Goal: Task Accomplishment & Management: Use online tool/utility

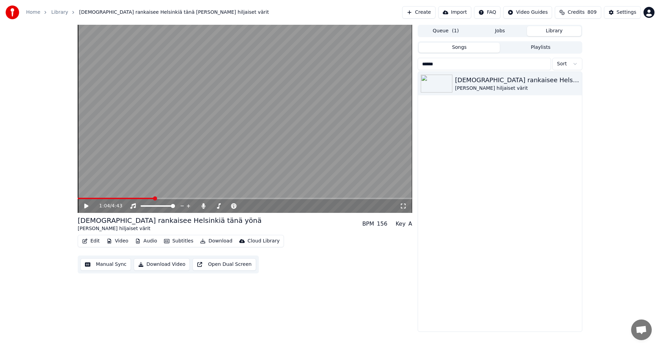
click at [30, 13] on link "Home" at bounding box center [33, 12] width 14 height 7
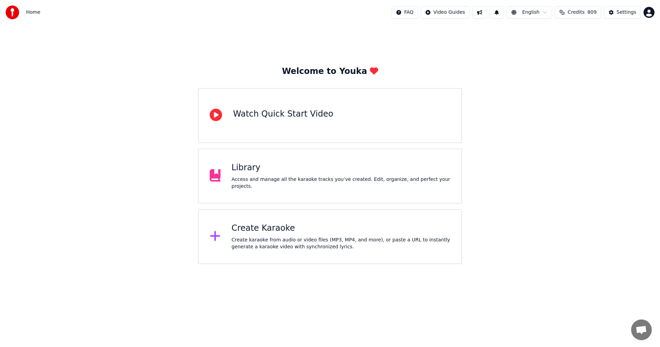
click at [275, 228] on div "Create Karaoke" at bounding box center [341, 228] width 219 height 11
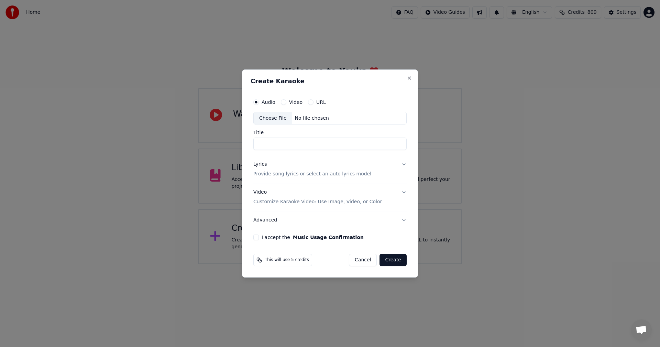
click at [271, 120] on div "Choose File" at bounding box center [273, 118] width 38 height 12
type input "**********"
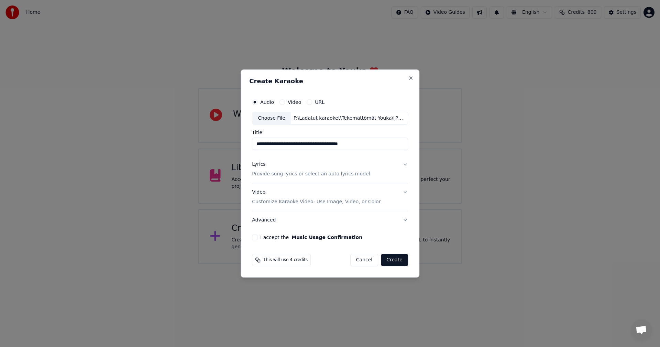
click at [257, 238] on button "I accept the Music Usage Confirmation" at bounding box center [254, 236] width 5 height 5
click at [404, 164] on button "Lyrics Provide song lyrics or select an auto lyrics model" at bounding box center [330, 169] width 156 height 27
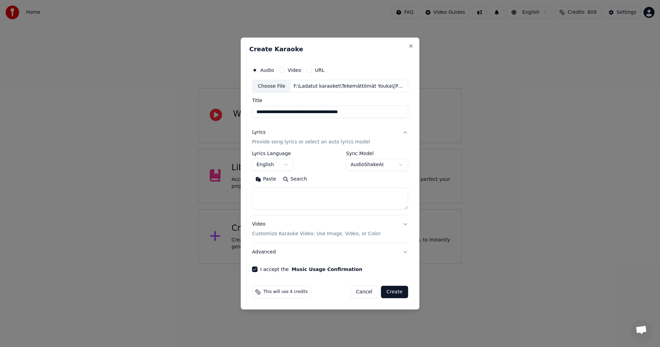
click at [269, 179] on button "Paste" at bounding box center [265, 179] width 27 height 11
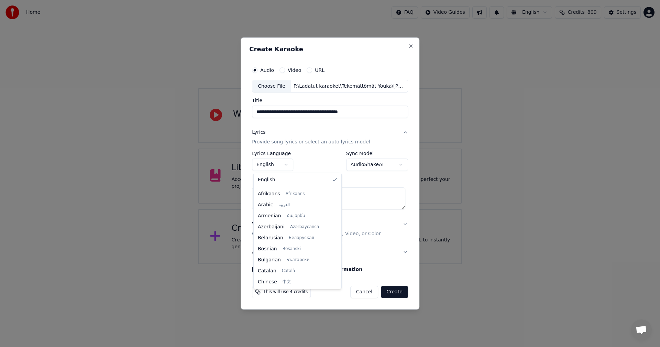
click at [290, 167] on body "**********" at bounding box center [330, 132] width 660 height 264
type textarea "**********"
select select "**"
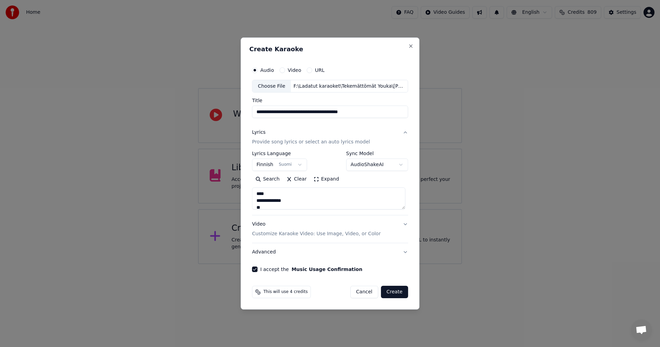
drag, startPoint x: 394, startPoint y: 293, endPoint x: 399, endPoint y: 293, distance: 4.1
click at [396, 293] on button "Create" at bounding box center [394, 292] width 27 height 12
type textarea "**********"
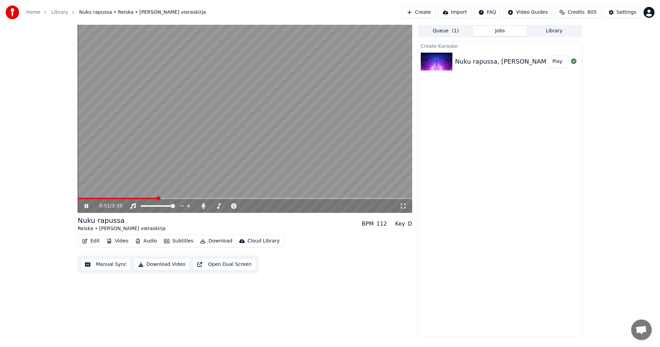
click at [87, 207] on icon at bounding box center [86, 206] width 3 height 4
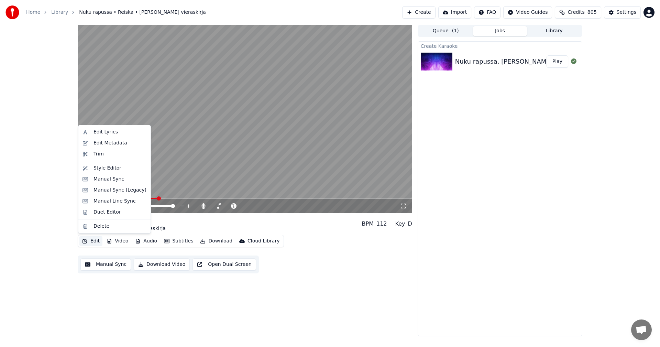
click at [99, 239] on button "Edit" at bounding box center [90, 241] width 23 height 10
click at [118, 191] on div "Manual Sync (Legacy)" at bounding box center [119, 190] width 53 height 7
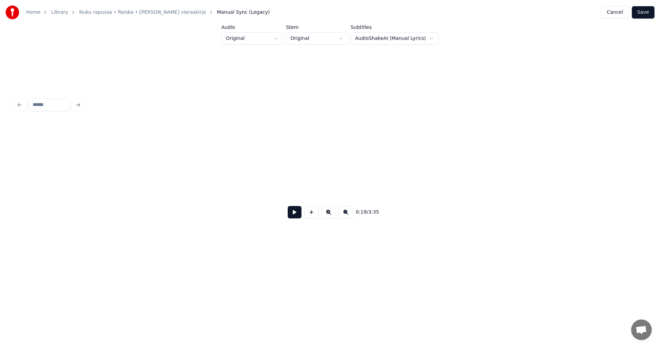
scroll to position [0, 2316]
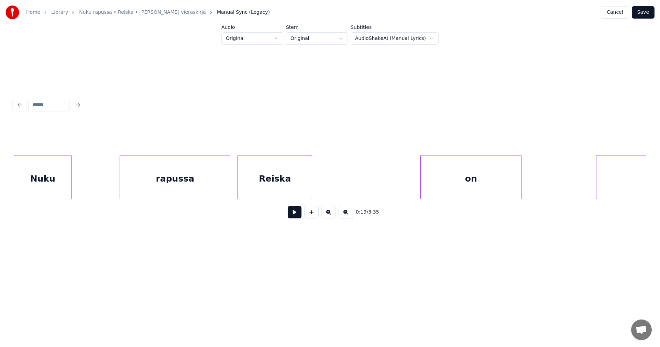
click at [293, 216] on button at bounding box center [295, 212] width 14 height 12
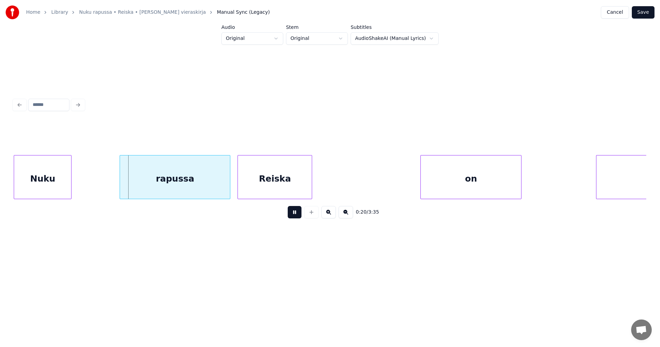
click at [293, 218] on button at bounding box center [295, 212] width 14 height 12
click at [177, 176] on div "rapussa" at bounding box center [167, 178] width 110 height 47
click at [296, 215] on button at bounding box center [295, 212] width 14 height 12
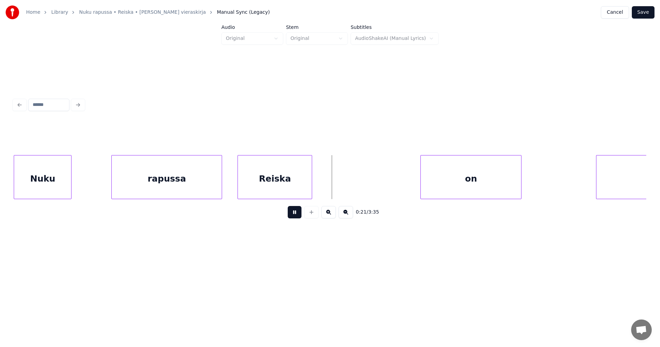
click at [296, 215] on button at bounding box center [295, 212] width 14 height 12
click at [285, 192] on div "Reiska" at bounding box center [275, 178] width 74 height 47
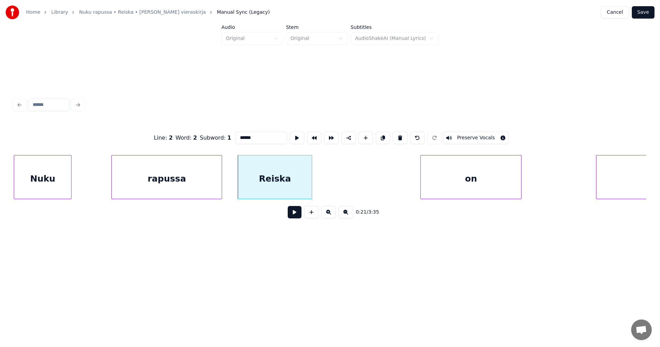
click at [289, 218] on button at bounding box center [295, 212] width 14 height 12
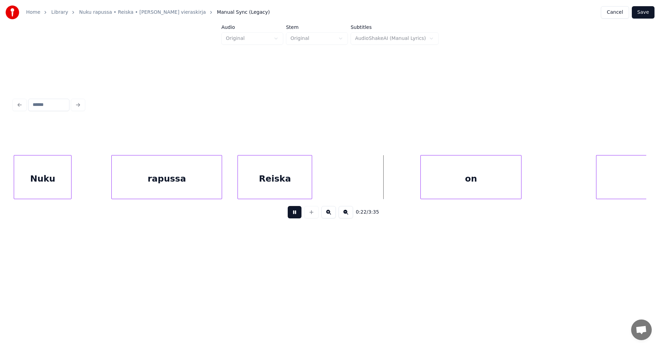
click at [291, 217] on button at bounding box center [295, 212] width 14 height 12
click at [454, 194] on div "on" at bounding box center [467, 178] width 100 height 47
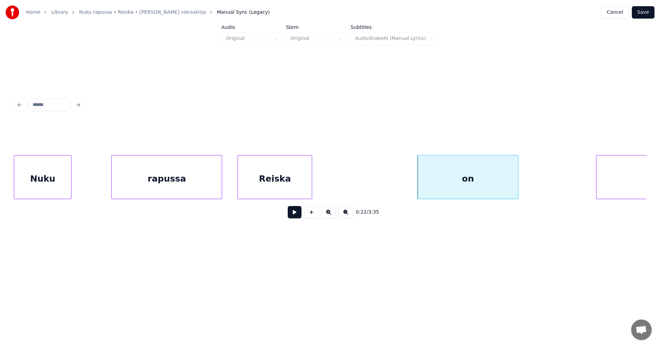
scroll to position [0, 2435]
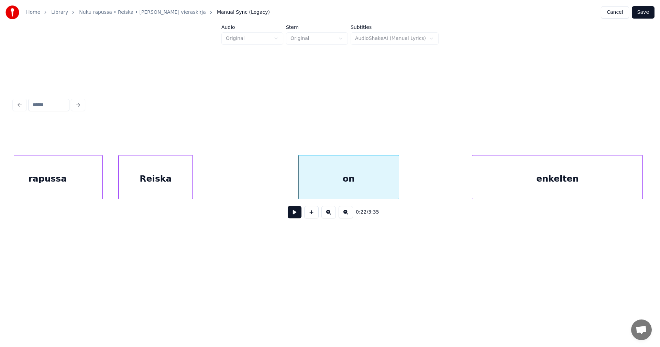
click at [631, 191] on div "enkelten" at bounding box center [557, 178] width 170 height 47
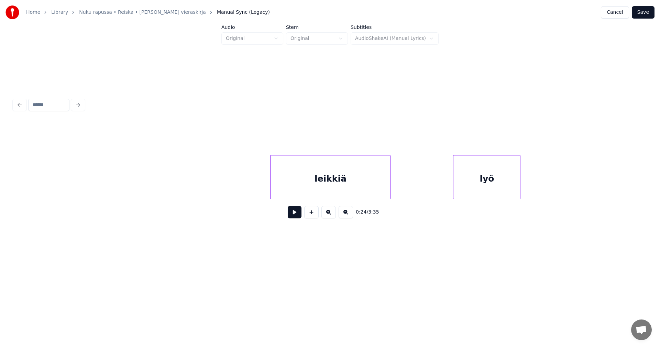
scroll to position [0, 3686]
click at [347, 188] on div "leikkiä" at bounding box center [330, 178] width 120 height 47
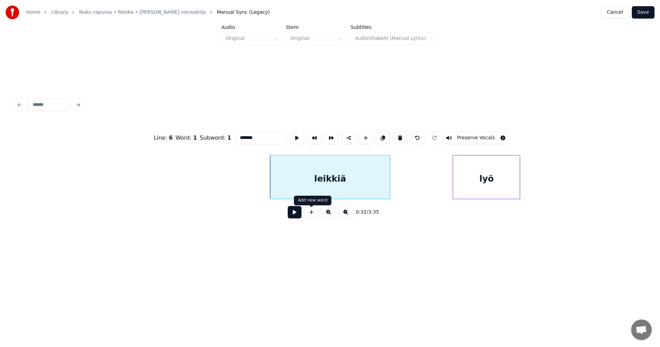
click at [297, 215] on button at bounding box center [295, 212] width 14 height 12
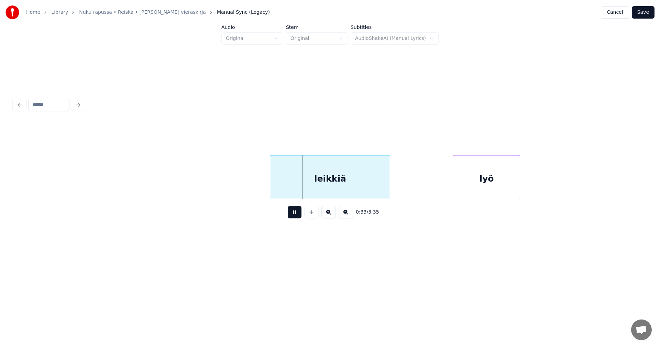
click at [297, 215] on button at bounding box center [295, 212] width 14 height 12
click at [259, 187] on div at bounding box center [259, 176] width 2 height 43
click at [293, 216] on button at bounding box center [295, 212] width 14 height 12
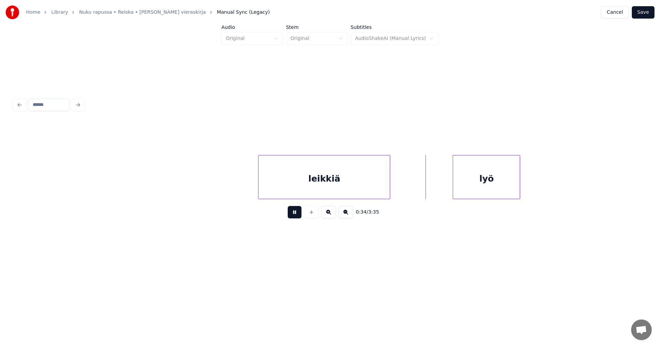
click at [293, 216] on button at bounding box center [295, 212] width 14 height 12
click at [477, 186] on div "lyö" at bounding box center [479, 178] width 67 height 47
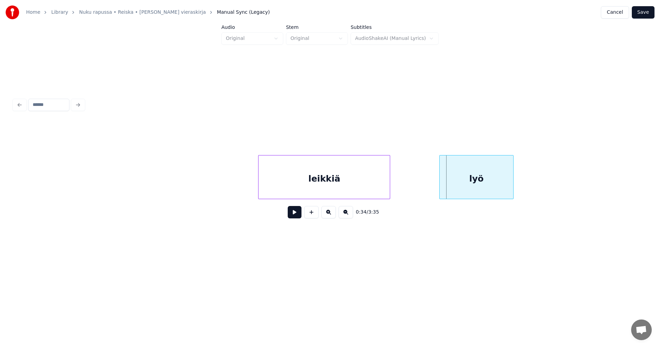
click at [440, 188] on div at bounding box center [440, 176] width 2 height 43
click at [293, 215] on button at bounding box center [295, 212] width 14 height 12
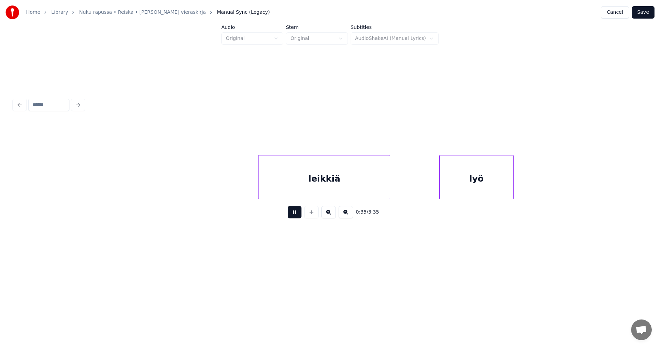
scroll to position [0, 4319]
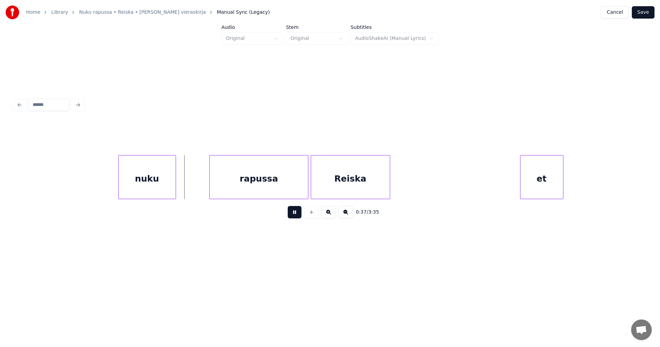
click at [293, 215] on button at bounding box center [295, 212] width 14 height 12
click at [276, 186] on div "rapussa" at bounding box center [251, 178] width 98 height 47
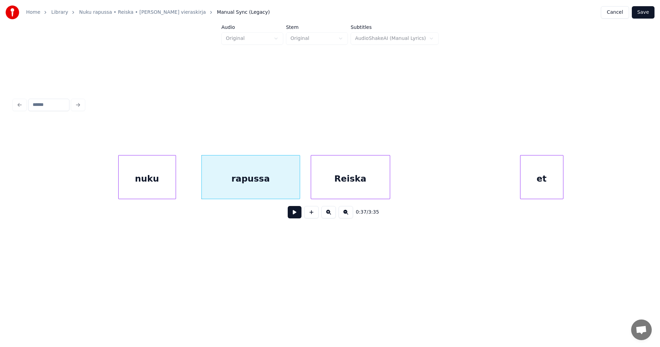
click at [202, 186] on div at bounding box center [203, 176] width 2 height 43
click at [116, 183] on div at bounding box center [115, 176] width 2 height 43
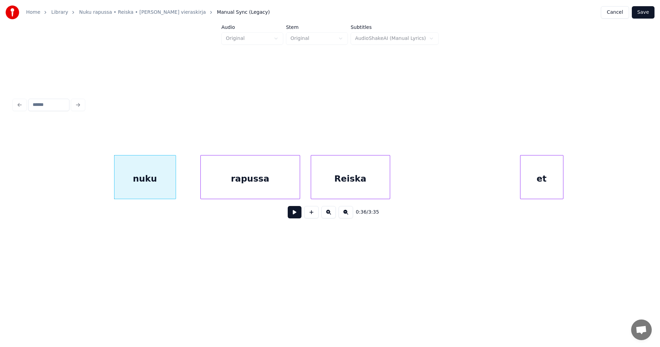
click at [279, 187] on div "rapussa" at bounding box center [250, 178] width 99 height 47
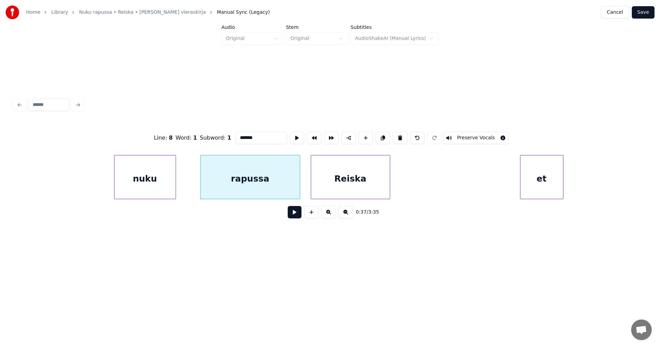
click at [296, 218] on button at bounding box center [295, 212] width 14 height 12
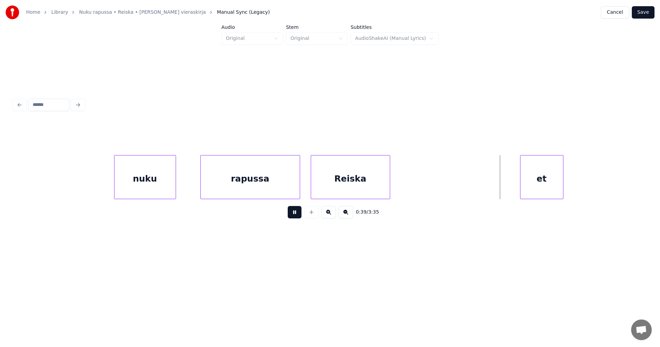
click at [297, 218] on button at bounding box center [295, 212] width 14 height 12
click at [550, 196] on div "et" at bounding box center [539, 178] width 43 height 47
click at [299, 215] on button at bounding box center [295, 212] width 14 height 12
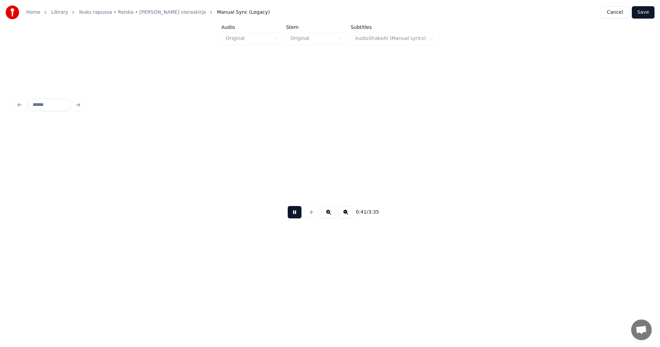
scroll to position [0, 4953]
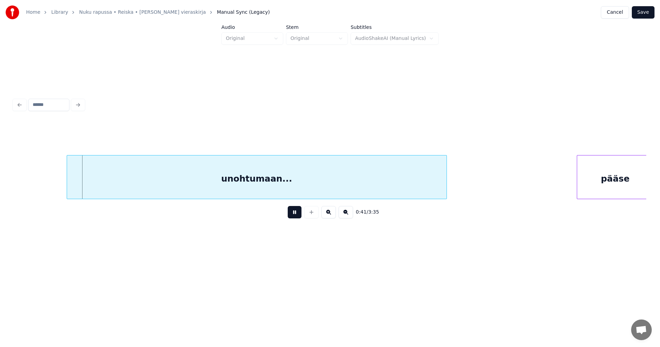
click at [299, 215] on button at bounding box center [295, 212] width 14 height 12
click at [310, 183] on div "unohtumaan..." at bounding box center [250, 178] width 379 height 47
click at [294, 213] on button at bounding box center [295, 212] width 14 height 12
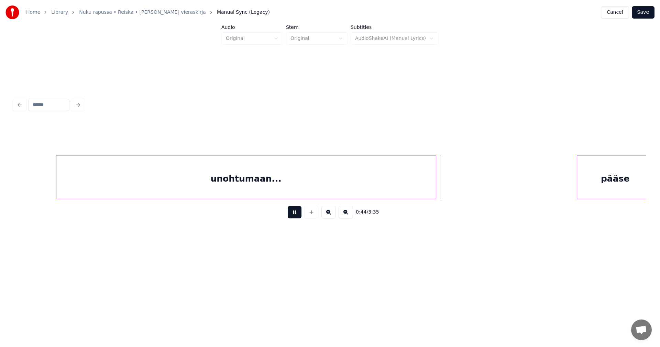
click at [295, 217] on button at bounding box center [295, 212] width 14 height 12
click at [440, 191] on div at bounding box center [440, 176] width 2 height 43
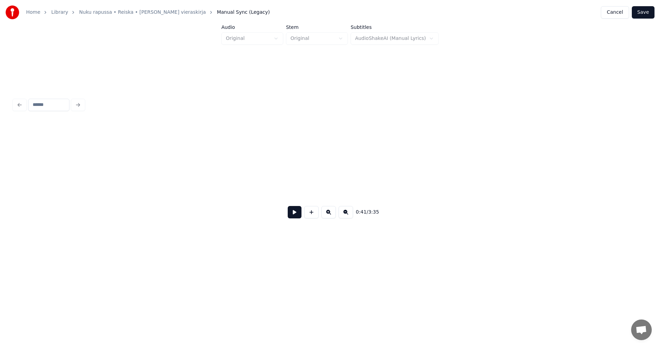
scroll to position [0, 8306]
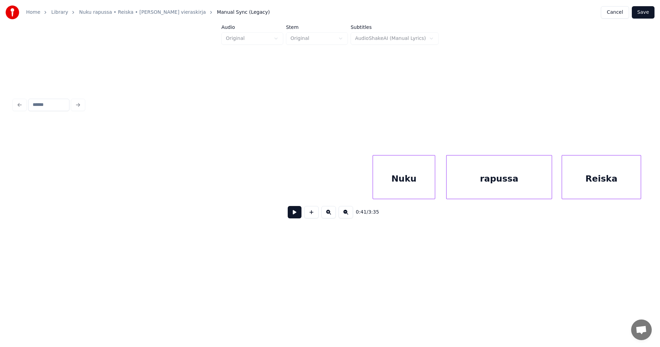
click at [400, 193] on div "Nuku" at bounding box center [404, 178] width 62 height 47
click at [295, 213] on button at bounding box center [295, 212] width 14 height 12
click at [300, 218] on button at bounding box center [295, 212] width 14 height 12
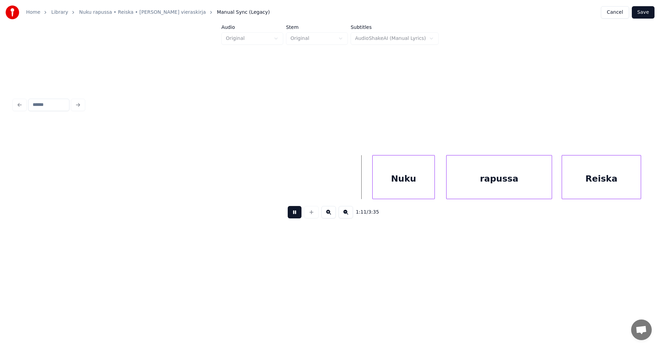
click at [300, 217] on button at bounding box center [295, 212] width 14 height 12
click at [399, 194] on div "Nuku" at bounding box center [403, 178] width 62 height 47
click at [366, 195] on div at bounding box center [367, 176] width 2 height 43
click at [296, 214] on button at bounding box center [295, 212] width 14 height 12
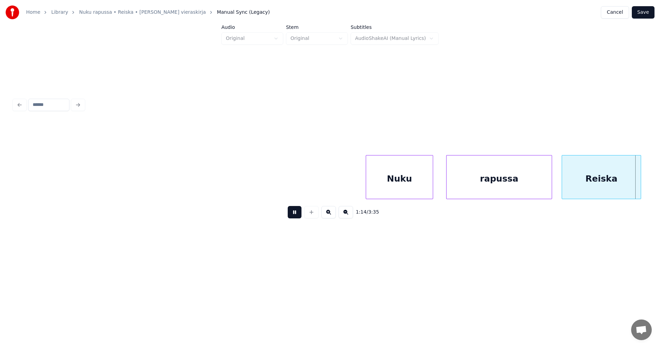
scroll to position [0, 8939]
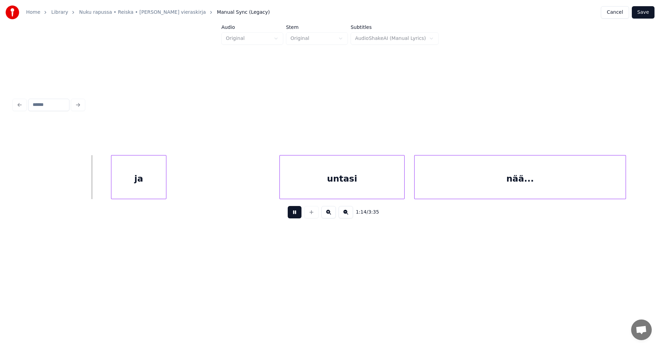
click at [299, 213] on button at bounding box center [295, 212] width 14 height 12
click at [129, 176] on div "ja" at bounding box center [133, 178] width 55 height 47
click at [294, 191] on div "untasi" at bounding box center [338, 178] width 124 height 47
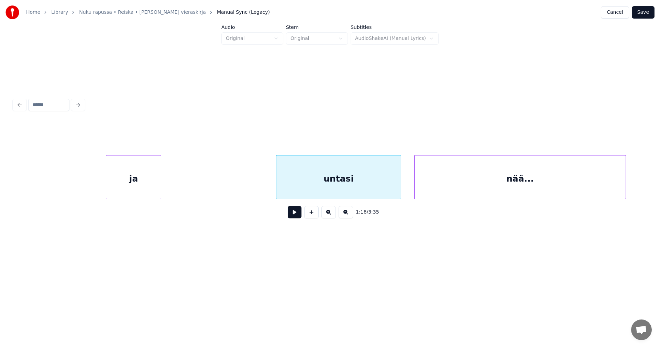
click at [296, 218] on button at bounding box center [295, 212] width 14 height 12
click at [395, 194] on div at bounding box center [396, 176] width 2 height 43
click at [425, 193] on div "nää..." at bounding box center [513, 178] width 211 height 47
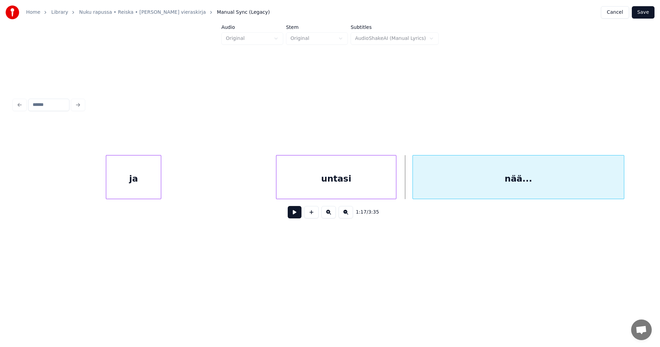
click at [624, 190] on div "nää..." at bounding box center [518, 178] width 211 height 47
click at [407, 192] on div at bounding box center [407, 176] width 2 height 43
click at [292, 212] on button at bounding box center [295, 212] width 14 height 12
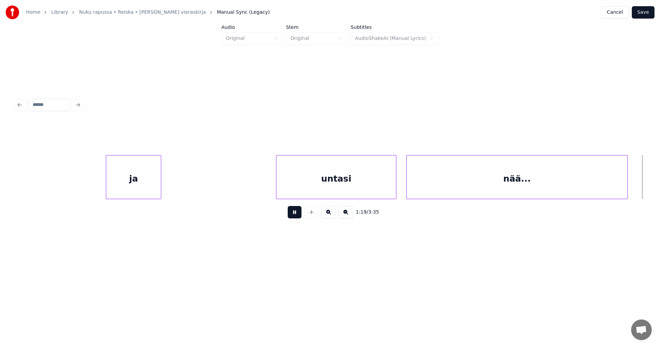
scroll to position [0, 9573]
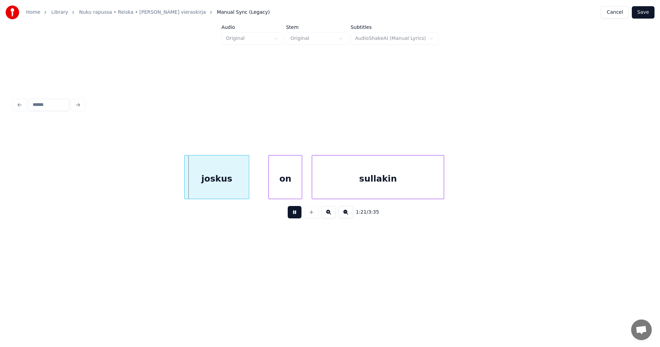
click at [297, 215] on button at bounding box center [295, 212] width 14 height 12
click at [213, 186] on div "joskus" at bounding box center [207, 178] width 64 height 47
click at [254, 191] on div at bounding box center [253, 176] width 2 height 43
click at [291, 213] on button at bounding box center [295, 212] width 14 height 12
click at [292, 215] on button at bounding box center [295, 212] width 14 height 12
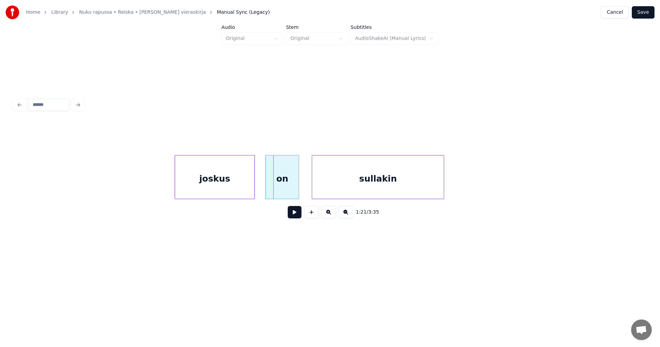
click at [281, 192] on div "on" at bounding box center [282, 178] width 33 height 47
click at [293, 213] on button at bounding box center [295, 212] width 14 height 12
drag, startPoint x: 293, startPoint y: 213, endPoint x: 220, endPoint y: 182, distance: 80.0
click at [289, 213] on button at bounding box center [295, 212] width 14 height 12
click at [220, 181] on div "joskus" at bounding box center [214, 178] width 79 height 47
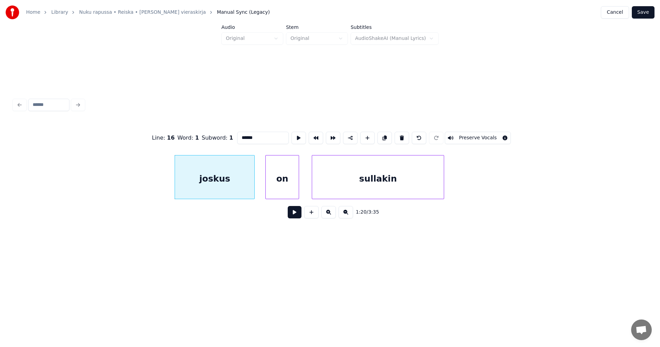
click at [295, 216] on button at bounding box center [295, 212] width 14 height 12
click at [294, 214] on button at bounding box center [295, 212] width 14 height 12
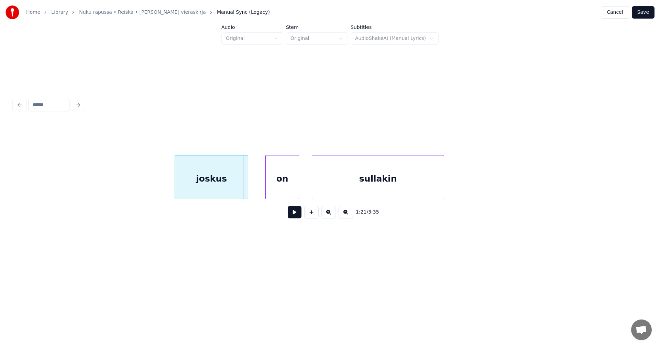
click at [247, 190] on div at bounding box center [247, 176] width 2 height 43
click at [293, 214] on button at bounding box center [295, 212] width 14 height 12
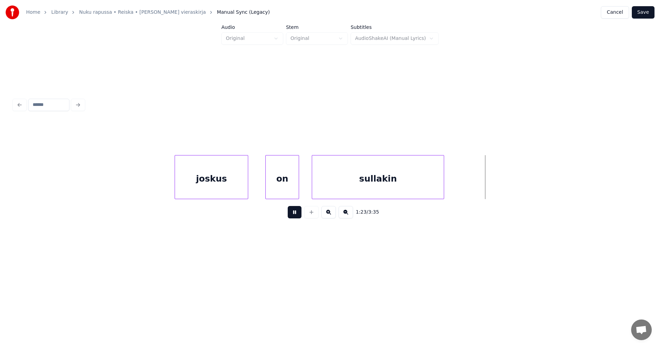
drag, startPoint x: 293, startPoint y: 214, endPoint x: 409, endPoint y: 181, distance: 119.5
click at [294, 213] on button at bounding box center [295, 212] width 14 height 12
click at [456, 190] on div at bounding box center [457, 176] width 2 height 43
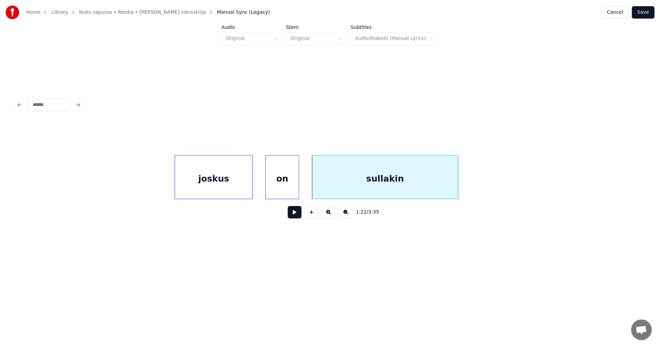
click at [251, 184] on div at bounding box center [251, 176] width 2 height 43
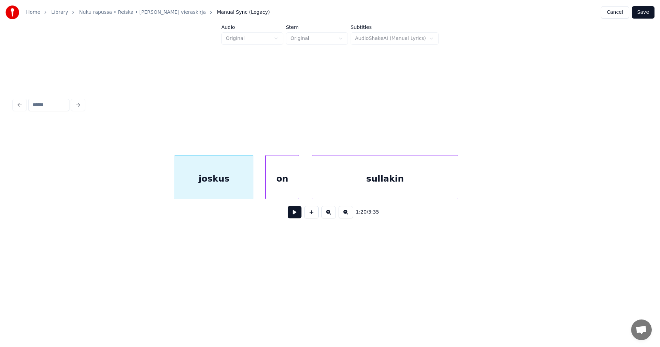
click at [298, 215] on button at bounding box center [295, 212] width 14 height 12
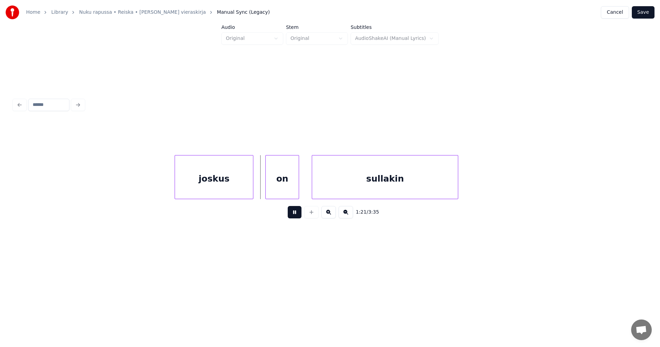
click at [298, 215] on button at bounding box center [295, 212] width 14 height 12
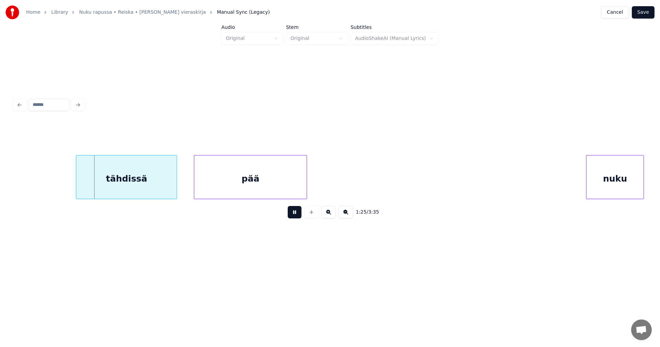
click at [298, 215] on button at bounding box center [295, 212] width 14 height 12
click at [145, 186] on div "tähdissä" at bounding box center [124, 178] width 100 height 47
click at [279, 189] on div "pää" at bounding box center [248, 178] width 112 height 47
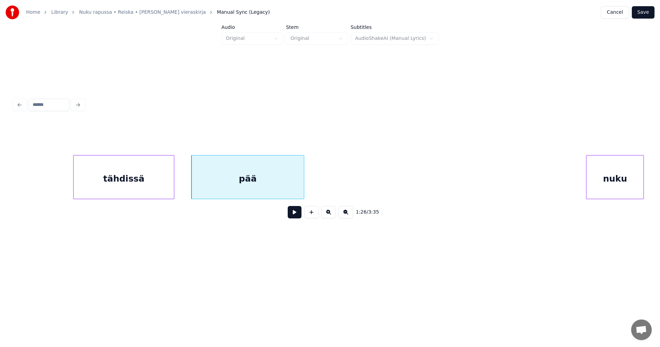
click at [294, 218] on button at bounding box center [295, 212] width 14 height 12
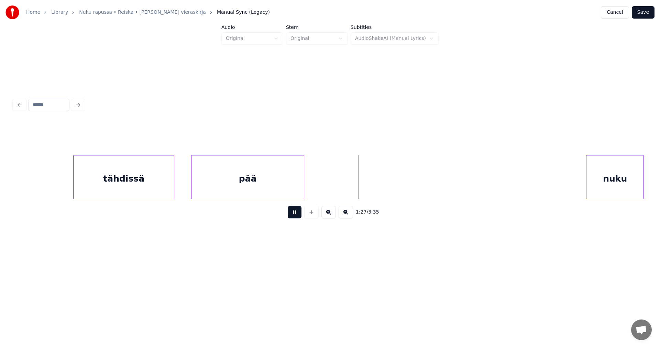
click at [294, 218] on button at bounding box center [295, 212] width 14 height 12
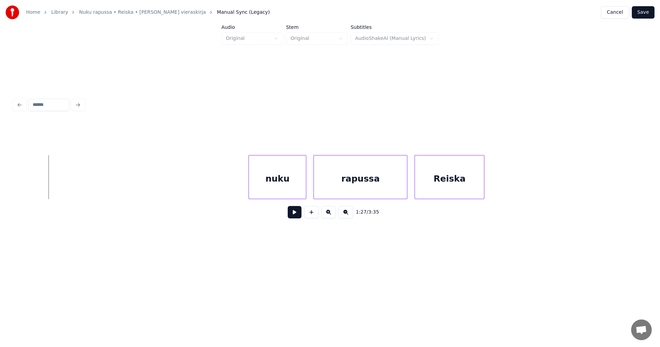
scroll to position [0, 10549]
click at [279, 184] on div "nuku" at bounding box center [269, 178] width 57 height 47
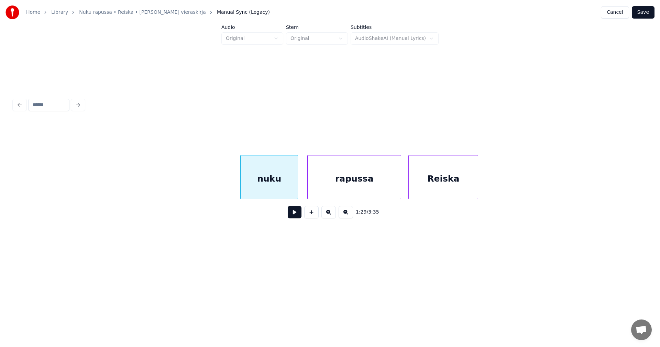
click at [295, 213] on button at bounding box center [295, 212] width 14 height 12
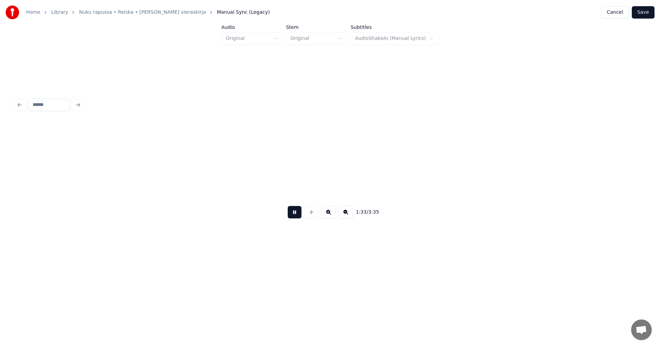
scroll to position [0, 11183]
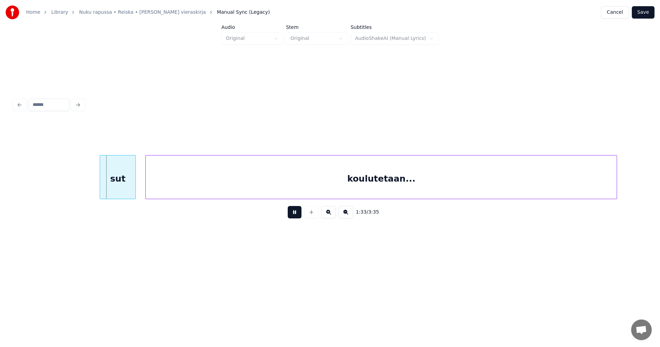
click at [295, 213] on button at bounding box center [295, 212] width 14 height 12
click at [121, 190] on div "sut" at bounding box center [110, 178] width 35 height 47
click at [83, 189] on div at bounding box center [84, 176] width 2 height 43
click at [297, 217] on button at bounding box center [295, 212] width 14 height 12
click at [297, 216] on button at bounding box center [295, 212] width 14 height 12
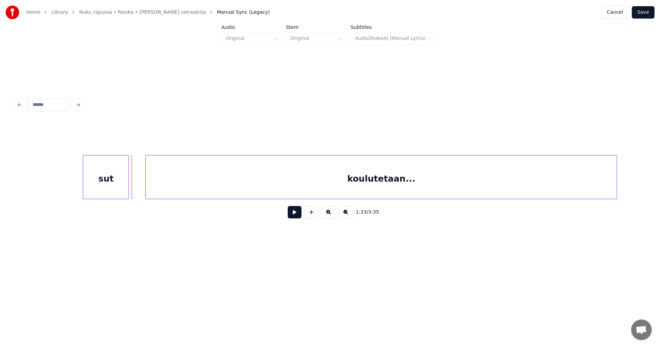
click at [297, 216] on button at bounding box center [295, 212] width 14 height 12
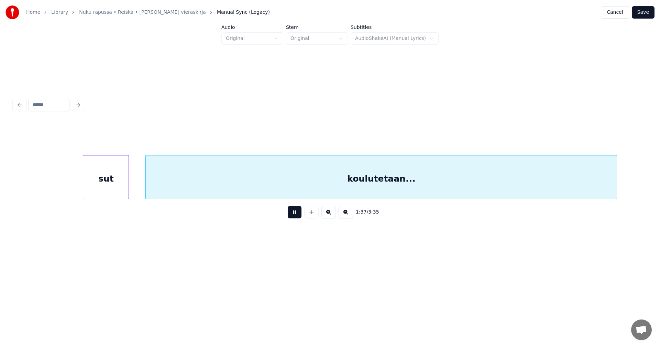
click at [297, 216] on button at bounding box center [295, 212] width 14 height 12
click at [571, 192] on div at bounding box center [571, 176] width 2 height 43
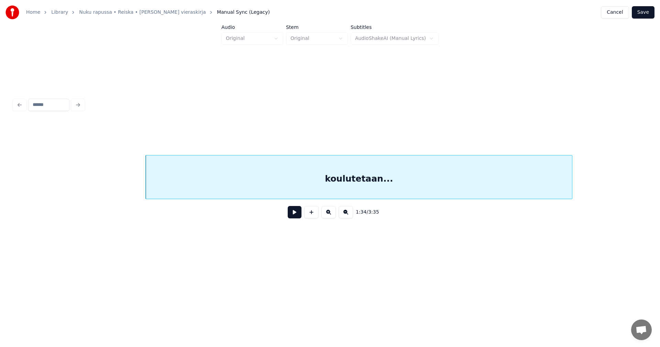
scroll to position [0, 11736]
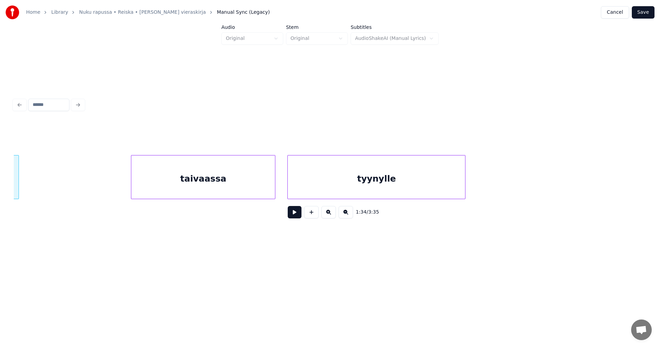
click at [257, 190] on div "taivaassa" at bounding box center [203, 178] width 144 height 47
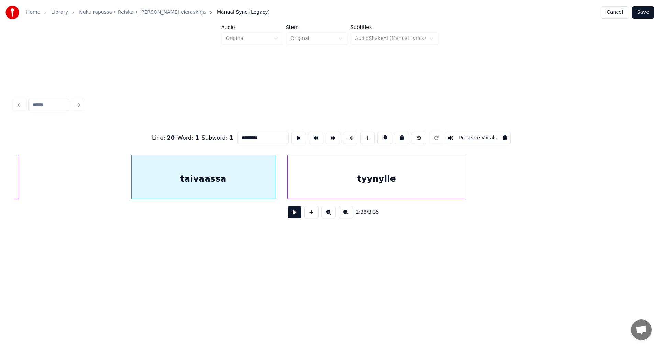
click at [296, 214] on button at bounding box center [295, 212] width 14 height 12
drag, startPoint x: 296, startPoint y: 214, endPoint x: 238, endPoint y: 185, distance: 65.0
click at [293, 214] on button at bounding box center [295, 212] width 14 height 12
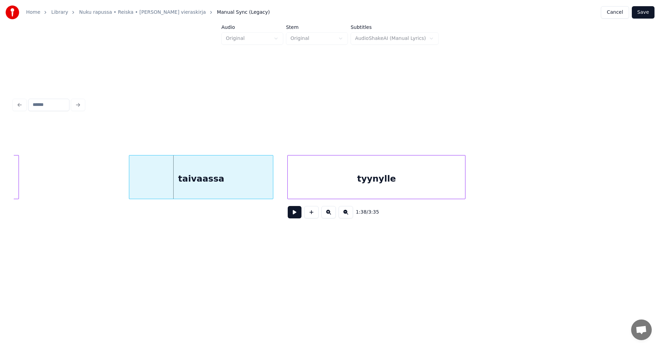
click at [235, 183] on div "taivaassa" at bounding box center [201, 178] width 144 height 47
click at [295, 215] on button at bounding box center [295, 212] width 14 height 12
click at [323, 188] on div "tyynylle" at bounding box center [374, 178] width 177 height 47
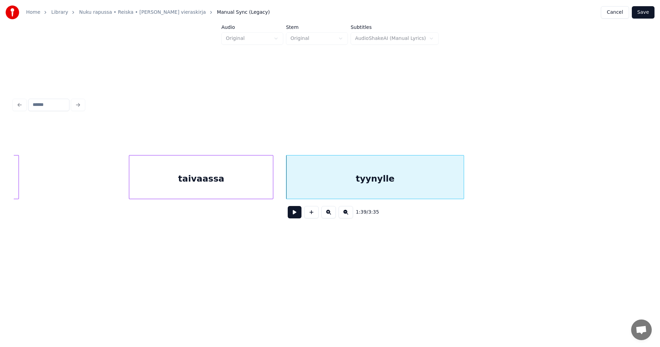
click at [299, 213] on button at bounding box center [295, 212] width 14 height 12
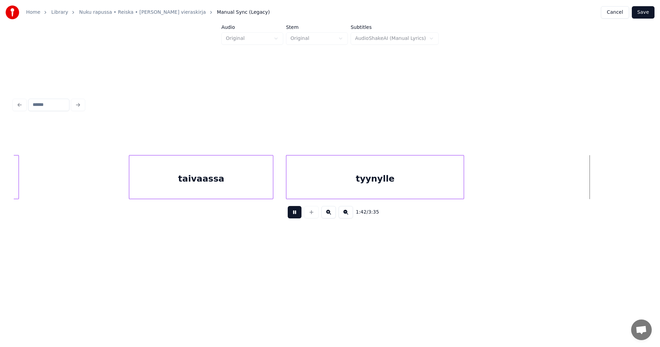
click at [299, 213] on button at bounding box center [295, 212] width 14 height 12
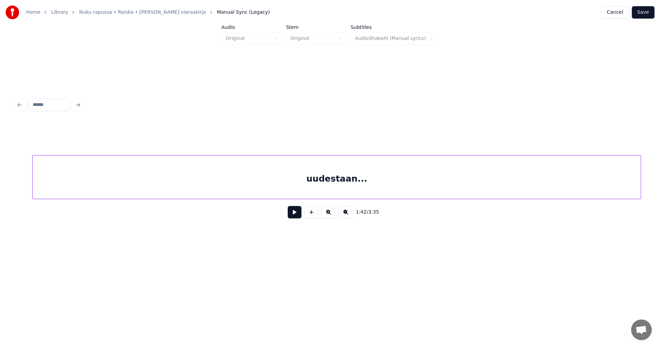
scroll to position [0, 12354]
click at [459, 181] on div "uudestaan..." at bounding box center [333, 178] width 608 height 47
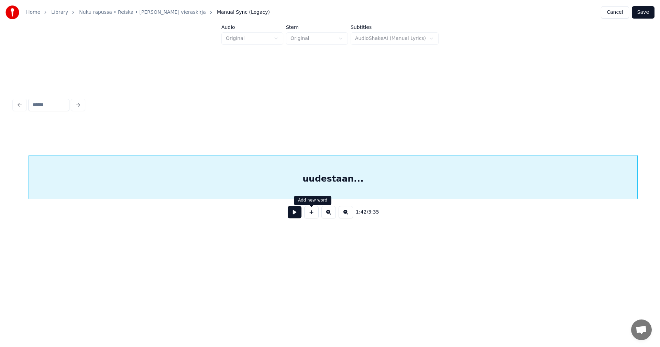
click at [294, 216] on button at bounding box center [295, 212] width 14 height 12
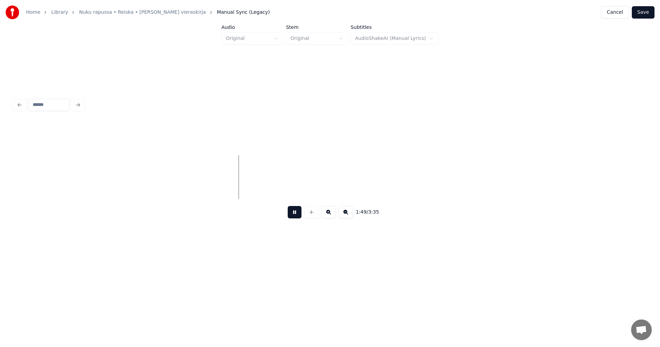
click at [296, 216] on button at bounding box center [295, 212] width 14 height 12
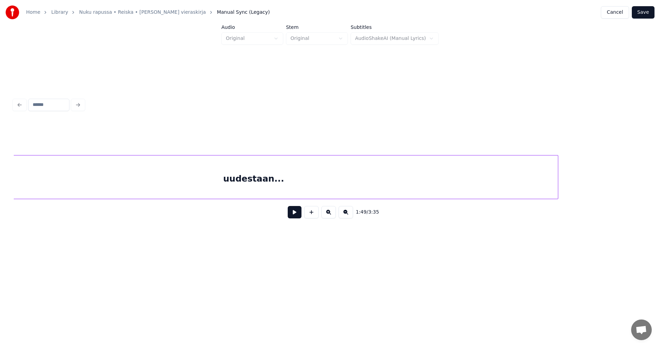
click at [349, 192] on div "uudestaan..." at bounding box center [253, 178] width 608 height 47
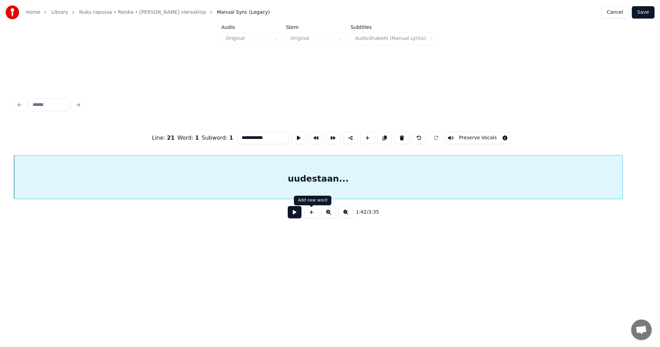
click at [295, 213] on button at bounding box center [295, 212] width 14 height 12
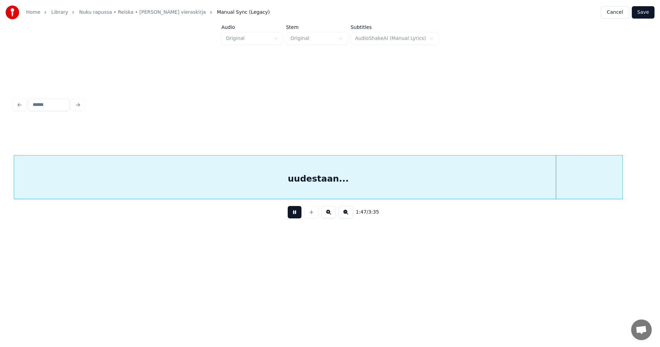
click at [295, 216] on button at bounding box center [295, 212] width 14 height 12
click at [573, 196] on div "uudestaan..." at bounding box center [294, 177] width 560 height 44
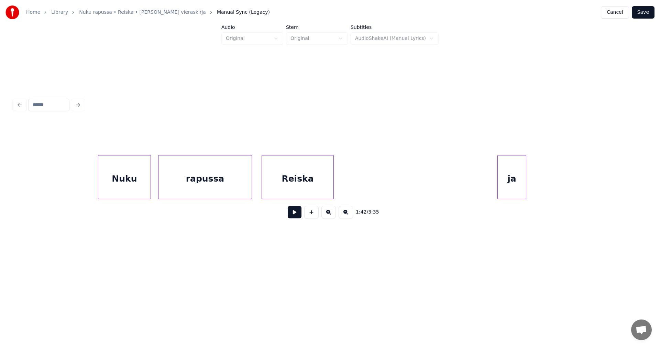
scroll to position [0, 16784]
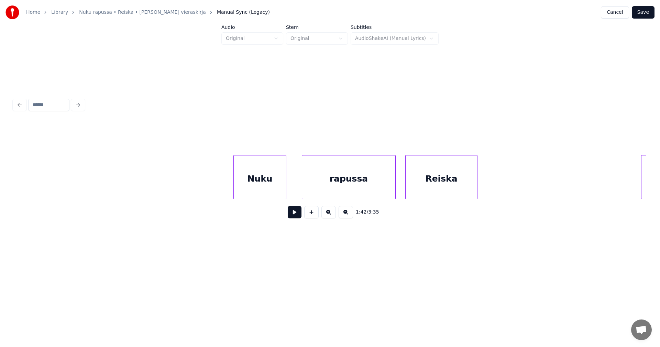
click at [272, 181] on div "Nuku" at bounding box center [260, 178] width 52 height 47
click at [294, 211] on button at bounding box center [295, 212] width 14 height 12
click at [295, 211] on button at bounding box center [295, 212] width 14 height 12
click at [325, 185] on div "rapussa" at bounding box center [344, 178] width 93 height 47
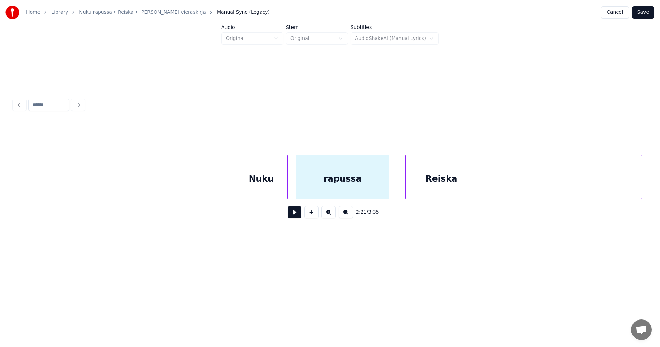
click at [297, 211] on button at bounding box center [295, 212] width 14 height 12
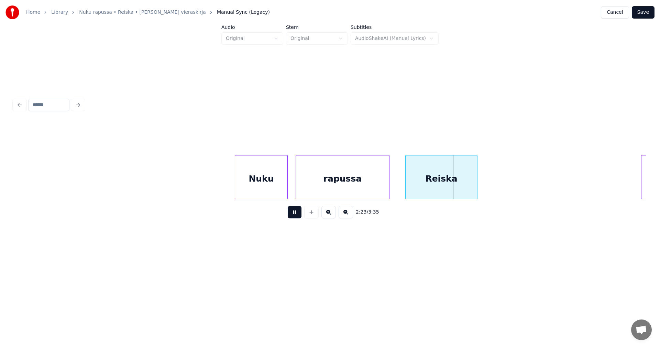
click at [300, 211] on button at bounding box center [295, 212] width 14 height 12
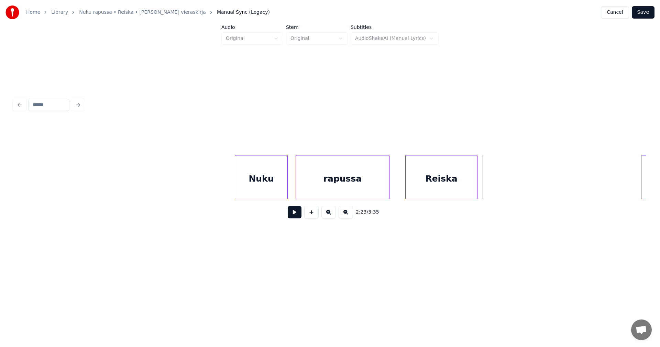
click at [328, 183] on div "rapussa" at bounding box center [342, 178] width 93 height 47
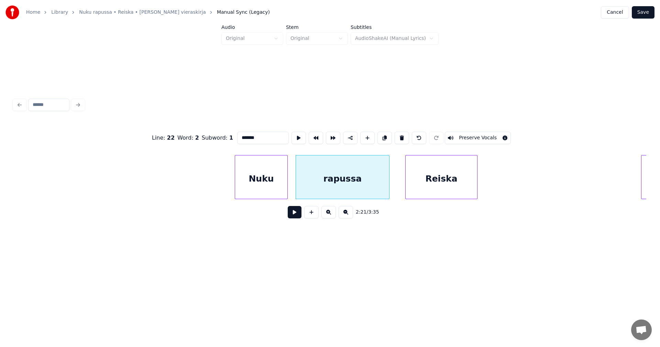
click at [288, 220] on div "2:21 / 3:35" at bounding box center [329, 211] width 621 height 15
click at [294, 217] on button at bounding box center [295, 212] width 14 height 12
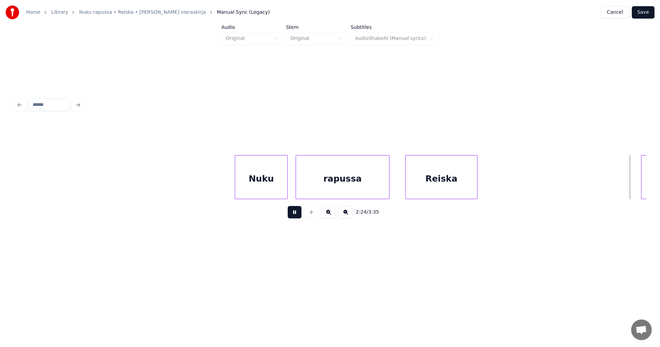
click at [294, 217] on button at bounding box center [295, 212] width 14 height 12
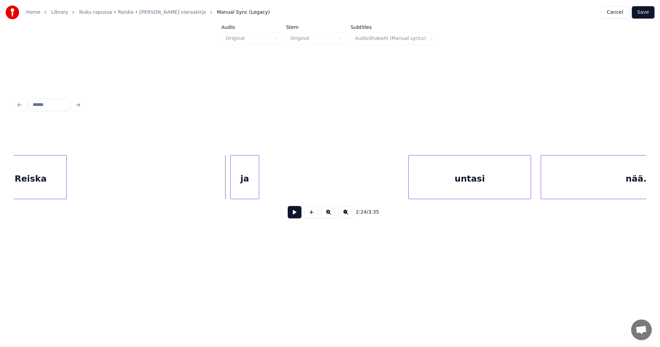
scroll to position [0, 17210]
click at [217, 184] on div "ja" at bounding box center [212, 178] width 28 height 47
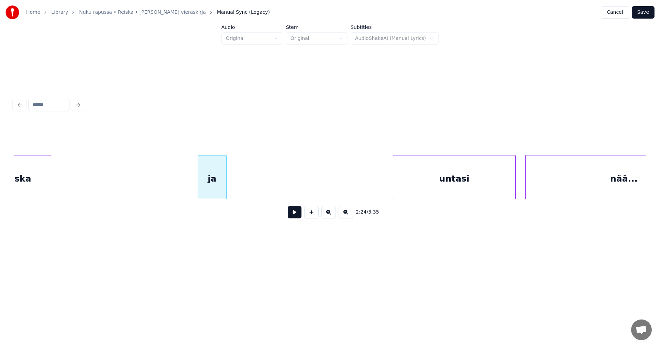
click at [292, 217] on button at bounding box center [295, 212] width 14 height 12
drag, startPoint x: 294, startPoint y: 216, endPoint x: 251, endPoint y: 204, distance: 45.1
click at [295, 216] on button at bounding box center [295, 212] width 14 height 12
click at [222, 190] on div "ja" at bounding box center [215, 178] width 28 height 47
click at [233, 190] on div at bounding box center [232, 176] width 2 height 43
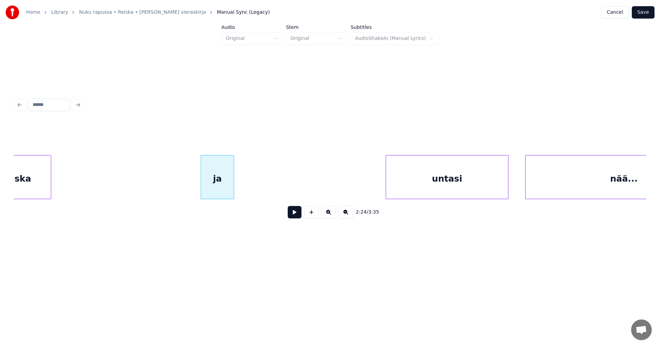
click at [444, 190] on div "untasi" at bounding box center [447, 178] width 122 height 47
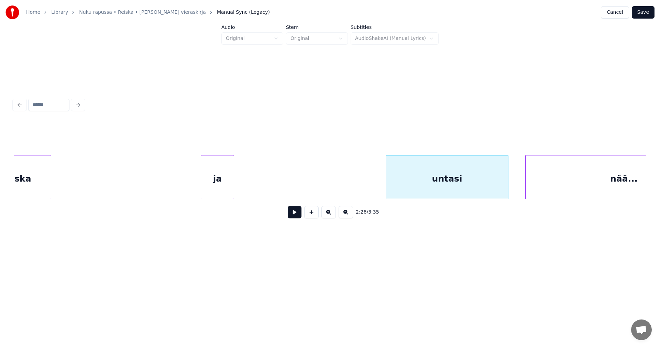
scroll to position [0, 17285]
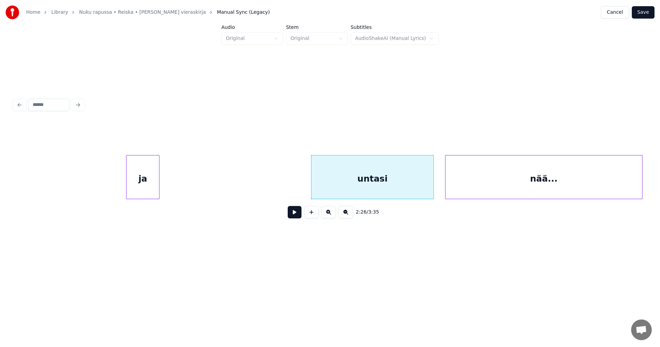
click at [540, 186] on div "nää..." at bounding box center [543, 178] width 197 height 47
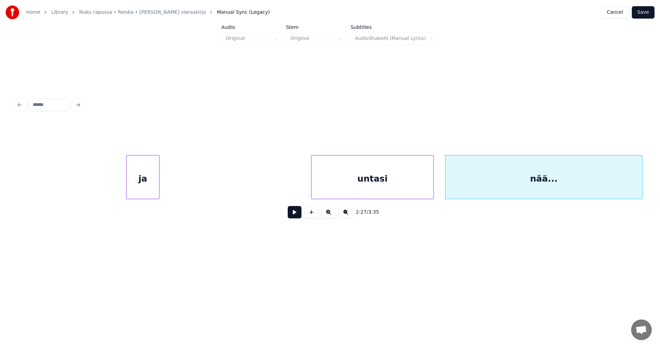
click at [358, 170] on div "untasi" at bounding box center [372, 178] width 122 height 47
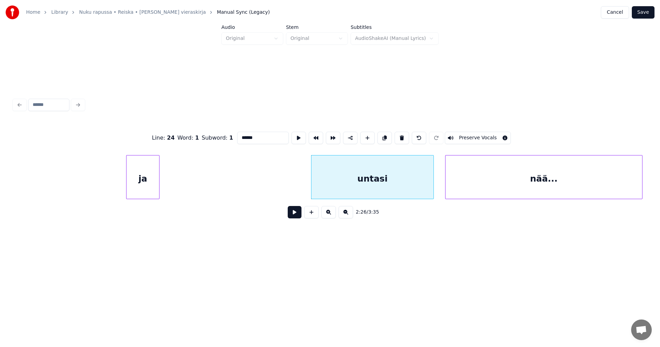
click at [299, 213] on button at bounding box center [295, 212] width 14 height 12
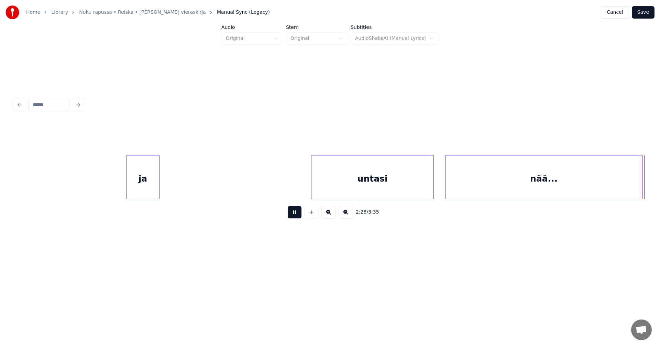
scroll to position [0, 17919]
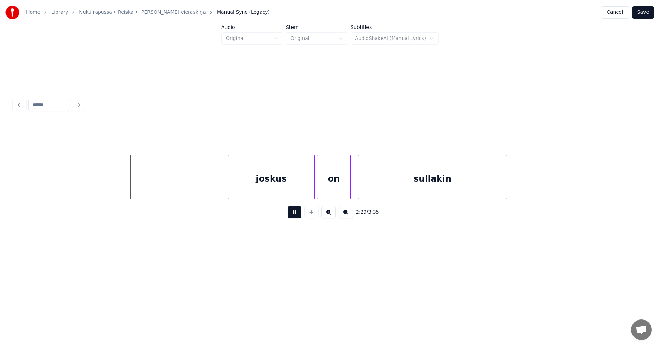
click at [299, 213] on button at bounding box center [295, 212] width 14 height 12
click at [282, 187] on div "joskus" at bounding box center [266, 178] width 86 height 47
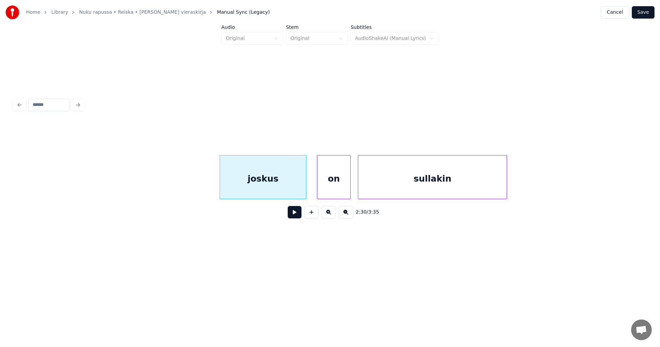
click at [294, 216] on button at bounding box center [295, 212] width 14 height 12
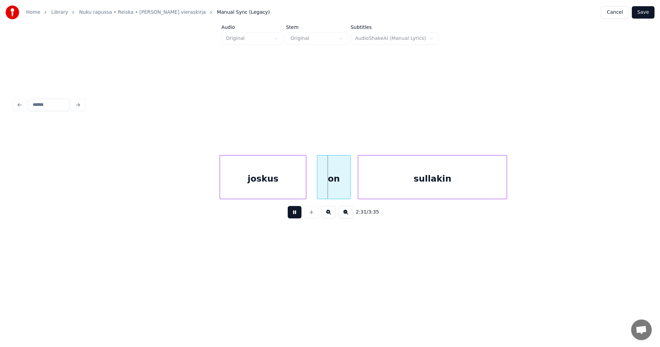
click at [295, 215] on button at bounding box center [295, 212] width 14 height 12
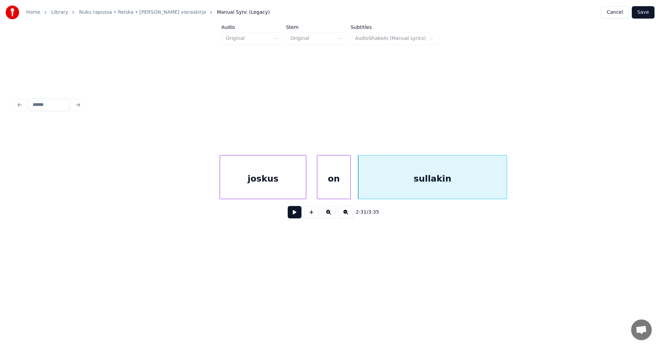
click at [320, 187] on div "on" at bounding box center [333, 178] width 33 height 47
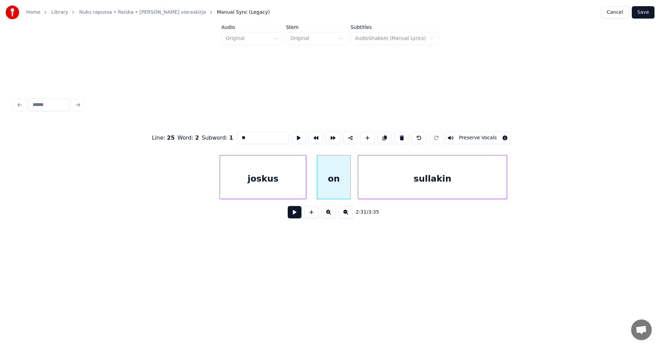
click at [298, 210] on button at bounding box center [295, 212] width 14 height 12
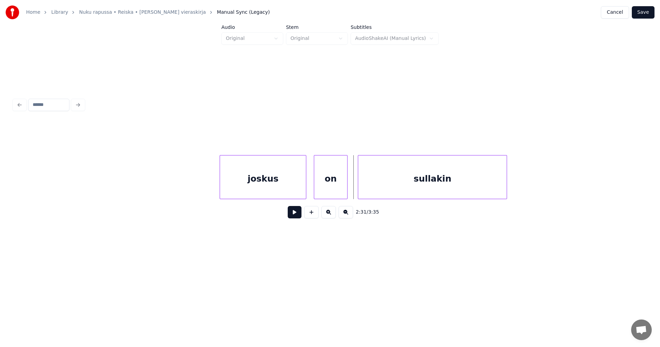
click at [333, 186] on div "on" at bounding box center [330, 178] width 33 height 47
click at [299, 215] on button at bounding box center [295, 212] width 14 height 12
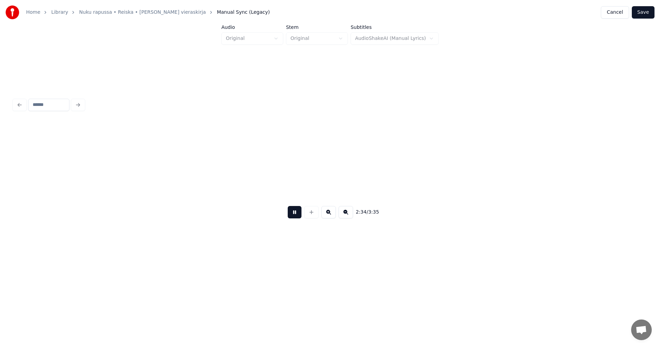
scroll to position [0, 18553]
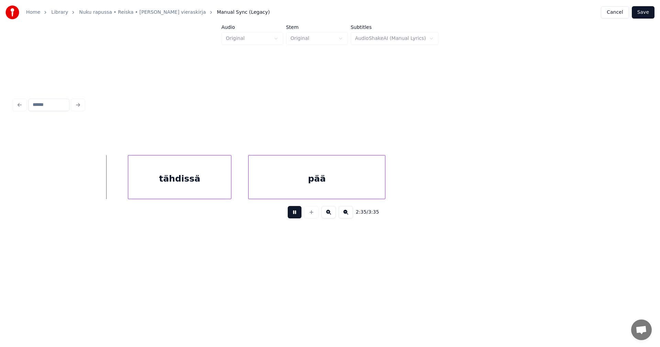
drag, startPoint x: 299, startPoint y: 215, endPoint x: 220, endPoint y: 188, distance: 84.0
click at [299, 215] on button at bounding box center [295, 212] width 14 height 12
click at [199, 178] on div "tähdissä" at bounding box center [176, 178] width 103 height 47
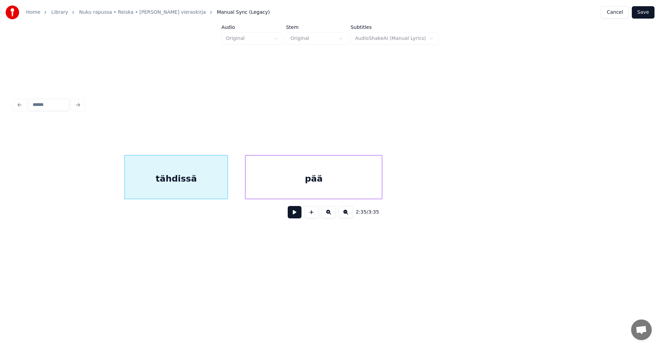
click at [288, 183] on div "pää" at bounding box center [313, 178] width 136 height 47
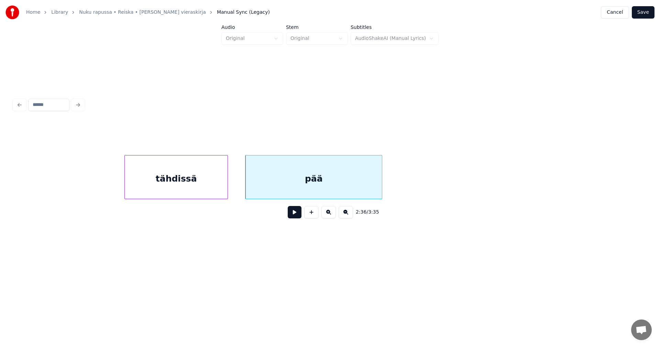
click at [294, 211] on button at bounding box center [295, 212] width 14 height 12
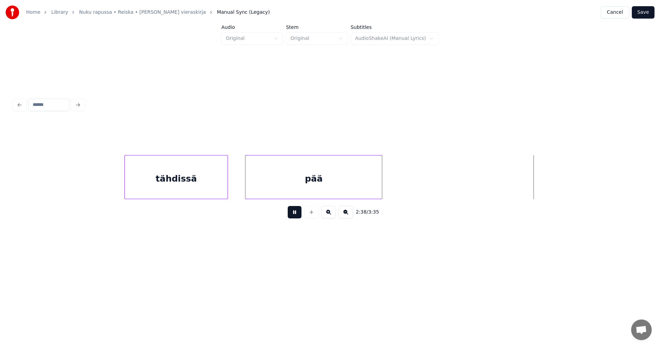
click at [296, 216] on button at bounding box center [295, 212] width 14 height 12
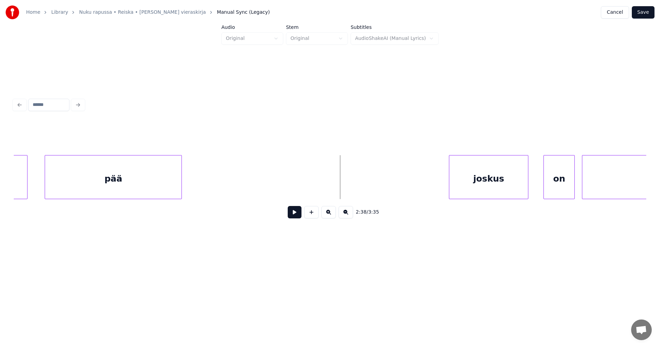
click at [470, 190] on div "joskus" at bounding box center [488, 178] width 79 height 47
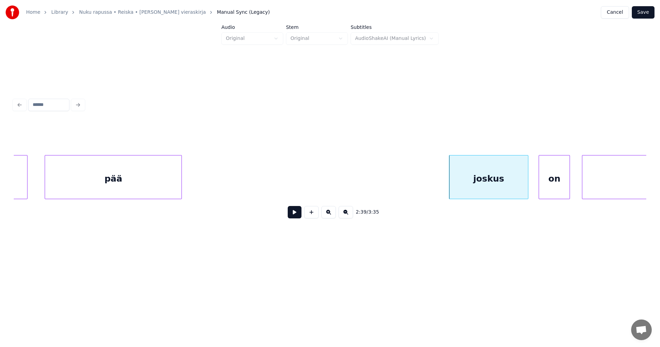
click at [545, 188] on div "on" at bounding box center [554, 178] width 31 height 47
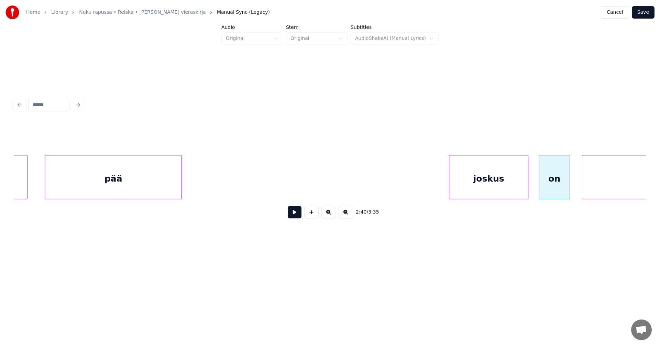
click at [459, 186] on div "joskus" at bounding box center [488, 178] width 79 height 47
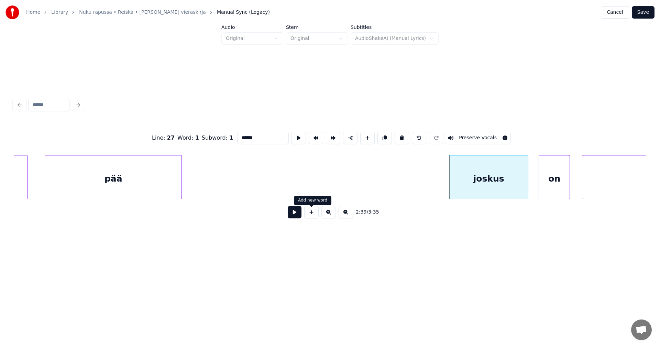
click at [297, 217] on button at bounding box center [295, 212] width 14 height 12
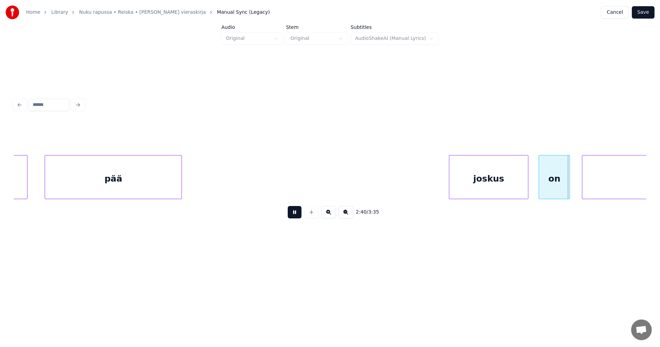
click at [297, 217] on button at bounding box center [295, 212] width 14 height 12
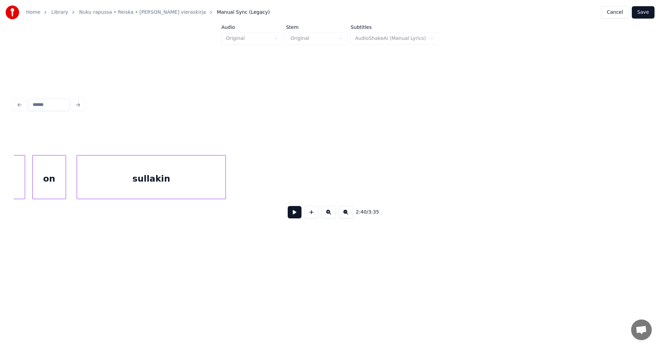
scroll to position [0, 17647]
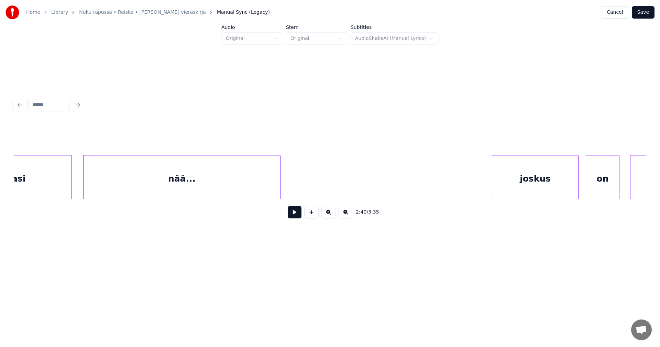
click at [576, 191] on div at bounding box center [577, 176] width 2 height 43
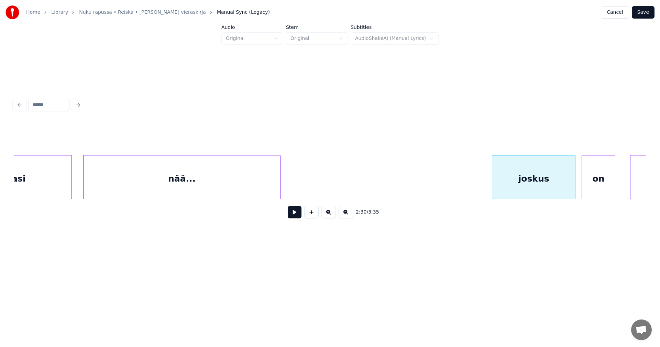
click at [600, 188] on div "on" at bounding box center [598, 178] width 33 height 47
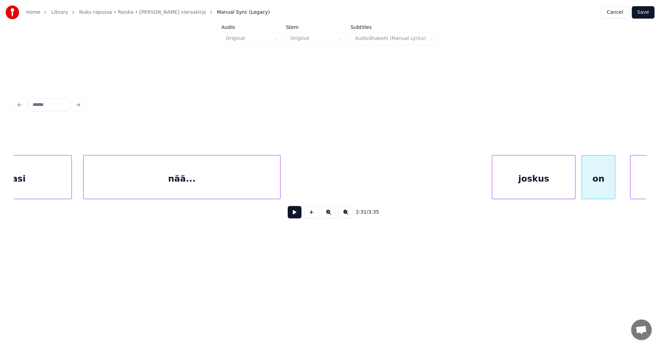
click at [563, 191] on div "joskus" at bounding box center [533, 178] width 83 height 47
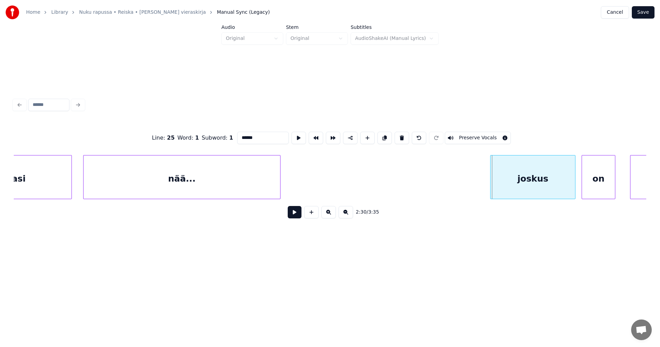
click at [490, 186] on div at bounding box center [491, 176] width 2 height 43
click at [299, 216] on button at bounding box center [295, 212] width 14 height 12
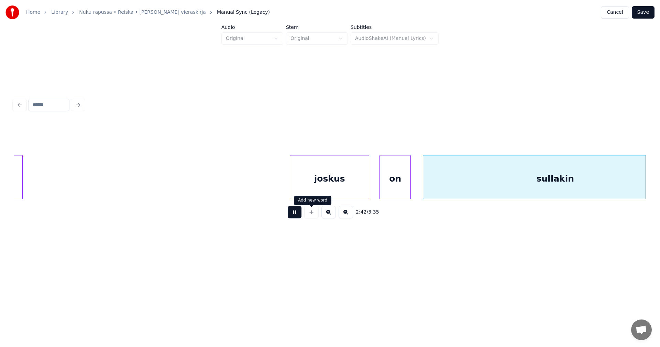
scroll to position [0, 19546]
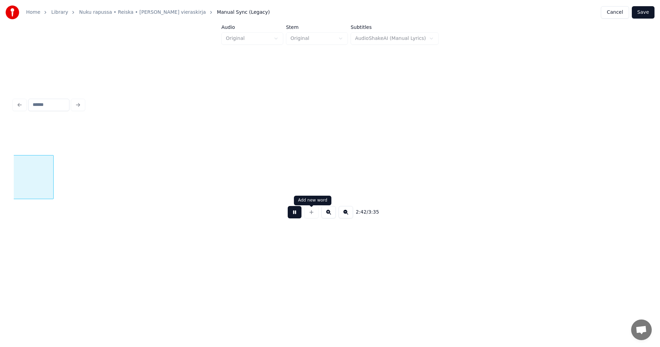
click at [303, 216] on div at bounding box center [311, 212] width 17 height 12
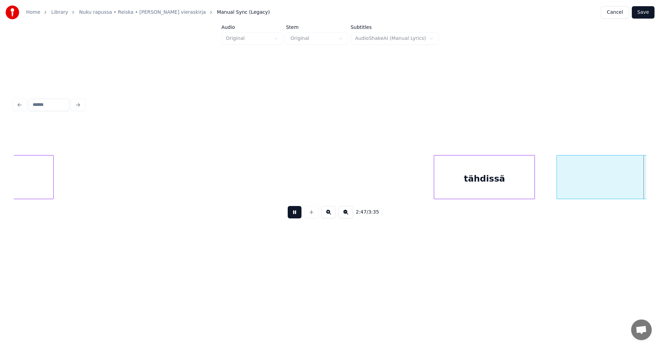
scroll to position [0, 20179]
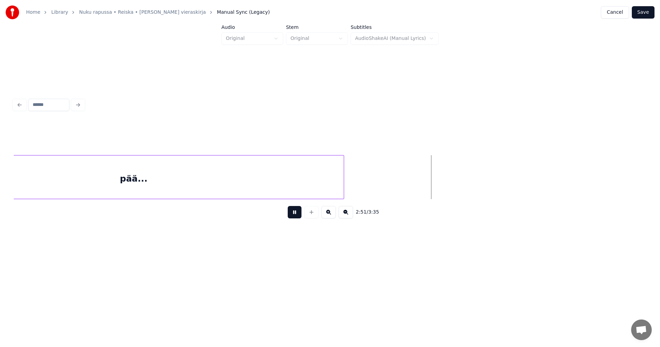
click at [299, 217] on button at bounding box center [295, 212] width 14 height 12
drag, startPoint x: 511, startPoint y: 202, endPoint x: 529, endPoint y: 199, distance: 18.4
click at [529, 199] on div "pää..." at bounding box center [330, 177] width 632 height 44
click at [644, 10] on button "Save" at bounding box center [643, 12] width 23 height 12
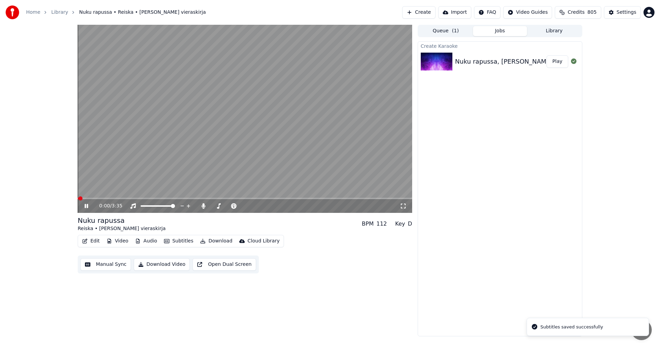
click at [96, 239] on button "Edit" at bounding box center [90, 241] width 23 height 10
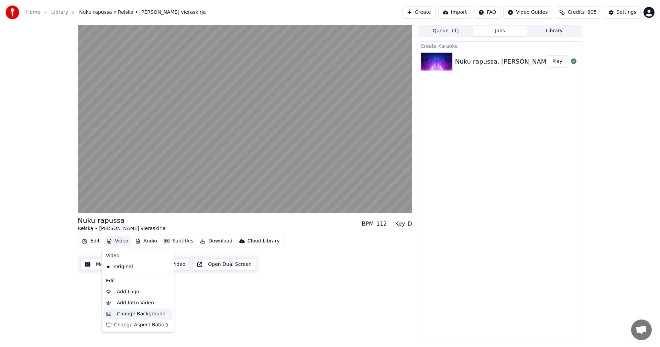
click at [124, 313] on div "Change Background" at bounding box center [141, 313] width 49 height 7
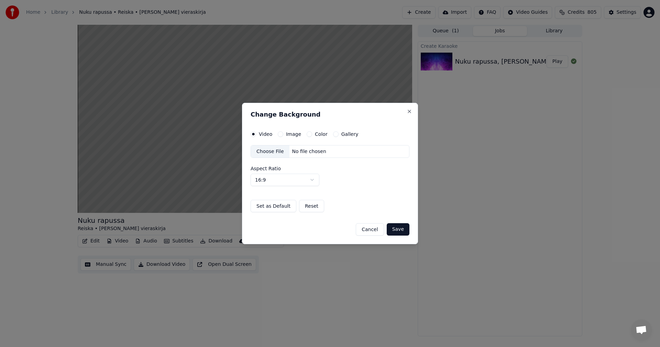
click at [380, 232] on button "Cancel" at bounding box center [370, 229] width 28 height 12
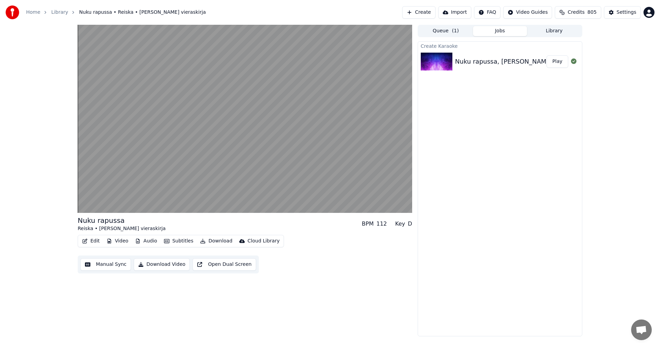
click at [89, 241] on button "Edit" at bounding box center [90, 241] width 23 height 10
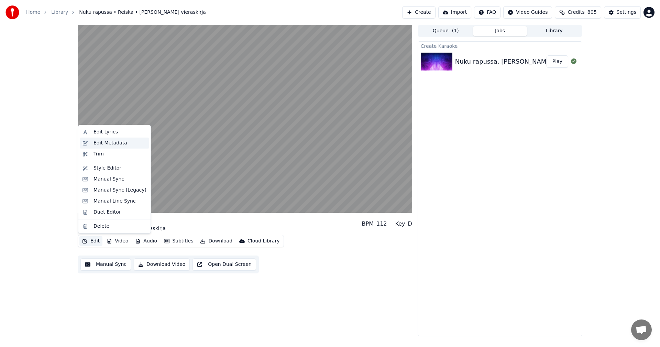
click at [114, 145] on div "Edit Metadata" at bounding box center [110, 142] width 34 height 7
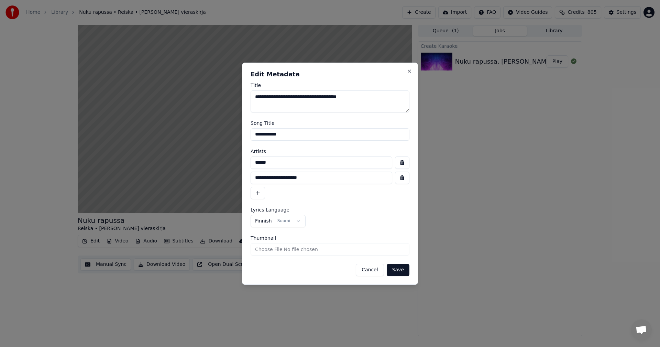
click at [402, 163] on button "button" at bounding box center [402, 162] width 14 height 12
type input "**********"
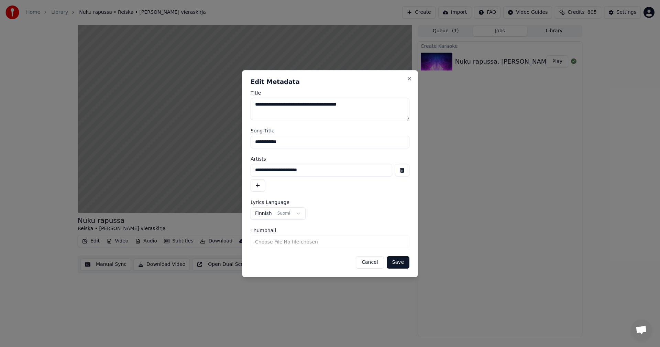
click at [292, 142] on input "**********" at bounding box center [329, 142] width 159 height 12
type input "**********"
click at [395, 261] on button "Save" at bounding box center [398, 262] width 23 height 12
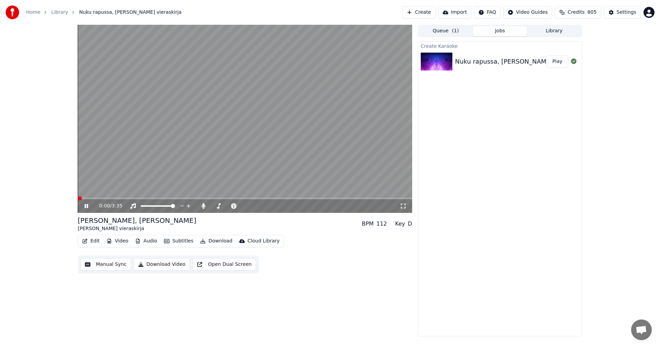
click at [78, 200] on span at bounding box center [80, 198] width 4 height 4
click at [87, 206] on icon at bounding box center [86, 206] width 3 height 4
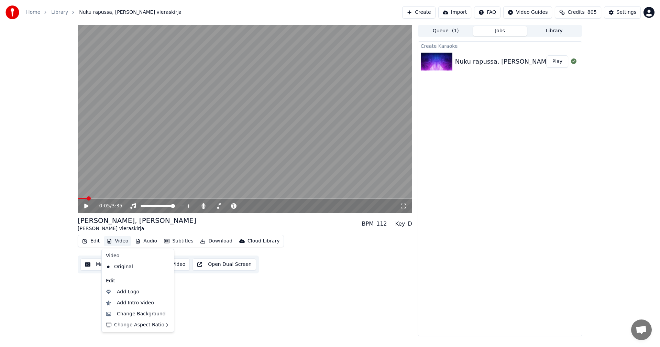
click at [127, 241] on button "Video" at bounding box center [117, 241] width 27 height 10
click at [133, 313] on div "Change Background" at bounding box center [141, 313] width 49 height 7
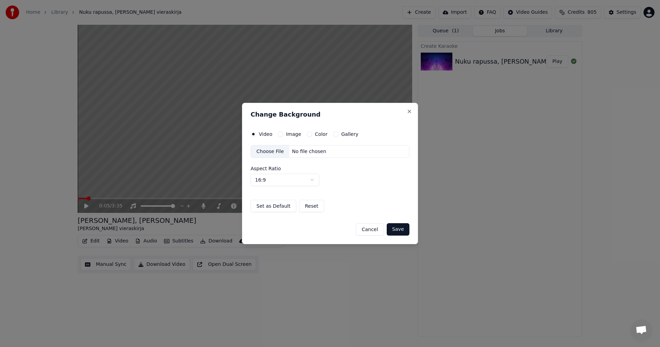
click at [281, 134] on button "Image" at bounding box center [280, 133] width 5 height 5
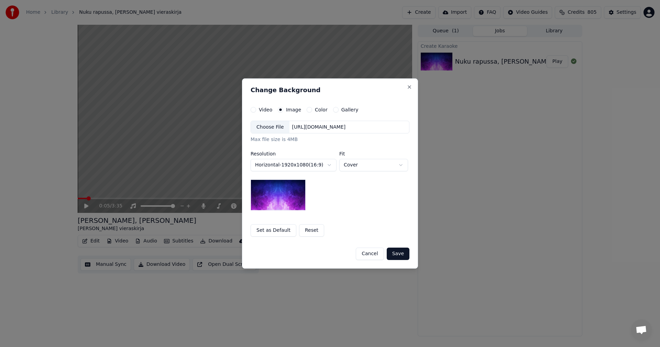
click at [278, 129] on div "Choose File" at bounding box center [270, 127] width 38 height 12
click at [390, 253] on button "Save" at bounding box center [398, 253] width 23 height 12
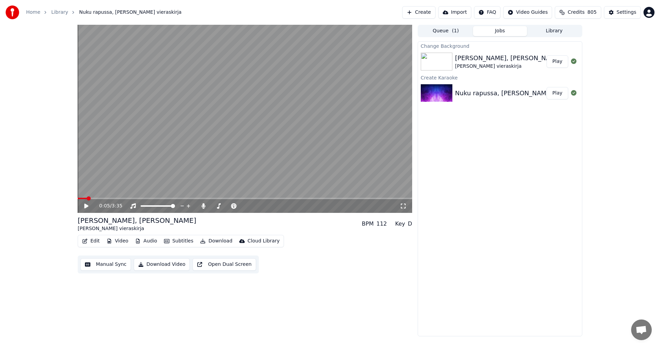
click at [552, 62] on button "Play" at bounding box center [557, 61] width 22 height 12
click at [101, 198] on span at bounding box center [245, 198] width 334 height 1
click at [188, 241] on button "Subtitles" at bounding box center [178, 241] width 35 height 10
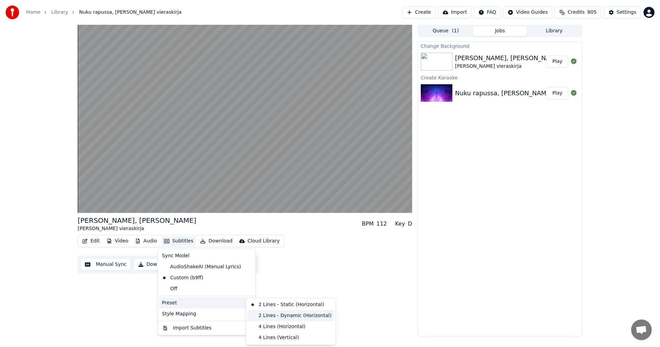
click at [281, 317] on div "2 Lines - Dynamic (Horizontal)" at bounding box center [290, 315] width 87 height 11
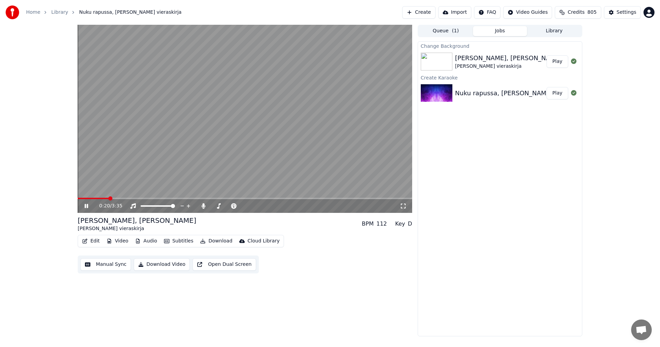
click at [109, 199] on span at bounding box center [93, 198] width 31 height 1
click at [96, 197] on video at bounding box center [245, 119] width 334 height 188
click at [95, 199] on div "0:21 / 3:35" at bounding box center [245, 206] width 334 height 14
click at [93, 199] on span at bounding box center [85, 198] width 15 height 1
click at [86, 208] on icon at bounding box center [91, 205] width 16 height 5
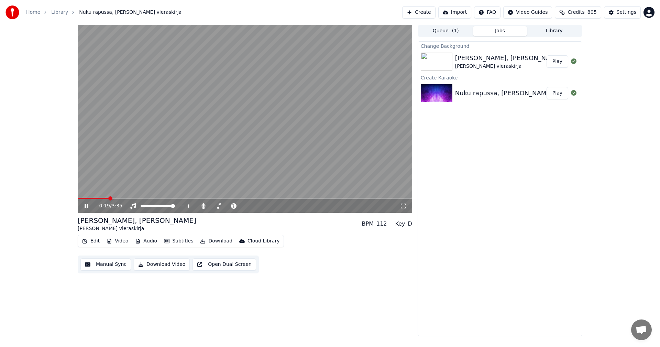
click at [84, 206] on icon at bounding box center [91, 205] width 16 height 5
click at [617, 12] on button "Settings" at bounding box center [622, 12] width 37 height 12
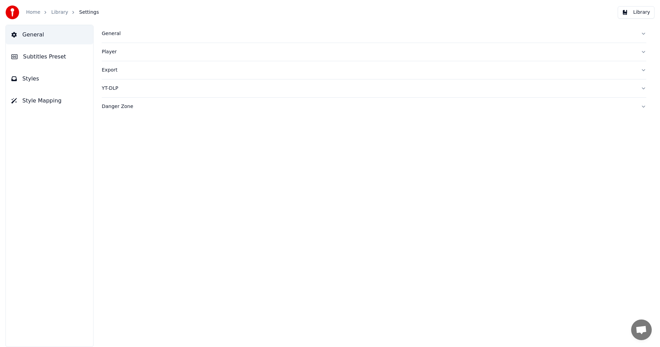
click at [41, 55] on span "Subtitles Preset" at bounding box center [44, 57] width 43 height 8
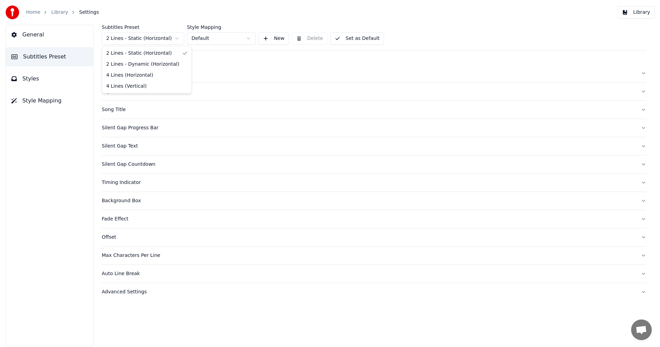
click at [142, 35] on html "Home Library Settings Library General Subtitles Preset Styles Style Mapping Sub…" at bounding box center [330, 173] width 660 height 347
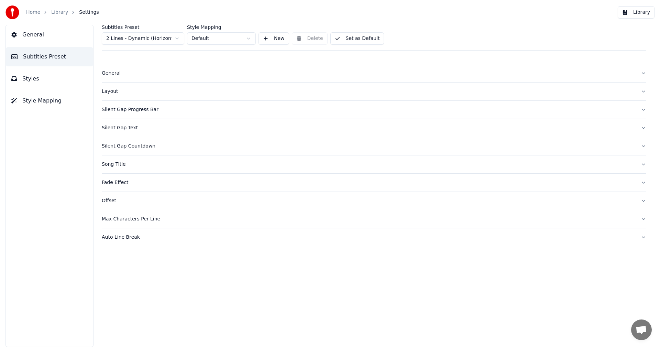
click at [129, 146] on div "Silent Gap Countdown" at bounding box center [368, 146] width 533 height 7
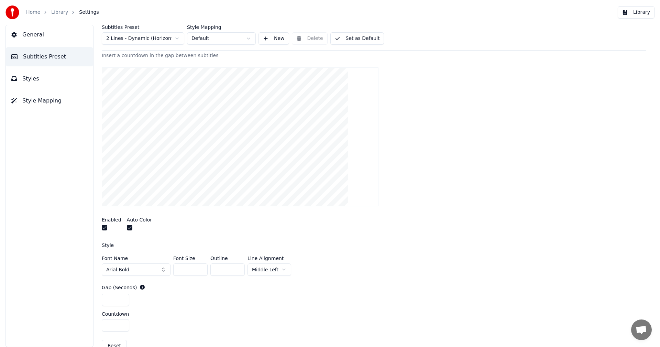
scroll to position [103, 0]
click at [127, 227] on button "button" at bounding box center [129, 226] width 5 height 5
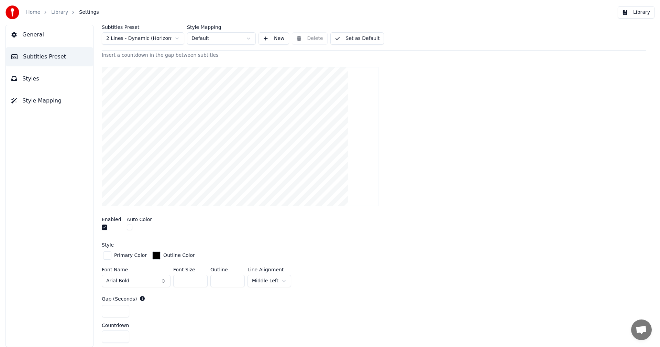
click at [271, 280] on html "Home Library Settings Library General Subtitles Preset Styles Style Mapping Sub…" at bounding box center [330, 173] width 660 height 347
click at [201, 281] on input "***" at bounding box center [190, 281] width 34 height 12
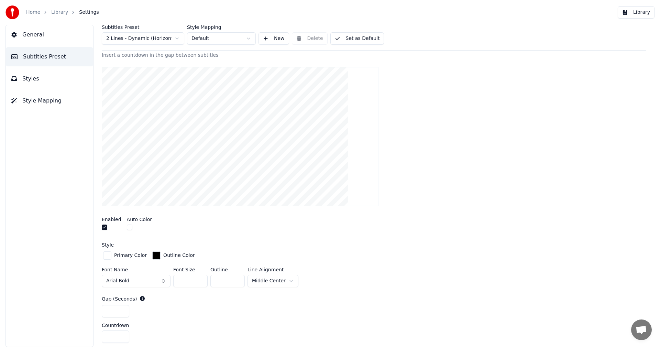
click at [201, 281] on input "***" at bounding box center [190, 281] width 34 height 12
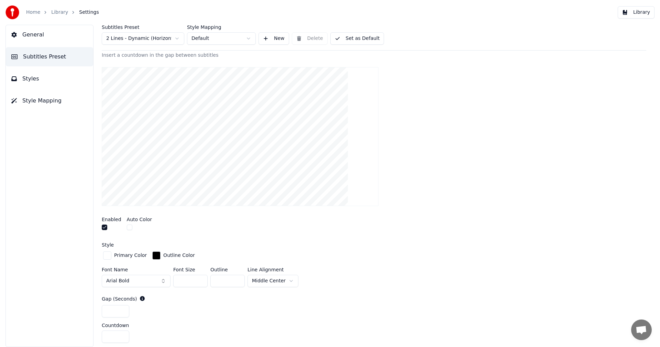
type input "***"
click at [201, 281] on input "***" at bounding box center [190, 281] width 34 height 12
click at [635, 12] on button "Library" at bounding box center [635, 12] width 37 height 12
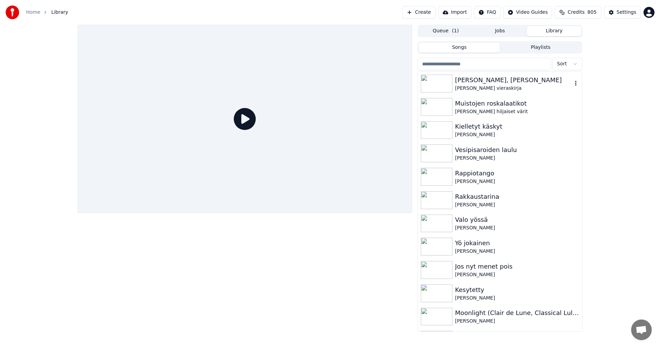
click at [447, 85] on img at bounding box center [437, 84] width 32 height 18
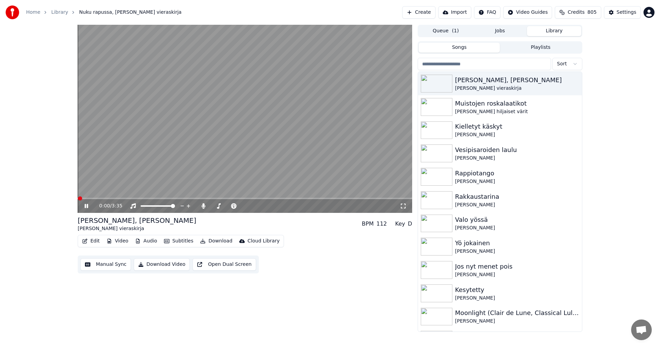
click at [99, 197] on video at bounding box center [245, 119] width 334 height 188
click at [101, 198] on span at bounding box center [245, 198] width 334 height 1
click at [85, 207] on icon at bounding box center [86, 205] width 4 height 5
click at [104, 199] on span at bounding box center [98, 198] width 40 height 1
click at [85, 205] on icon at bounding box center [86, 206] width 3 height 4
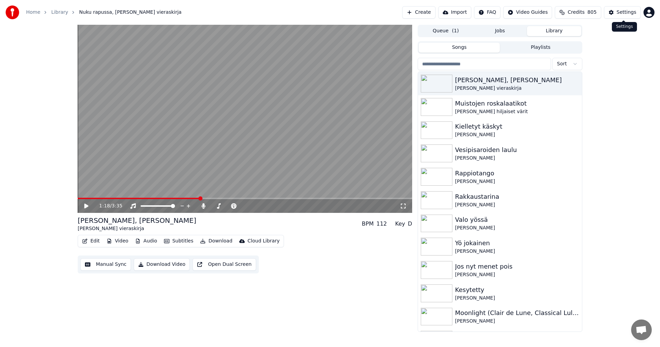
click at [621, 10] on div "Settings" at bounding box center [626, 12] width 20 height 7
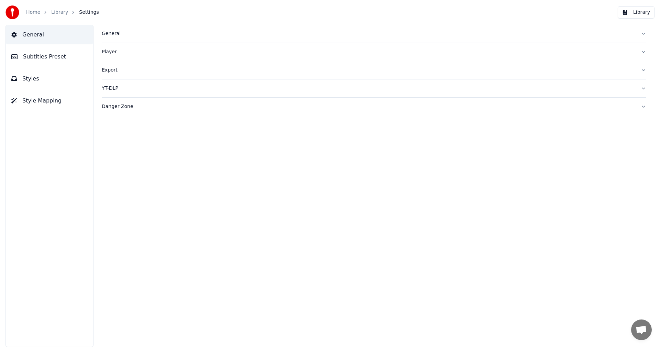
click at [66, 57] on button "Subtitles Preset" at bounding box center [49, 56] width 87 height 19
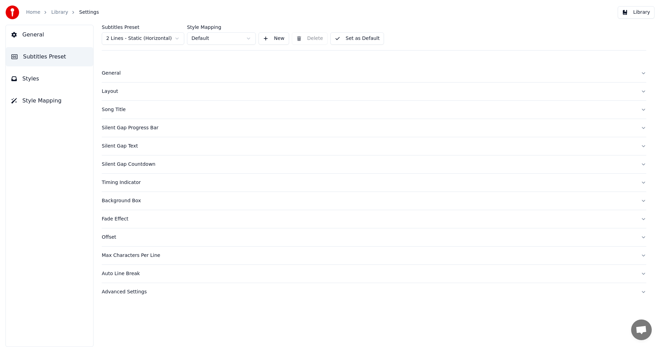
click at [117, 91] on div "Layout" at bounding box center [368, 91] width 533 height 7
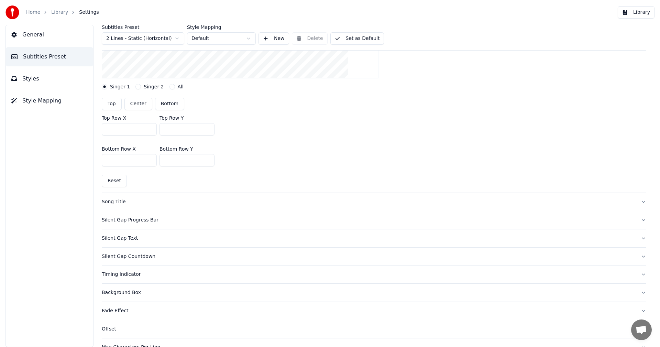
scroll to position [227, 0]
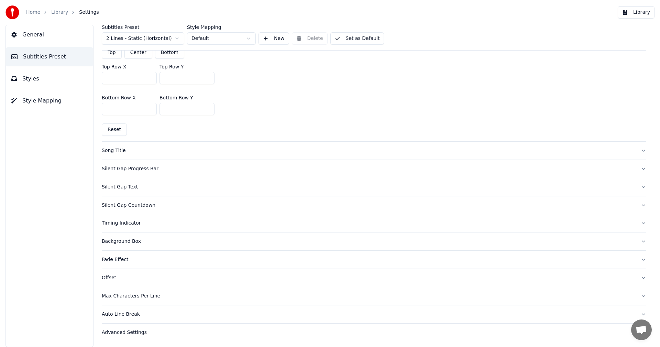
click at [116, 130] on button "Reset" at bounding box center [114, 129] width 25 height 12
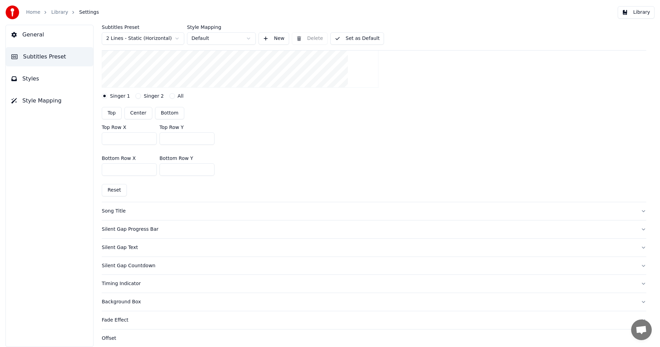
scroll to position [158, 0]
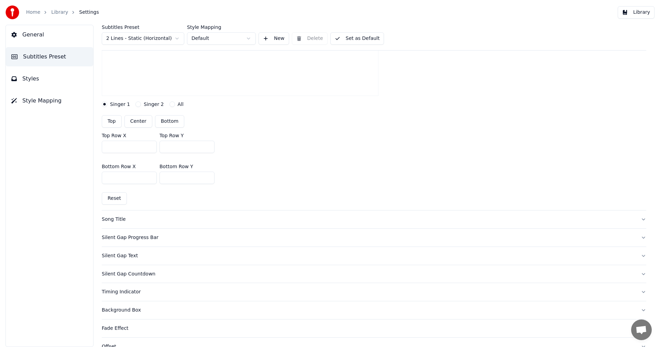
click at [207, 148] on input "***" at bounding box center [186, 147] width 55 height 12
drag, startPoint x: 115, startPoint y: 200, endPoint x: 120, endPoint y: 194, distance: 7.5
click at [115, 199] on button "Reset" at bounding box center [114, 198] width 25 height 12
click at [167, 148] on input "***" at bounding box center [186, 147] width 55 height 12
type input "***"
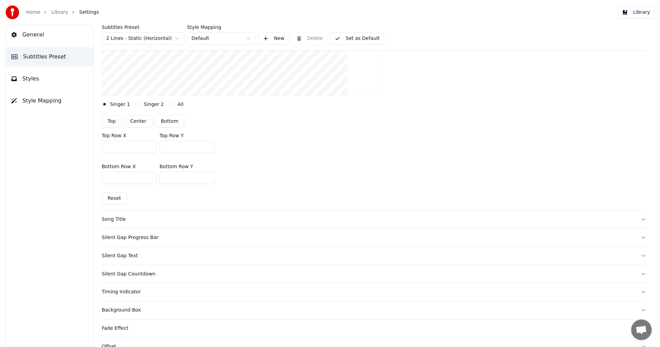
click at [166, 178] on input "***" at bounding box center [186, 177] width 55 height 12
type input "***"
click at [639, 13] on button "Library" at bounding box center [635, 12] width 37 height 12
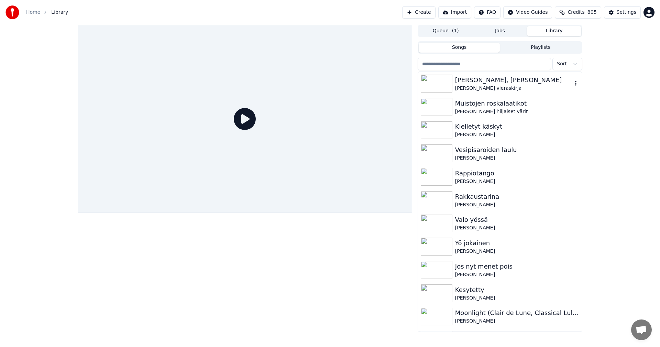
click at [472, 87] on div "[PERSON_NAME] vieraskirja" at bounding box center [513, 88] width 117 height 7
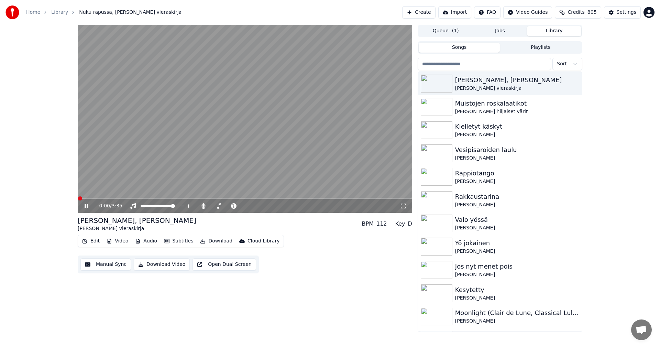
click at [134, 197] on video at bounding box center [245, 119] width 334 height 188
click at [133, 199] on span at bounding box center [245, 198] width 334 height 1
click at [87, 204] on icon at bounding box center [91, 205] width 16 height 5
click at [123, 198] on span at bounding box center [100, 198] width 45 height 1
click at [114, 198] on span at bounding box center [101, 198] width 46 height 1
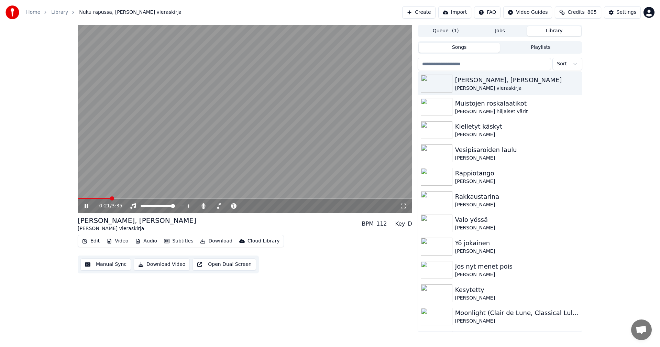
click at [110, 199] on span at bounding box center [94, 198] width 33 height 1
click at [101, 198] on span at bounding box center [97, 198] width 39 height 1
click at [180, 199] on span at bounding box center [245, 198] width 334 height 1
click at [87, 208] on icon at bounding box center [86, 206] width 3 height 4
click at [627, 12] on div "Settings" at bounding box center [626, 12] width 20 height 7
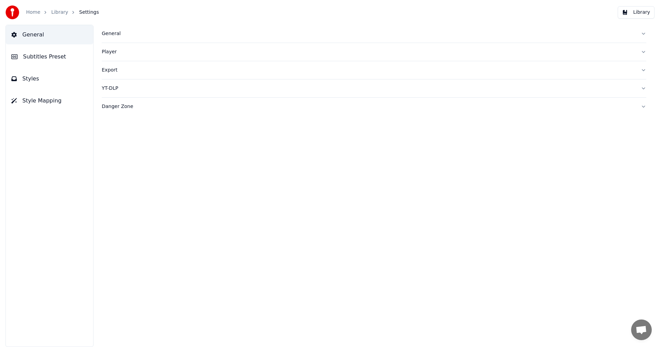
click at [41, 55] on span "Subtitles Preset" at bounding box center [44, 57] width 43 height 8
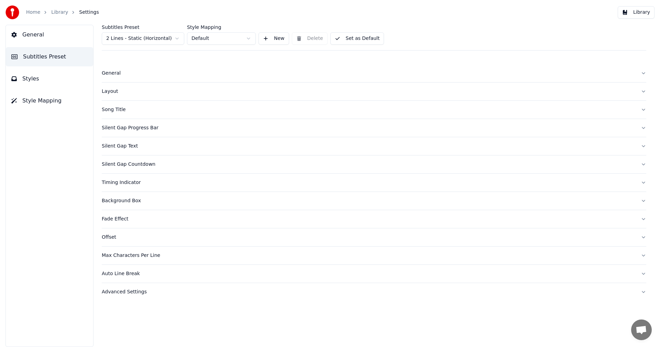
click at [163, 38] on html "Home Library Settings Library General Subtitles Preset Styles Style Mapping Sub…" at bounding box center [330, 173] width 660 height 347
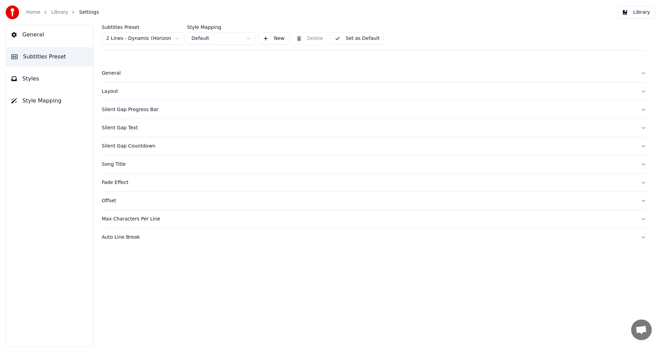
click at [106, 94] on div "Layout" at bounding box center [368, 91] width 533 height 7
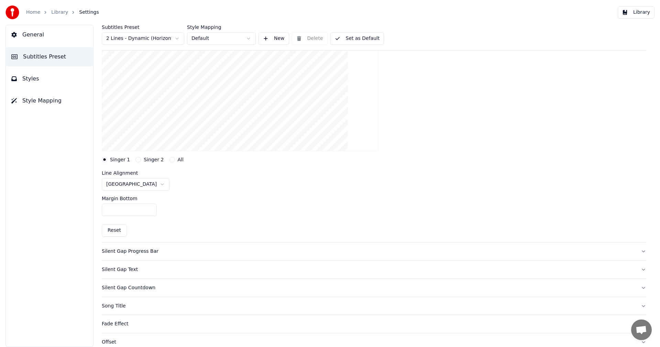
scroll to position [69, 0]
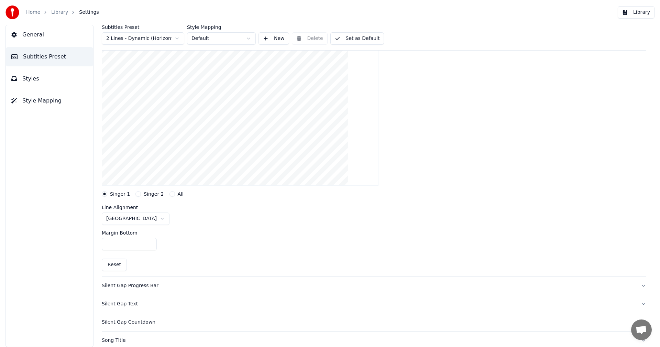
click at [110, 245] on input "***" at bounding box center [129, 244] width 55 height 12
drag, startPoint x: 109, startPoint y: 243, endPoint x: 113, endPoint y: 253, distance: 11.7
click at [109, 243] on input "***" at bounding box center [129, 244] width 55 height 12
type input "***"
click at [368, 42] on button "Set as Default" at bounding box center [357, 38] width 54 height 12
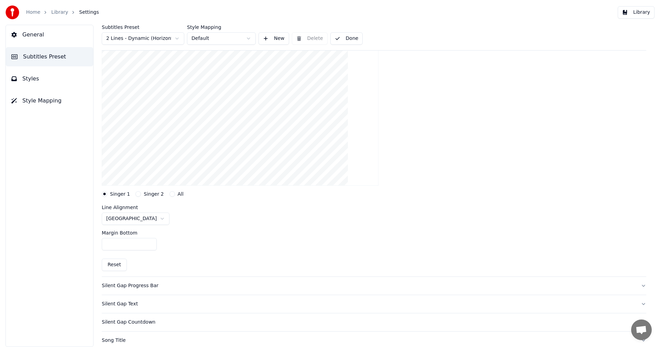
click at [645, 12] on button "Library" at bounding box center [635, 12] width 37 height 12
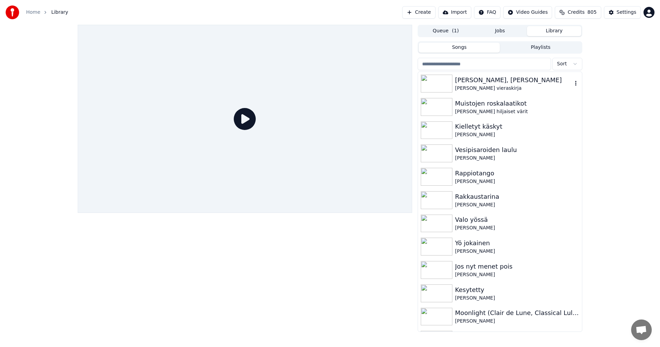
click at [470, 80] on div "[PERSON_NAME], [PERSON_NAME]" at bounding box center [513, 80] width 117 height 10
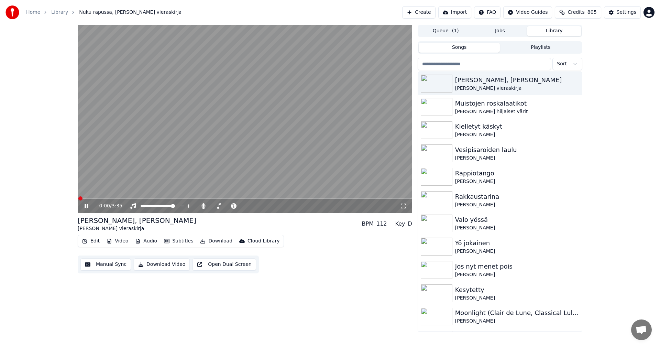
click at [110, 199] on div "0:00 / 3:35" at bounding box center [245, 206] width 334 height 14
click at [110, 198] on span at bounding box center [245, 198] width 334 height 1
click at [97, 199] on span at bounding box center [96, 198] width 37 height 1
click at [216, 199] on span at bounding box center [245, 198] width 334 height 1
click at [441, 171] on img at bounding box center [437, 177] width 32 height 18
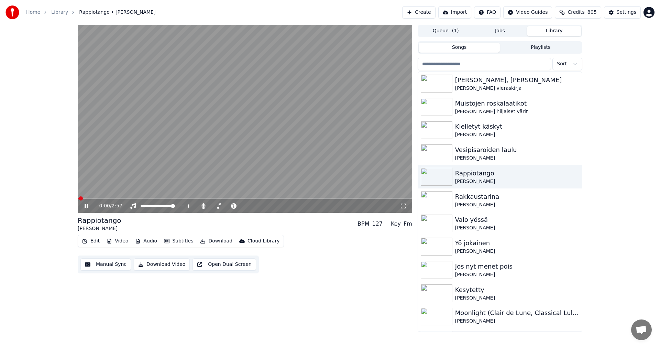
click at [135, 198] on span at bounding box center [245, 198] width 334 height 1
click at [208, 198] on span at bounding box center [245, 198] width 334 height 1
click at [224, 198] on span at bounding box center [245, 198] width 334 height 1
click at [86, 207] on icon at bounding box center [86, 206] width 3 height 4
click at [616, 12] on button "Settings" at bounding box center [622, 12] width 37 height 12
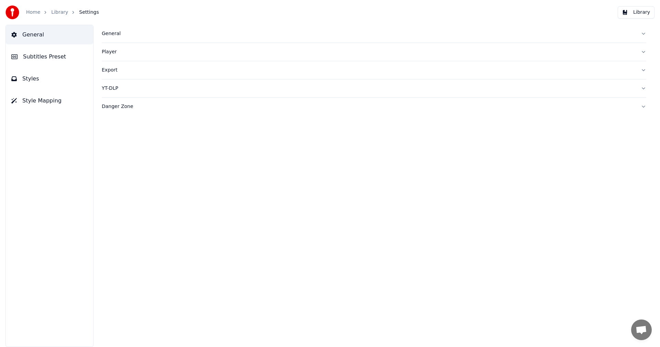
click at [47, 58] on span "Subtitles Preset" at bounding box center [44, 57] width 43 height 8
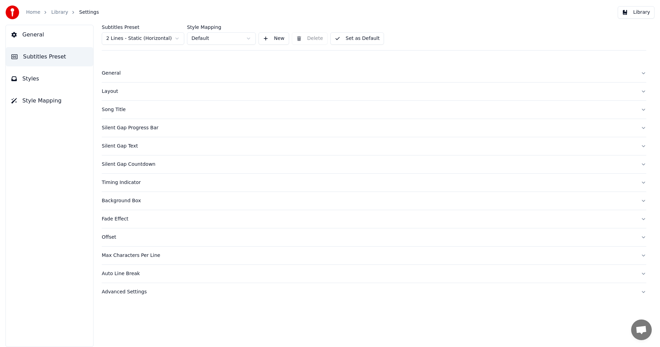
click at [115, 90] on div "Layout" at bounding box center [368, 91] width 533 height 7
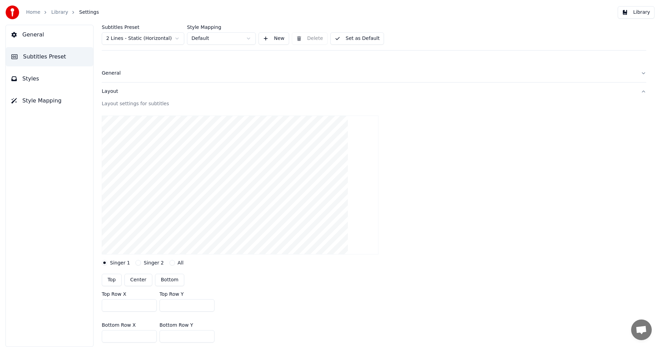
click at [177, 40] on html "Home Library Settings Library General Subtitles Preset Styles Style Mapping Sub…" at bounding box center [330, 173] width 660 height 347
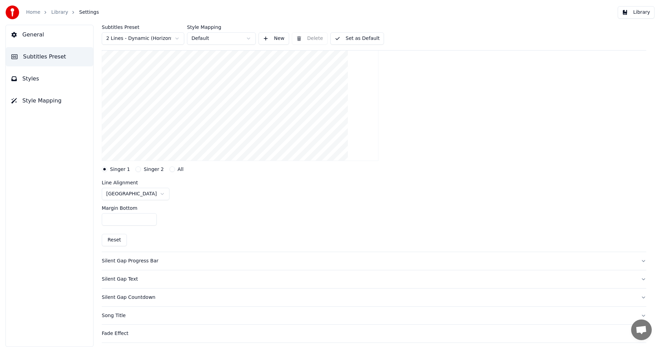
scroll to position [103, 0]
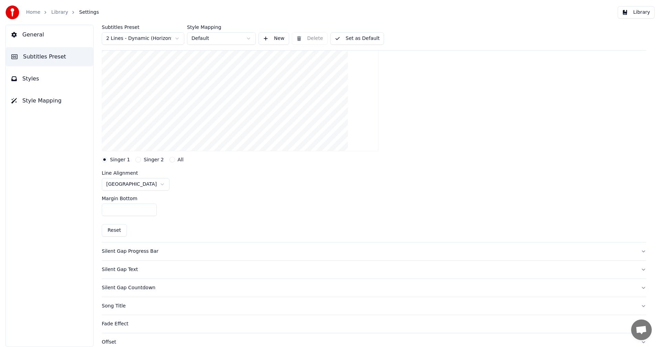
click at [117, 231] on button "Reset" at bounding box center [114, 230] width 25 height 12
click at [149, 211] on input "***" at bounding box center [129, 209] width 55 height 12
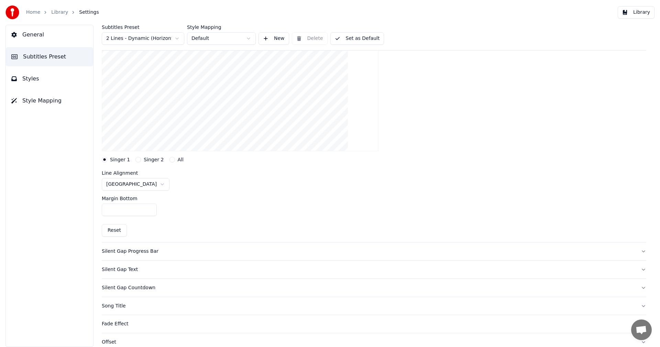
click at [149, 211] on input "***" at bounding box center [129, 209] width 55 height 12
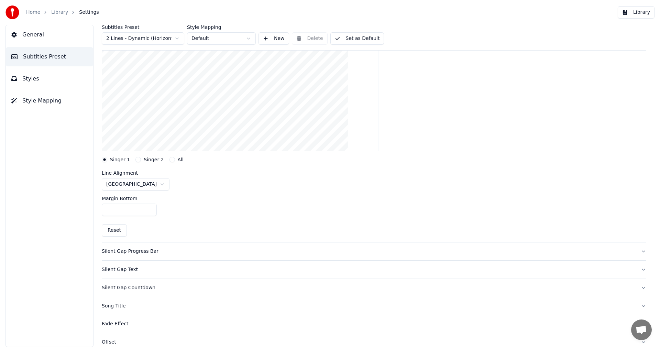
type input "***"
click at [149, 211] on input "***" at bounding box center [129, 209] width 55 height 12
click at [637, 13] on button "Library" at bounding box center [635, 12] width 37 height 12
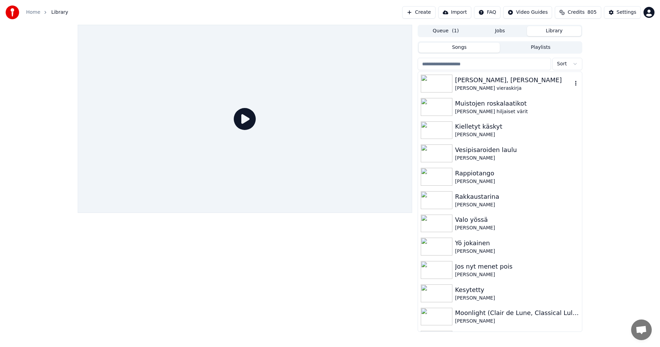
click at [469, 85] on div "[PERSON_NAME] vieraskirja" at bounding box center [513, 88] width 117 height 7
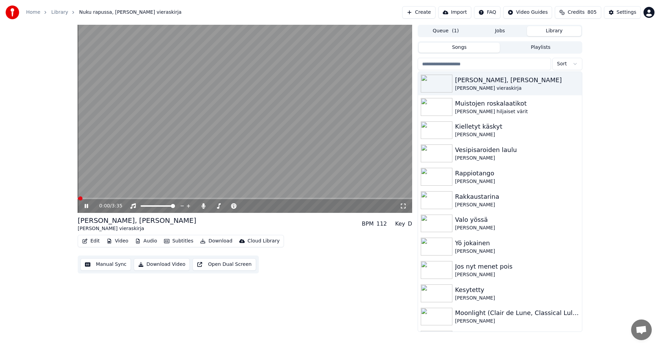
click at [108, 198] on span at bounding box center [245, 198] width 334 height 1
click at [100, 199] on span at bounding box center [94, 198] width 33 height 1
click at [87, 206] on icon at bounding box center [91, 205] width 16 height 5
click at [617, 11] on button "Settings" at bounding box center [622, 12] width 37 height 12
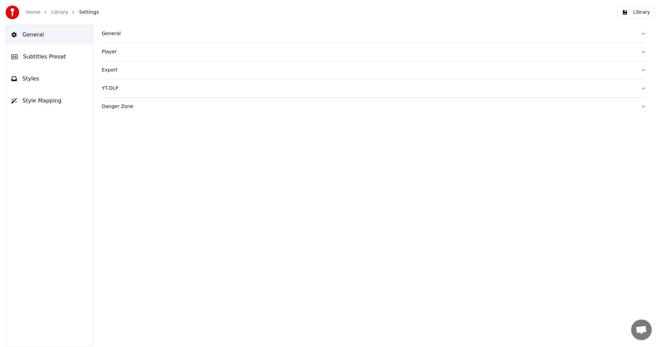
click at [60, 54] on button "Subtitles Preset" at bounding box center [49, 56] width 87 height 19
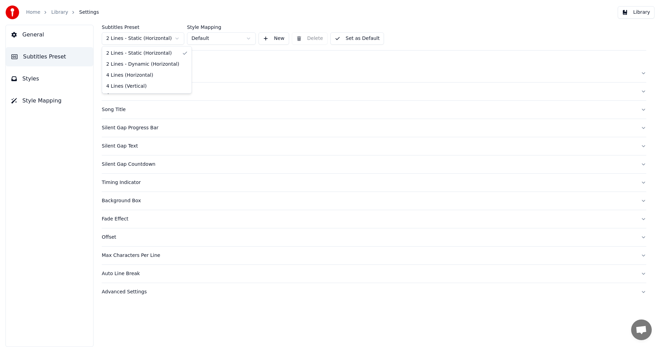
click at [161, 40] on html "Home Library Settings Library General Subtitles Preset Styles Style Mapping Sub…" at bounding box center [330, 173] width 660 height 347
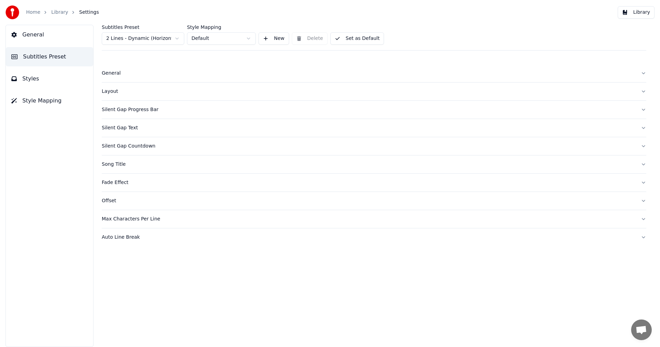
click at [107, 91] on div "Layout" at bounding box center [368, 91] width 533 height 7
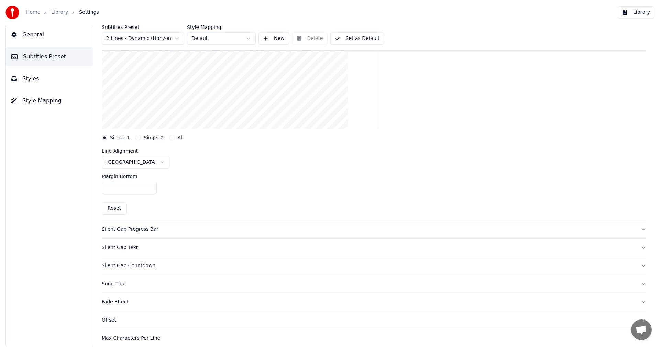
scroll to position [137, 0]
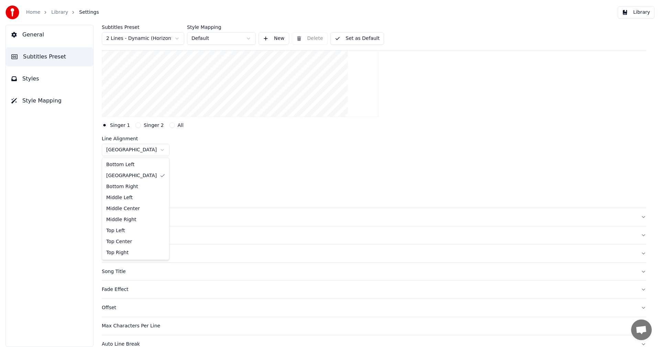
click at [143, 150] on html "Home Library Settings Library General Subtitles Preset Styles Style Mapping Sub…" at bounding box center [330, 173] width 660 height 347
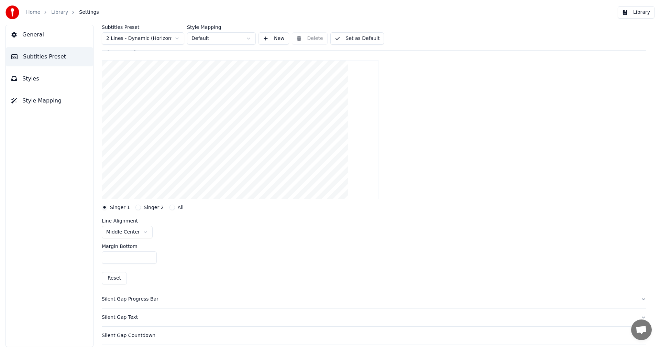
scroll to position [34, 0]
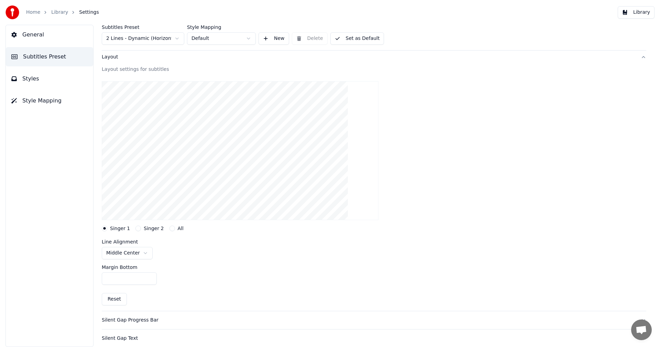
click at [346, 38] on button "Set as Default" at bounding box center [357, 38] width 54 height 12
click at [637, 12] on button "Library" at bounding box center [635, 12] width 37 height 12
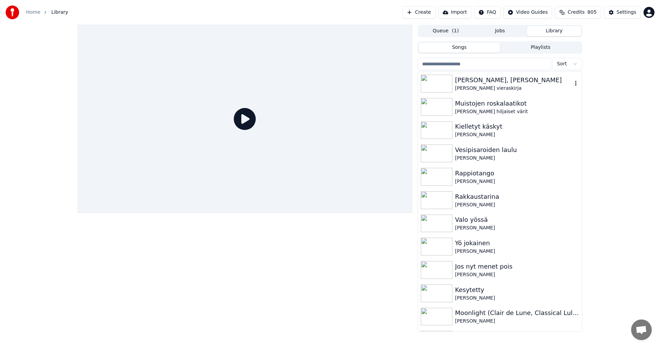
click at [438, 88] on img at bounding box center [437, 84] width 32 height 18
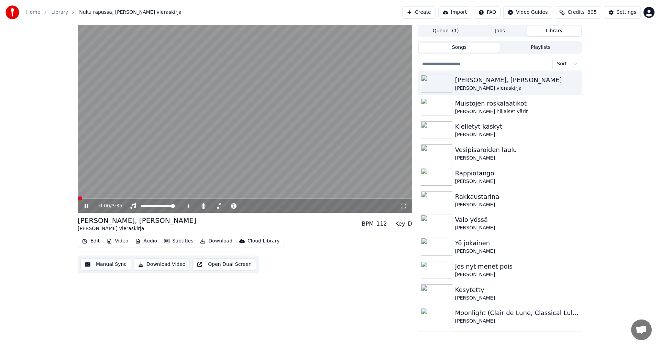
click at [152, 199] on span at bounding box center [245, 198] width 334 height 1
click at [108, 198] on span at bounding box center [115, 198] width 74 height 1
click at [101, 199] on div "0:22 / 3:35" at bounding box center [245, 206] width 334 height 14
click at [101, 198] on span at bounding box center [96, 198] width 36 height 1
click at [187, 239] on button "Subtitles" at bounding box center [178, 241] width 35 height 10
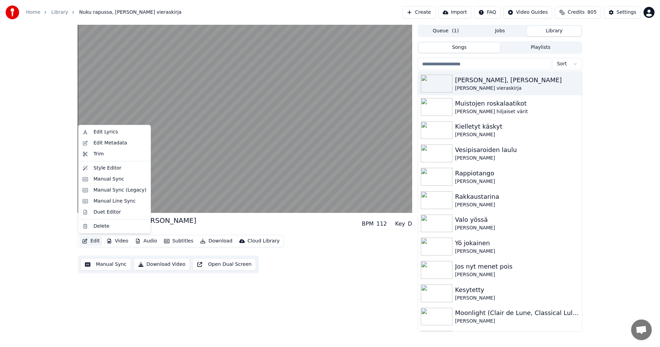
click at [21, 189] on div "Nuku rapussa, [PERSON_NAME] vieraskirja BPM 112 Key D Edit Video Audio Subtitle…" at bounding box center [330, 178] width 660 height 307
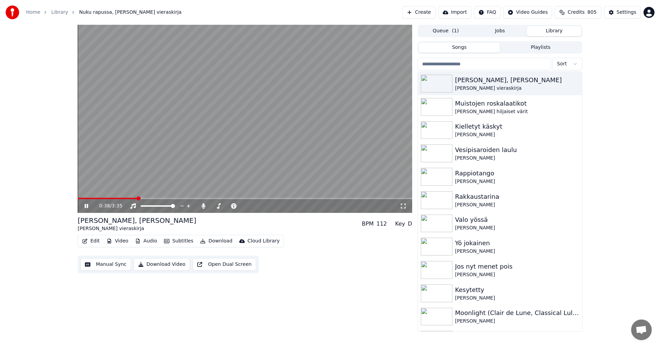
click at [87, 204] on icon at bounding box center [91, 205] width 16 height 5
click at [618, 14] on div "Settings" at bounding box center [626, 12] width 20 height 7
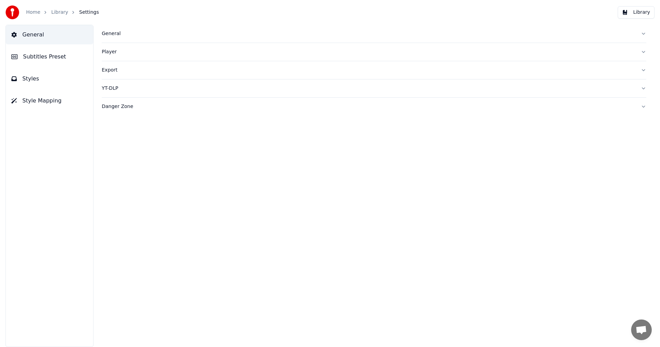
click at [54, 60] on span "Subtitles Preset" at bounding box center [44, 57] width 43 height 8
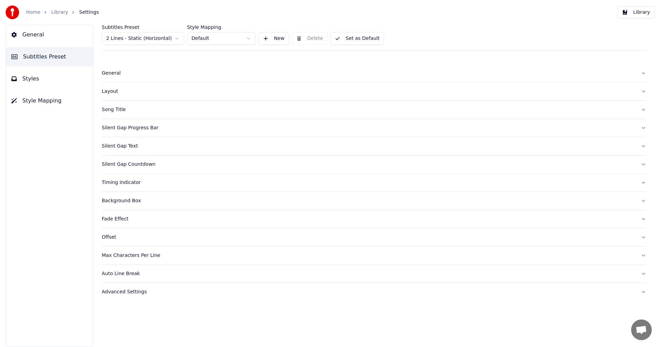
click at [108, 93] on div "Layout" at bounding box center [368, 91] width 533 height 7
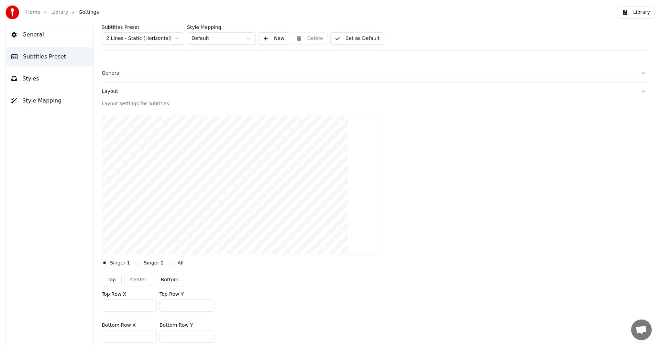
click at [167, 40] on html "Home Library Settings Library General Subtitles Preset Styles Style Mapping Sub…" at bounding box center [330, 173] width 660 height 347
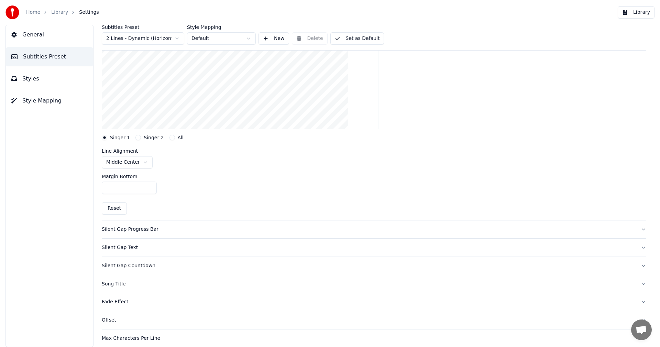
scroll to position [137, 0]
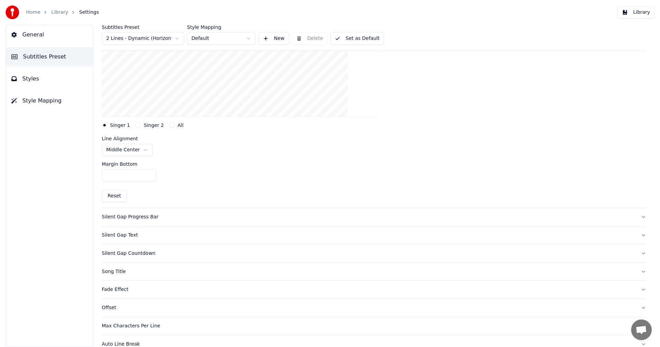
click at [144, 149] on html "Home Library Settings Library General Subtitles Preset Styles Style Mapping Sub…" at bounding box center [330, 173] width 660 height 347
click at [145, 152] on html "Home Library Settings Library General Subtitles Preset Styles Style Mapping Sub…" at bounding box center [330, 173] width 660 height 347
click at [139, 152] on html "Home Library Settings Library General Subtitles Preset Styles Style Mapping Sub…" at bounding box center [330, 173] width 660 height 347
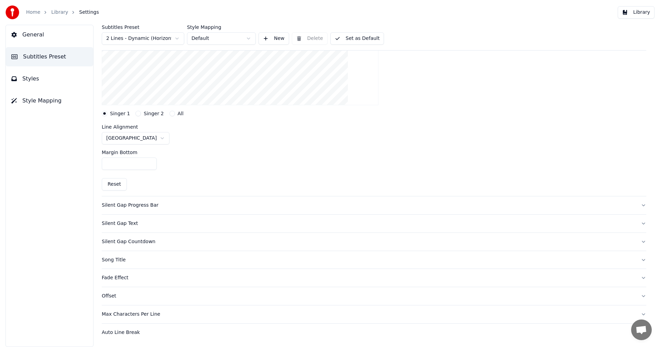
click at [121, 183] on button "Reset" at bounding box center [114, 184] width 25 height 12
type input "***"
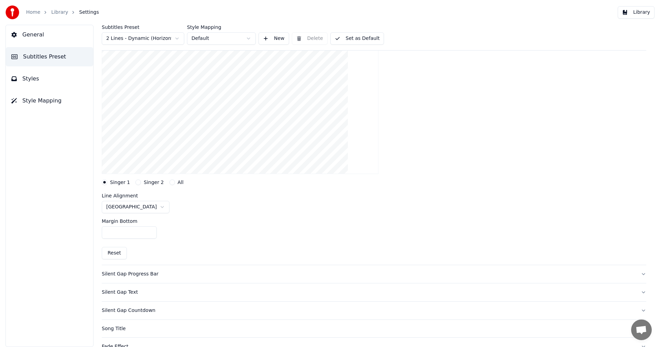
click at [365, 35] on button "Set as Default" at bounding box center [357, 38] width 54 height 12
click at [644, 12] on button "Library" at bounding box center [635, 12] width 37 height 12
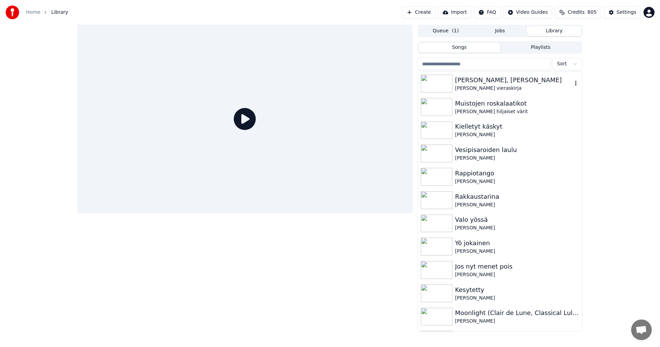
click at [468, 81] on div "[PERSON_NAME], [PERSON_NAME]" at bounding box center [513, 80] width 117 height 10
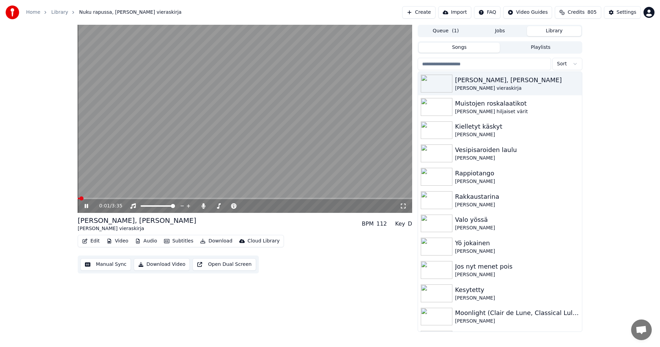
click at [123, 198] on span at bounding box center [245, 198] width 334 height 1
click at [206, 198] on span at bounding box center [245, 198] width 334 height 1
click at [203, 198] on span at bounding box center [245, 198] width 334 height 1
click at [253, 199] on span at bounding box center [245, 198] width 334 height 1
click at [268, 198] on span at bounding box center [245, 198] width 334 height 1
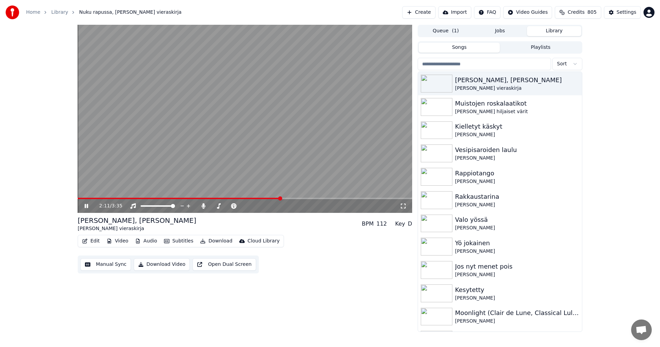
click at [281, 198] on span at bounding box center [245, 198] width 334 height 1
click at [87, 206] on icon at bounding box center [86, 206] width 3 height 4
click at [623, 13] on div "Settings" at bounding box center [626, 12] width 20 height 7
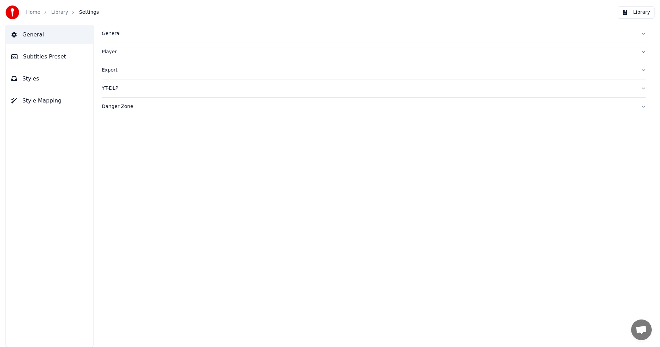
click at [54, 57] on span "Subtitles Preset" at bounding box center [44, 57] width 43 height 8
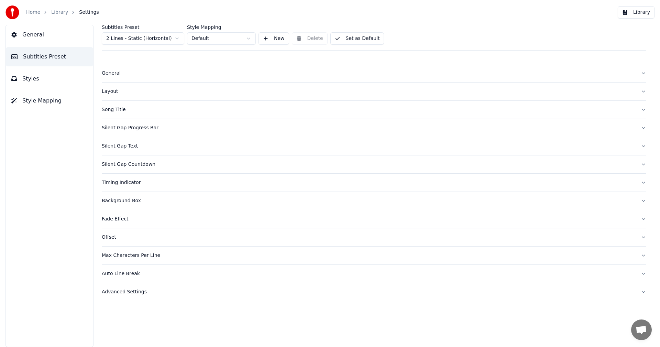
click at [149, 38] on html "Home Library Settings Library General Subtitles Preset Styles Style Mapping Sub…" at bounding box center [330, 173] width 660 height 347
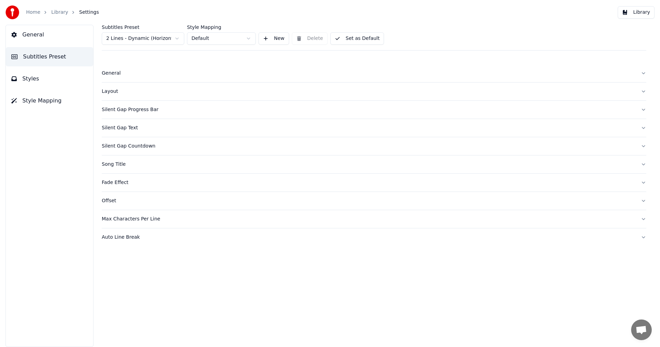
click at [47, 80] on button "Styles" at bounding box center [49, 78] width 87 height 19
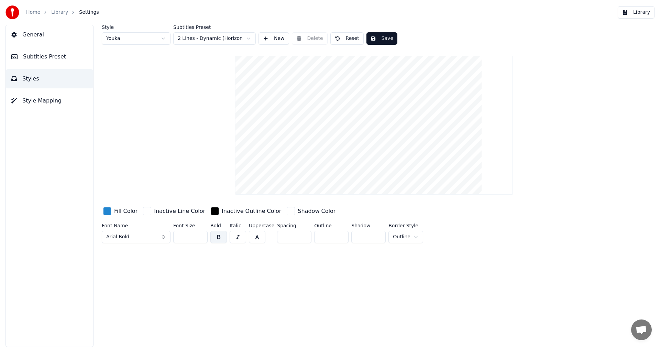
click at [54, 58] on span "Subtitles Preset" at bounding box center [44, 57] width 43 height 8
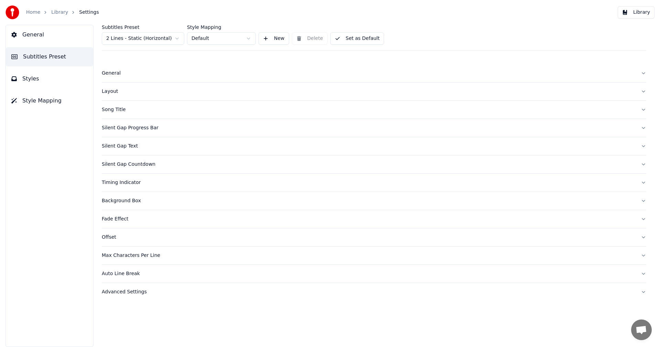
click at [111, 76] on div "General" at bounding box center [368, 73] width 533 height 7
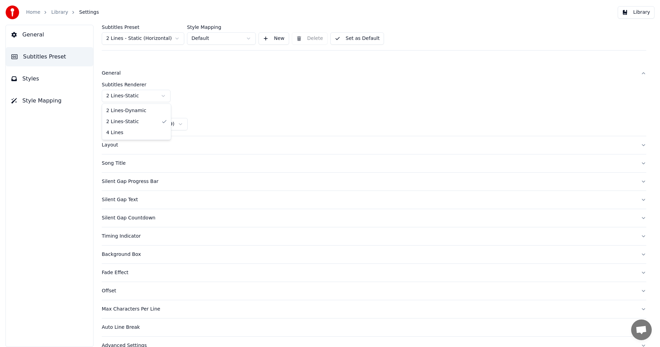
click at [165, 97] on html "Home Library Settings Library General Subtitles Preset Styles Style Mapping Sub…" at bounding box center [330, 173] width 660 height 347
click at [117, 145] on div "Layout" at bounding box center [368, 145] width 533 height 7
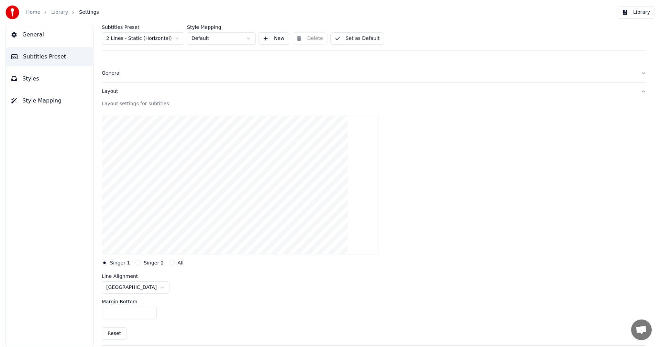
click at [358, 41] on button "Set as Default" at bounding box center [357, 38] width 54 height 12
click at [636, 15] on button "Library" at bounding box center [635, 12] width 37 height 12
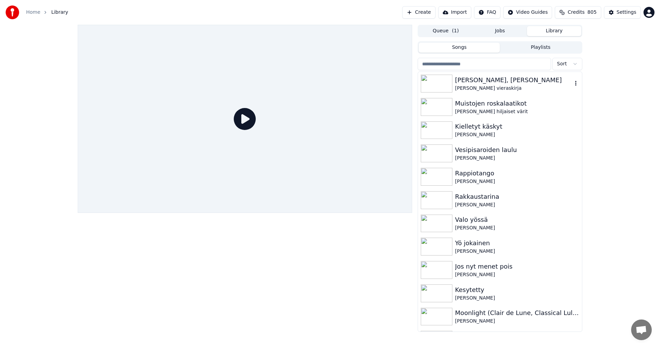
click at [495, 82] on div "[PERSON_NAME], [PERSON_NAME]" at bounding box center [513, 80] width 117 height 10
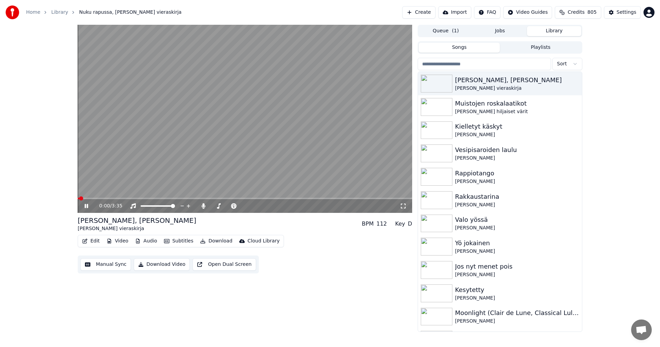
click at [120, 199] on div "0:00 / 3:35" at bounding box center [245, 206] width 334 height 14
click at [123, 198] on span at bounding box center [245, 198] width 334 height 1
click at [103, 198] on span at bounding box center [101, 198] width 47 height 1
click at [87, 205] on icon at bounding box center [86, 206] width 3 height 4
click at [623, 16] on button "Settings" at bounding box center [622, 12] width 37 height 12
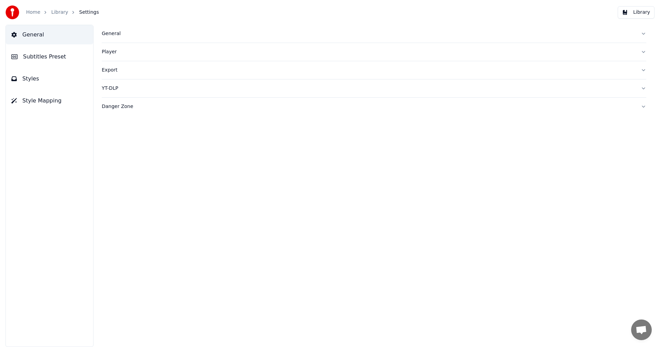
click at [42, 58] on span "Subtitles Preset" at bounding box center [44, 57] width 43 height 8
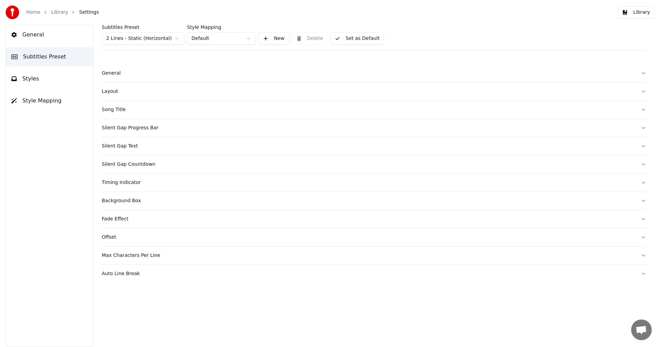
click at [151, 40] on html "Home Library Settings Library General Subtitles Preset Styles Style Mapping Sub…" at bounding box center [330, 173] width 660 height 347
click at [119, 76] on div "General" at bounding box center [368, 73] width 533 height 7
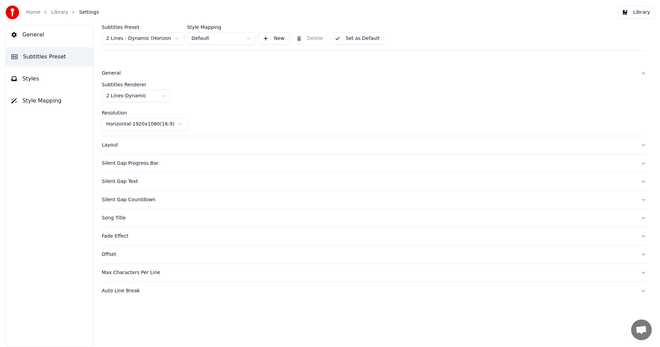
click at [156, 98] on html "Home Library Settings Library General Subtitles Preset Styles Style Mapping Sub…" at bounding box center [330, 173] width 660 height 347
click at [219, 98] on html "Home Library Settings Library General Subtitles Preset Styles Style Mapping Sub…" at bounding box center [330, 173] width 660 height 347
click at [110, 144] on div "Layout" at bounding box center [368, 145] width 533 height 7
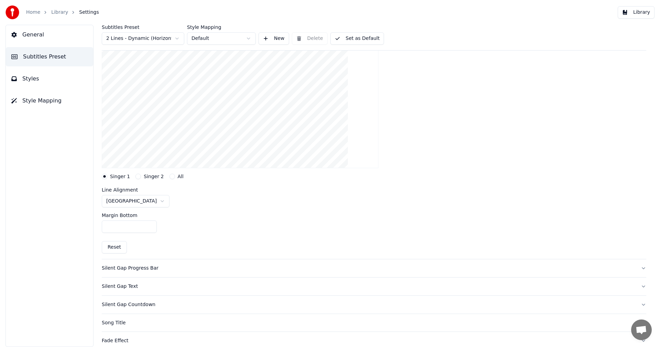
scroll to position [103, 0]
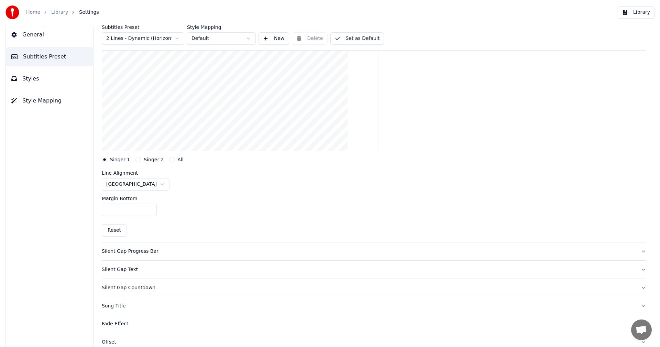
click at [149, 206] on input "***" at bounding box center [129, 209] width 55 height 12
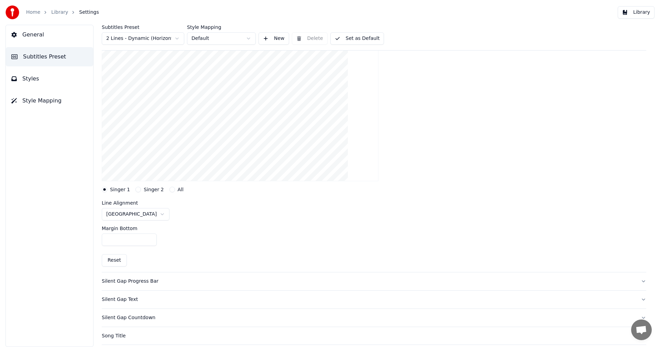
scroll to position [34, 0]
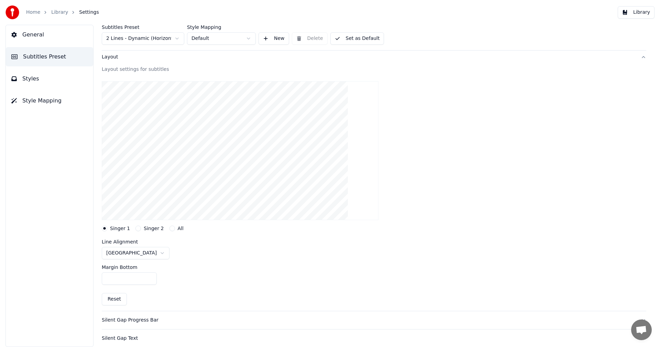
click at [151, 276] on input "***" at bounding box center [129, 278] width 55 height 12
click at [151, 275] on input "***" at bounding box center [129, 278] width 55 height 12
click at [151, 279] on input "***" at bounding box center [129, 278] width 55 height 12
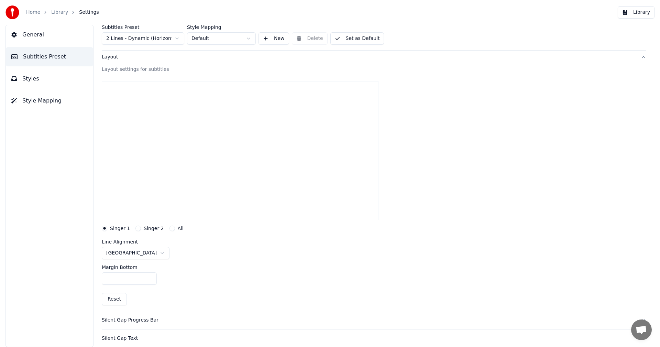
type input "***"
click at [151, 279] on input "***" at bounding box center [129, 278] width 55 height 12
click at [357, 40] on button "Set as Default" at bounding box center [357, 38] width 54 height 12
click at [639, 15] on button "Library" at bounding box center [635, 12] width 37 height 12
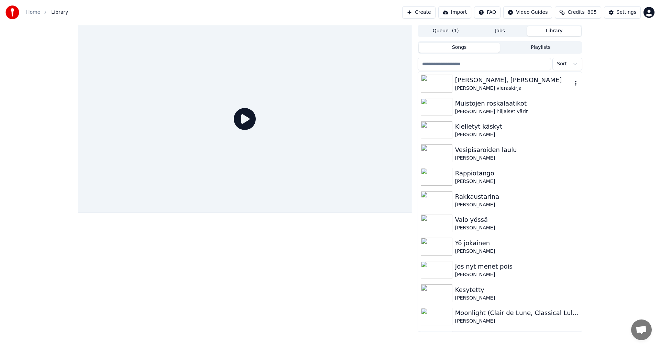
click at [492, 82] on div "[PERSON_NAME], [PERSON_NAME]" at bounding box center [513, 80] width 117 height 10
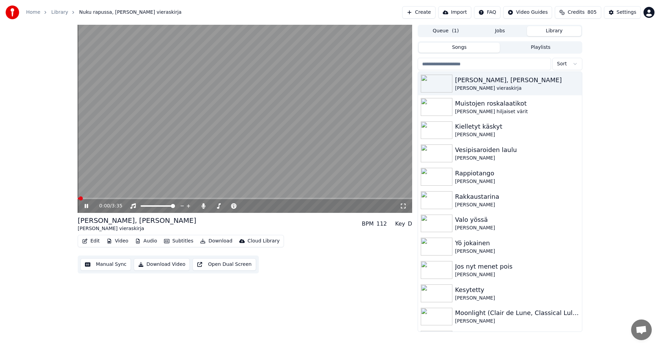
click at [117, 197] on video at bounding box center [245, 119] width 334 height 188
click at [117, 199] on span at bounding box center [245, 198] width 334 height 1
click at [104, 198] on span at bounding box center [98, 198] width 40 height 1
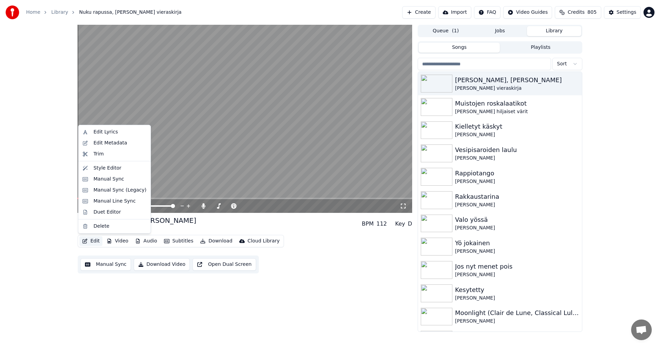
click at [98, 238] on button "Edit" at bounding box center [90, 241] width 23 height 10
click at [113, 194] on div "Manual Sync (Legacy)" at bounding box center [114, 190] width 69 height 11
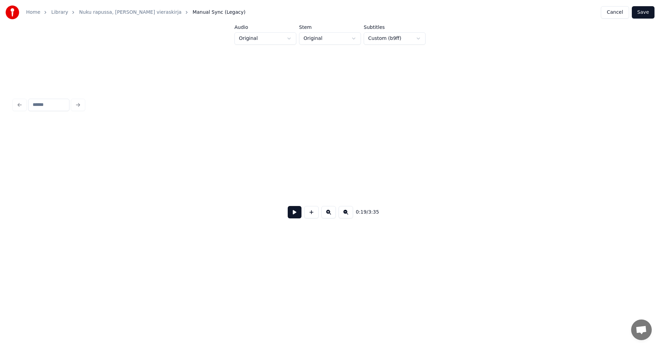
scroll to position [0, 2316]
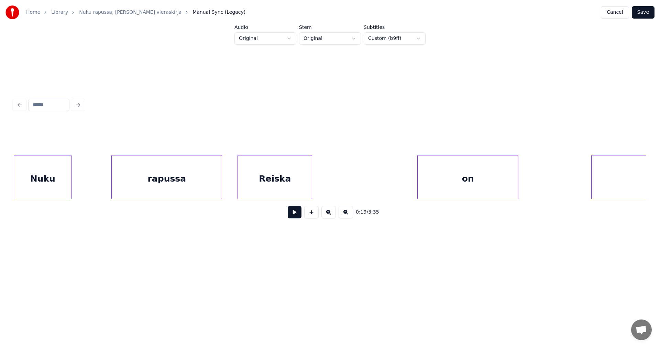
click at [55, 175] on div "Nuku" at bounding box center [42, 178] width 57 height 47
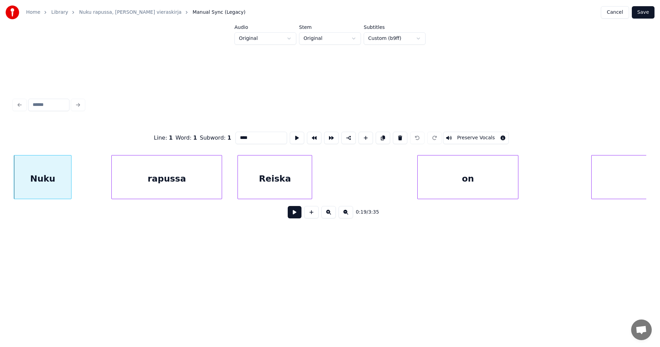
click at [292, 218] on button at bounding box center [295, 212] width 14 height 12
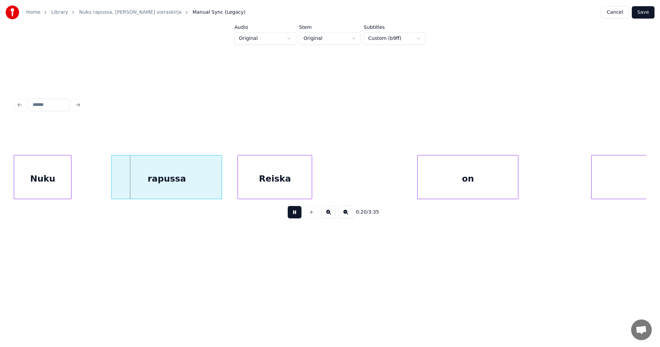
drag, startPoint x: 293, startPoint y: 218, endPoint x: 424, endPoint y: 150, distance: 147.4
click at [293, 218] on button at bounding box center [295, 212] width 14 height 12
click at [639, 12] on button "Save" at bounding box center [643, 12] width 23 height 12
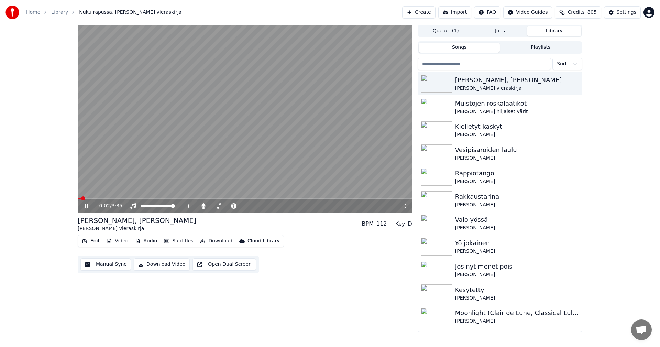
click at [95, 244] on button "Edit" at bounding box center [90, 241] width 23 height 10
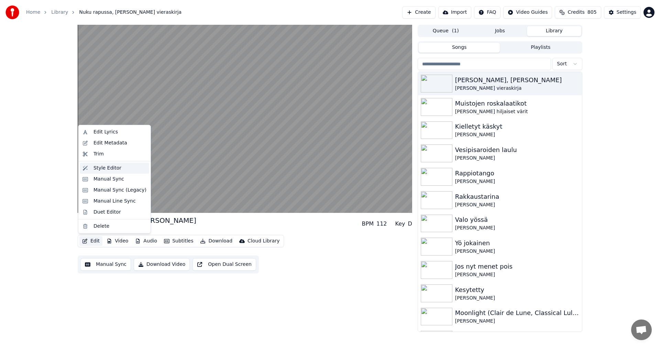
click at [116, 166] on div "Style Editor" at bounding box center [107, 168] width 28 height 7
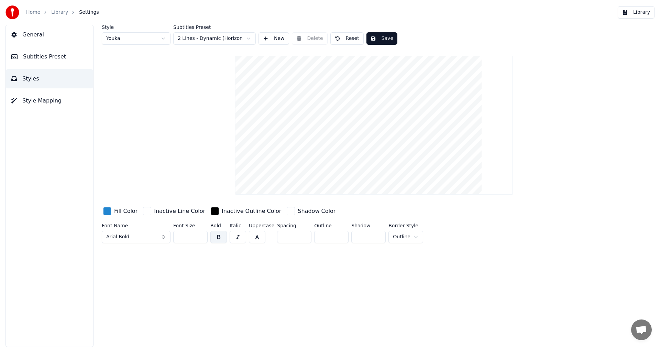
click at [201, 238] on input "**" at bounding box center [190, 237] width 34 height 12
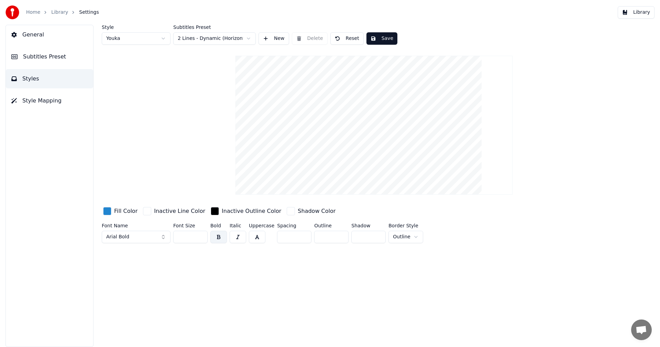
type input "**"
click at [201, 238] on input "**" at bounding box center [190, 237] width 34 height 12
click at [339, 238] on input "***" at bounding box center [331, 237] width 34 height 12
click at [339, 238] on input "****" at bounding box center [331, 237] width 34 height 12
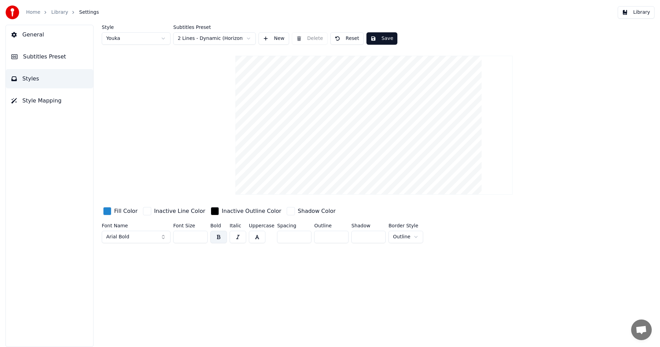
click at [339, 238] on input "****" at bounding box center [331, 237] width 34 height 12
type input "****"
click at [339, 238] on input "****" at bounding box center [331, 237] width 34 height 12
click at [343, 39] on button "Reset" at bounding box center [346, 38] width 33 height 12
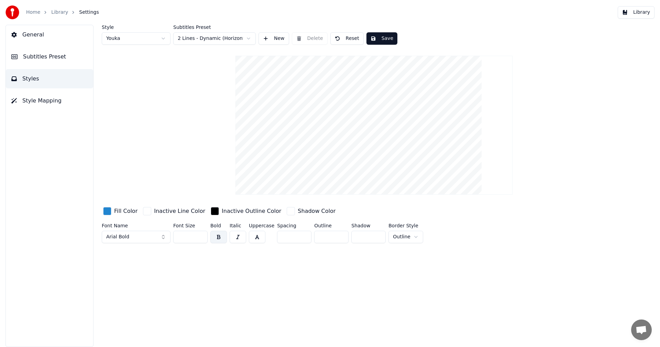
type input "**"
click at [339, 234] on input "**" at bounding box center [331, 237] width 34 height 12
click at [339, 234] on input "***" at bounding box center [331, 237] width 34 height 12
click at [351, 37] on button "Reset" at bounding box center [346, 38] width 33 height 12
type input "*"
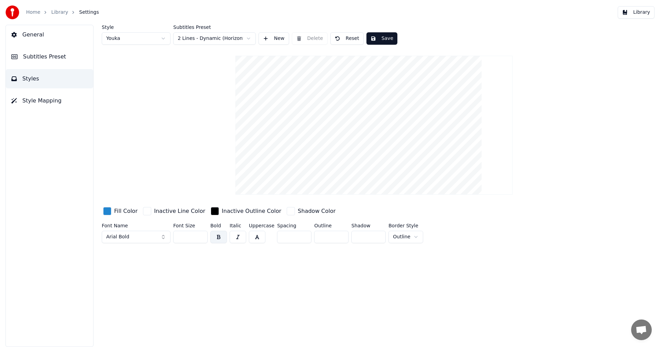
click at [303, 235] on input "**" at bounding box center [294, 237] width 34 height 12
click at [303, 238] on input "**" at bounding box center [294, 237] width 34 height 12
click at [384, 38] on button "Save" at bounding box center [381, 38] width 31 height 12
click at [353, 38] on button "Reset" at bounding box center [346, 38] width 33 height 12
type input "*"
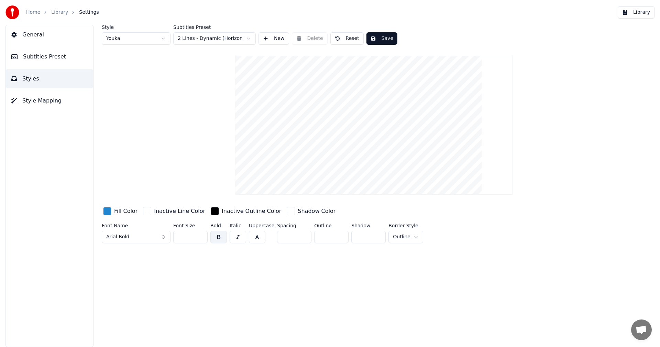
click at [399, 239] on html "Home Library Settings Library General Subtitles Preset Styles Style Mapping Sty…" at bounding box center [330, 173] width 660 height 347
click at [50, 57] on span "Subtitles Preset" at bounding box center [44, 57] width 43 height 8
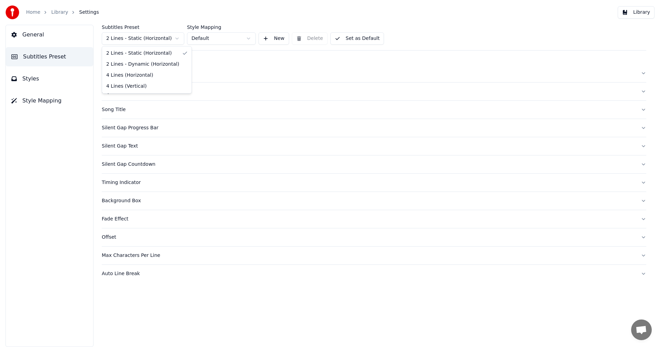
click at [166, 43] on html "Home Library Settings Library General Subtitles Preset Styles Style Mapping Sub…" at bounding box center [330, 173] width 660 height 347
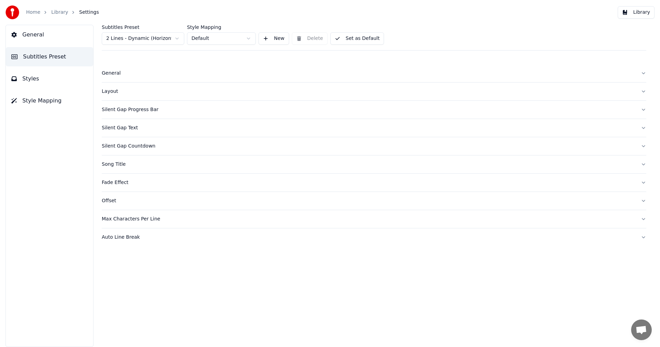
click at [245, 40] on html "Home Library Settings Library General Subtitles Preset Styles Style Mapping Sub…" at bounding box center [330, 173] width 660 height 347
click at [111, 203] on div "Offset" at bounding box center [368, 200] width 533 height 7
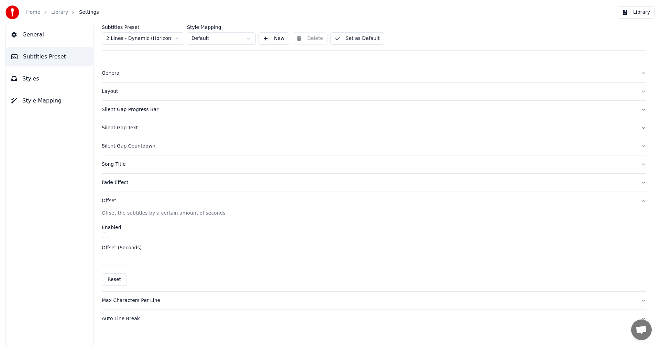
click at [119, 93] on div "Layout" at bounding box center [368, 91] width 533 height 7
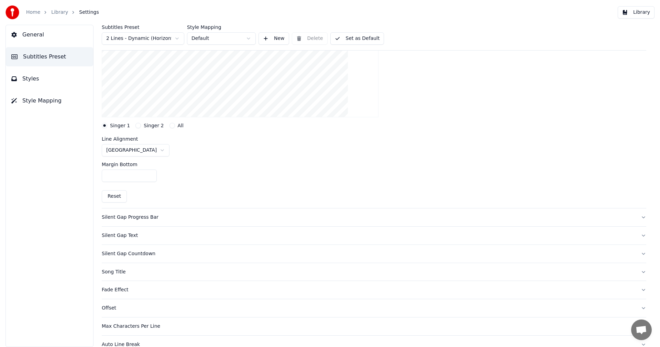
scroll to position [137, 0]
click at [136, 125] on button "Singer 2" at bounding box center [137, 124] width 5 height 5
click at [106, 126] on button "Singer 1" at bounding box center [104, 124] width 5 height 5
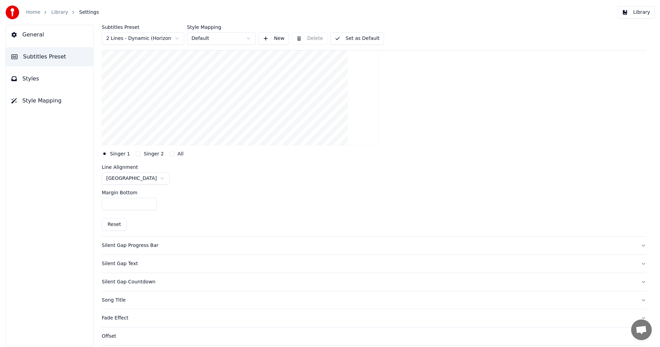
scroll to position [69, 0]
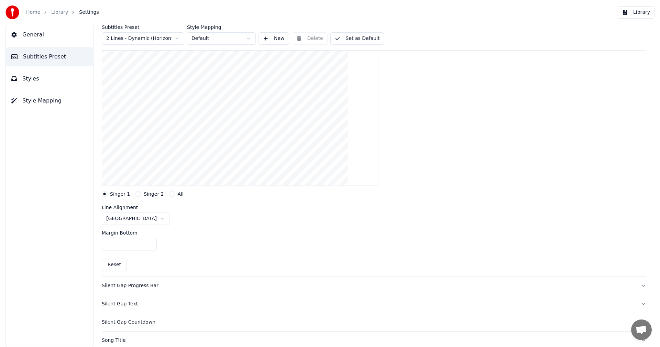
drag, startPoint x: 121, startPoint y: 243, endPoint x: 105, endPoint y: 244, distance: 15.8
click at [105, 244] on input "***" at bounding box center [129, 244] width 55 height 12
click at [109, 244] on input "****" at bounding box center [129, 244] width 55 height 12
type input "***"
click at [368, 41] on button "Set as Default" at bounding box center [357, 38] width 54 height 12
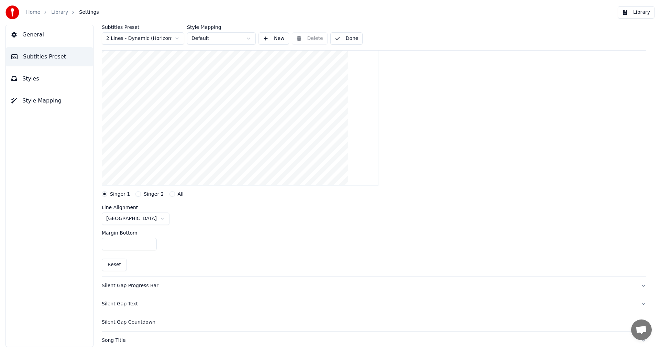
click at [639, 14] on button "Library" at bounding box center [635, 12] width 37 height 12
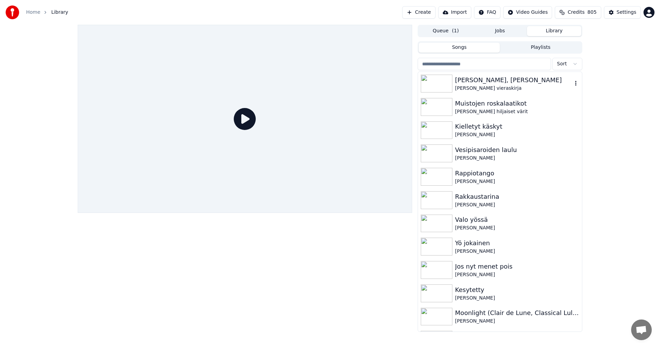
click at [478, 83] on div "[PERSON_NAME], [PERSON_NAME]" at bounding box center [513, 80] width 117 height 10
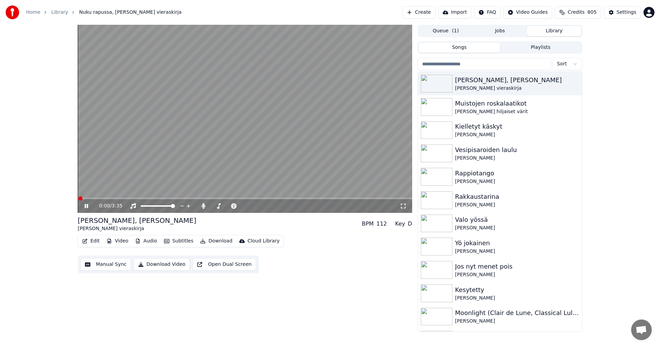
click at [115, 199] on div "0:00 / 3:35" at bounding box center [245, 206] width 334 height 14
click at [115, 198] on span at bounding box center [245, 198] width 334 height 1
click at [104, 198] on span at bounding box center [98, 198] width 40 height 1
click at [89, 204] on icon at bounding box center [91, 205] width 16 height 5
click at [634, 10] on div "Settings" at bounding box center [626, 12] width 20 height 7
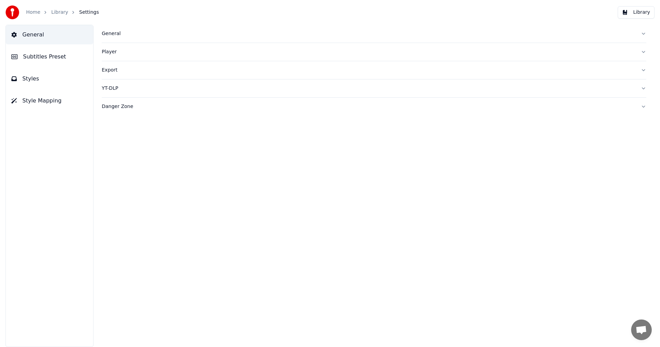
click at [54, 55] on span "Subtitles Preset" at bounding box center [44, 57] width 43 height 8
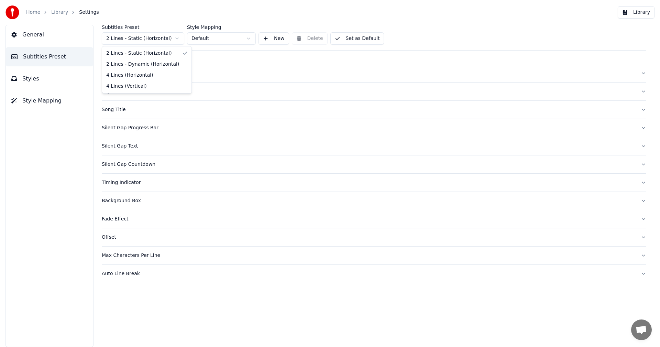
click at [160, 40] on html "Home Library Settings Library General Subtitles Preset Styles Style Mapping Sub…" at bounding box center [330, 173] width 660 height 347
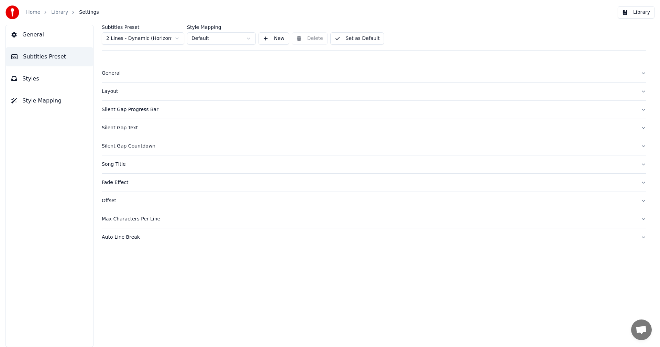
click at [111, 87] on button "Layout" at bounding box center [374, 91] width 544 height 18
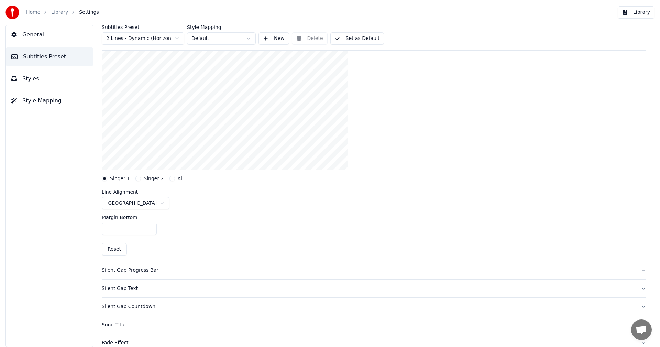
scroll to position [103, 0]
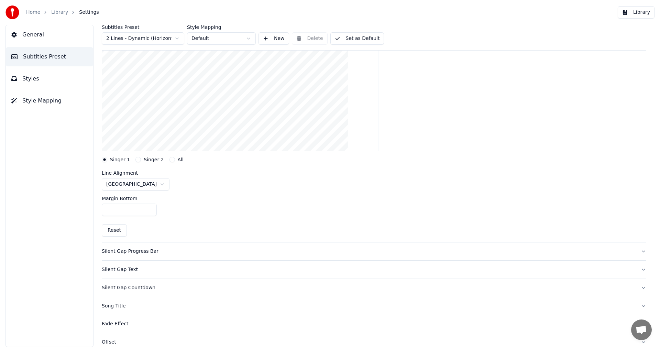
click at [113, 232] on button "Reset" at bounding box center [114, 230] width 25 height 12
type input "***"
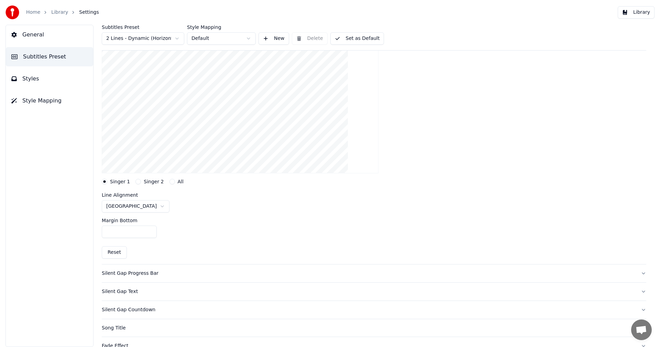
scroll to position [69, 0]
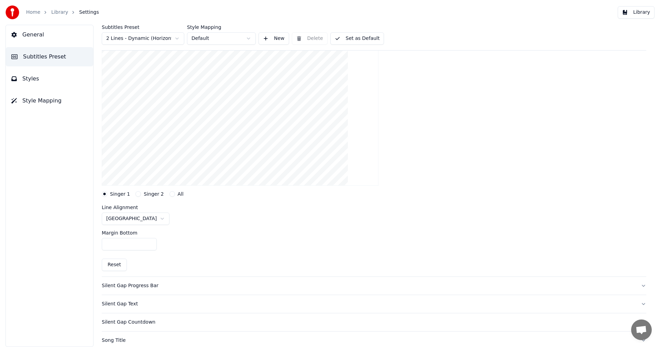
click at [136, 193] on button "Singer 2" at bounding box center [137, 193] width 5 height 5
click at [169, 194] on button "All" at bounding box center [171, 193] width 5 height 5
click at [105, 194] on button "Singer 1" at bounding box center [104, 193] width 5 height 5
click at [143, 218] on html "Home Library Settings Library General Subtitles Preset Styles Style Mapping Sub…" at bounding box center [330, 173] width 660 height 347
click at [139, 219] on html "Home Library Settings Library General Subtitles Preset Styles Style Mapping Sub…" at bounding box center [330, 173] width 660 height 347
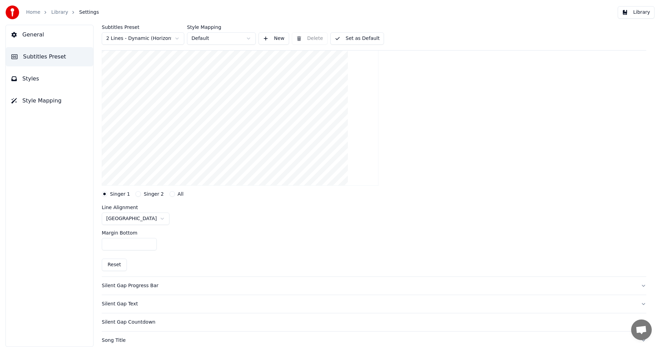
click at [145, 220] on html "Home Library Settings Library General Subtitles Preset Styles Style Mapping Sub…" at bounding box center [330, 173] width 660 height 347
click at [41, 54] on span "Subtitles Preset" at bounding box center [44, 57] width 43 height 8
click at [48, 59] on span "Subtitles Preset" at bounding box center [44, 57] width 43 height 8
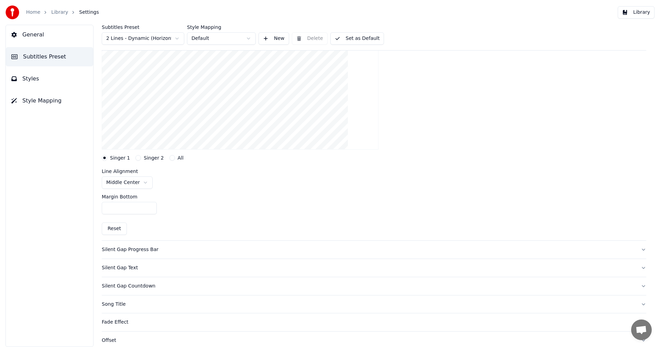
scroll to position [149, 0]
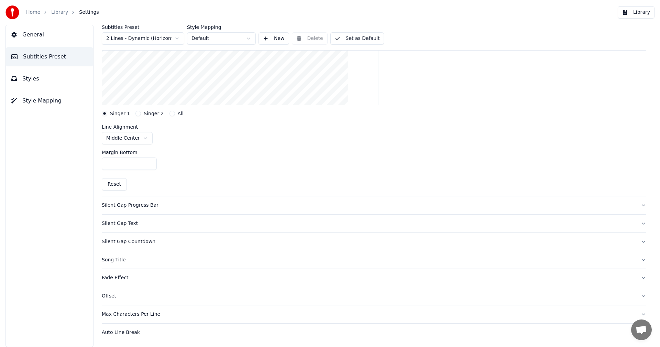
click at [133, 205] on div "Silent Gap Progress Bar" at bounding box center [368, 205] width 533 height 7
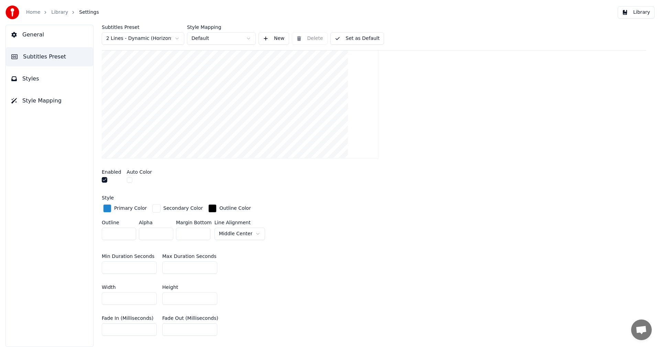
scroll to position [69, 0]
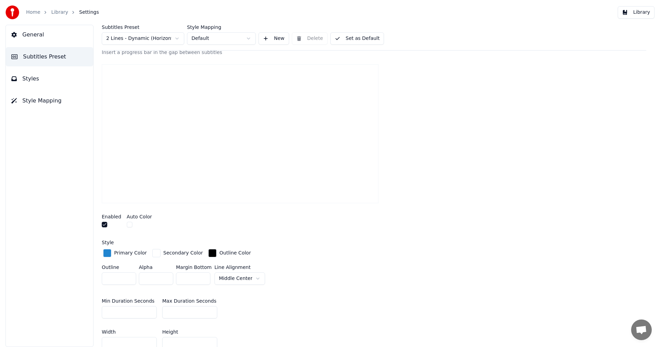
click at [203, 275] on input "**" at bounding box center [193, 278] width 34 height 12
drag, startPoint x: 191, startPoint y: 278, endPoint x: 187, endPoint y: 278, distance: 4.1
click at [187, 278] on input "**" at bounding box center [193, 278] width 34 height 12
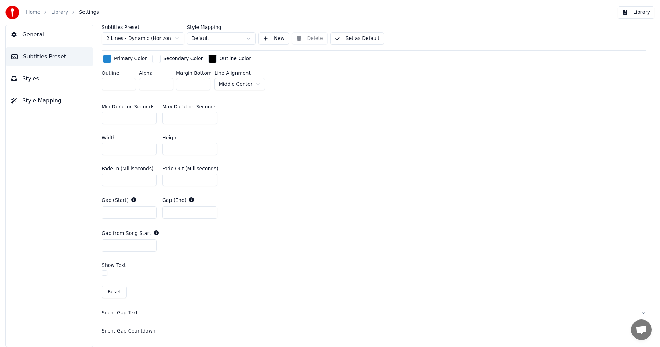
scroll to position [276, 0]
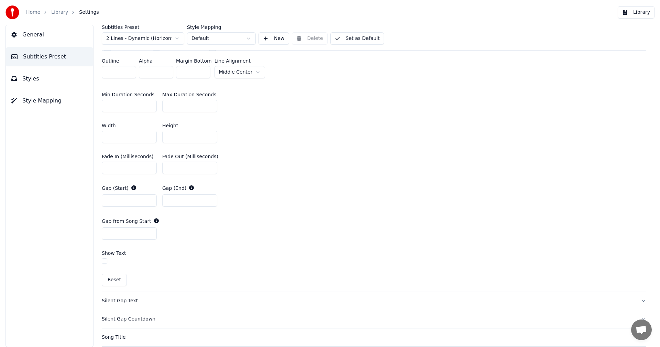
click at [105, 279] on button "Reset" at bounding box center [114, 279] width 25 height 12
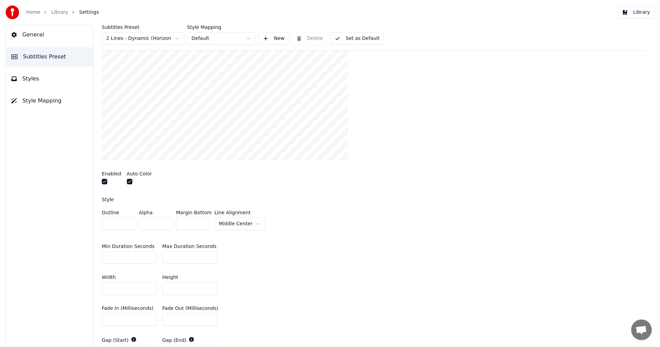
scroll to position [69, 0]
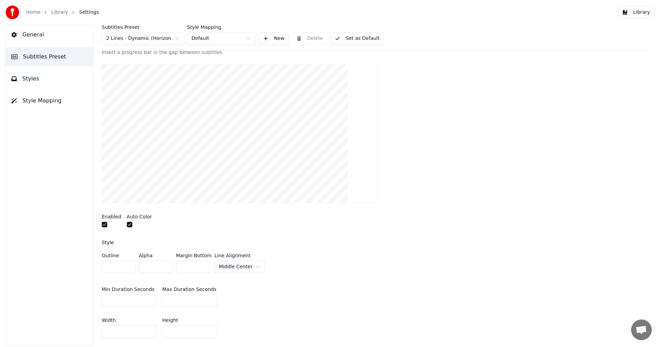
click at [129, 223] on button "button" at bounding box center [129, 224] width 5 height 5
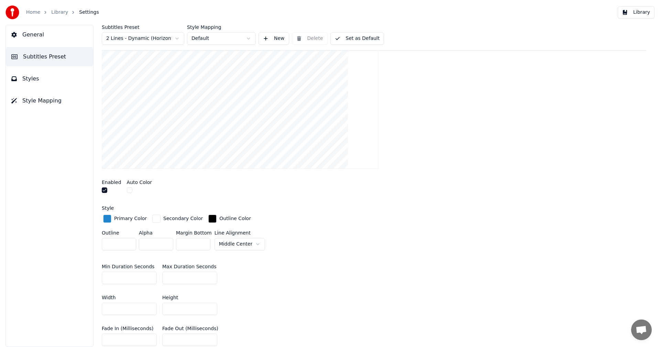
scroll to position [138, 0]
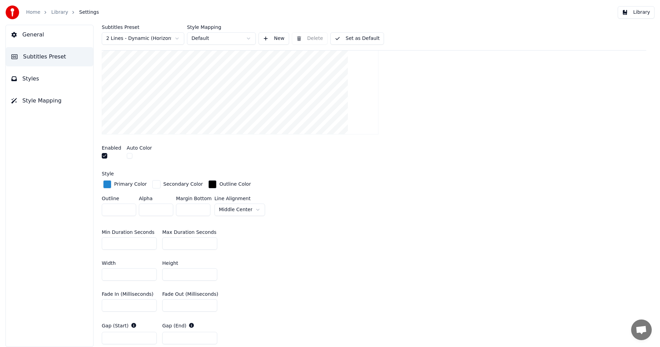
type input "*"
click at [204, 206] on input "*" at bounding box center [193, 209] width 34 height 12
click at [344, 196] on div "Outline * Alpha * Margin Bottom **** Line [GEOGRAPHIC_DATA]" at bounding box center [374, 207] width 544 height 23
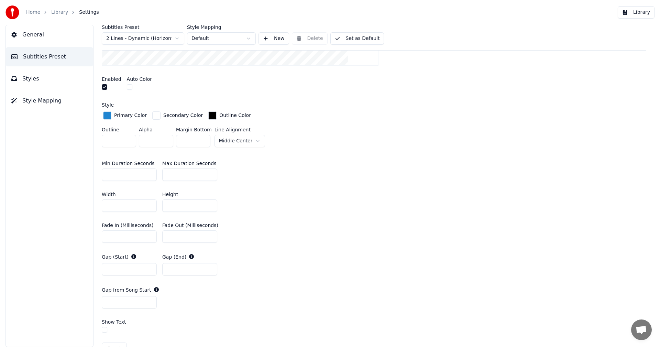
scroll to position [241, 0]
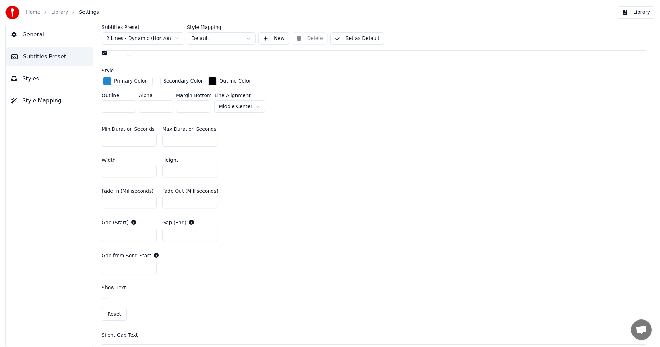
click at [115, 313] on button "Reset" at bounding box center [114, 314] width 25 height 12
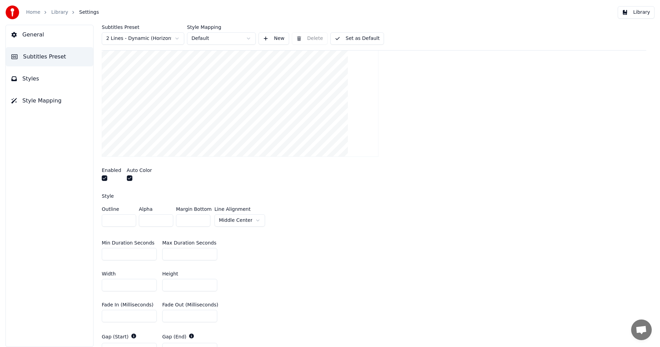
scroll to position [104, 0]
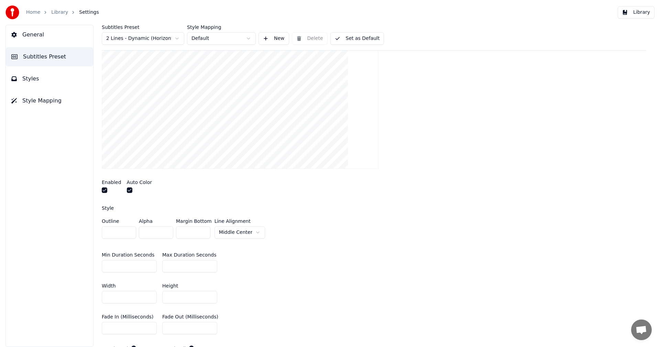
click at [203, 233] on input "***" at bounding box center [193, 232] width 34 height 12
click at [203, 233] on input "****" at bounding box center [193, 232] width 34 height 12
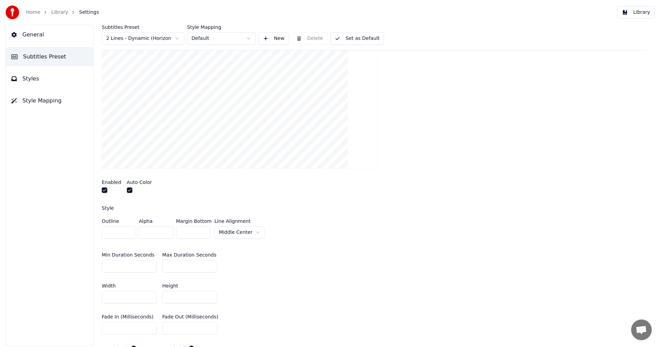
click at [383, 191] on div "Enabled Auto Color" at bounding box center [374, 187] width 544 height 26
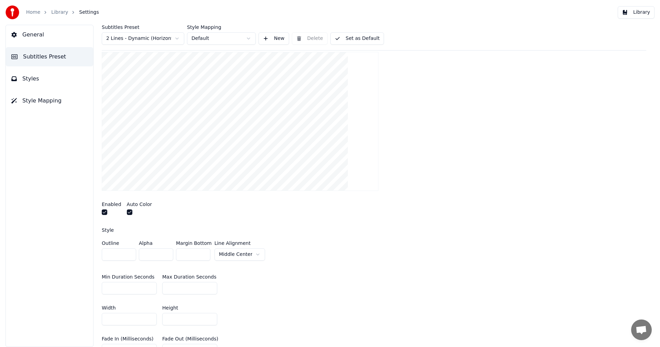
scroll to position [69, 0]
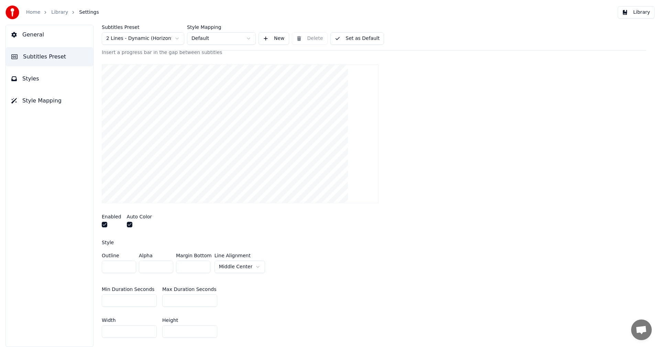
click at [127, 224] on button "button" at bounding box center [129, 224] width 5 height 5
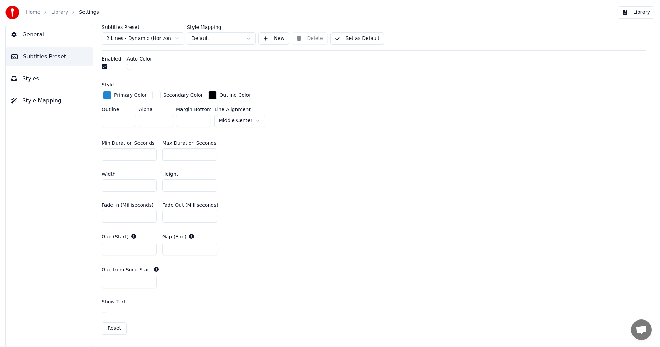
scroll to position [241, 0]
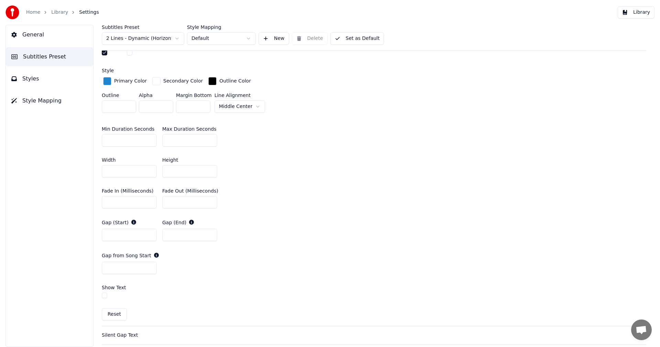
click at [116, 316] on button "Reset" at bounding box center [114, 314] width 25 height 12
type input "*"
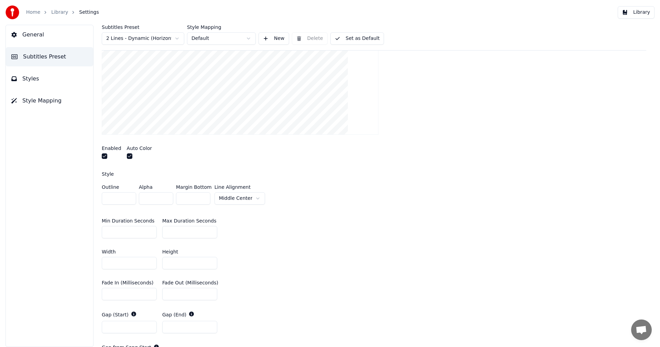
scroll to position [35, 0]
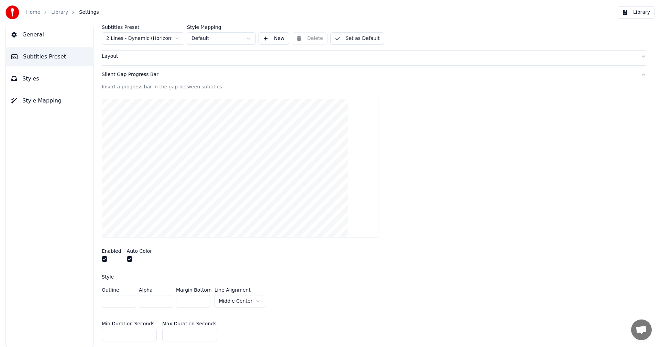
click at [253, 299] on html "Home Library Settings Library General Subtitles Preset Styles Style Mapping Sub…" at bounding box center [330, 173] width 660 height 347
click at [366, 41] on button "Set as Default" at bounding box center [357, 38] width 54 height 12
click at [637, 10] on button "Library" at bounding box center [635, 12] width 37 height 12
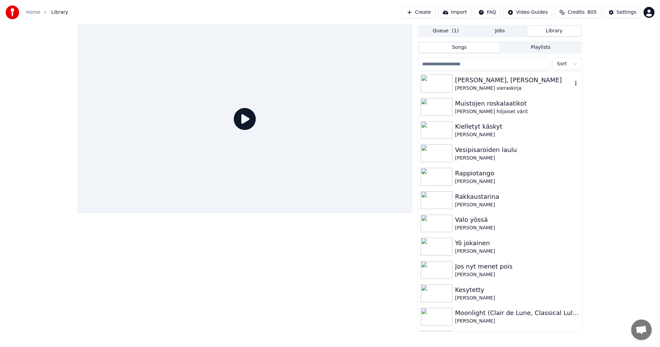
click at [481, 82] on div "[PERSON_NAME], [PERSON_NAME]" at bounding box center [513, 80] width 117 height 10
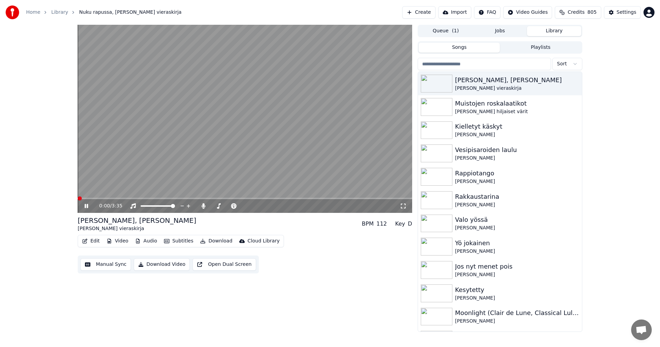
click at [119, 199] on span at bounding box center [245, 198] width 334 height 1
click at [95, 199] on span at bounding box center [99, 198] width 43 height 1
click at [87, 209] on icon at bounding box center [91, 205] width 16 height 5
click at [633, 12] on div "Settings" at bounding box center [626, 12] width 20 height 7
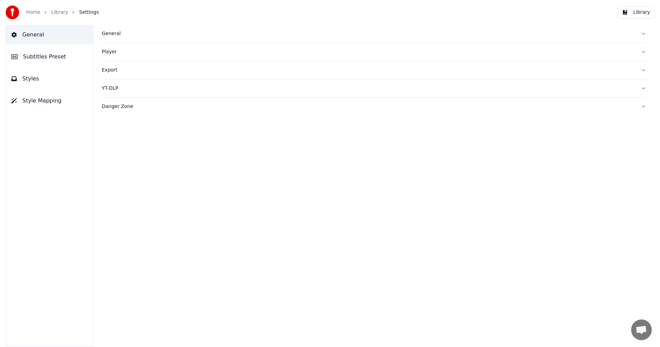
click at [54, 58] on span "Subtitles Preset" at bounding box center [44, 57] width 43 height 8
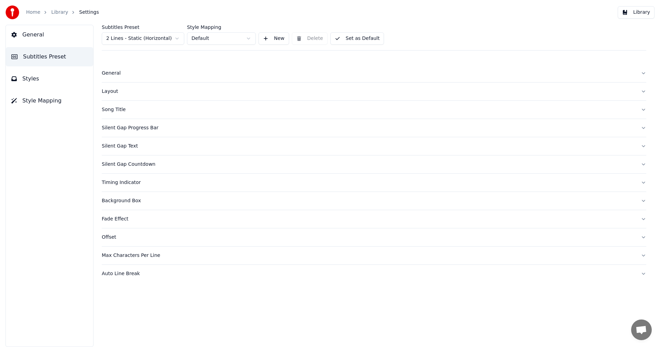
click at [140, 131] on div "Silent Gap Progress Bar" at bounding box center [368, 127] width 533 height 7
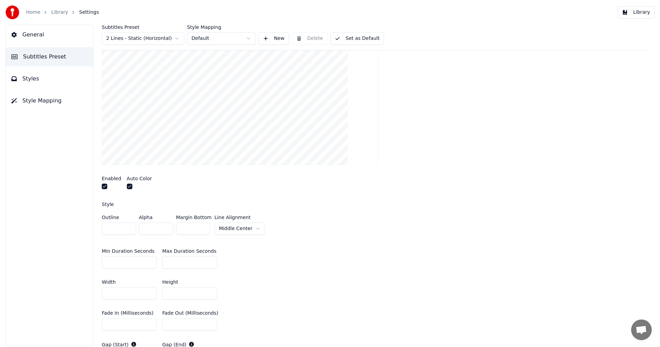
scroll to position [137, 0]
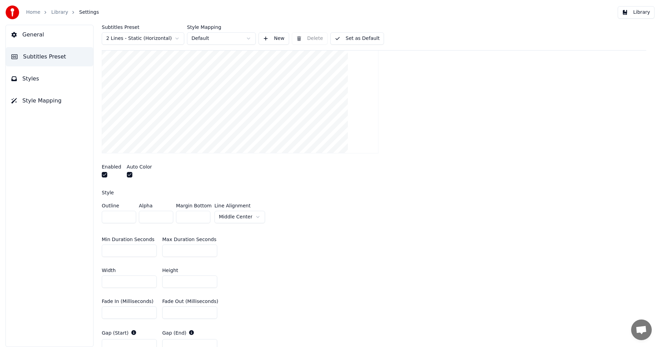
click at [250, 216] on html "Home Library Settings Library General Subtitles Preset Styles Style Mapping Sub…" at bounding box center [330, 173] width 660 height 347
click at [351, 37] on button "Set as Default" at bounding box center [357, 38] width 54 height 12
click at [639, 14] on button "Library" at bounding box center [635, 12] width 37 height 12
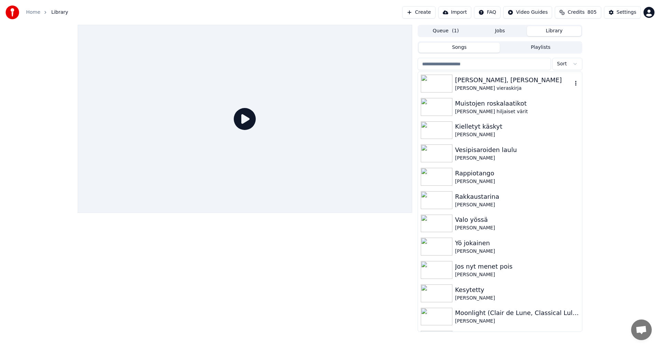
click at [488, 83] on div "[PERSON_NAME], [PERSON_NAME]" at bounding box center [513, 80] width 117 height 10
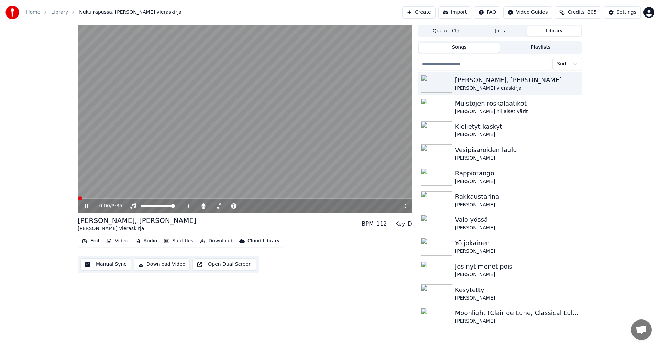
click at [103, 198] on span at bounding box center [245, 198] width 334 height 1
click at [86, 208] on icon at bounding box center [91, 205] width 16 height 5
click at [622, 14] on div "Settings" at bounding box center [626, 12] width 20 height 7
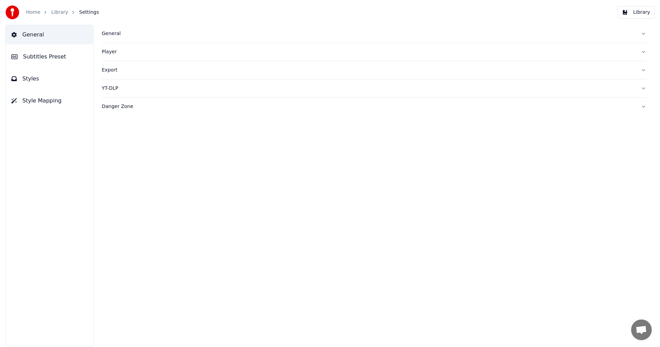
click at [66, 59] on button "Subtitles Preset" at bounding box center [49, 56] width 87 height 19
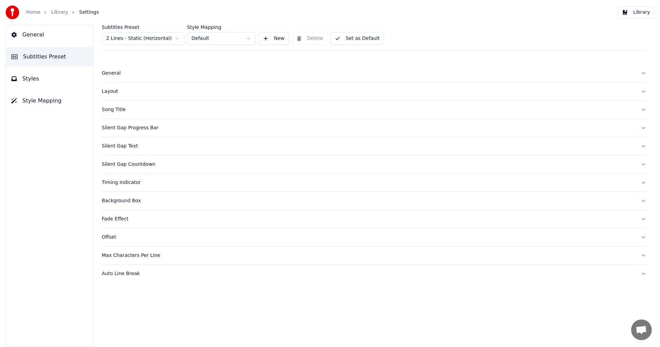
click at [139, 130] on div "Silent Gap Progress Bar" at bounding box center [368, 127] width 533 height 7
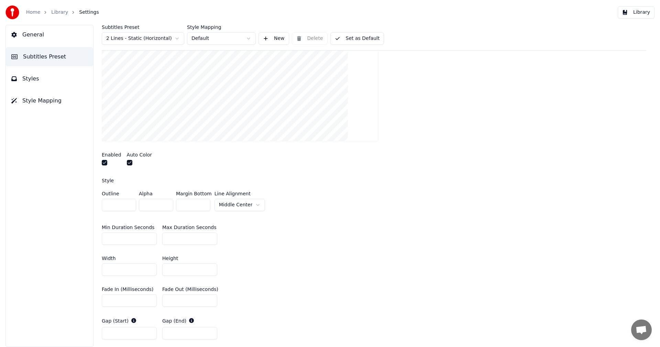
scroll to position [137, 0]
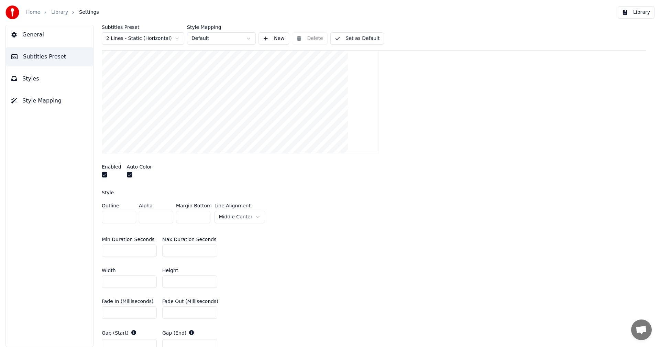
click at [354, 38] on button "Set as Default" at bounding box center [357, 38] width 54 height 12
click at [645, 15] on button "Library" at bounding box center [635, 12] width 37 height 12
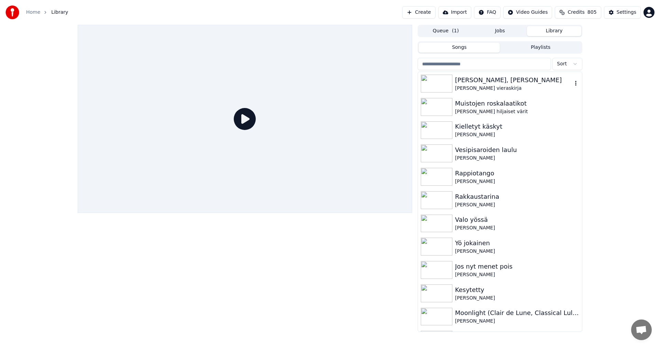
click at [491, 86] on div "[PERSON_NAME] vieraskirja" at bounding box center [513, 88] width 117 height 7
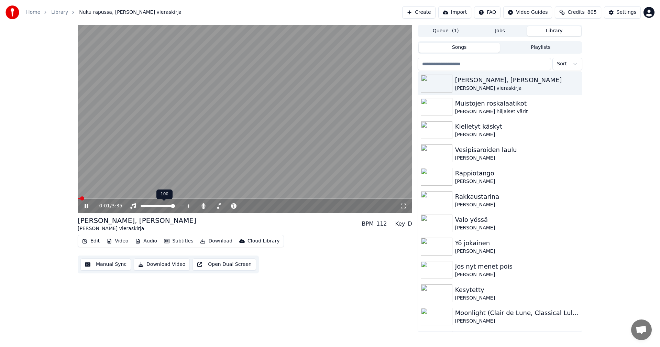
click at [98, 198] on span at bounding box center [245, 198] width 334 height 1
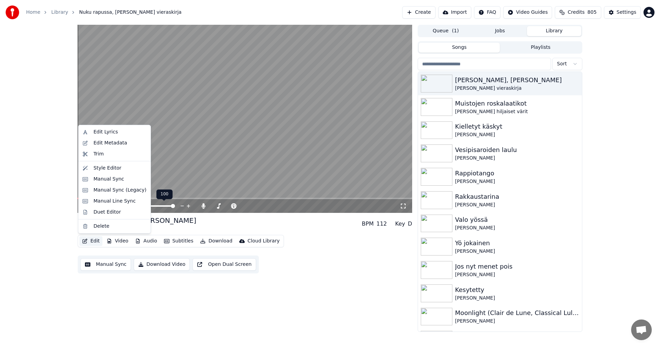
click at [98, 239] on button "Edit" at bounding box center [90, 241] width 23 height 10
click at [127, 191] on div "Manual Sync (Legacy)" at bounding box center [119, 190] width 53 height 7
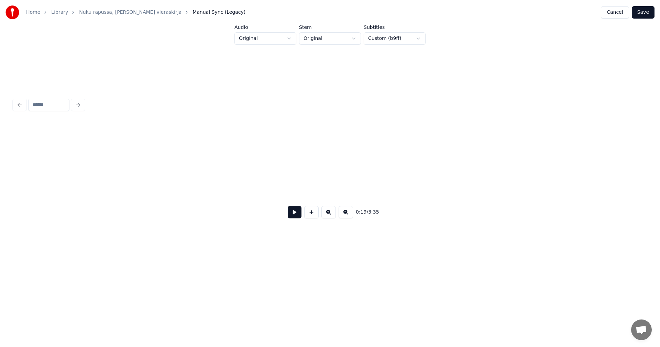
scroll to position [0, 2316]
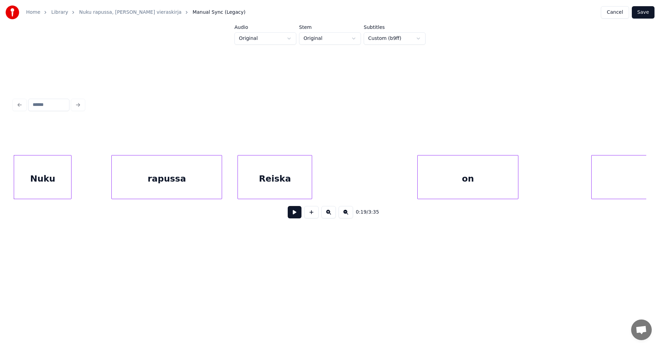
click at [478, 174] on div "on" at bounding box center [467, 178] width 100 height 47
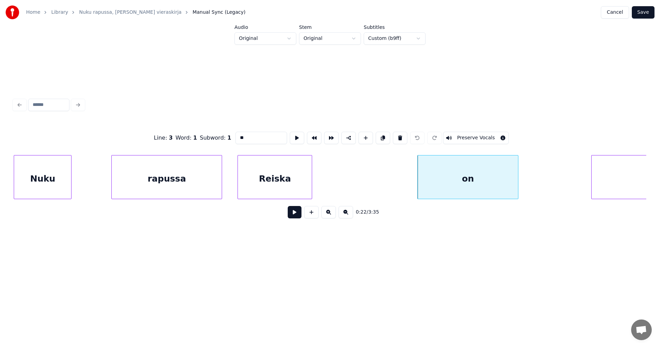
click at [651, 10] on button "Save" at bounding box center [643, 12] width 23 height 12
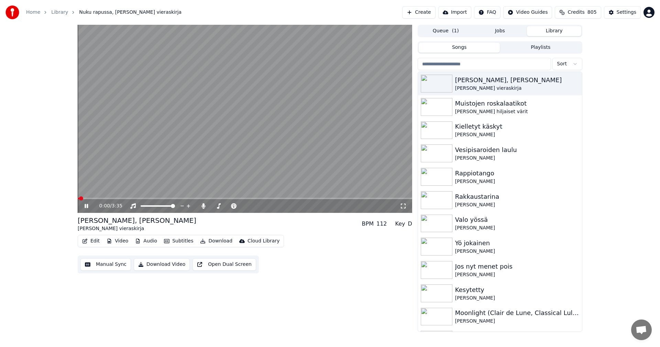
click at [98, 198] on span at bounding box center [245, 198] width 334 height 1
click at [87, 206] on icon at bounding box center [86, 206] width 3 height 4
click at [636, 13] on div "Settings" at bounding box center [626, 12] width 20 height 7
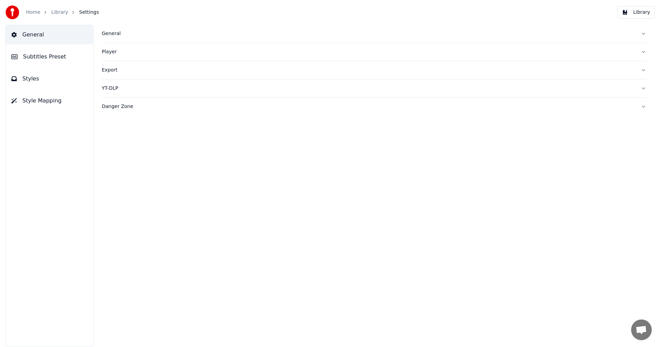
click at [57, 59] on span "Subtitles Preset" at bounding box center [44, 57] width 43 height 8
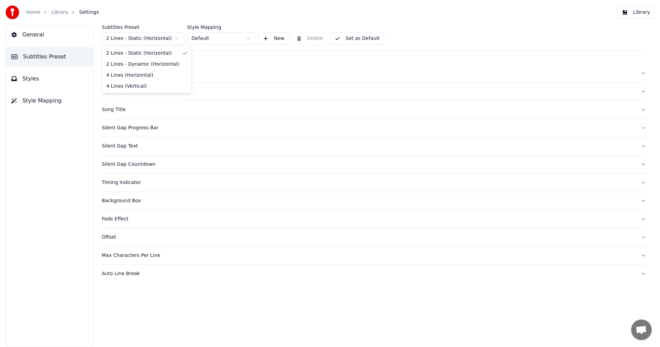
click at [152, 38] on html "Home Library Settings Library General Subtitles Preset Styles Style Mapping Sub…" at bounding box center [330, 173] width 660 height 347
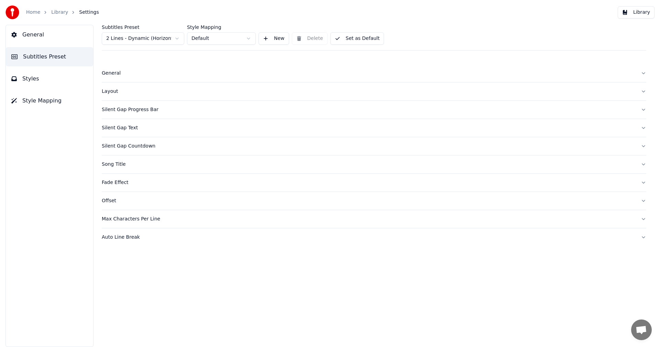
click at [132, 112] on div "Silent Gap Progress Bar" at bounding box center [368, 109] width 533 height 7
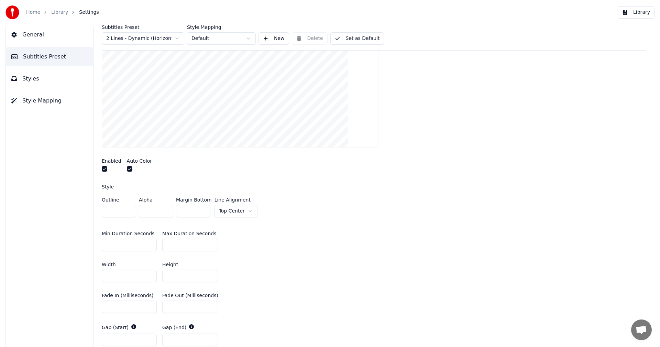
scroll to position [137, 0]
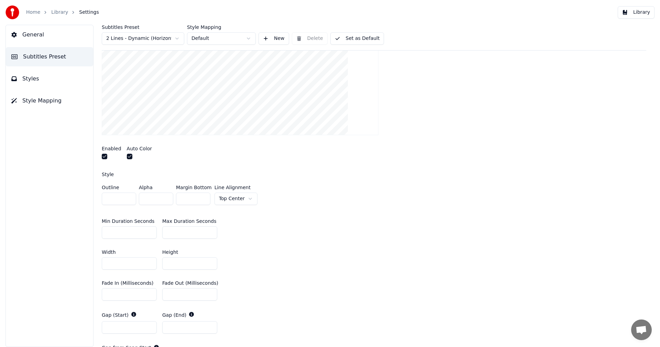
click at [247, 198] on html "Home Library Settings Library General Subtitles Preset Styles Style Mapping Sub…" at bounding box center [330, 173] width 660 height 347
click at [345, 39] on button "Set as Default" at bounding box center [357, 38] width 54 height 12
click at [633, 15] on button "Library" at bounding box center [635, 12] width 37 height 12
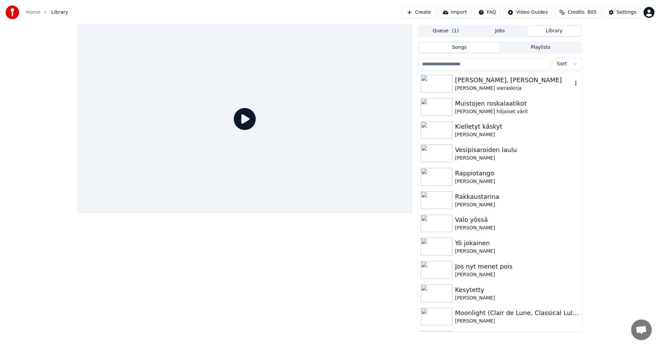
click at [473, 88] on div "[PERSON_NAME] vieraskirja" at bounding box center [513, 88] width 117 height 7
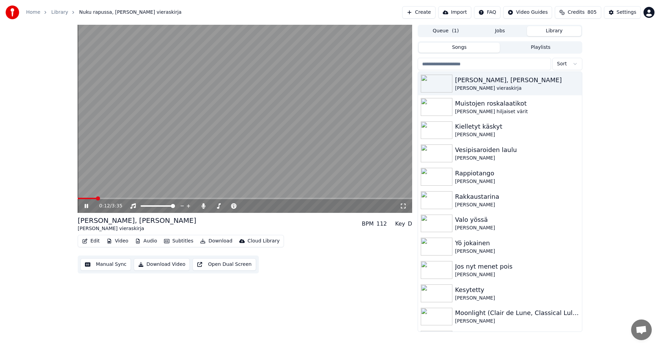
click at [97, 199] on span at bounding box center [245, 198] width 334 height 1
click at [203, 198] on span at bounding box center [245, 198] width 334 height 1
click at [226, 197] on video at bounding box center [245, 119] width 334 height 188
click at [226, 198] on span at bounding box center [245, 198] width 334 height 1
click at [82, 206] on div "1:36 / 3:35" at bounding box center [244, 205] width 329 height 7
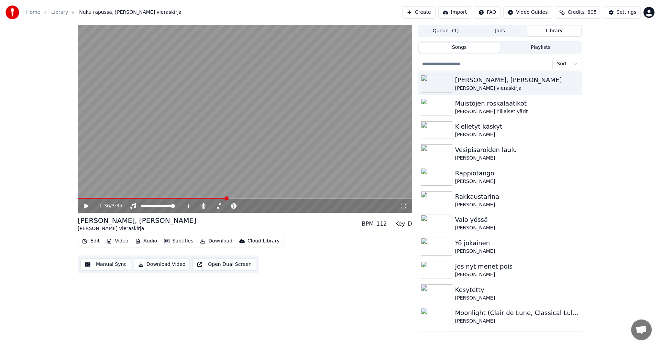
click at [86, 207] on icon at bounding box center [86, 205] width 4 height 5
click at [242, 199] on span at bounding box center [245, 198] width 334 height 1
click at [264, 198] on span at bounding box center [245, 198] width 334 height 1
click at [284, 198] on span at bounding box center [245, 198] width 334 height 1
click at [86, 208] on icon at bounding box center [86, 206] width 3 height 4
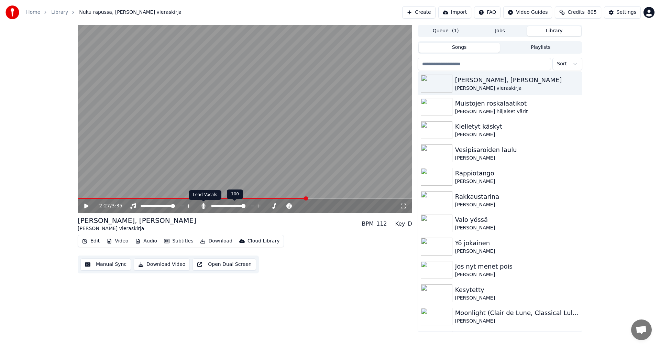
click at [204, 205] on icon at bounding box center [203, 205] width 4 height 5
click at [213, 241] on button "Download" at bounding box center [216, 241] width 38 height 10
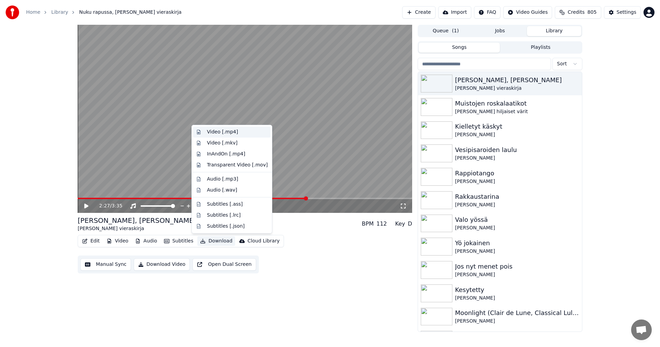
click at [228, 134] on div "Video [.mp4]" at bounding box center [222, 132] width 31 height 7
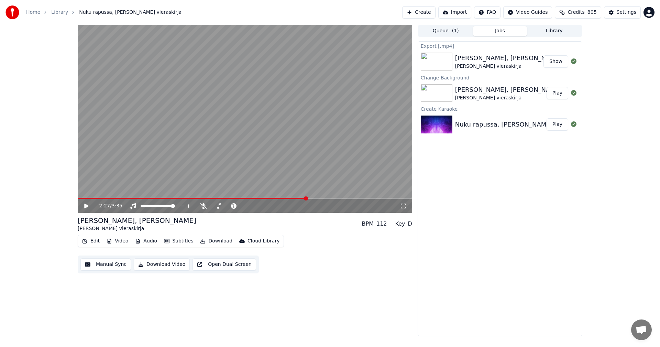
click at [30, 10] on link "Home" at bounding box center [33, 12] width 14 height 7
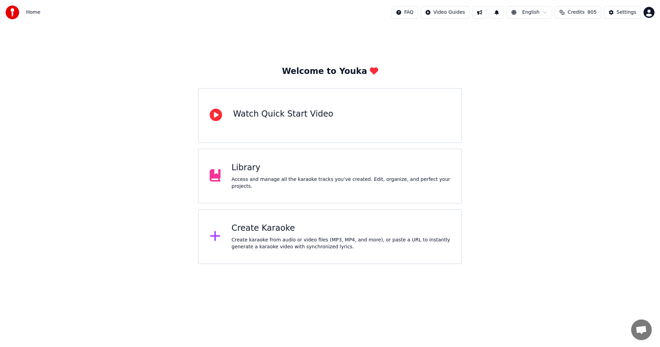
click at [262, 233] on div "Create Karaoke" at bounding box center [341, 228] width 219 height 11
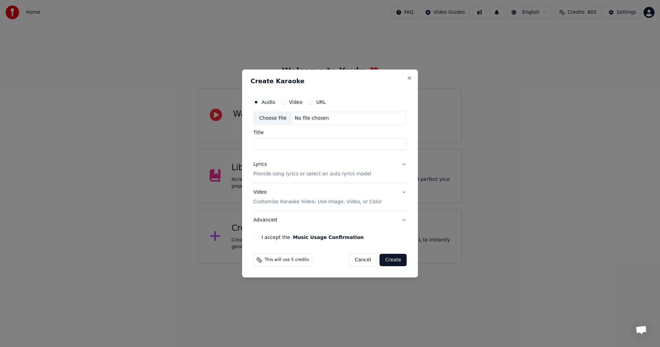
click at [275, 116] on div "Choose File" at bounding box center [273, 118] width 38 height 12
type input "**********"
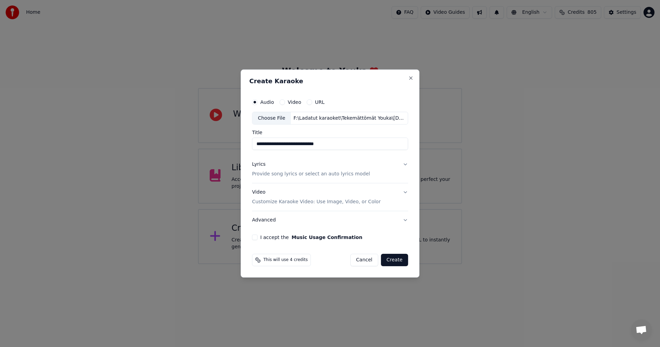
click at [256, 238] on button "I accept the Music Usage Confirmation" at bounding box center [254, 236] width 5 height 5
click at [261, 165] on div "Lyrics" at bounding box center [258, 164] width 13 height 7
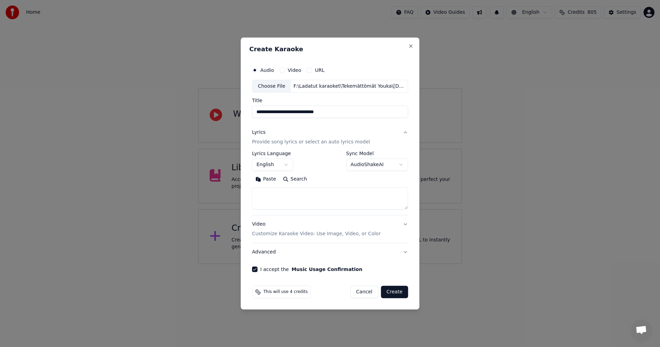
click at [268, 180] on button "Paste" at bounding box center [265, 179] width 27 height 11
click at [289, 166] on body "**********" at bounding box center [330, 132] width 660 height 264
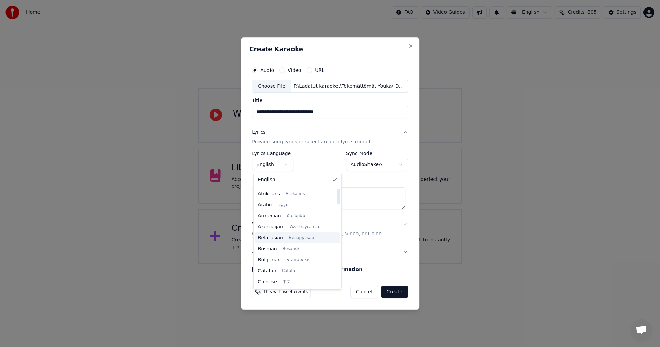
type textarea "**********"
select select "**"
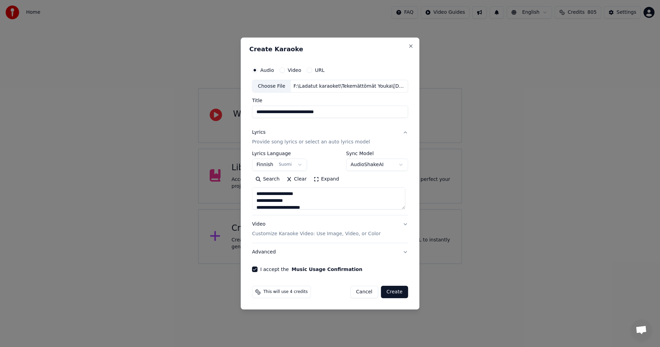
click at [394, 291] on button "Create" at bounding box center [394, 292] width 27 height 12
type textarea "**********"
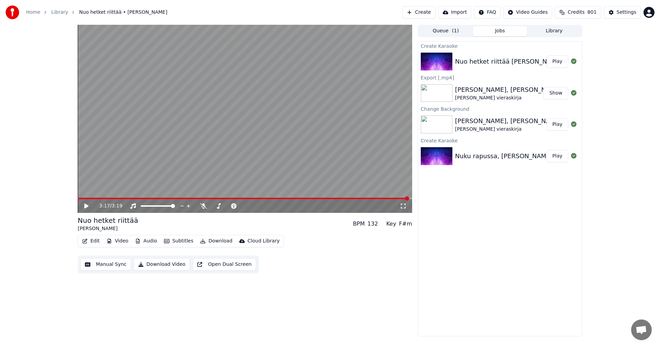
click at [95, 242] on button "Edit" at bounding box center [90, 241] width 23 height 10
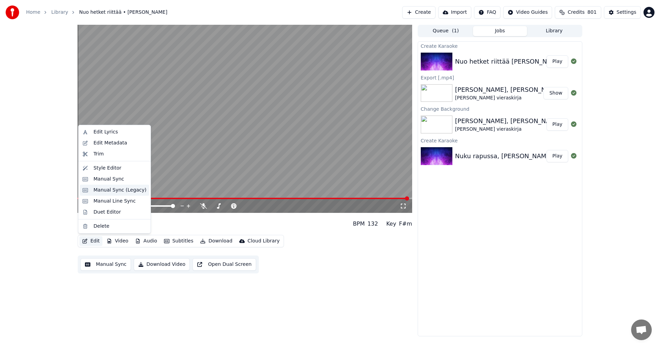
click at [115, 193] on div "Manual Sync (Legacy)" at bounding box center [114, 190] width 69 height 11
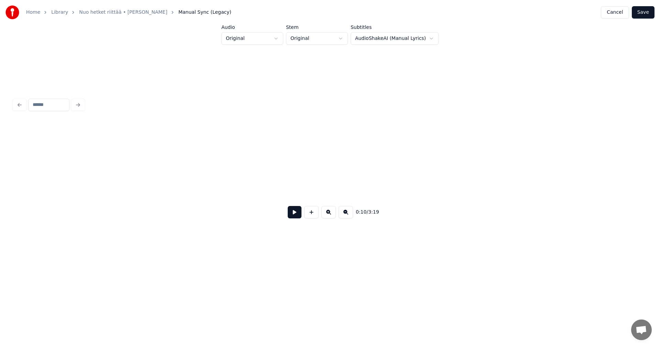
scroll to position [0, 1311]
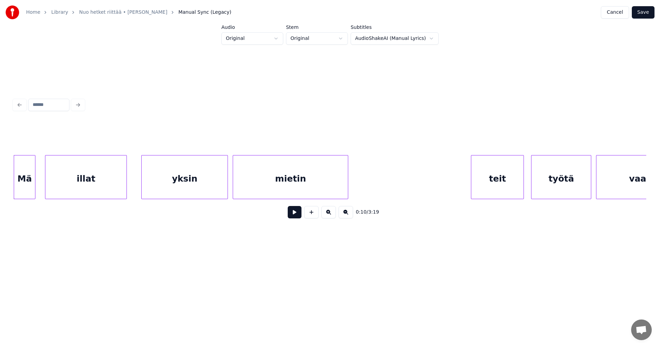
click at [35, 189] on div at bounding box center [34, 176] width 2 height 43
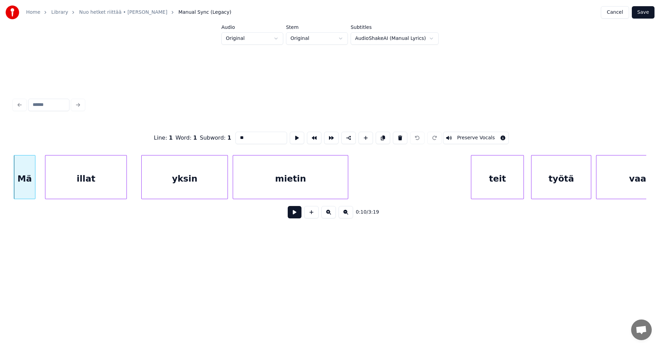
click at [295, 218] on button at bounding box center [295, 212] width 14 height 12
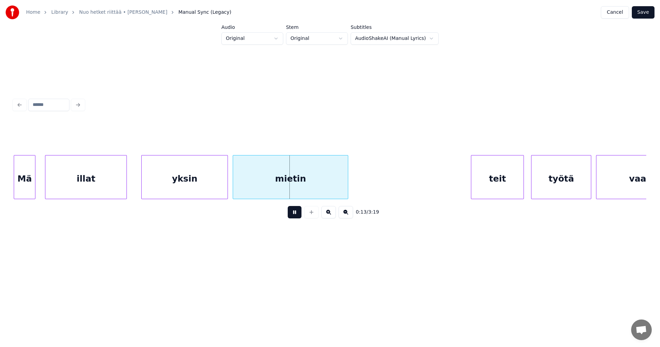
click at [295, 218] on button at bounding box center [295, 212] width 14 height 12
click at [211, 184] on div "yksin" at bounding box center [178, 178] width 86 height 47
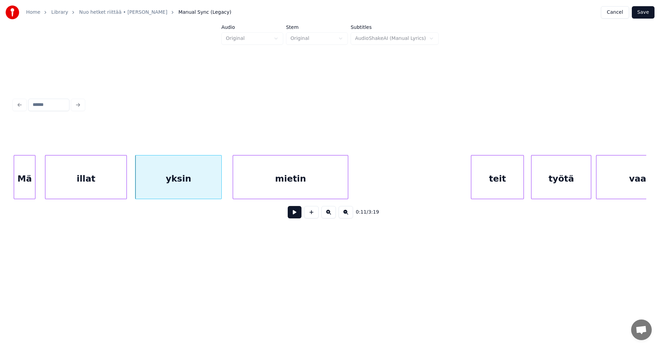
click at [114, 187] on div "illat" at bounding box center [85, 178] width 81 height 47
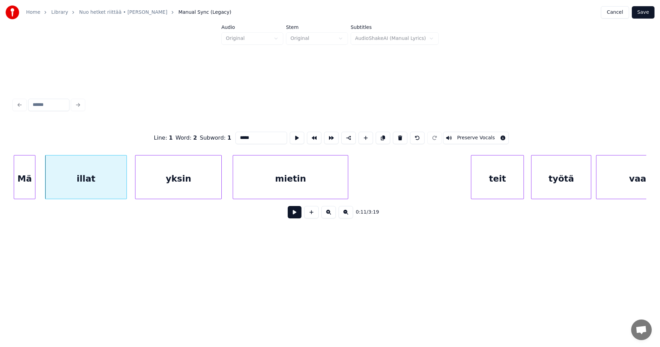
click at [295, 214] on button at bounding box center [295, 212] width 14 height 12
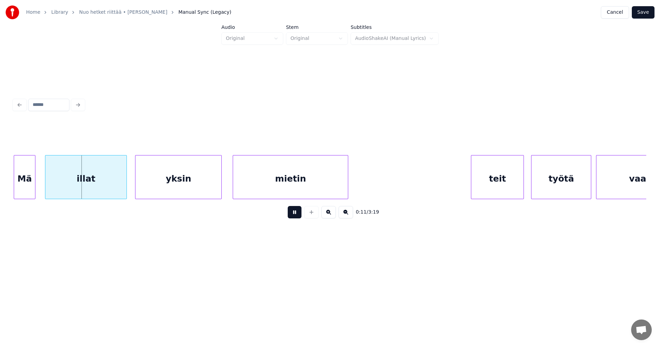
click at [295, 214] on button at bounding box center [295, 212] width 14 height 12
click at [109, 190] on div at bounding box center [109, 176] width 2 height 43
click at [27, 187] on div "Mä" at bounding box center [24, 178] width 21 height 47
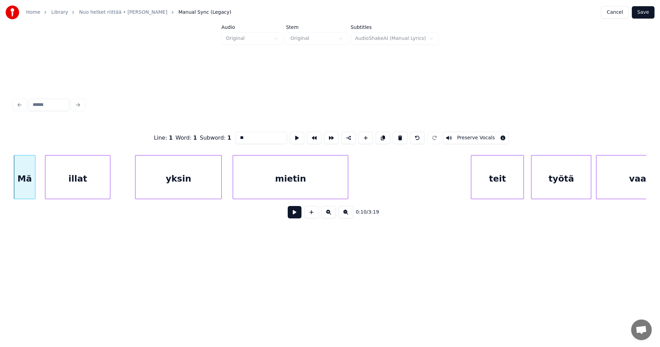
click at [294, 217] on button at bounding box center [295, 212] width 14 height 12
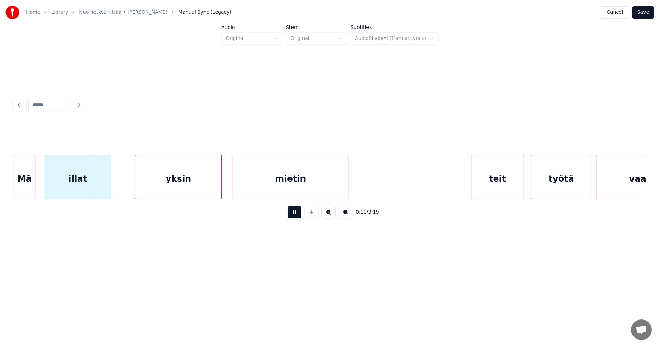
click at [295, 215] on button at bounding box center [295, 212] width 14 height 12
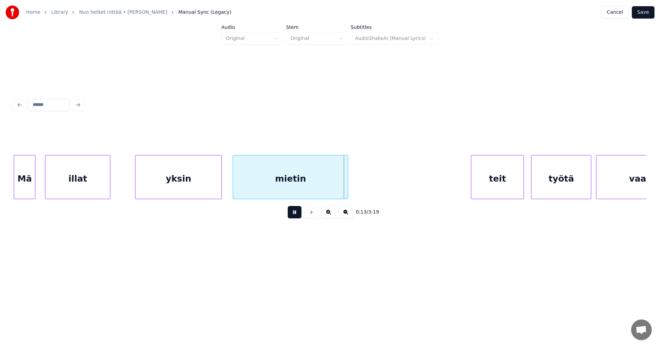
click at [295, 215] on button at bounding box center [295, 212] width 14 height 12
click at [644, 14] on button "Save" at bounding box center [643, 12] width 23 height 12
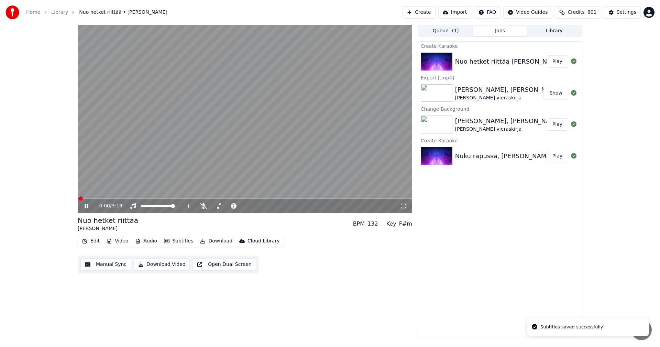
click at [98, 241] on button "Edit" at bounding box center [90, 241] width 23 height 10
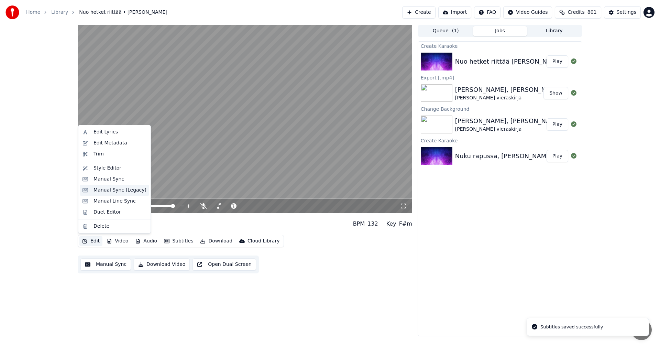
click at [131, 190] on div "Manual Sync (Legacy)" at bounding box center [119, 190] width 53 height 7
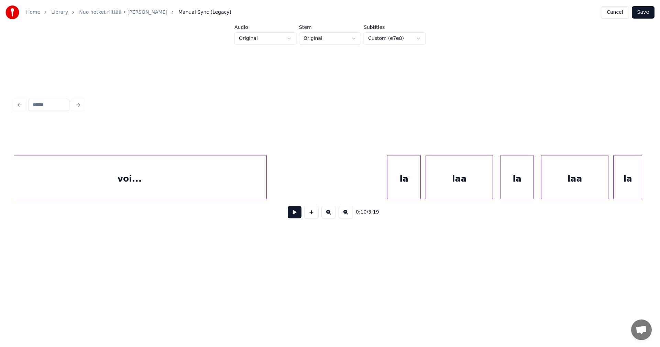
scroll to position [0, 18307]
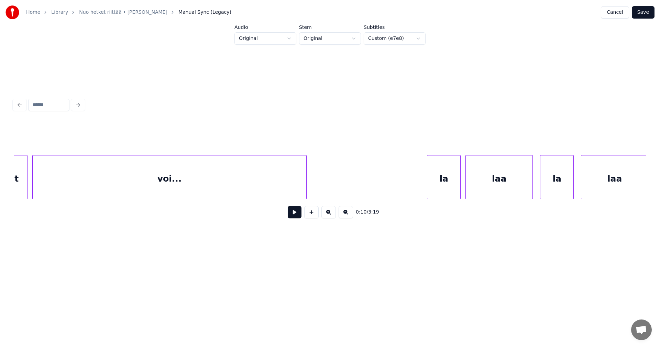
click at [267, 183] on div "voi..." at bounding box center [169, 178] width 273 height 47
click at [299, 215] on button at bounding box center [295, 212] width 14 height 12
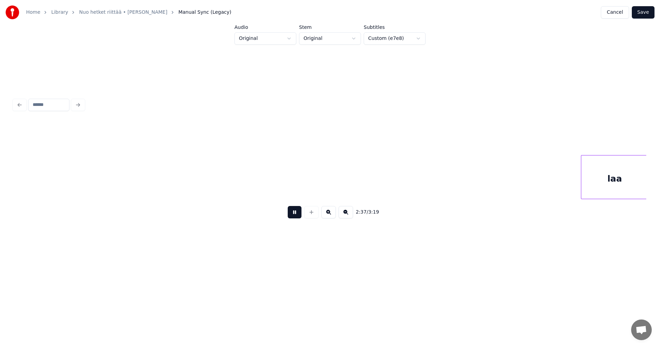
scroll to position [0, 18940]
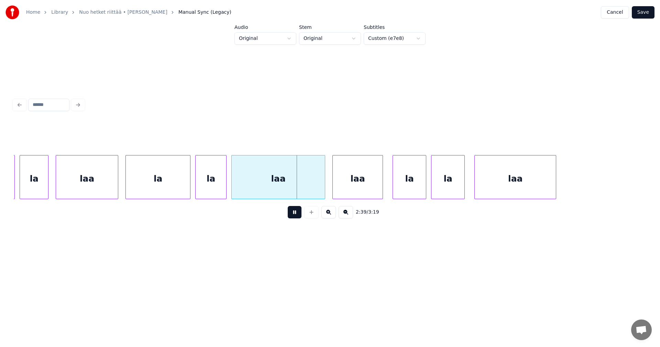
click at [299, 215] on button at bounding box center [295, 212] width 14 height 12
click at [113, 184] on div "laa" at bounding box center [87, 178] width 62 height 47
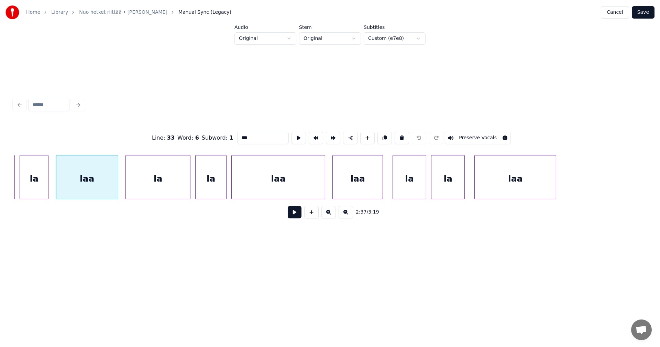
click at [297, 216] on button at bounding box center [295, 212] width 14 height 12
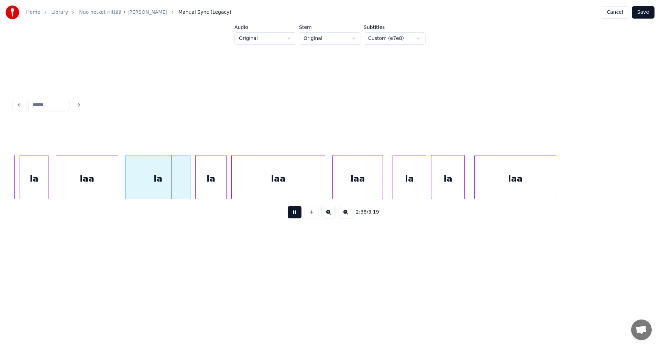
click at [297, 216] on button at bounding box center [295, 212] width 14 height 12
click at [35, 171] on div "la" at bounding box center [34, 178] width 28 height 47
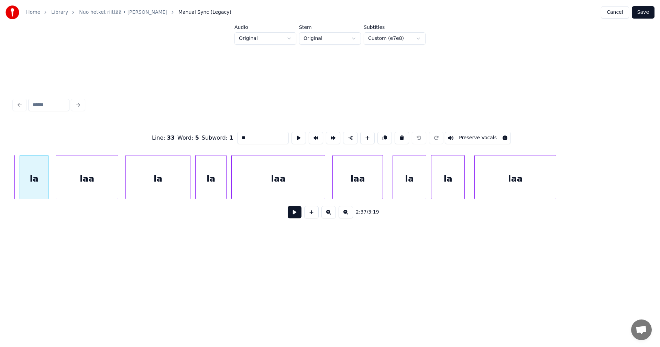
click at [295, 215] on button at bounding box center [295, 212] width 14 height 12
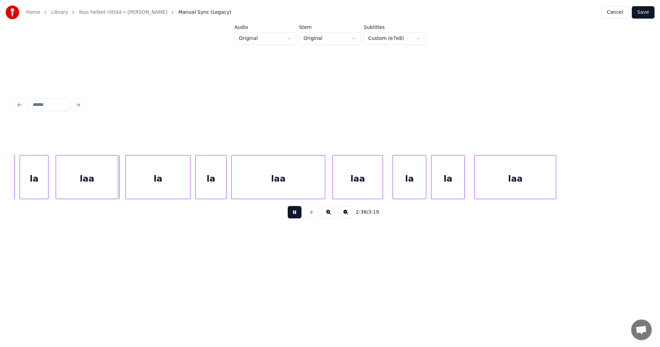
click at [295, 215] on button at bounding box center [295, 212] width 14 height 12
click at [155, 190] on div at bounding box center [156, 176] width 2 height 43
click at [135, 191] on div at bounding box center [136, 176] width 2 height 43
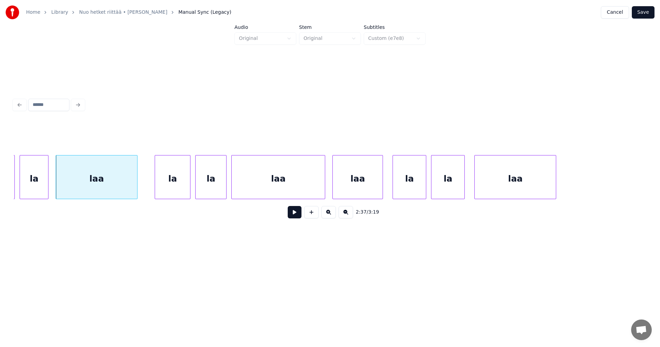
click at [130, 191] on div "laa" at bounding box center [96, 178] width 81 height 47
click at [297, 217] on button at bounding box center [295, 212] width 14 height 12
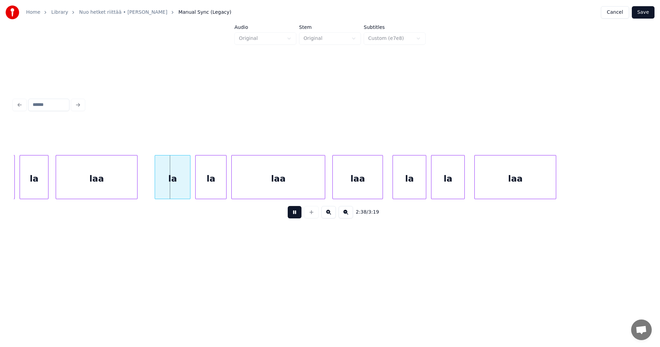
drag, startPoint x: 297, startPoint y: 217, endPoint x: 127, endPoint y: 191, distance: 170.9
click at [294, 216] on button at bounding box center [295, 212] width 14 height 12
click at [112, 188] on div at bounding box center [113, 176] width 2 height 43
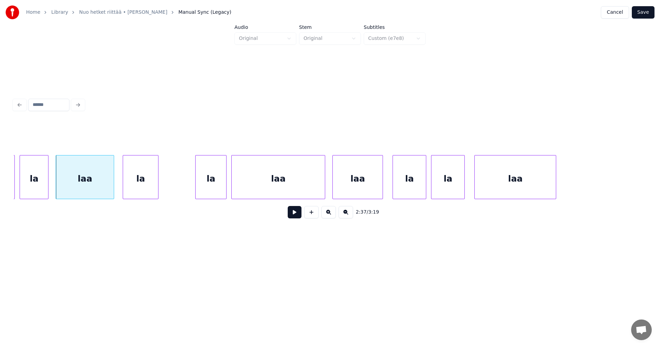
click at [130, 188] on div "la" at bounding box center [140, 178] width 35 height 47
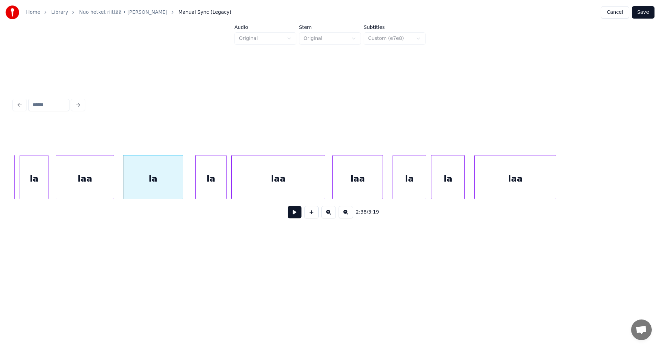
click at [181, 188] on div at bounding box center [182, 176] width 2 height 43
click at [166, 188] on div "la" at bounding box center [153, 178] width 60 height 47
click at [246, 134] on input "**" at bounding box center [263, 138] width 52 height 12
click at [35, 176] on div "la" at bounding box center [34, 178] width 28 height 47
type input "**"
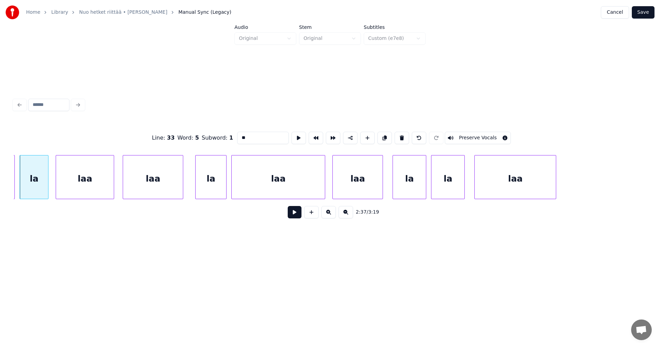
click at [294, 214] on button at bounding box center [295, 212] width 14 height 12
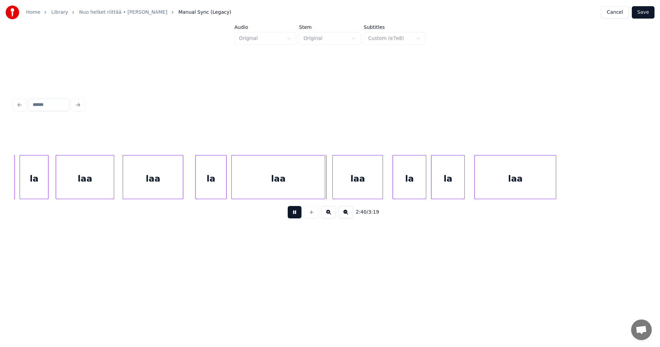
drag, startPoint x: 294, startPoint y: 214, endPoint x: 213, endPoint y: 185, distance: 86.2
click at [290, 213] on button at bounding box center [295, 212] width 14 height 12
click at [210, 183] on div "la" at bounding box center [207, 178] width 31 height 47
click at [265, 182] on div at bounding box center [266, 176] width 2 height 43
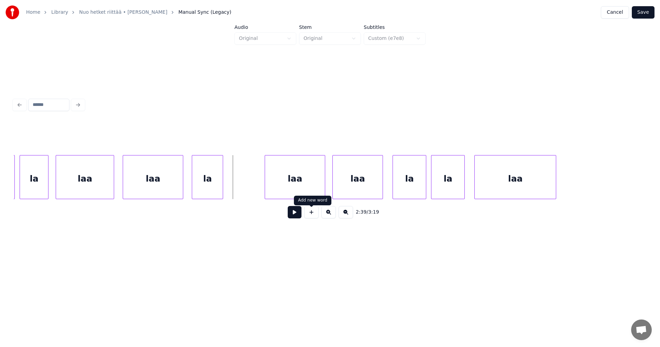
click at [313, 217] on button at bounding box center [311, 212] width 14 height 12
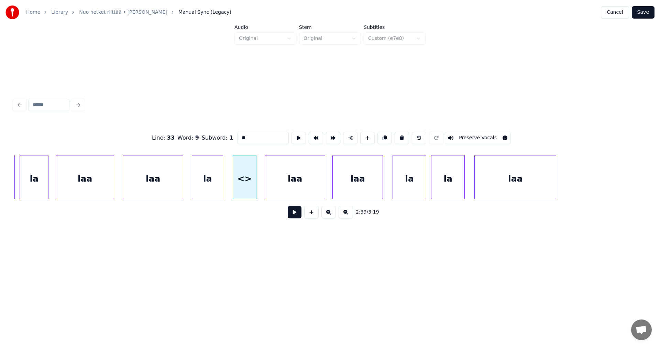
click at [256, 188] on div at bounding box center [255, 176] width 2 height 43
click at [232, 188] on div at bounding box center [232, 176] width 2 height 43
drag, startPoint x: 252, startPoint y: 138, endPoint x: 239, endPoint y: 136, distance: 12.1
click at [239, 136] on input "**" at bounding box center [263, 138] width 52 height 12
click at [207, 172] on div "la" at bounding box center [207, 178] width 31 height 47
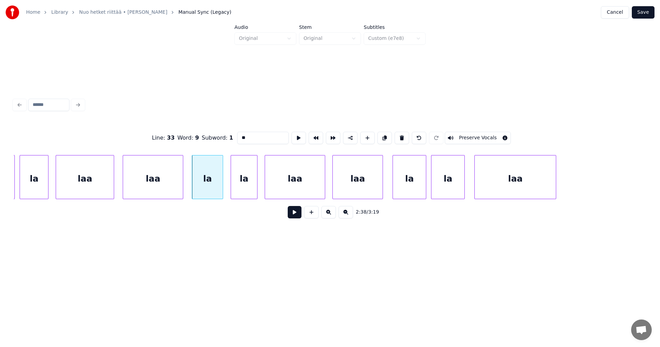
type input "**"
click at [293, 214] on button at bounding box center [295, 212] width 14 height 12
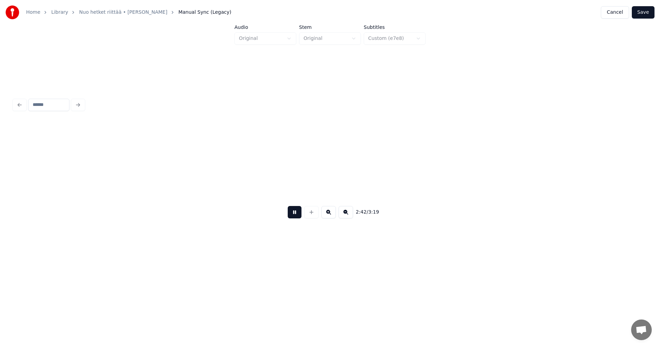
scroll to position [0, 19573]
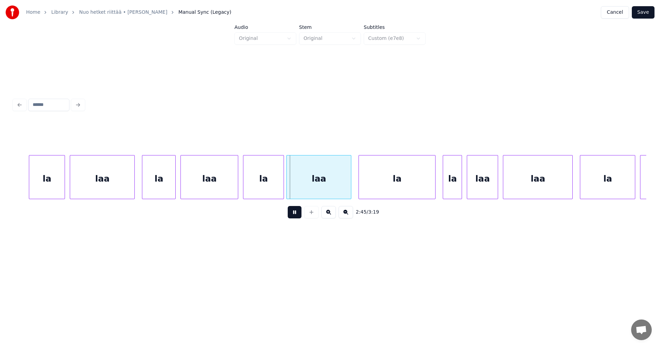
drag, startPoint x: 293, startPoint y: 216, endPoint x: 120, endPoint y: 171, distance: 178.9
click at [291, 215] on button at bounding box center [295, 212] width 14 height 12
click at [52, 170] on div "la" at bounding box center [46, 178] width 35 height 47
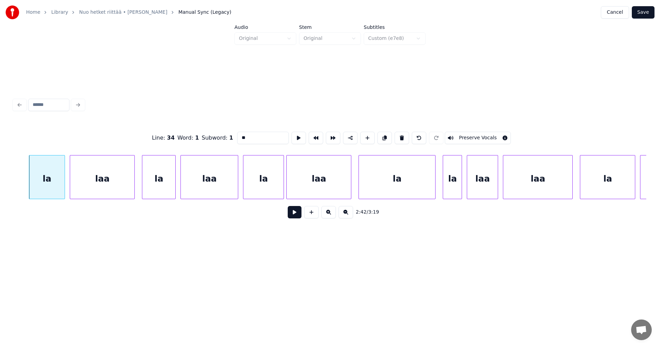
click at [294, 216] on button at bounding box center [295, 212] width 14 height 12
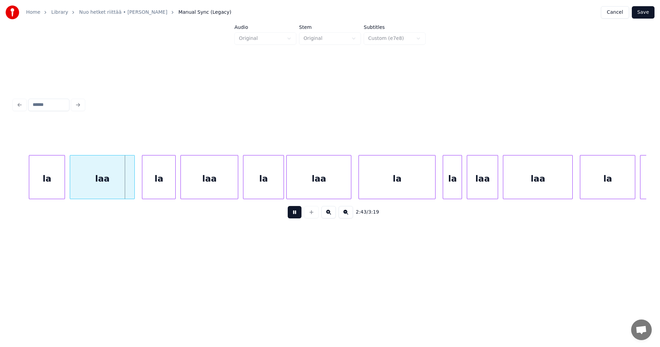
click at [294, 216] on button at bounding box center [295, 212] width 14 height 12
click at [16, 196] on div "la laa la laa la laa la la laa laa la la" at bounding box center [330, 177] width 632 height 44
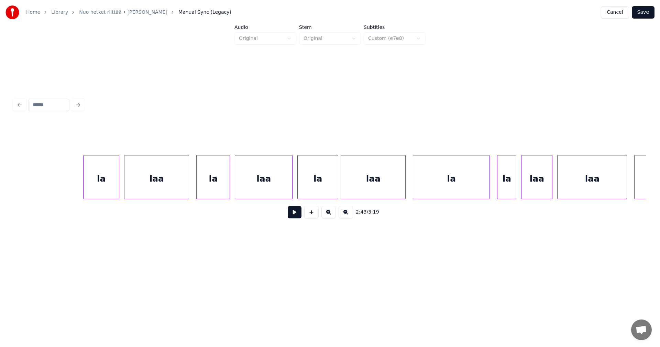
scroll to position [0, 19505]
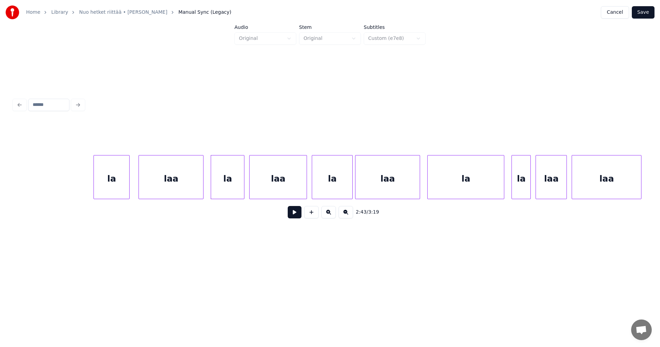
click at [102, 186] on div "la" at bounding box center [111, 178] width 35 height 47
click at [187, 190] on div "laa" at bounding box center [171, 178] width 64 height 47
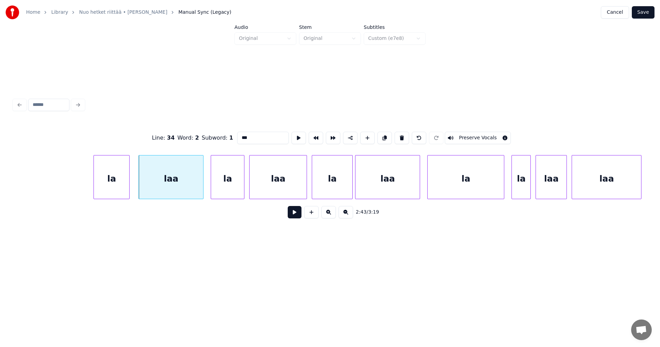
click at [294, 216] on button at bounding box center [295, 212] width 14 height 12
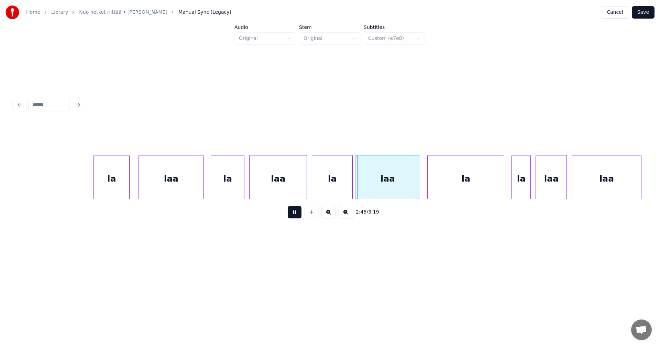
click at [294, 216] on button at bounding box center [295, 212] width 14 height 12
click at [124, 175] on div "la" at bounding box center [111, 178] width 35 height 47
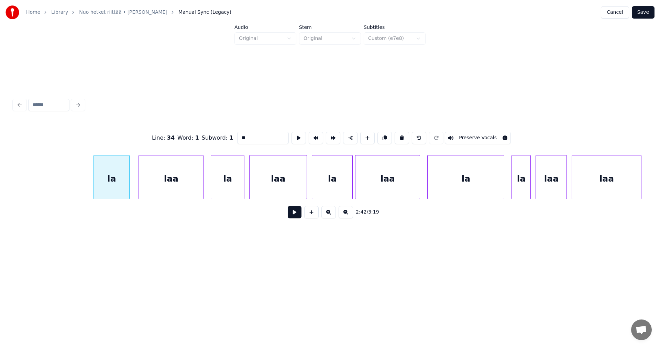
click at [289, 215] on button at bounding box center [295, 212] width 14 height 12
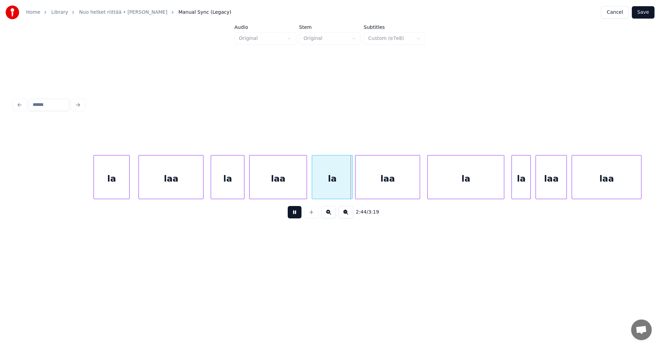
click at [292, 215] on button at bounding box center [295, 212] width 14 height 12
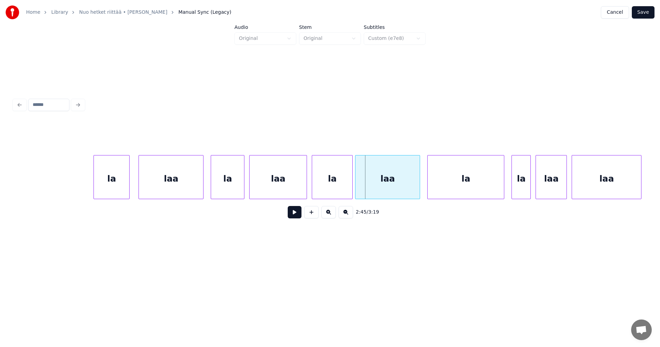
click at [193, 185] on div "laa" at bounding box center [171, 178] width 64 height 47
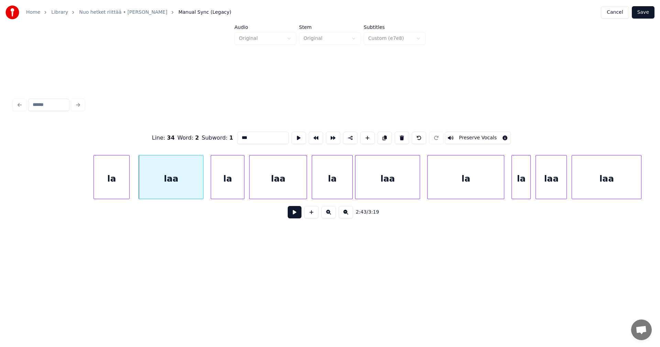
click at [116, 180] on div "la" at bounding box center [111, 178] width 35 height 47
type input "**"
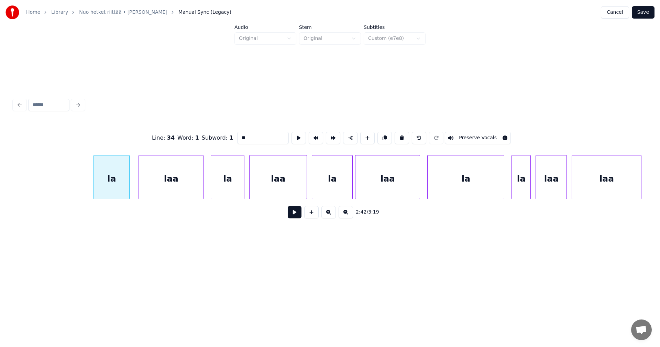
click at [299, 216] on button at bounding box center [295, 212] width 14 height 12
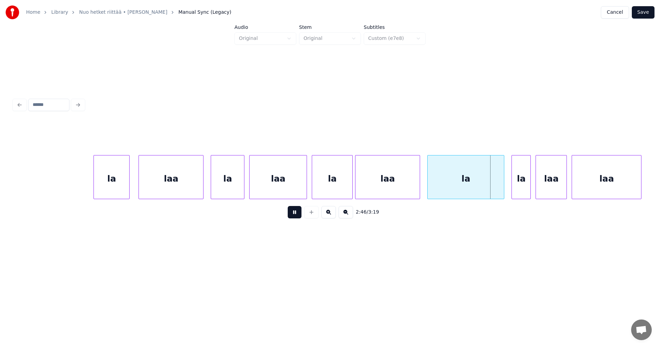
drag, startPoint x: 298, startPoint y: 216, endPoint x: 322, endPoint y: 217, distance: 24.4
click at [299, 217] on button at bounding box center [295, 212] width 14 height 12
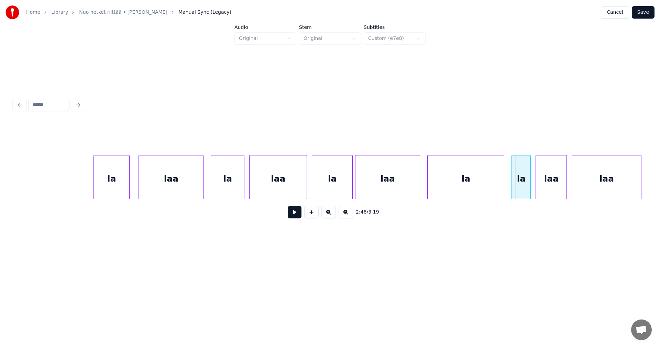
click at [451, 190] on div "la" at bounding box center [465, 178] width 76 height 47
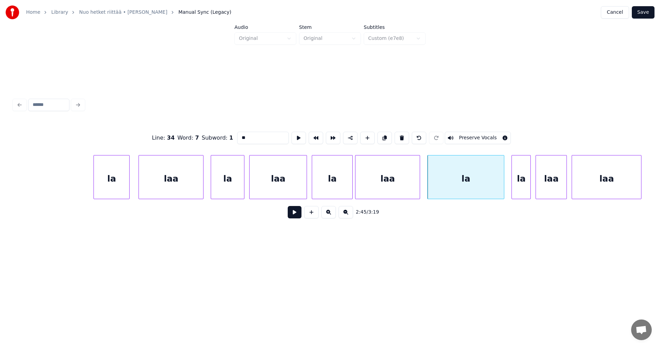
click at [251, 135] on input "**" at bounding box center [263, 138] width 52 height 12
click at [322, 183] on div "la" at bounding box center [332, 178] width 40 height 47
type input "**"
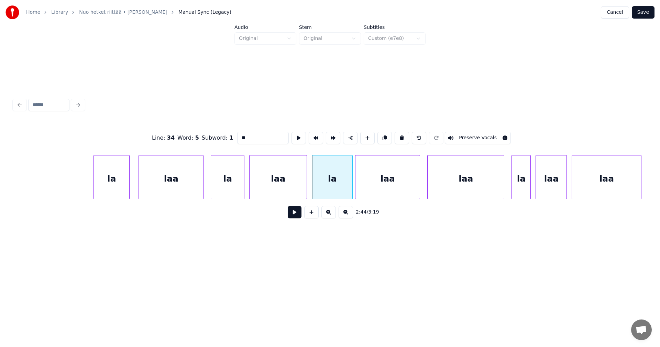
click at [292, 213] on button at bounding box center [295, 212] width 14 height 12
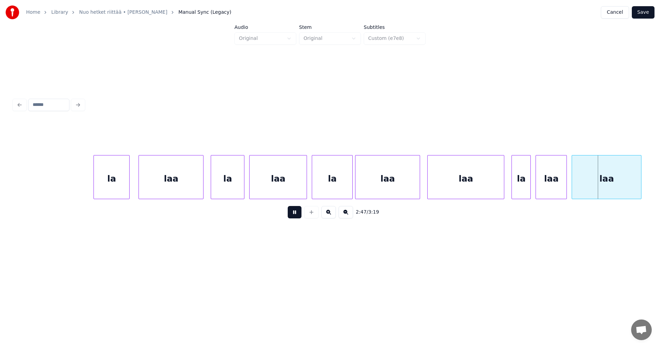
drag, startPoint x: 294, startPoint y: 213, endPoint x: 390, endPoint y: 216, distance: 95.9
click at [295, 213] on button at bounding box center [295, 212] width 14 height 12
click at [556, 185] on div "laa" at bounding box center [551, 178] width 31 height 47
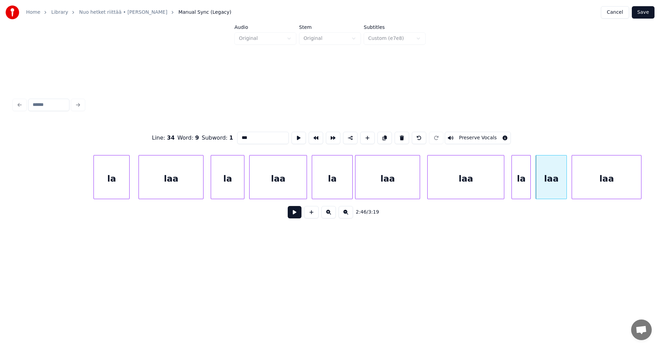
click at [256, 134] on input "***" at bounding box center [263, 138] width 52 height 12
click at [473, 187] on div "laa" at bounding box center [465, 178] width 76 height 47
type input "***"
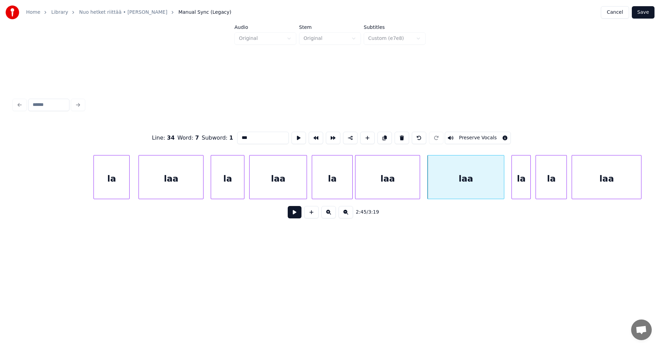
click at [298, 215] on button at bounding box center [295, 212] width 14 height 12
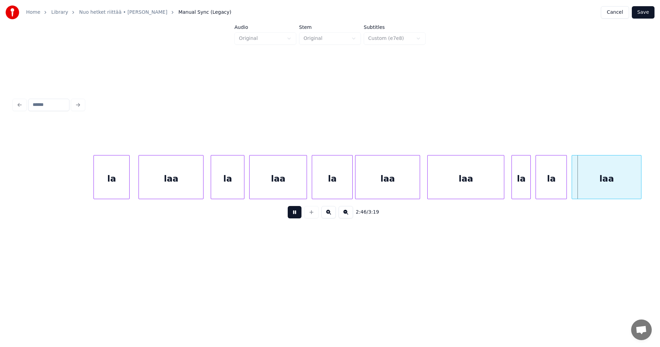
click at [298, 215] on button at bounding box center [295, 212] width 14 height 12
click at [543, 188] on div at bounding box center [542, 176] width 2 height 43
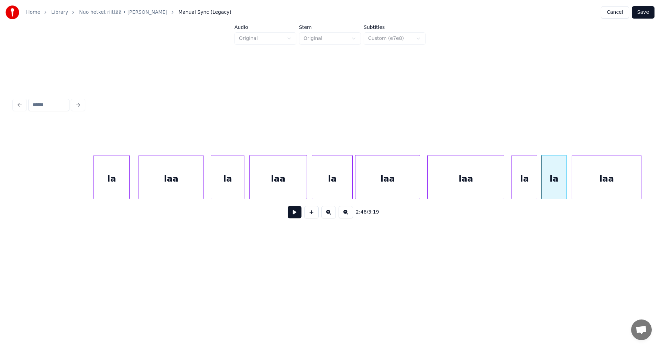
click at [536, 189] on div at bounding box center [536, 176] width 2 height 43
click at [524, 191] on div "la" at bounding box center [524, 178] width 25 height 47
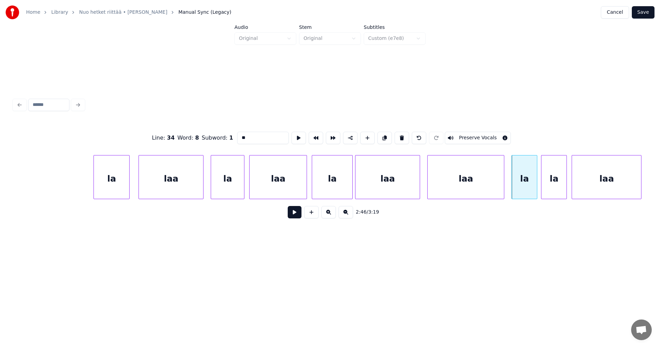
click at [291, 215] on button at bounding box center [295, 212] width 14 height 12
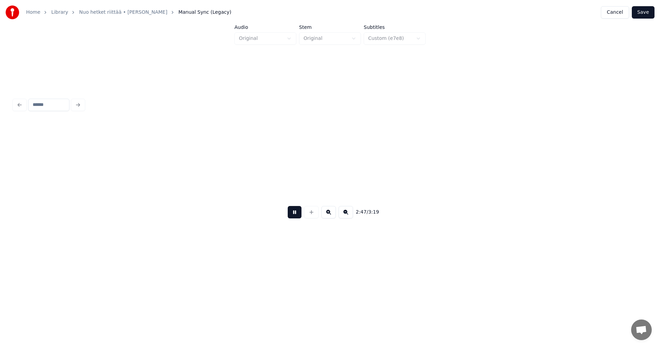
scroll to position [0, 20138]
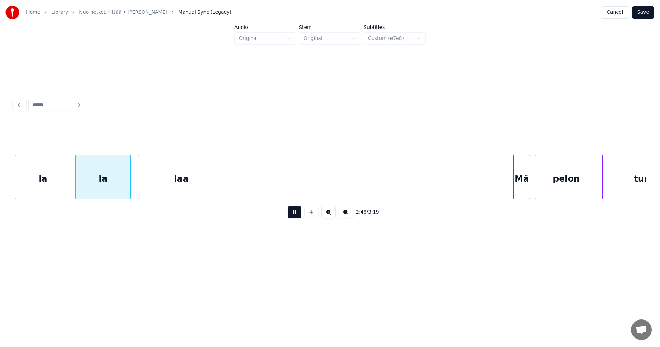
click at [293, 215] on button at bounding box center [295, 212] width 14 height 12
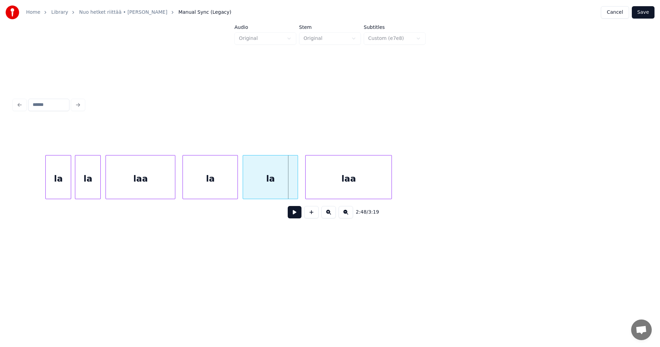
scroll to position [0, 19959]
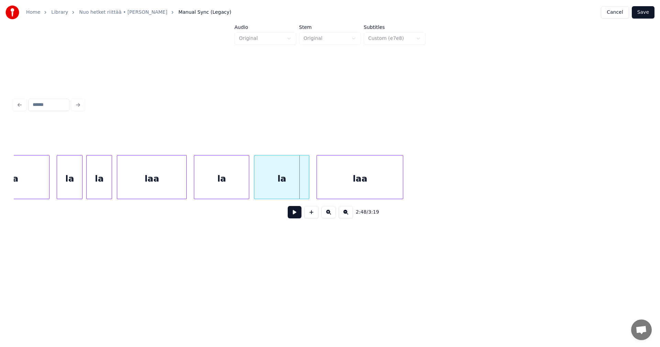
click at [75, 182] on div "la" at bounding box center [69, 178] width 25 height 47
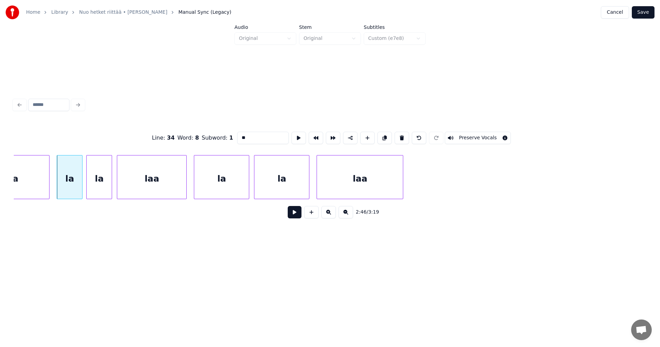
click at [292, 212] on button at bounding box center [295, 212] width 14 height 12
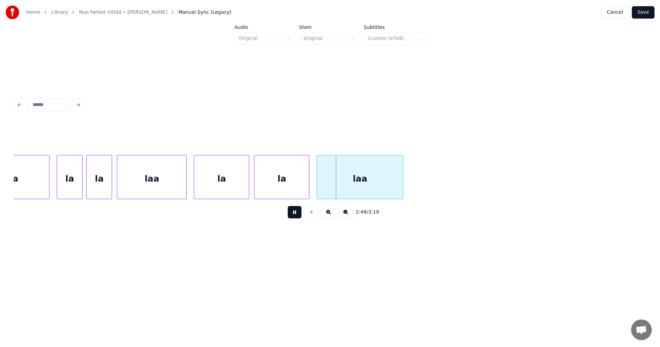
drag, startPoint x: 292, startPoint y: 212, endPoint x: 223, endPoint y: 199, distance: 70.4
click at [290, 212] on button at bounding box center [295, 212] width 14 height 12
click at [168, 190] on div "laa" at bounding box center [151, 178] width 69 height 47
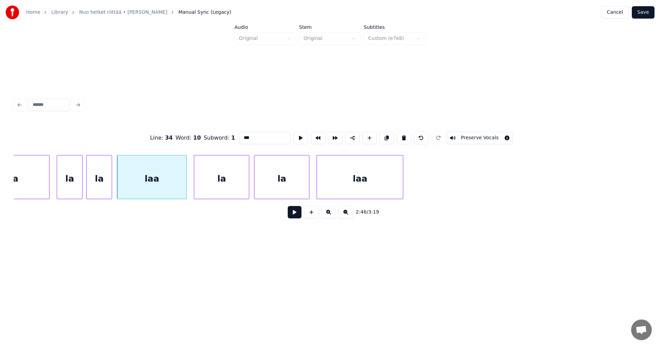
click at [291, 216] on button at bounding box center [295, 212] width 14 height 12
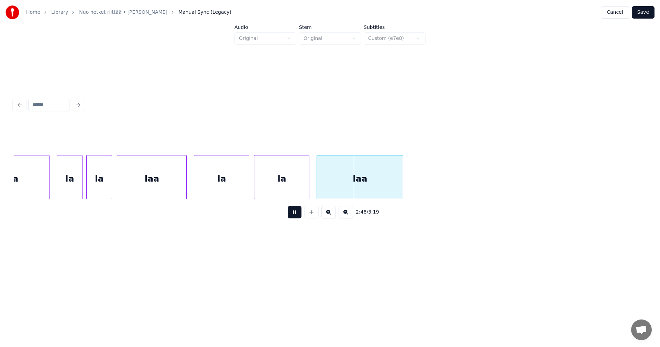
click at [291, 216] on button at bounding box center [295, 212] width 14 height 12
click at [41, 187] on div "laa" at bounding box center [11, 178] width 76 height 47
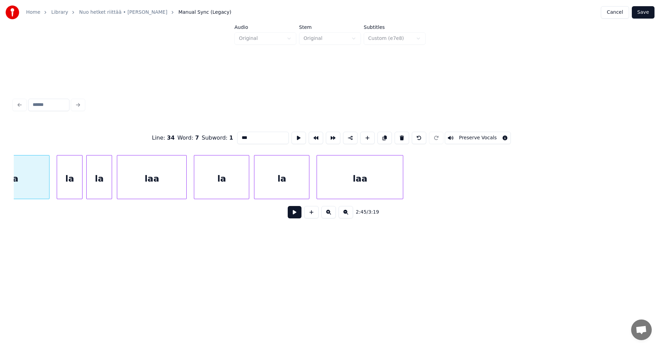
scroll to position [0, 19918]
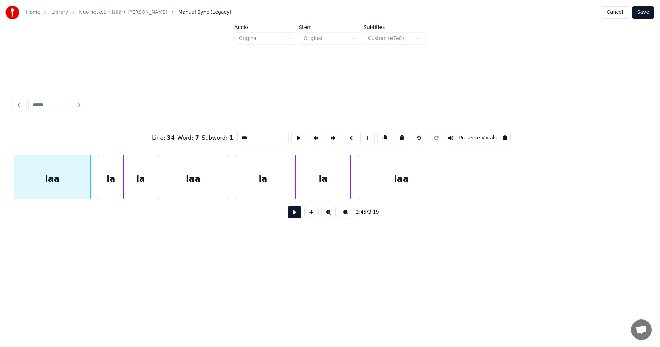
click at [294, 214] on button at bounding box center [295, 212] width 14 height 12
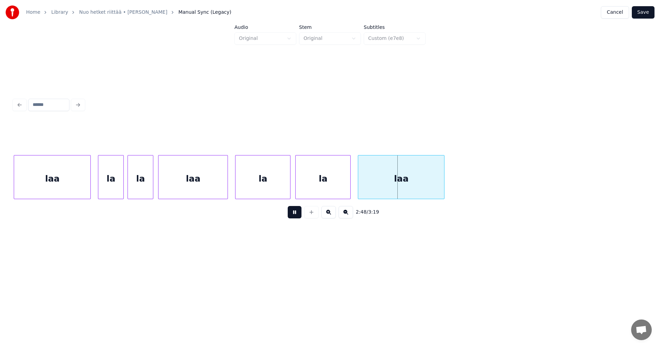
click at [294, 217] on button at bounding box center [295, 212] width 14 height 12
click at [194, 184] on div "laa" at bounding box center [192, 178] width 69 height 47
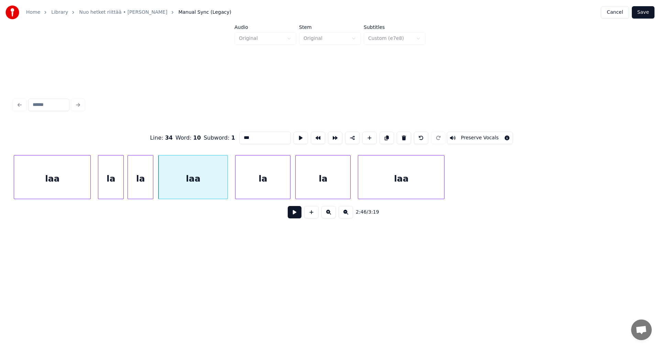
click at [299, 217] on button at bounding box center [295, 212] width 14 height 12
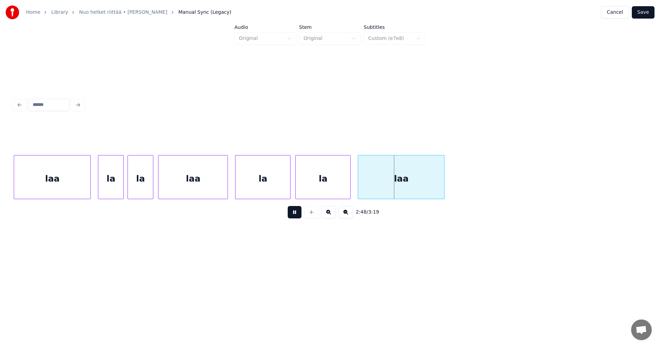
click at [283, 187] on div "la" at bounding box center [262, 178] width 55 height 47
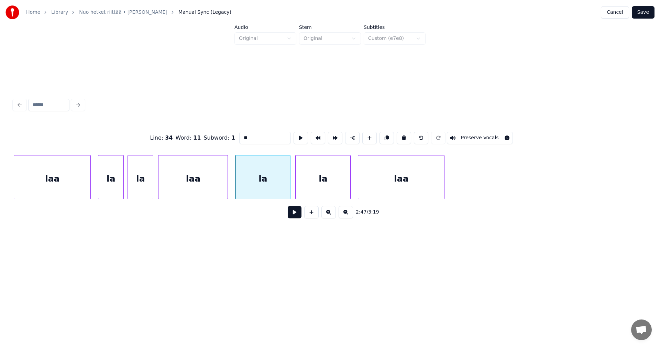
click at [281, 193] on div "la" at bounding box center [262, 178] width 55 height 47
click at [299, 217] on button at bounding box center [295, 212] width 14 height 12
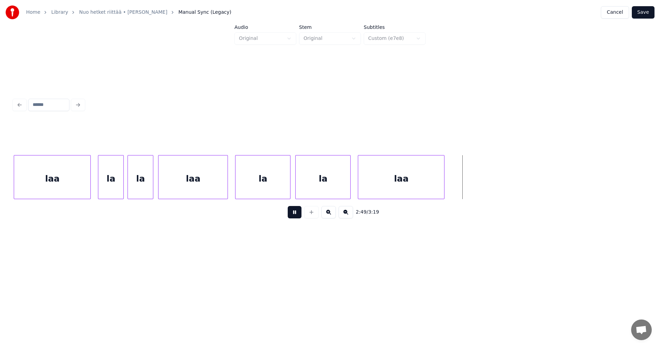
click at [300, 215] on button at bounding box center [295, 212] width 14 height 12
click at [465, 191] on div at bounding box center [465, 176] width 2 height 43
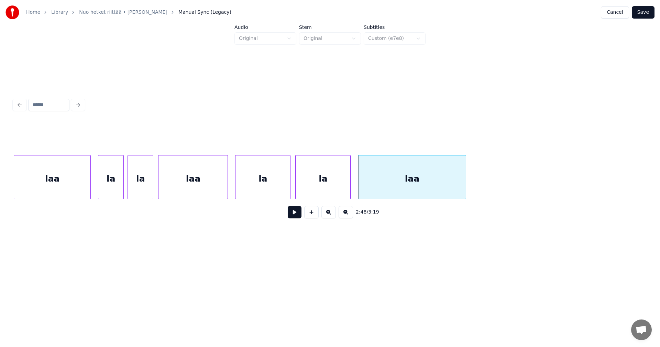
click at [194, 187] on div "laa" at bounding box center [192, 178] width 69 height 47
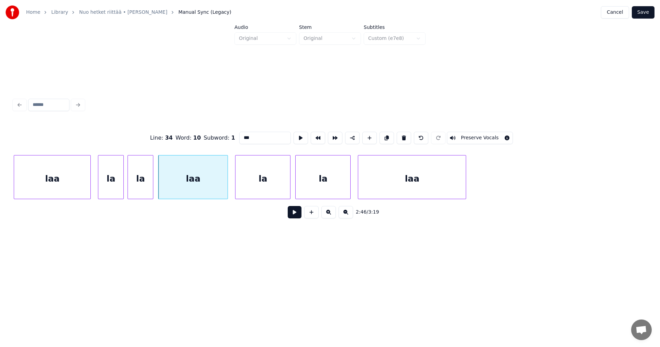
click at [299, 218] on button at bounding box center [295, 212] width 14 height 12
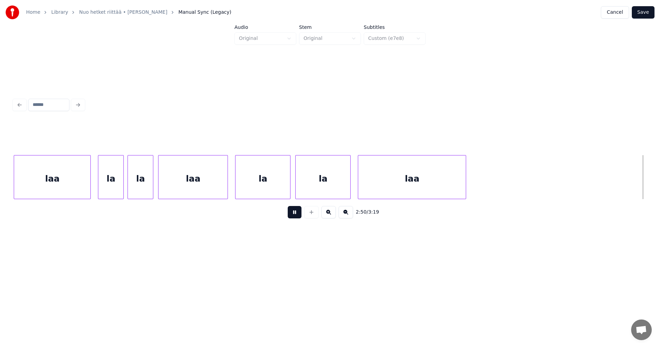
scroll to position [0, 20551]
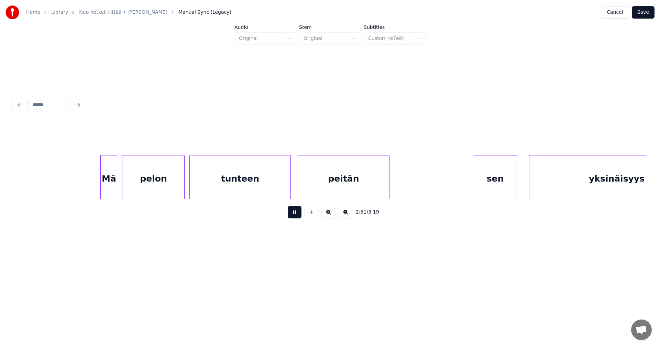
click at [294, 215] on button at bounding box center [295, 212] width 14 height 12
click at [104, 186] on div "Mä" at bounding box center [102, 178] width 16 height 47
click at [72, 185] on div at bounding box center [72, 176] width 2 height 43
click at [180, 187] on div "pelon" at bounding box center [153, 178] width 62 height 47
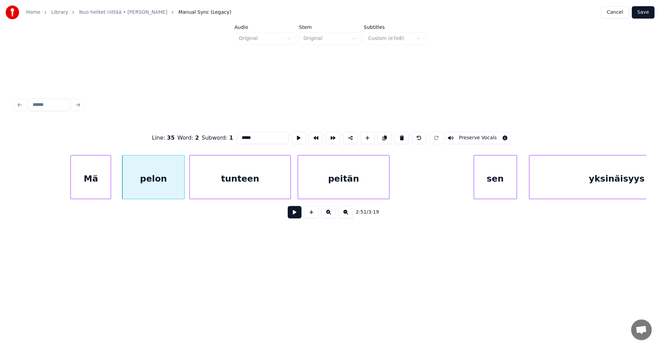
click at [180, 187] on div "pelon" at bounding box center [153, 178] width 62 height 47
click at [176, 187] on div "pelon" at bounding box center [151, 178] width 62 height 47
click at [294, 217] on button at bounding box center [295, 212] width 14 height 12
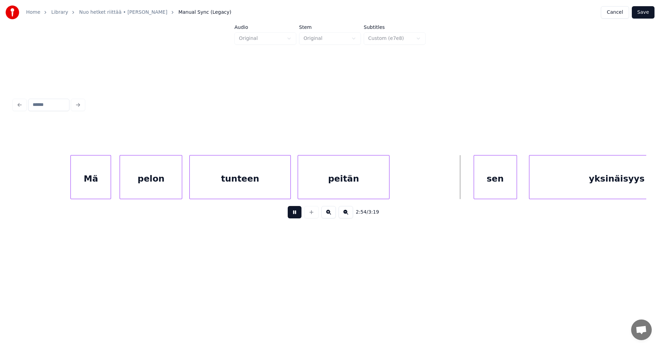
click at [295, 216] on button at bounding box center [295, 212] width 14 height 12
click at [485, 194] on div "sen" at bounding box center [492, 178] width 43 height 47
click at [467, 192] on div at bounding box center [468, 176] width 2 height 43
click at [295, 212] on button at bounding box center [295, 212] width 14 height 12
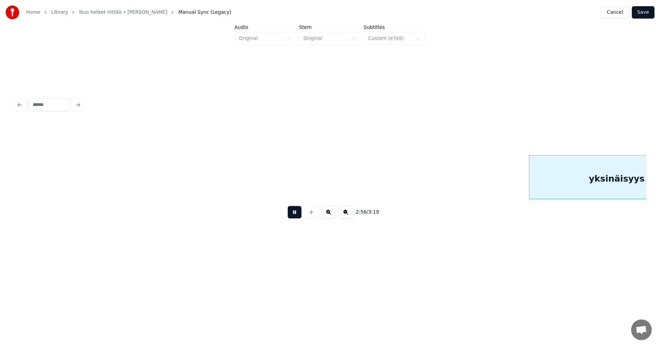
scroll to position [0, 21184]
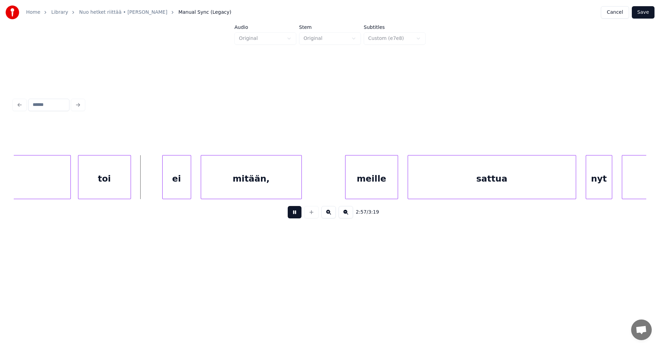
click at [295, 212] on button at bounding box center [295, 212] width 14 height 12
click at [169, 187] on div "ei" at bounding box center [170, 178] width 28 height 47
click at [291, 215] on button at bounding box center [295, 212] width 14 height 12
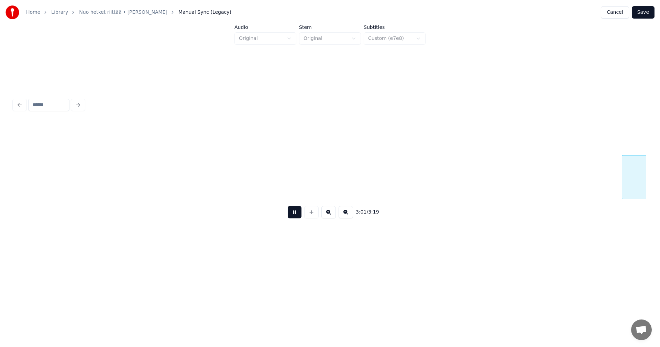
scroll to position [0, 21817]
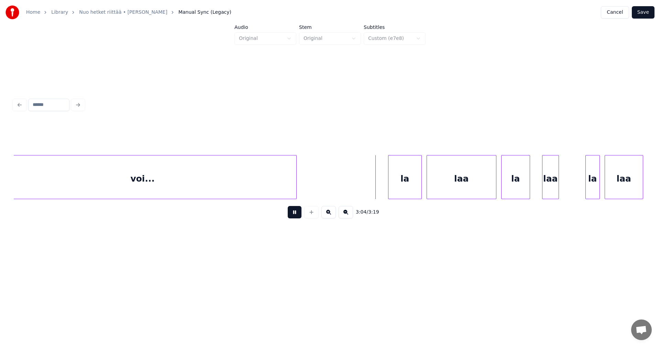
click at [291, 216] on button at bounding box center [295, 212] width 14 height 12
click at [401, 183] on div "la" at bounding box center [402, 178] width 33 height 47
click at [297, 215] on button at bounding box center [295, 212] width 14 height 12
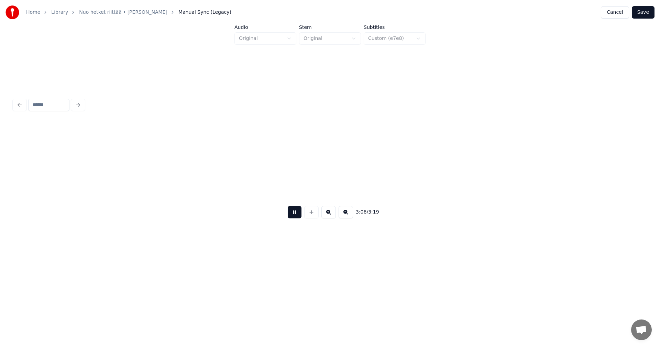
scroll to position [0, 22451]
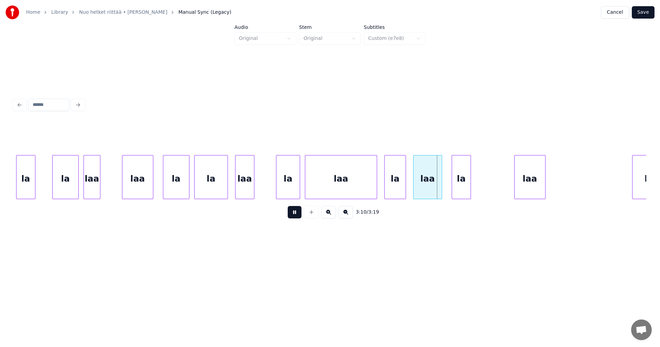
click at [297, 215] on button at bounding box center [295, 212] width 14 height 12
click at [293, 191] on div "la" at bounding box center [287, 178] width 23 height 47
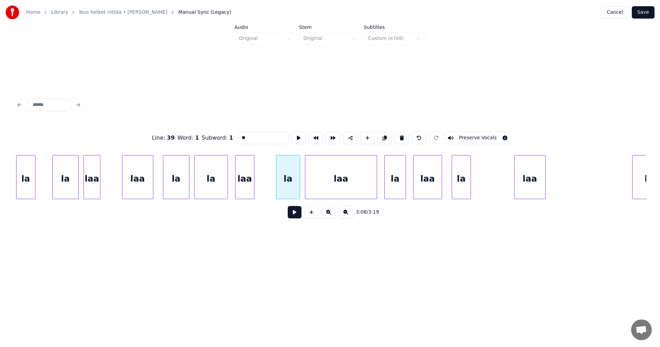
click at [294, 211] on button at bounding box center [295, 212] width 14 height 12
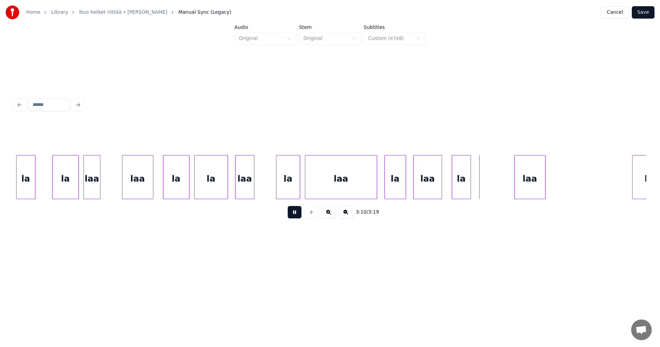
click at [295, 214] on button at bounding box center [295, 212] width 14 height 12
click at [388, 188] on div "la" at bounding box center [394, 178] width 21 height 47
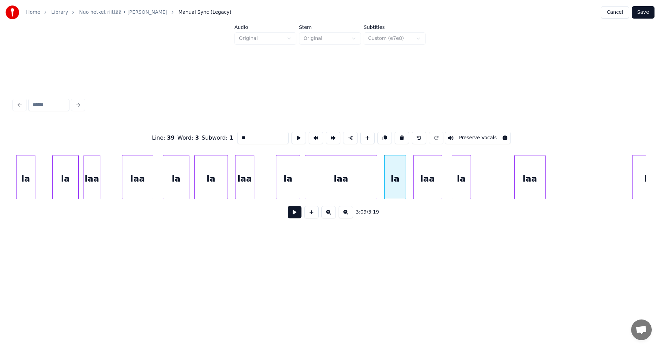
click at [429, 189] on div "laa" at bounding box center [427, 178] width 28 height 47
click at [258, 135] on input "***" at bounding box center [263, 138] width 52 height 12
type input "***"
click at [295, 218] on button at bounding box center [295, 212] width 14 height 12
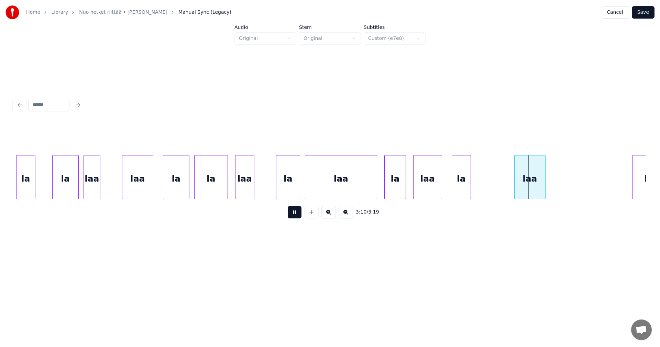
drag, startPoint x: 296, startPoint y: 217, endPoint x: 296, endPoint y: 202, distance: 15.5
click at [296, 217] on button at bounding box center [295, 212] width 14 height 12
click at [287, 185] on div "la" at bounding box center [287, 178] width 23 height 47
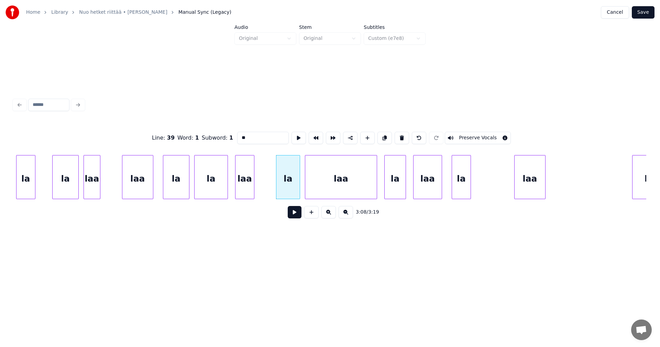
click at [293, 217] on button at bounding box center [295, 212] width 14 height 12
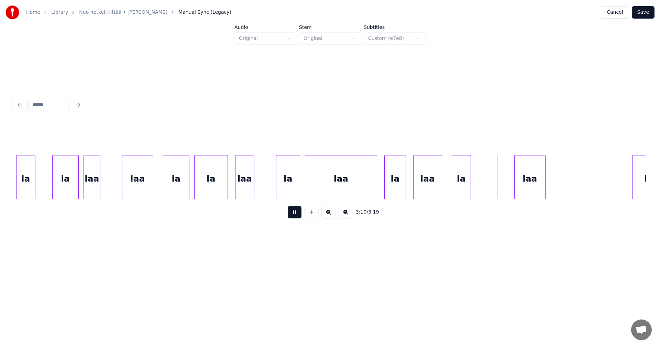
click at [294, 215] on button at bounding box center [295, 212] width 14 height 12
click at [427, 191] on div "laa" at bounding box center [427, 178] width 28 height 47
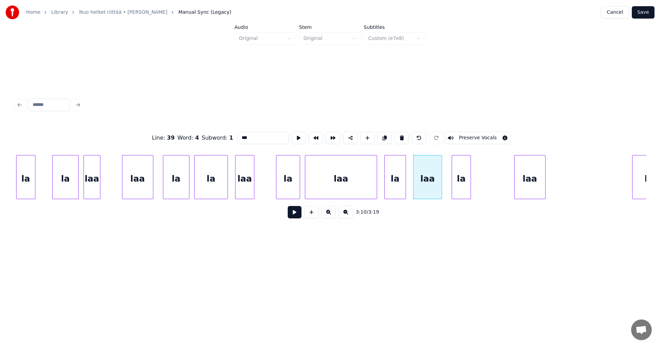
click at [245, 134] on input "***" at bounding box center [263, 138] width 52 height 12
click at [462, 185] on div "la" at bounding box center [461, 178] width 19 height 47
click at [339, 184] on div "laa" at bounding box center [340, 178] width 71 height 47
type input "***"
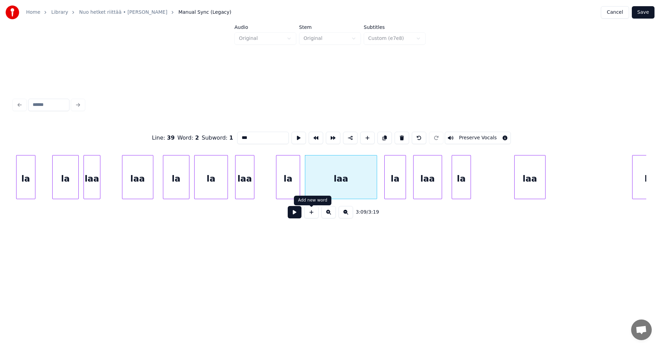
click at [296, 216] on button at bounding box center [295, 212] width 14 height 12
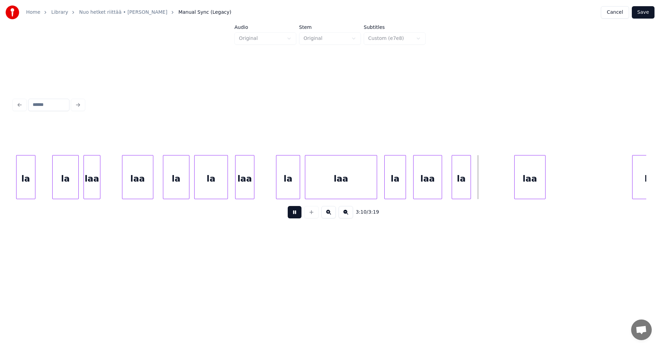
drag, startPoint x: 296, startPoint y: 215, endPoint x: 309, endPoint y: 211, distance: 13.6
click at [300, 213] on button at bounding box center [295, 212] width 14 height 12
click at [402, 182] on div at bounding box center [403, 176] width 2 height 43
click at [396, 183] on div "la" at bounding box center [391, 178] width 20 height 47
click at [370, 182] on div at bounding box center [370, 176] width 2 height 43
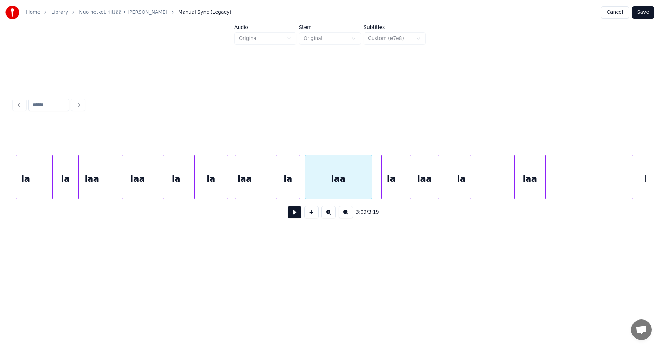
click at [423, 185] on div "laa" at bounding box center [424, 178] width 28 height 47
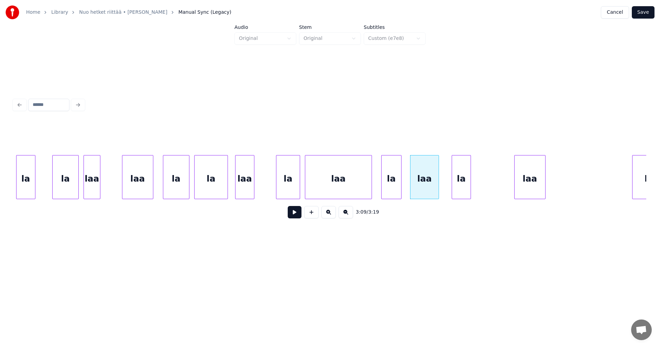
click at [434, 186] on div "laa" at bounding box center [424, 178] width 28 height 47
click at [246, 135] on input "***" at bounding box center [263, 138] width 52 height 12
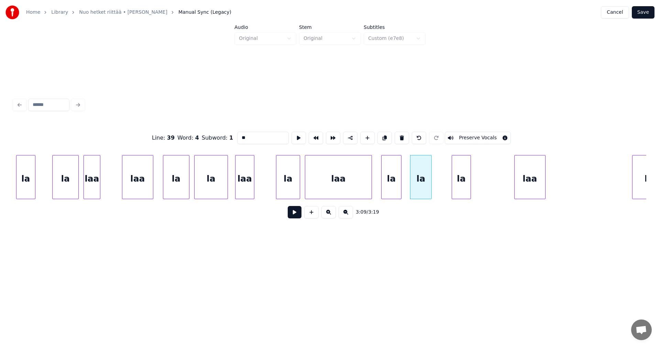
click at [429, 186] on div at bounding box center [430, 176] width 2 height 43
click at [459, 185] on div "la" at bounding box center [461, 178] width 19 height 47
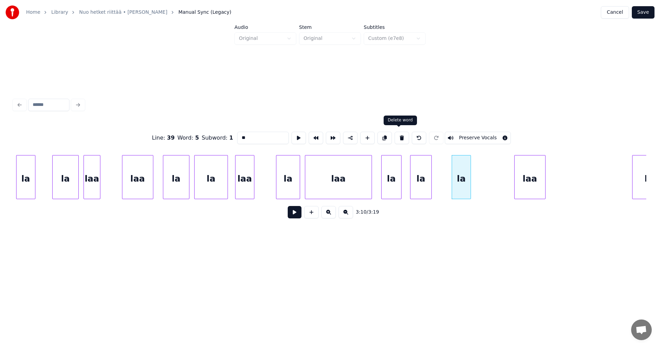
click at [400, 138] on button at bounding box center [401, 138] width 14 height 12
type input "***"
click at [458, 186] on div "laa" at bounding box center [466, 178] width 31 height 47
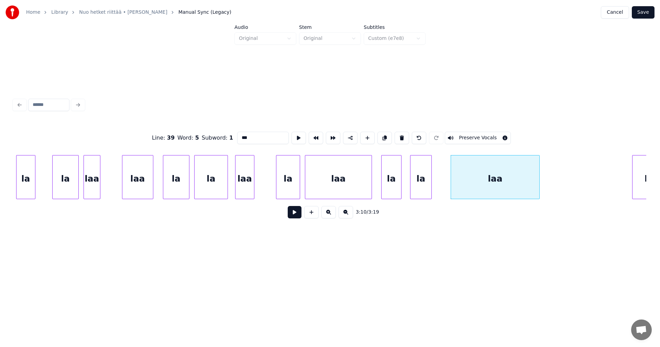
click at [538, 191] on div at bounding box center [538, 176] width 2 height 43
click at [309, 179] on div "laa" at bounding box center [338, 178] width 66 height 47
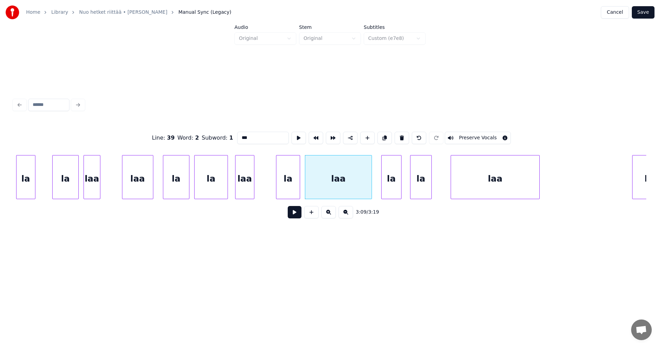
click at [298, 212] on button at bounding box center [295, 212] width 14 height 12
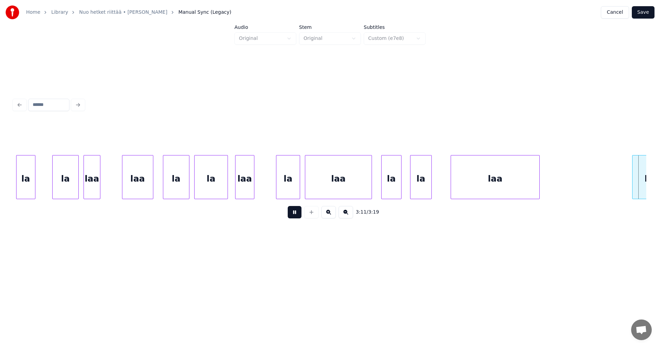
click at [298, 212] on button at bounding box center [295, 212] width 14 height 12
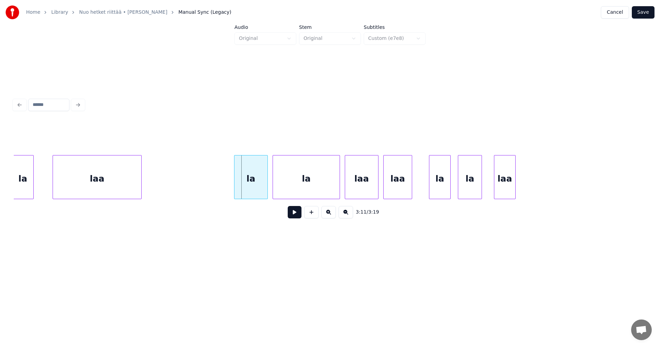
scroll to position [0, 22850]
click at [252, 178] on div "la" at bounding box center [247, 178] width 33 height 47
click at [288, 213] on button at bounding box center [295, 212] width 14 height 12
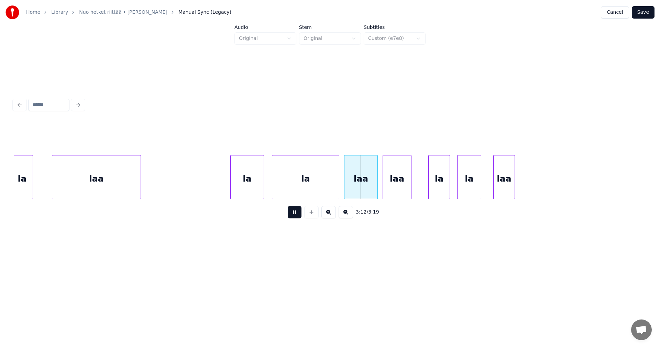
click at [293, 213] on button at bounding box center [295, 212] width 14 height 12
click at [306, 189] on div "la" at bounding box center [305, 178] width 67 height 47
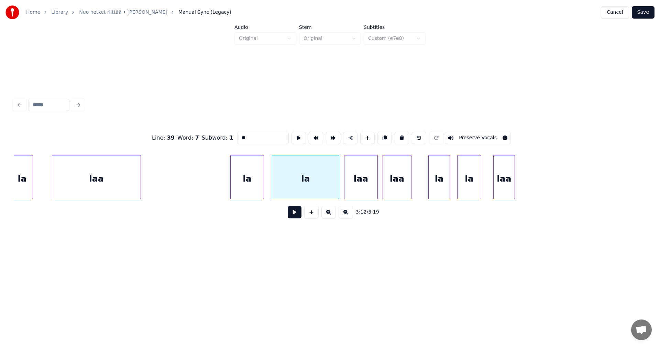
click at [250, 139] on input "**" at bounding box center [263, 138] width 52 height 12
type input "***"
click at [294, 213] on button at bounding box center [295, 212] width 14 height 12
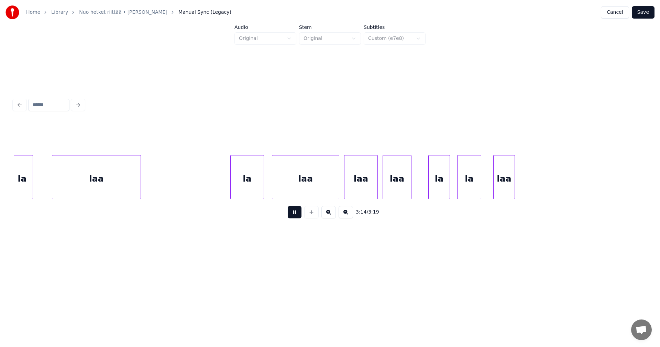
click at [294, 213] on button at bounding box center [295, 212] width 14 height 12
click at [260, 191] on div "la" at bounding box center [247, 178] width 33 height 47
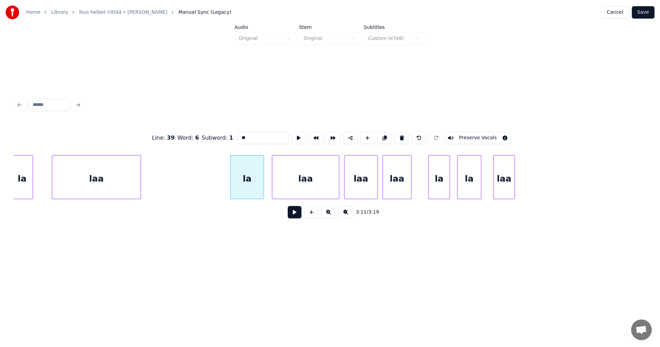
click at [296, 216] on button at bounding box center [295, 212] width 14 height 12
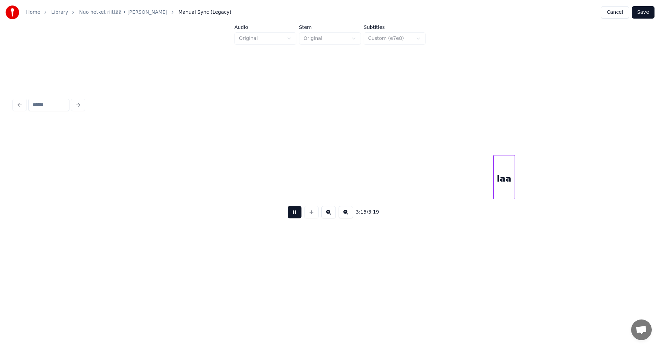
drag, startPoint x: 296, startPoint y: 216, endPoint x: 246, endPoint y: 199, distance: 52.9
click at [295, 216] on button at bounding box center [295, 212] width 14 height 12
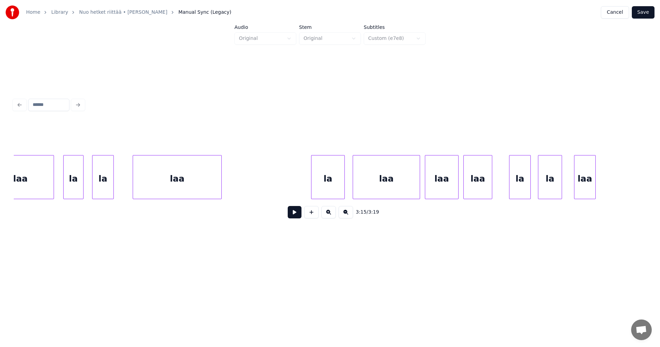
click at [323, 188] on div "la" at bounding box center [327, 178] width 33 height 47
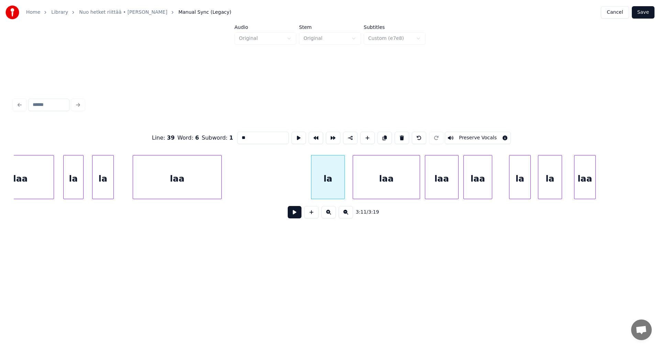
click at [294, 217] on button at bounding box center [295, 212] width 14 height 12
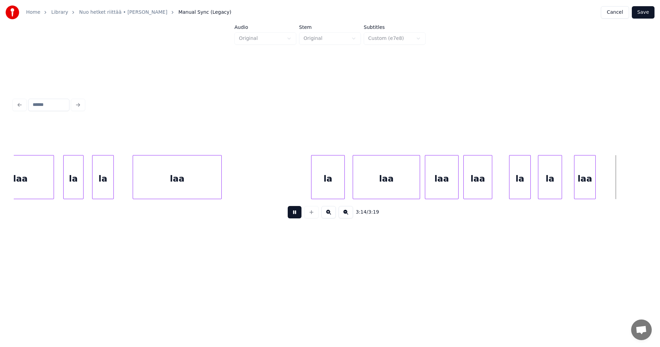
click at [295, 217] on button at bounding box center [295, 212] width 14 height 12
click at [597, 190] on div at bounding box center [598, 176] width 2 height 43
click at [297, 215] on button at bounding box center [295, 212] width 14 height 12
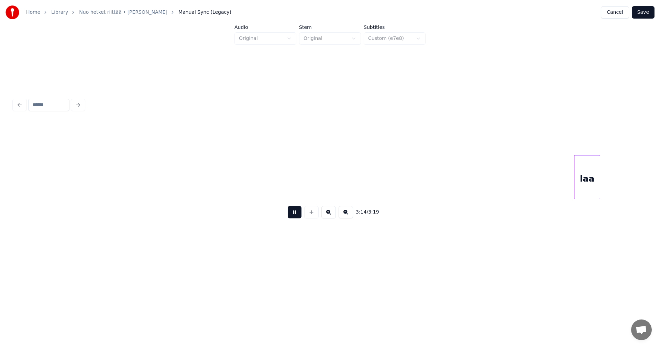
scroll to position [0, 23322]
click at [297, 215] on button at bounding box center [295, 212] width 14 height 12
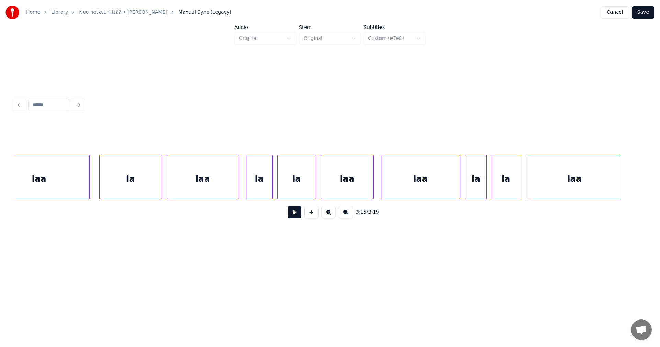
scroll to position [0, 15004]
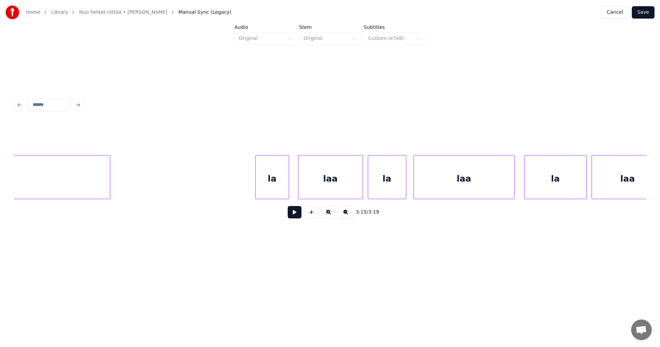
click at [269, 181] on div "la" at bounding box center [272, 178] width 33 height 47
click at [295, 217] on button at bounding box center [295, 212] width 14 height 12
click at [298, 216] on button at bounding box center [295, 212] width 14 height 12
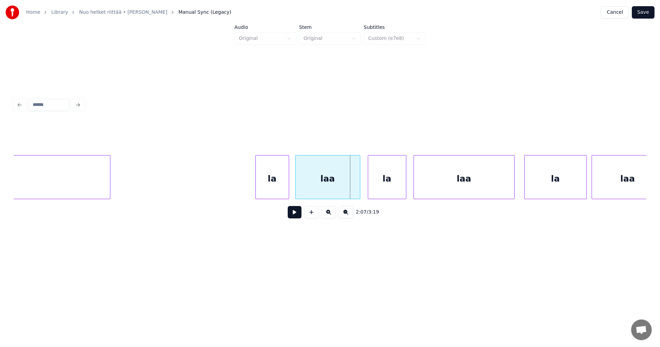
click at [330, 191] on div "laa" at bounding box center [327, 178] width 64 height 47
click at [386, 192] on div "la" at bounding box center [385, 178] width 38 height 47
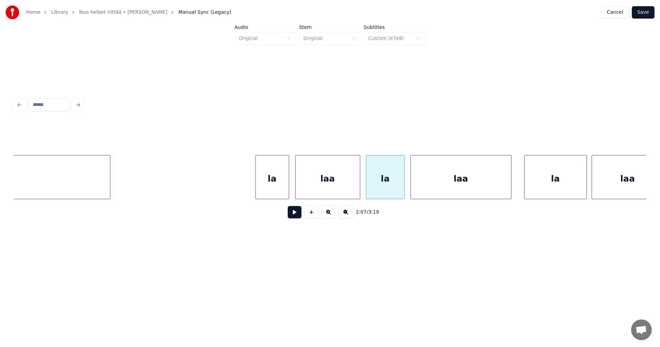
click at [452, 197] on div "laa la laa la laa la voi..." at bounding box center [330, 177] width 632 height 44
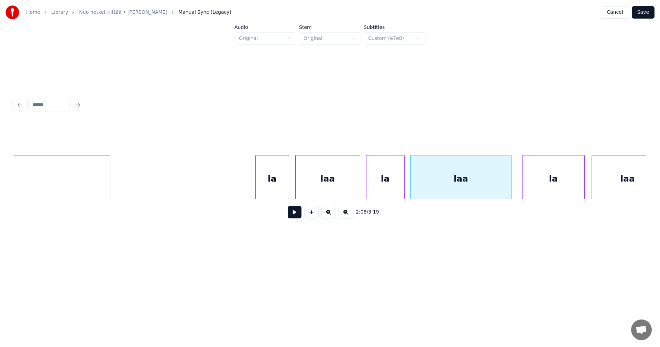
click at [546, 192] on div "la" at bounding box center [553, 178] width 62 height 47
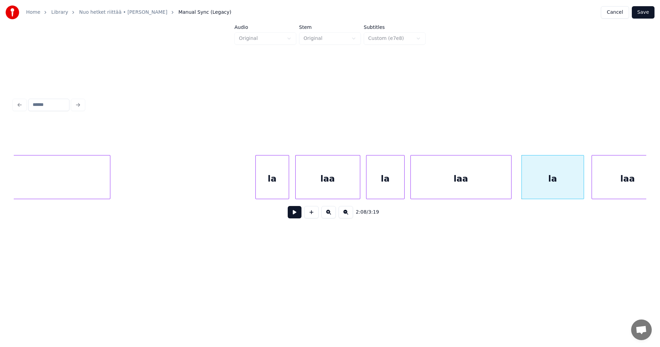
click at [283, 188] on div "la" at bounding box center [272, 178] width 33 height 47
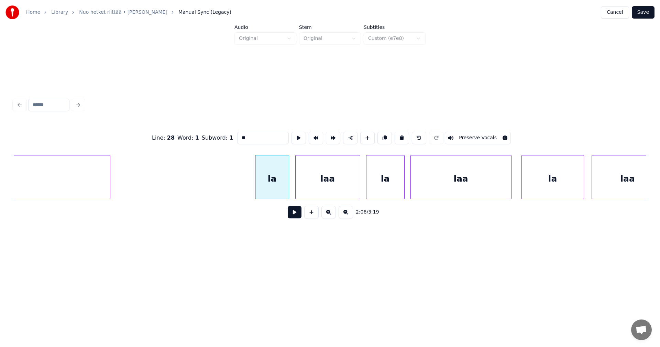
click at [299, 213] on button at bounding box center [295, 212] width 14 height 12
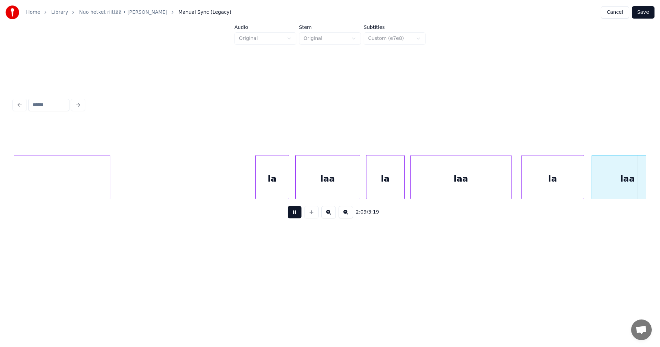
click at [298, 213] on button at bounding box center [295, 212] width 14 height 12
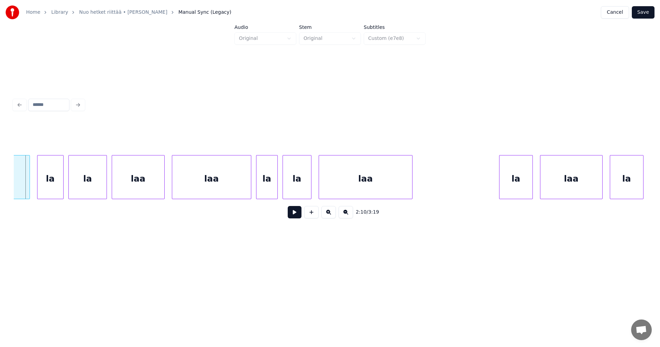
scroll to position [0, 15084]
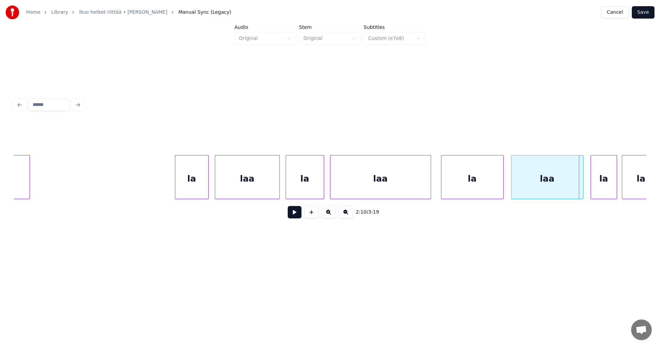
click at [203, 183] on div "la" at bounding box center [191, 178] width 33 height 47
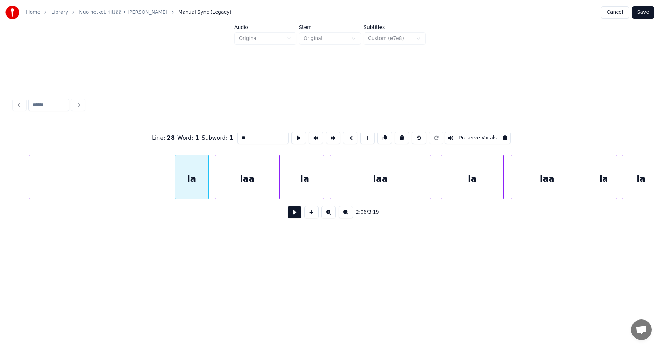
click at [293, 215] on button at bounding box center [295, 212] width 14 height 12
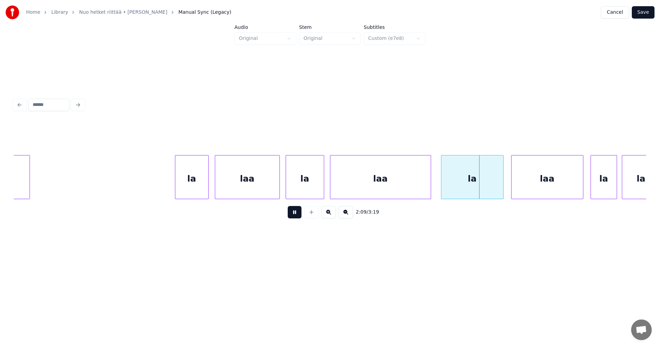
click at [295, 215] on button at bounding box center [295, 212] width 14 height 12
click at [304, 192] on div "la" at bounding box center [305, 178] width 38 height 47
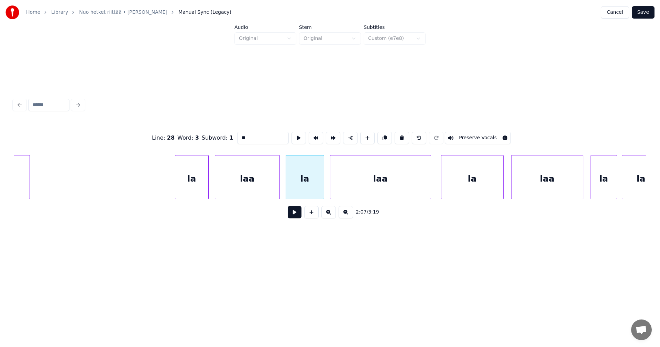
click at [295, 217] on button at bounding box center [295, 212] width 14 height 12
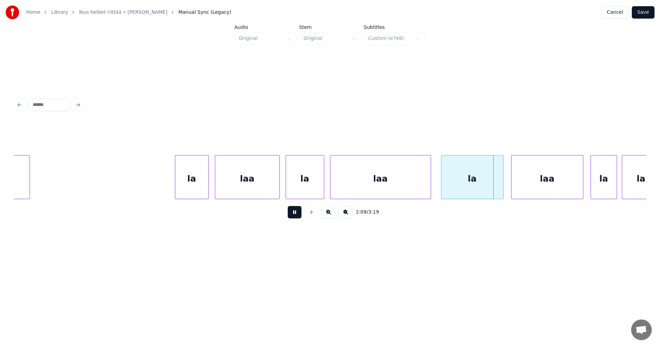
click at [295, 217] on button at bounding box center [295, 212] width 14 height 12
click at [204, 183] on div "la" at bounding box center [191, 178] width 33 height 47
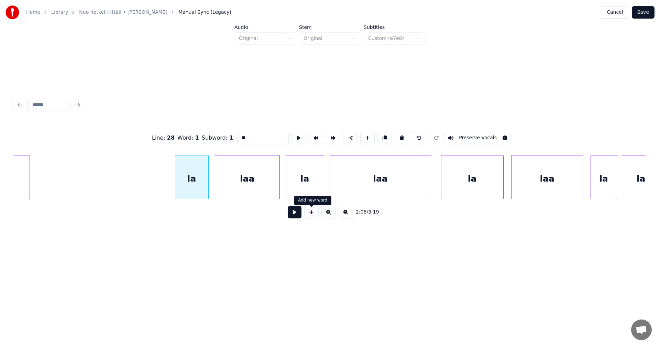
click at [297, 217] on button at bounding box center [295, 212] width 14 height 12
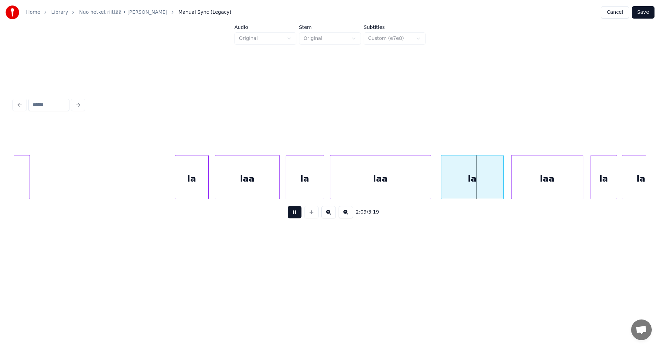
click at [298, 217] on button at bounding box center [295, 212] width 14 height 12
click at [208, 190] on div at bounding box center [207, 176] width 2 height 43
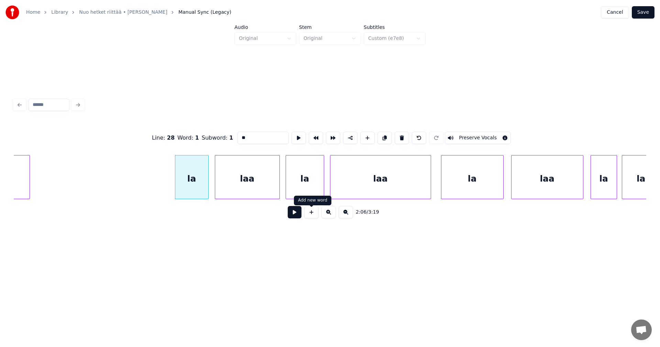
click at [297, 216] on button at bounding box center [295, 212] width 14 height 12
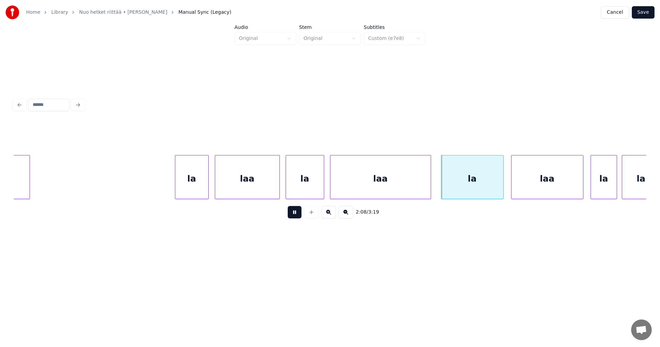
click at [297, 216] on button at bounding box center [295, 212] width 14 height 12
click at [240, 189] on div "laa" at bounding box center [247, 178] width 64 height 47
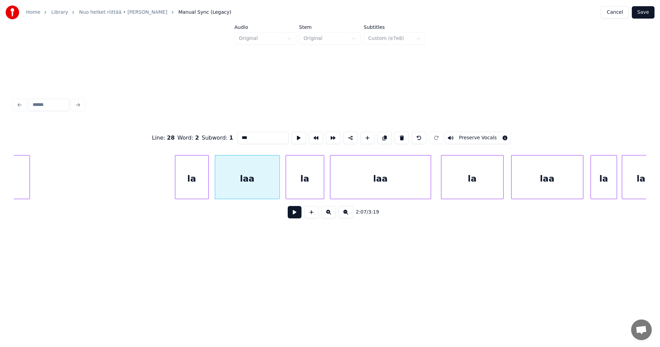
click at [294, 215] on button at bounding box center [295, 212] width 14 height 12
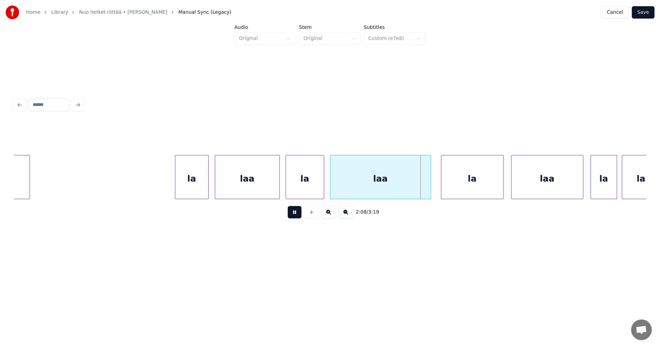
click at [294, 215] on button at bounding box center [295, 212] width 14 height 12
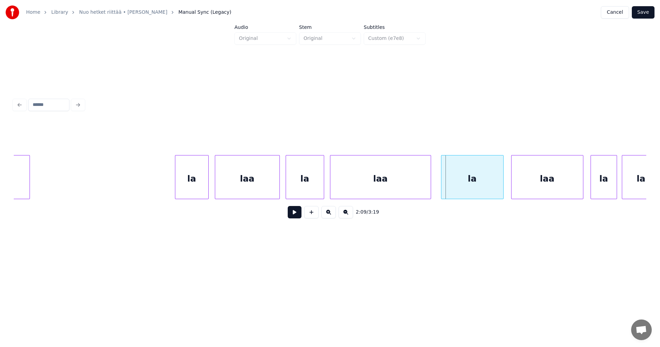
click at [302, 188] on div "la" at bounding box center [305, 178] width 38 height 47
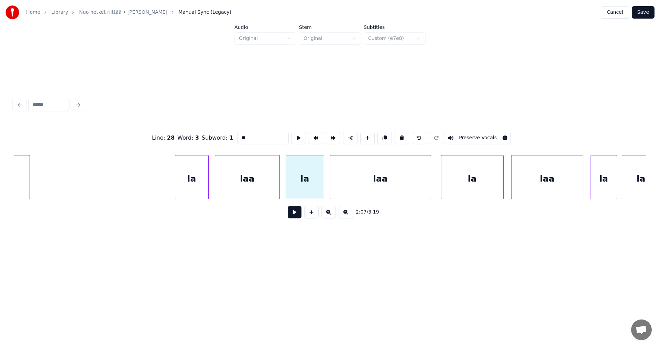
click at [298, 216] on button at bounding box center [295, 212] width 14 height 12
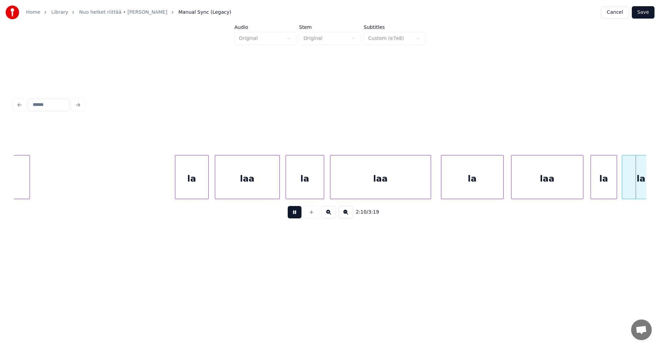
click at [298, 216] on button at bounding box center [295, 212] width 14 height 12
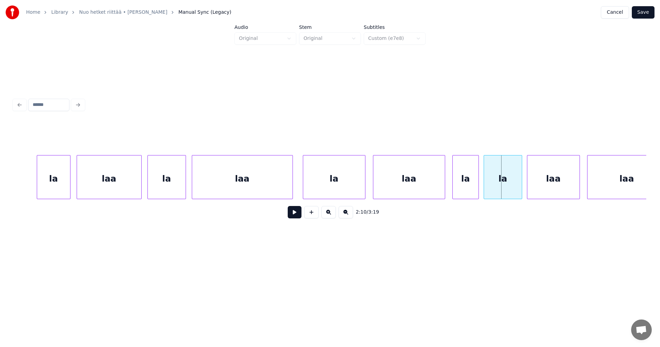
scroll to position [0, 15236]
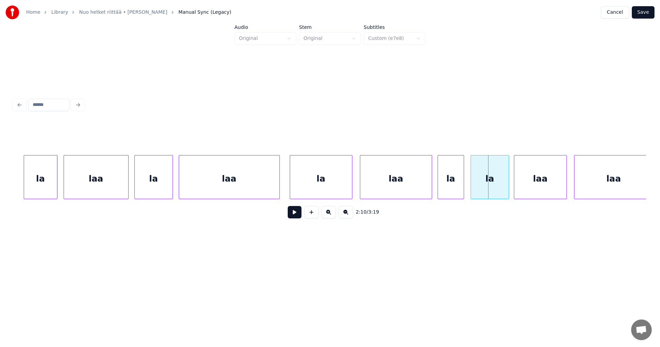
click at [453, 188] on div "la" at bounding box center [451, 178] width 26 height 47
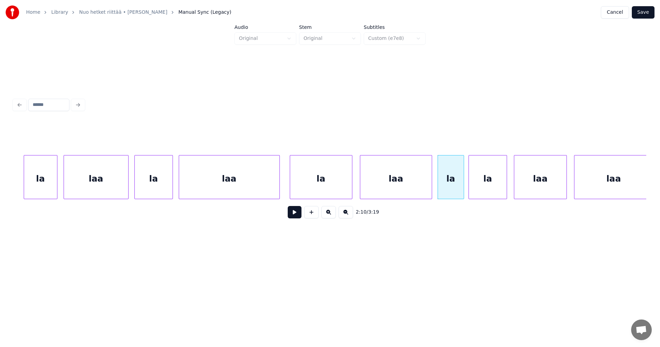
click at [486, 188] on div "la" at bounding box center [488, 178] width 38 height 47
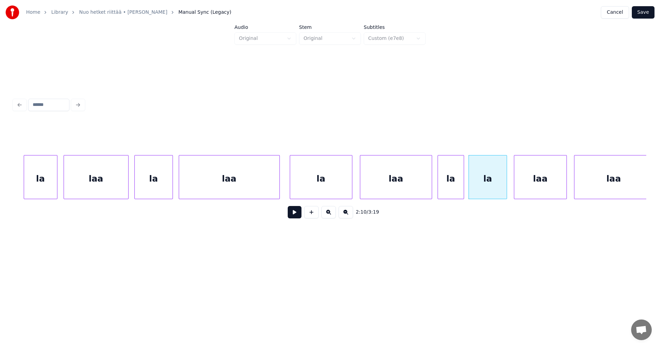
click at [116, 193] on div "laa" at bounding box center [96, 178] width 64 height 47
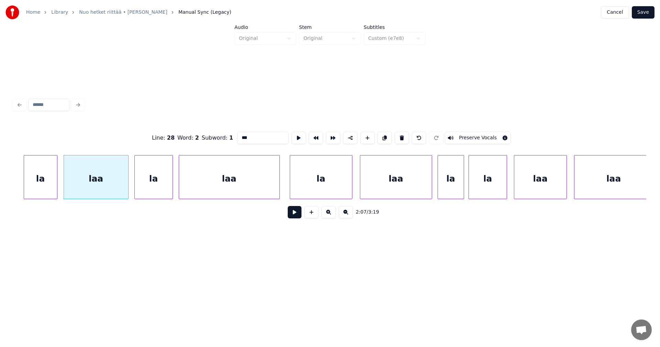
click at [293, 217] on button at bounding box center [295, 212] width 14 height 12
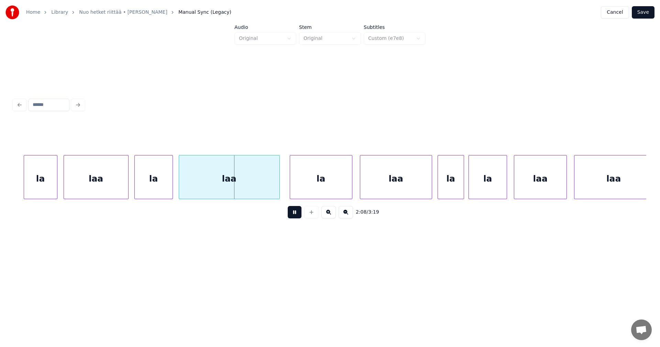
click at [293, 217] on button at bounding box center [295, 212] width 14 height 12
click at [49, 189] on div "la" at bounding box center [40, 178] width 33 height 47
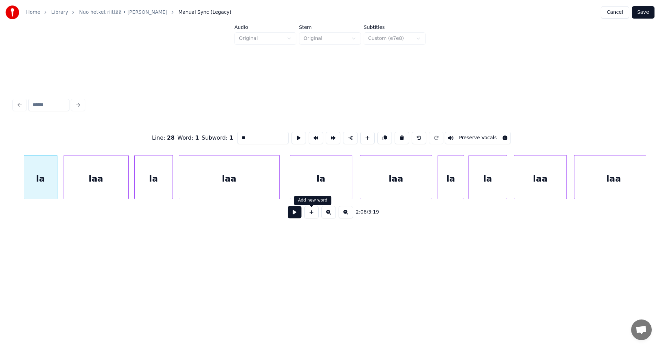
click at [298, 217] on button at bounding box center [295, 212] width 14 height 12
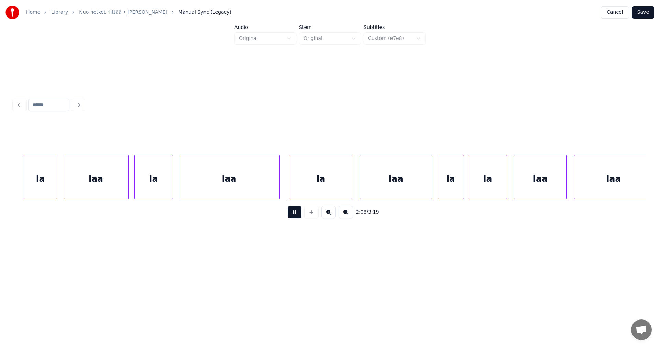
click at [299, 217] on button at bounding box center [295, 212] width 14 height 12
click at [294, 216] on button at bounding box center [295, 212] width 14 height 12
click at [295, 216] on button at bounding box center [295, 212] width 14 height 12
click at [277, 191] on div "laa" at bounding box center [229, 178] width 100 height 47
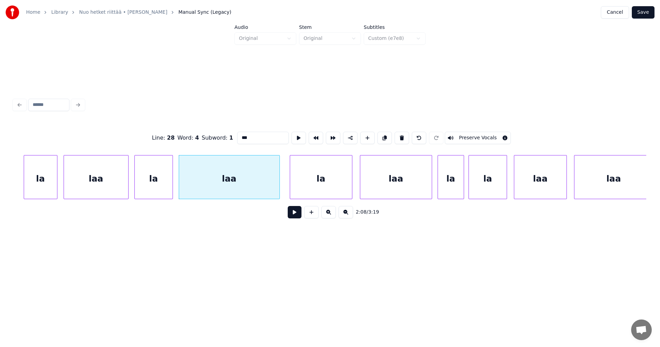
click at [297, 217] on button at bounding box center [295, 212] width 14 height 12
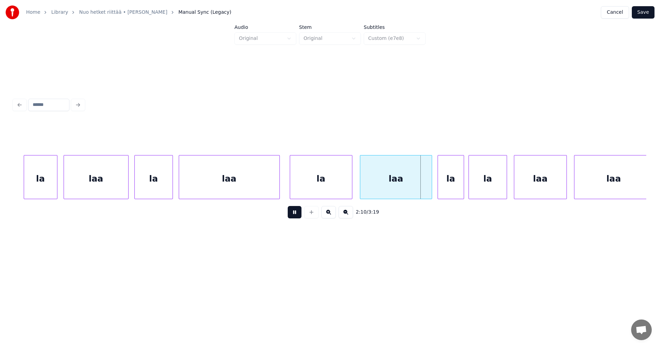
click at [298, 217] on button at bounding box center [295, 212] width 14 height 12
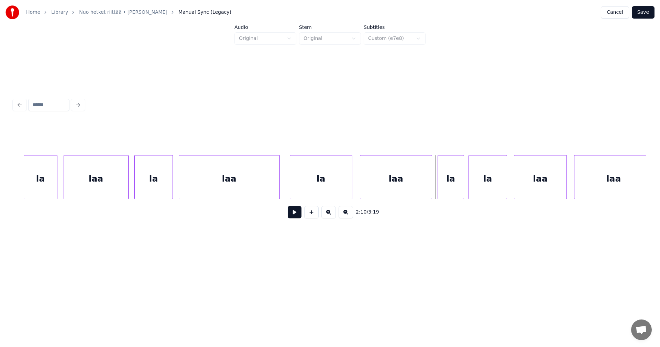
click at [266, 188] on div "laa" at bounding box center [229, 178] width 100 height 47
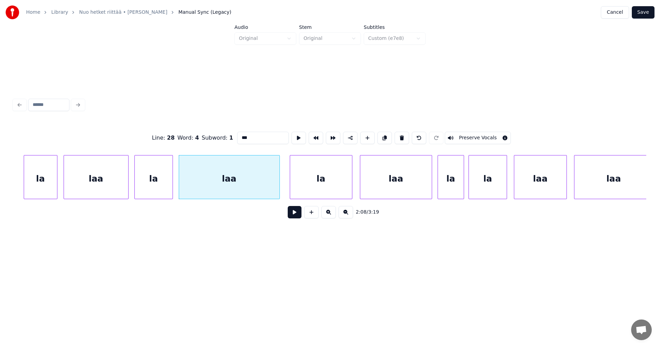
click at [299, 217] on button at bounding box center [295, 212] width 14 height 12
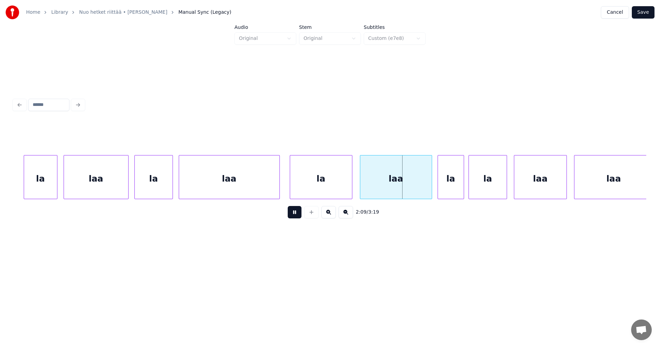
click at [298, 216] on button at bounding box center [295, 212] width 14 height 12
click at [308, 195] on div "la" at bounding box center [321, 178] width 62 height 47
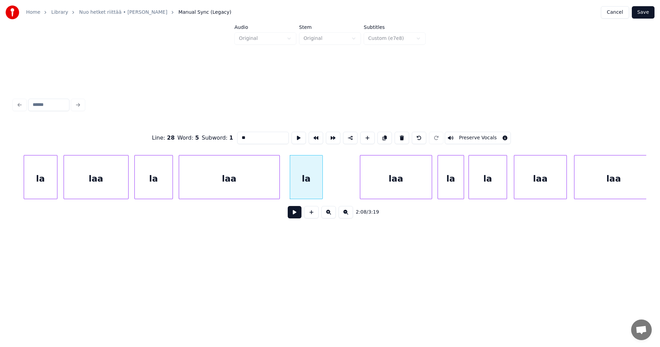
click at [321, 191] on div at bounding box center [321, 176] width 2 height 43
click at [260, 192] on div "laa" at bounding box center [229, 178] width 100 height 47
type input "***"
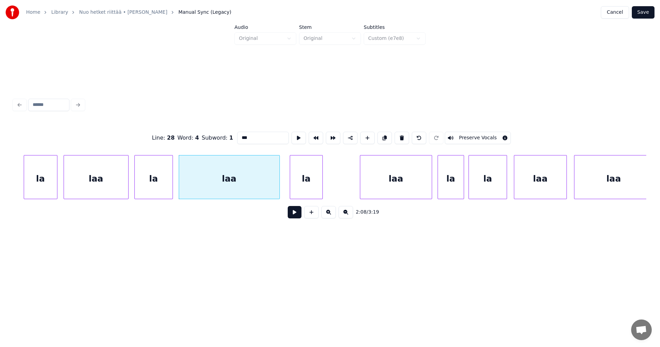
click at [296, 213] on button at bounding box center [295, 212] width 14 height 12
click at [295, 213] on button at bounding box center [295, 212] width 14 height 12
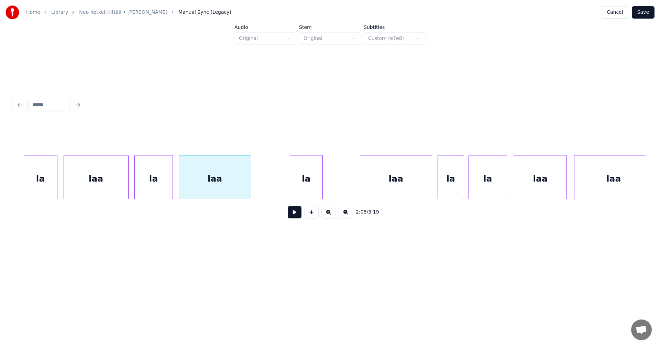
click at [250, 185] on div at bounding box center [250, 176] width 2 height 43
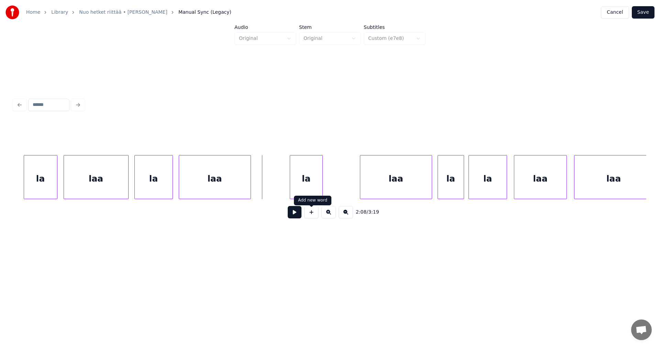
click at [310, 213] on button at bounding box center [311, 212] width 14 height 12
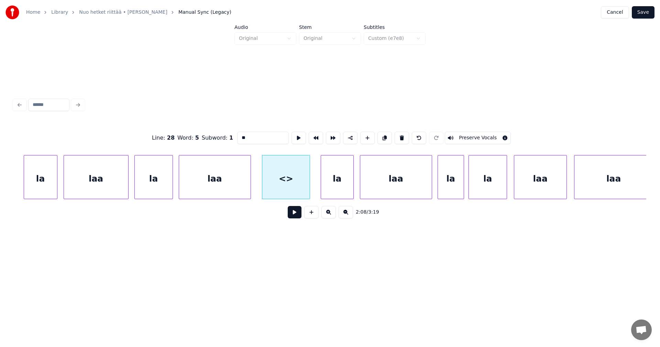
click at [340, 187] on div "la" at bounding box center [337, 178] width 32 height 47
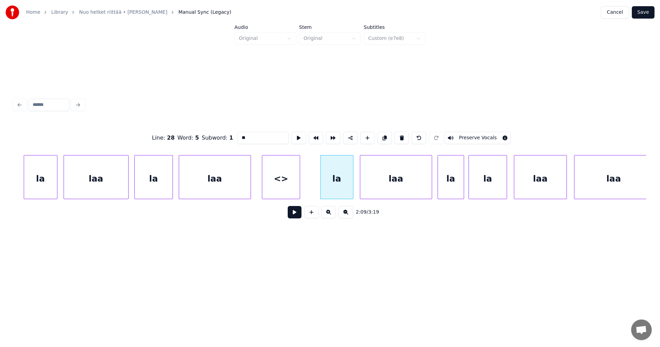
click at [300, 189] on div at bounding box center [299, 176] width 2 height 43
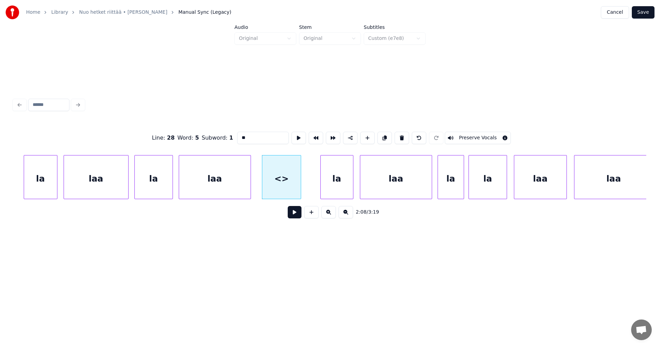
click at [284, 188] on div "<>" at bounding box center [281, 178] width 38 height 47
drag, startPoint x: 246, startPoint y: 133, endPoint x: 237, endPoint y: 136, distance: 9.5
click at [237, 136] on input "**" at bounding box center [263, 138] width 52 height 12
click at [220, 185] on div "laa" at bounding box center [214, 178] width 71 height 47
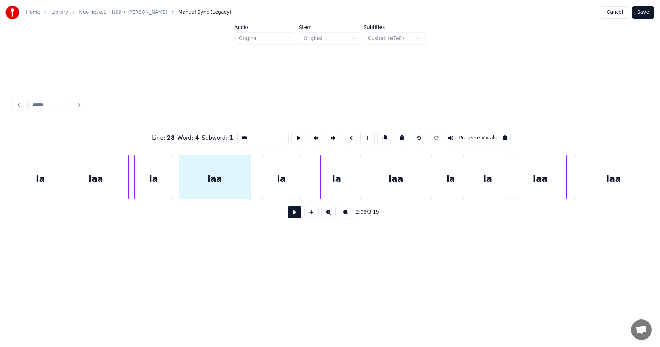
type input "***"
click at [293, 214] on button at bounding box center [295, 212] width 14 height 12
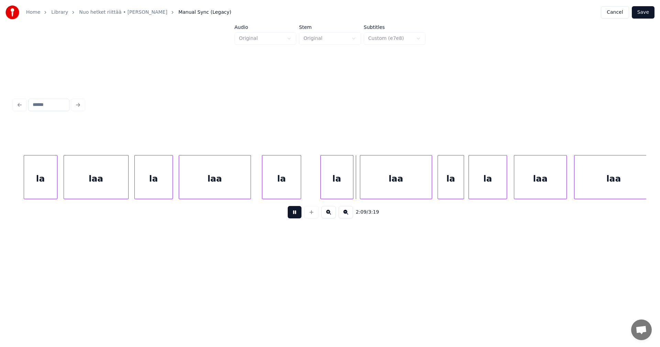
click at [294, 210] on button at bounding box center [295, 212] width 14 height 12
click at [322, 185] on div "la" at bounding box center [329, 178] width 32 height 47
click at [289, 184] on div "la" at bounding box center [281, 178] width 38 height 47
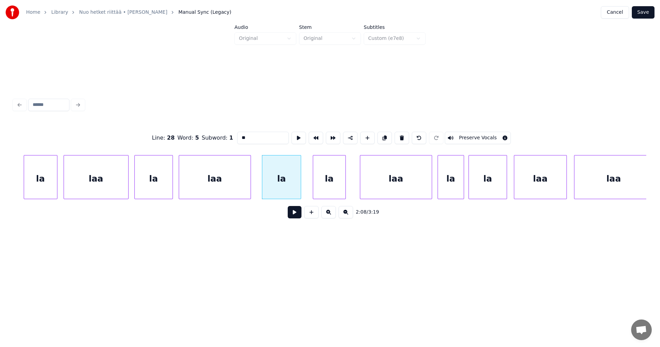
click at [290, 218] on button at bounding box center [295, 212] width 14 height 12
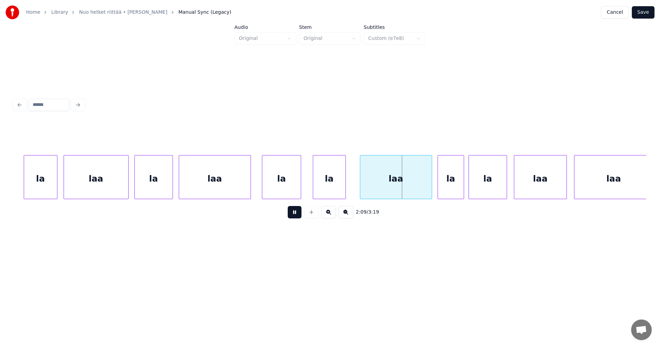
click at [292, 213] on button at bounding box center [295, 212] width 14 height 12
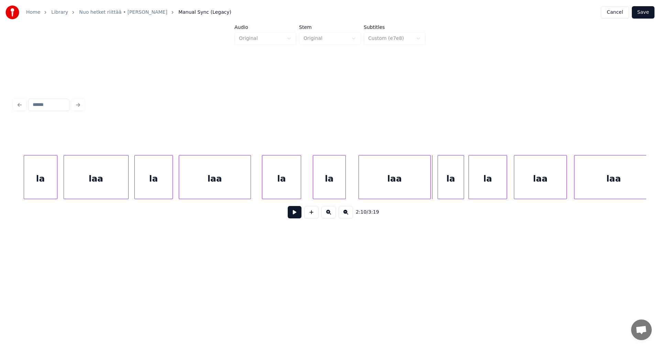
click at [377, 189] on div "laa" at bounding box center [394, 178] width 71 height 47
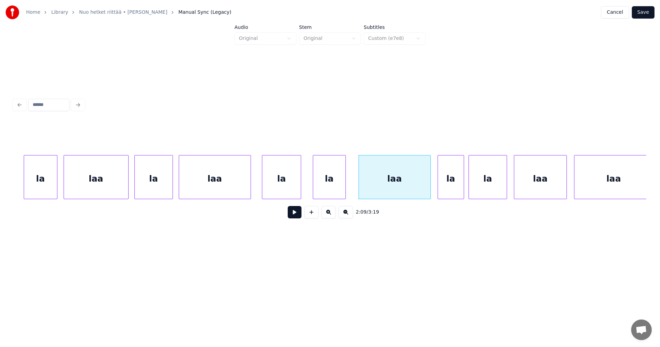
click at [291, 186] on div "la" at bounding box center [281, 178] width 38 height 47
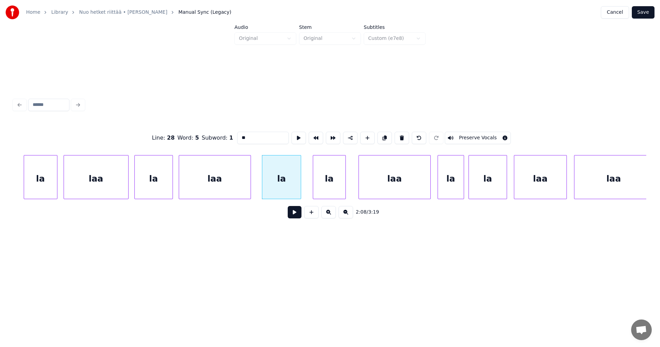
click at [291, 215] on button at bounding box center [295, 212] width 14 height 12
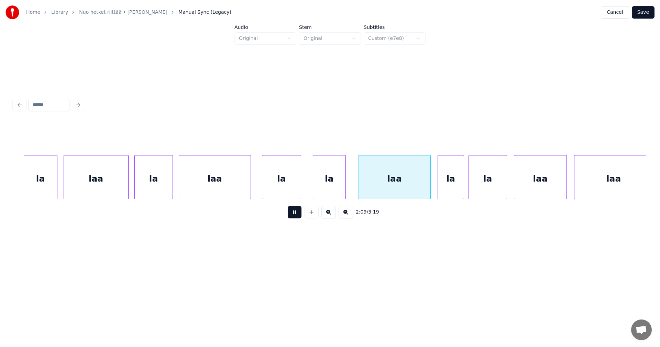
click at [292, 214] on button at bounding box center [295, 212] width 14 height 12
click at [280, 187] on div "la" at bounding box center [281, 178] width 38 height 47
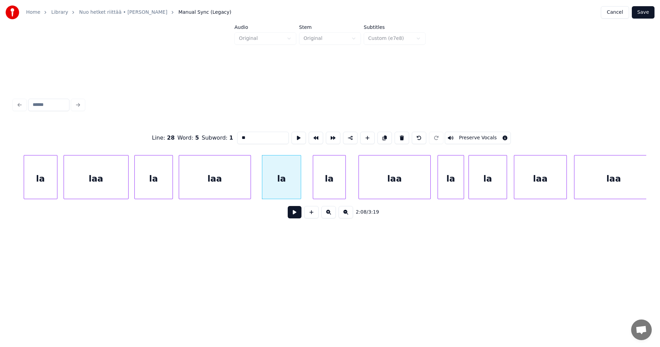
click at [294, 215] on button at bounding box center [295, 212] width 14 height 12
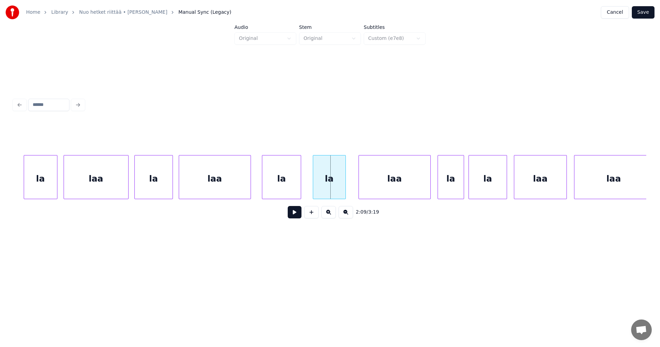
click at [323, 191] on div "la" at bounding box center [329, 178] width 32 height 47
click at [343, 188] on div "la" at bounding box center [330, 178] width 32 height 47
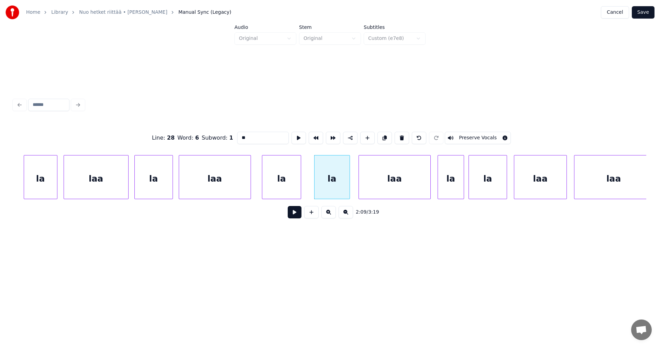
click at [347, 186] on div at bounding box center [348, 176] width 2 height 43
click at [283, 181] on div "la" at bounding box center [281, 178] width 38 height 47
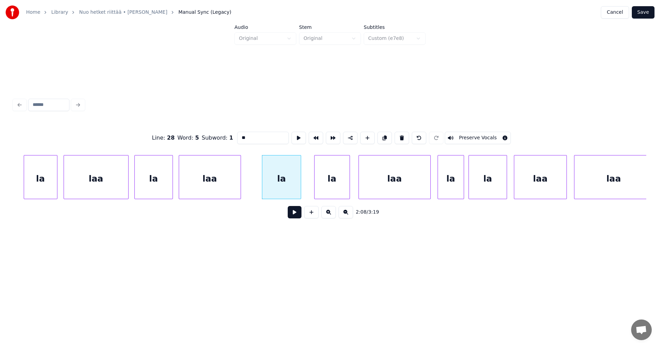
click at [239, 180] on div at bounding box center [239, 176] width 2 height 43
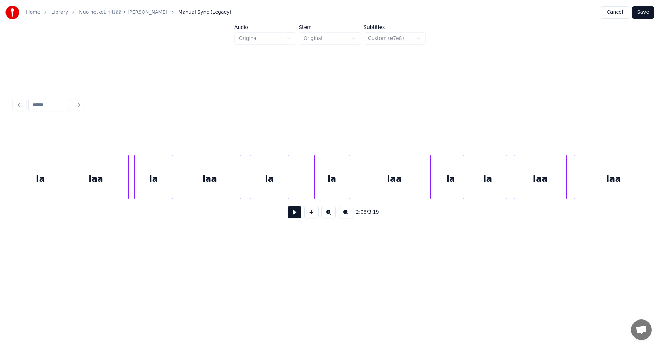
click at [262, 181] on div "la" at bounding box center [269, 178] width 38 height 47
click at [277, 186] on div at bounding box center [277, 176] width 2 height 43
click at [296, 188] on div "la" at bounding box center [306, 178] width 35 height 47
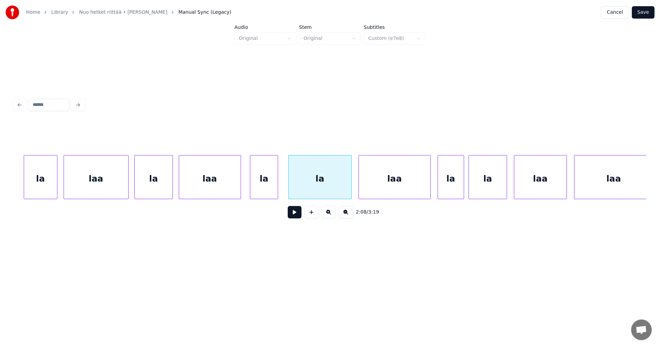
click at [350, 189] on div at bounding box center [350, 176] width 2 height 43
click at [327, 188] on div "la" at bounding box center [320, 178] width 63 height 47
click at [255, 139] on input "**" at bounding box center [263, 138] width 52 height 12
click at [34, 181] on div "la" at bounding box center [40, 178] width 33 height 47
type input "**"
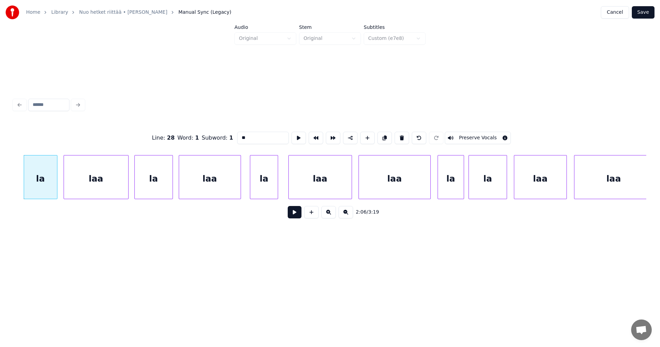
click at [293, 218] on button at bounding box center [295, 212] width 14 height 12
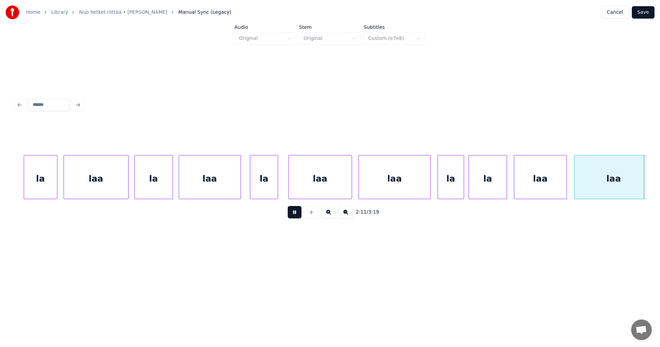
scroll to position [0, 15869]
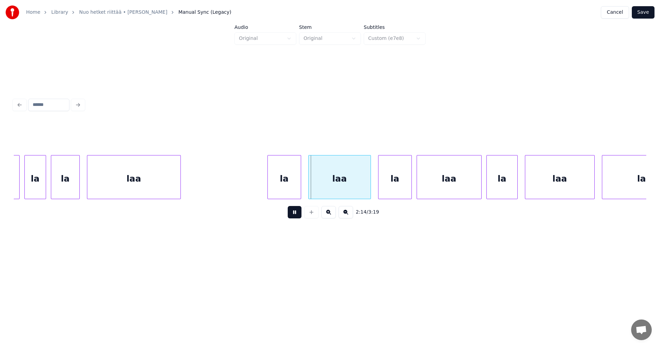
click at [291, 193] on div "la" at bounding box center [284, 178] width 33 height 47
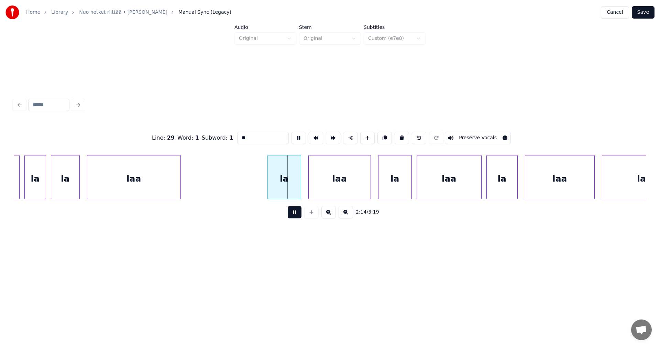
click at [296, 216] on button at bounding box center [295, 212] width 14 height 12
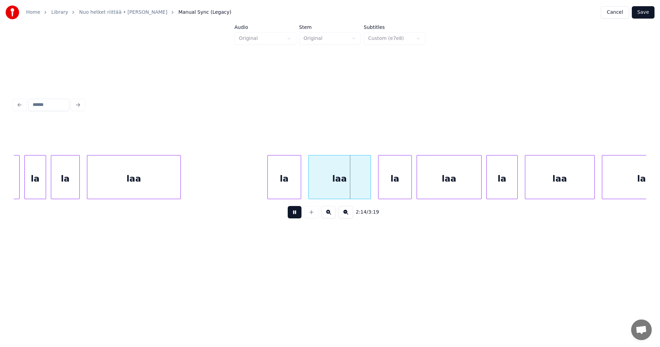
click at [292, 211] on button at bounding box center [295, 212] width 14 height 12
click at [290, 191] on div "la" at bounding box center [282, 178] width 33 height 47
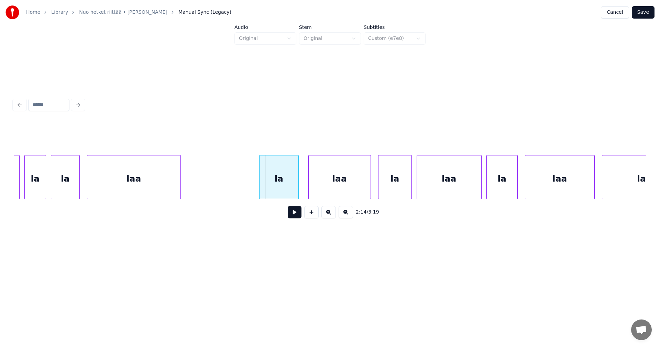
click at [260, 187] on div at bounding box center [260, 176] width 2 height 43
click at [297, 216] on button at bounding box center [295, 212] width 14 height 12
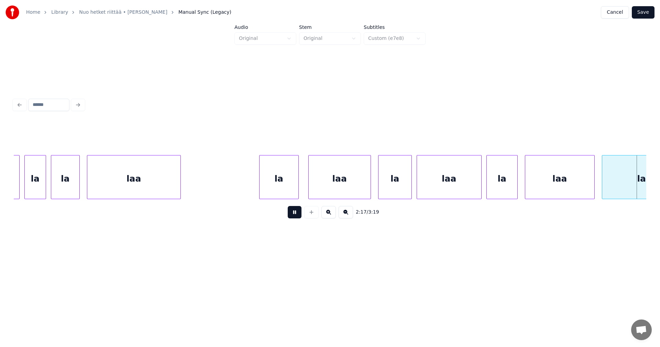
scroll to position [0, 16501]
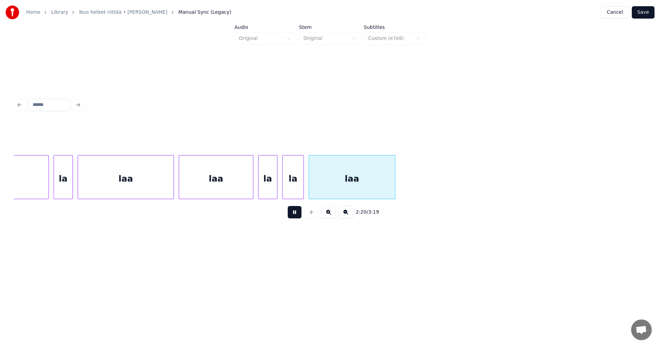
click at [297, 216] on button at bounding box center [295, 212] width 14 height 12
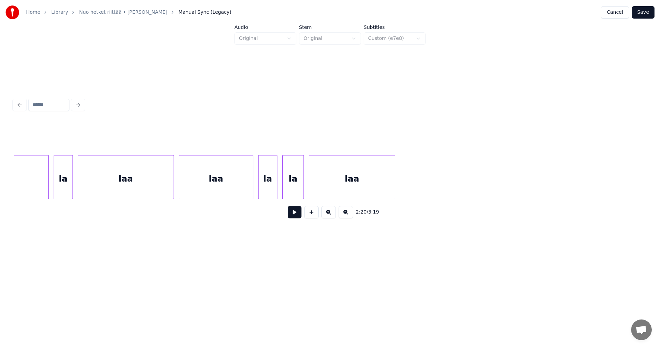
click at [648, 15] on button "Save" at bounding box center [643, 12] width 23 height 12
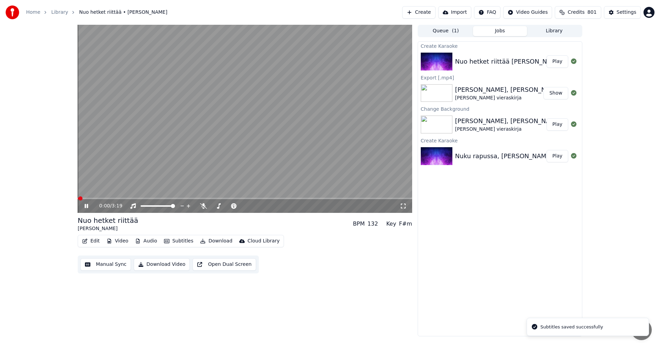
click at [276, 200] on div "0:00 / 3:19" at bounding box center [245, 206] width 334 height 14
click at [277, 198] on span at bounding box center [245, 198] width 334 height 1
drag, startPoint x: 88, startPoint y: 205, endPoint x: 99, endPoint y: 245, distance: 41.5
click at [88, 205] on icon at bounding box center [86, 206] width 3 height 4
click at [98, 242] on button "Edit" at bounding box center [90, 241] width 23 height 10
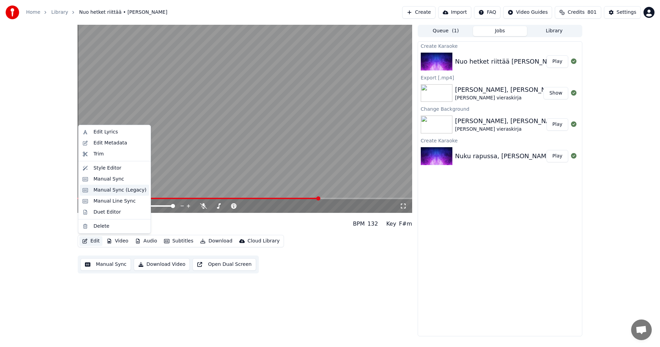
click at [126, 191] on div "Manual Sync (Legacy)" at bounding box center [119, 190] width 53 height 7
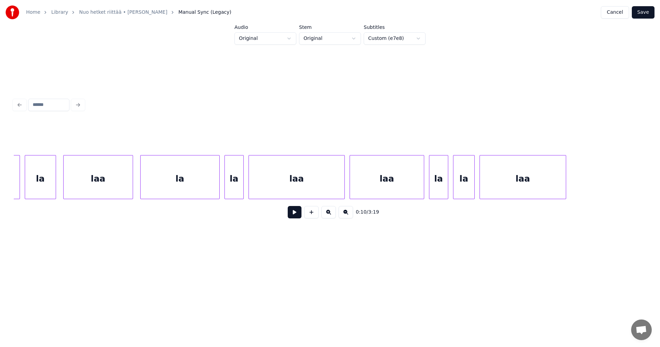
scroll to position [0, 16304]
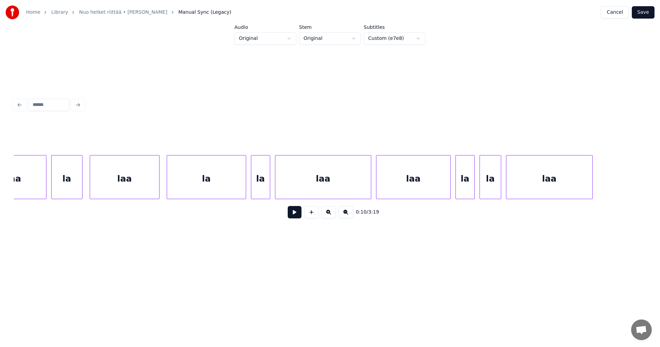
click at [188, 187] on div "la" at bounding box center [206, 178] width 79 height 47
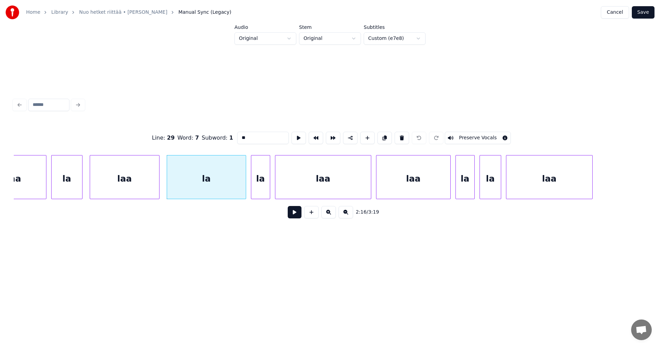
click at [299, 215] on button at bounding box center [295, 212] width 14 height 12
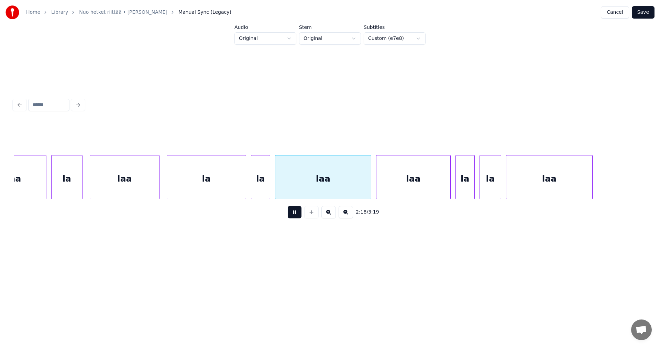
click at [299, 215] on button at bounding box center [295, 212] width 14 height 12
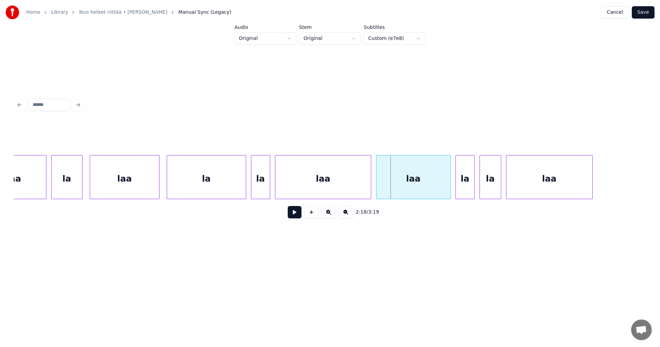
click at [258, 191] on div "la" at bounding box center [260, 178] width 19 height 47
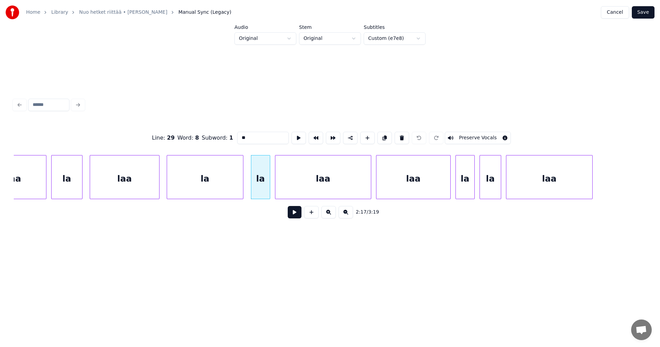
click at [241, 189] on div at bounding box center [242, 176] width 2 height 43
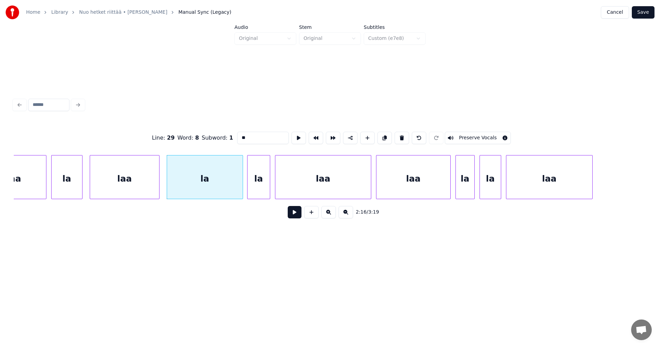
click at [248, 186] on div at bounding box center [248, 176] width 2 height 43
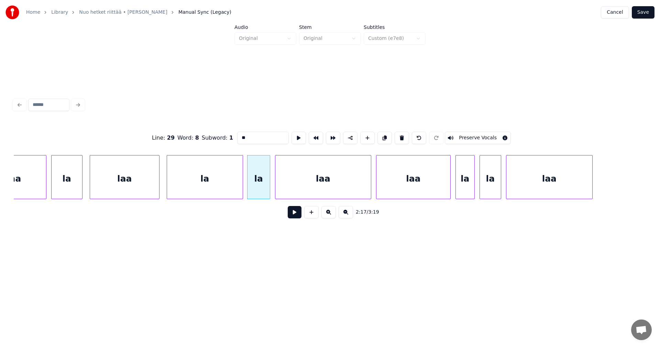
click at [237, 189] on div "la" at bounding box center [205, 178] width 76 height 47
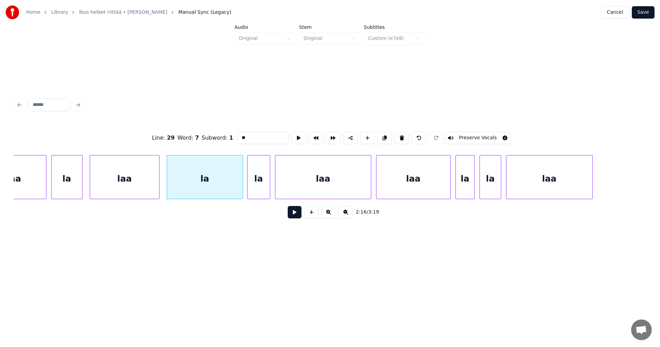
click at [293, 217] on button at bounding box center [295, 212] width 14 height 12
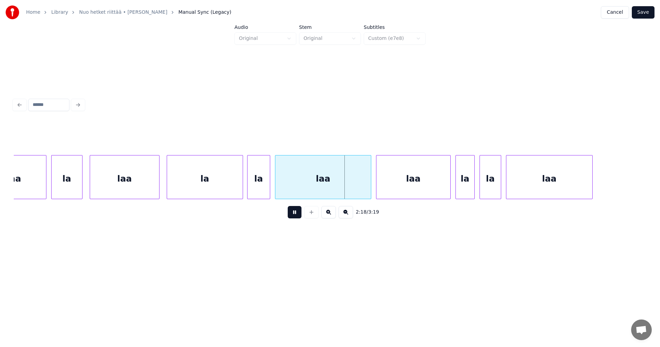
drag, startPoint x: 293, startPoint y: 217, endPoint x: 290, endPoint y: 214, distance: 4.4
click at [293, 217] on button at bounding box center [295, 212] width 14 height 12
click at [212, 191] on div "la" at bounding box center [205, 178] width 76 height 47
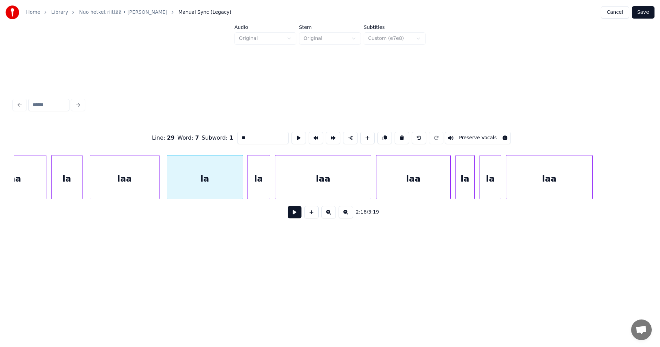
click at [139, 189] on div "laa" at bounding box center [124, 178] width 69 height 47
type input "***"
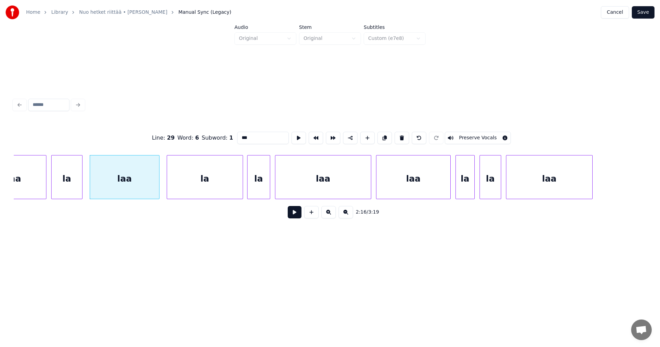
click at [298, 216] on button at bounding box center [295, 212] width 14 height 12
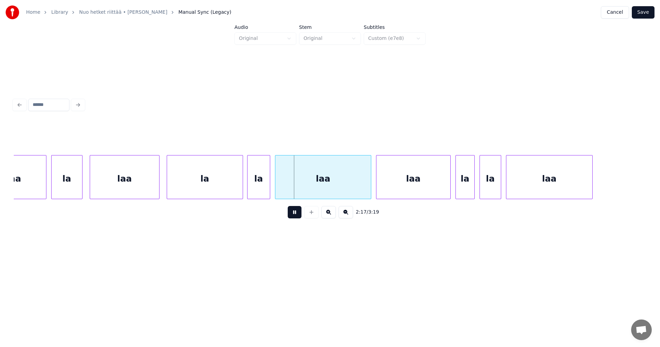
click at [298, 216] on button at bounding box center [295, 212] width 14 height 12
click at [215, 188] on div "la" at bounding box center [205, 178] width 76 height 47
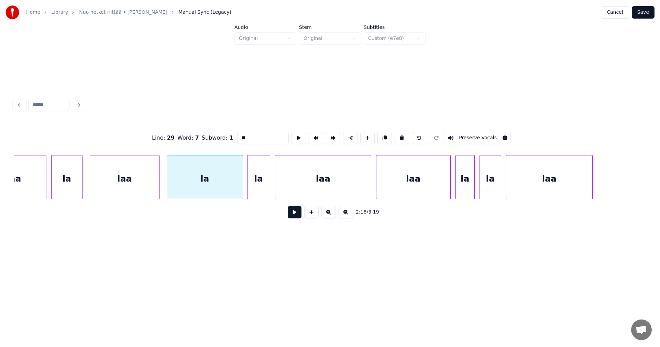
click at [245, 139] on input "**" at bounding box center [263, 138] width 52 height 12
click at [128, 181] on div "laa" at bounding box center [124, 178] width 69 height 47
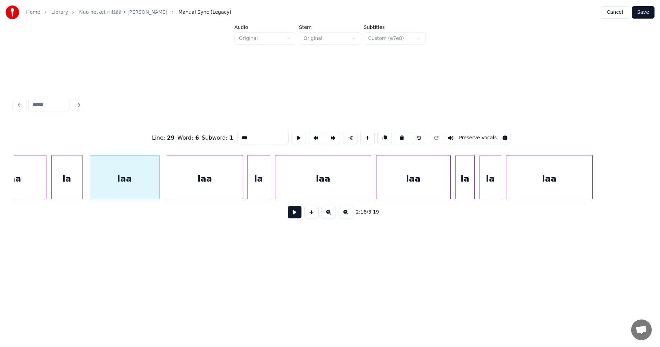
type input "***"
click at [293, 215] on button at bounding box center [295, 212] width 14 height 12
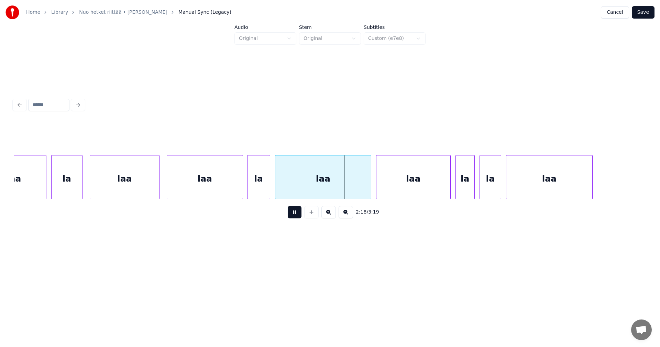
click at [293, 215] on button at bounding box center [295, 212] width 14 height 12
click at [308, 186] on div at bounding box center [308, 176] width 2 height 43
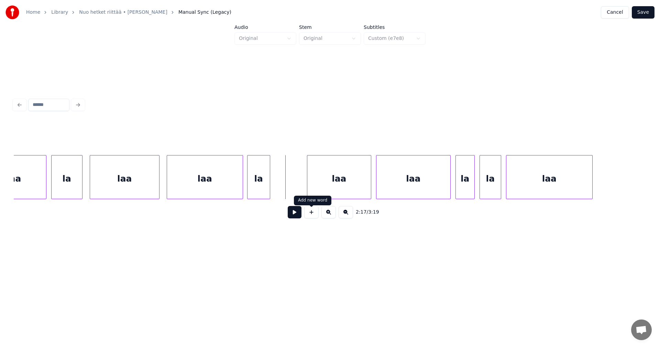
click at [309, 215] on button at bounding box center [311, 212] width 14 height 12
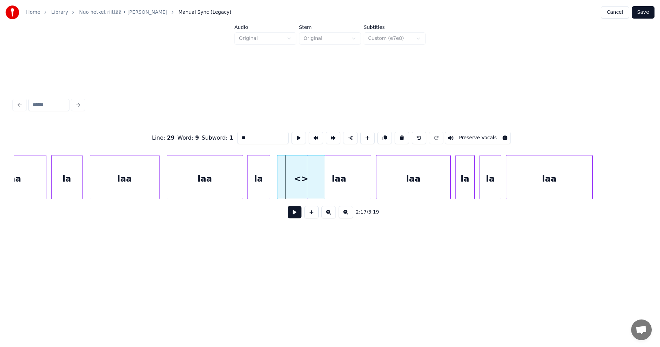
click at [319, 181] on div "<>" at bounding box center [300, 178] width 47 height 47
click at [300, 182] on div at bounding box center [300, 176] width 2 height 43
click at [287, 183] on div "<>" at bounding box center [289, 178] width 24 height 47
drag, startPoint x: 255, startPoint y: 137, endPoint x: 225, endPoint y: 141, distance: 29.4
click at [225, 141] on div "Line : 29 Word : 9 Subword : 1 ** Preserve Vocals" at bounding box center [330, 138] width 632 height 34
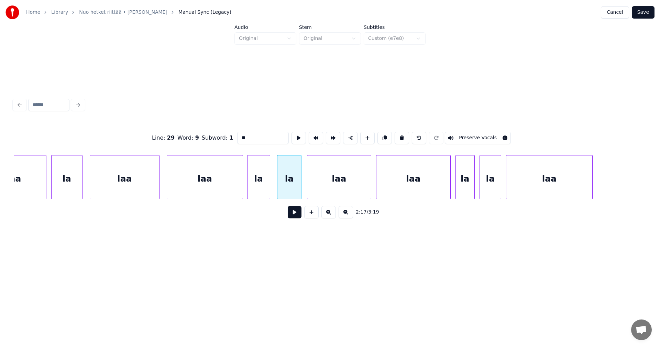
click at [214, 177] on div "laa" at bounding box center [205, 178] width 76 height 47
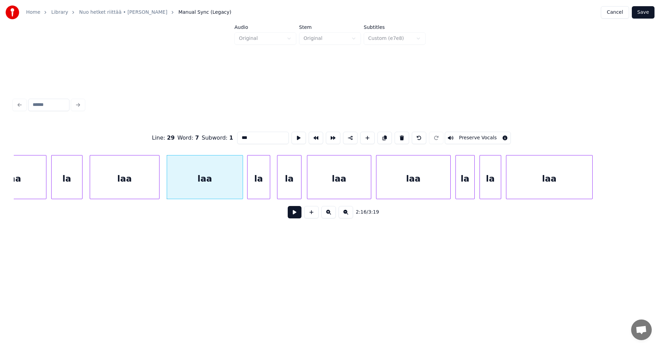
type input "***"
click at [295, 215] on button at bounding box center [295, 212] width 14 height 12
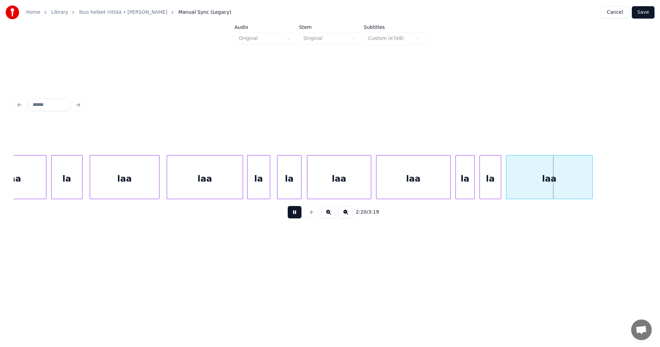
click at [295, 215] on button at bounding box center [295, 212] width 14 height 12
click at [447, 190] on div at bounding box center [448, 176] width 2 height 43
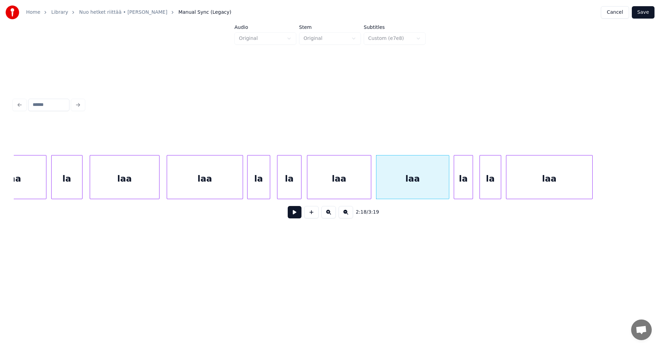
click at [460, 190] on div "la" at bounding box center [463, 178] width 19 height 47
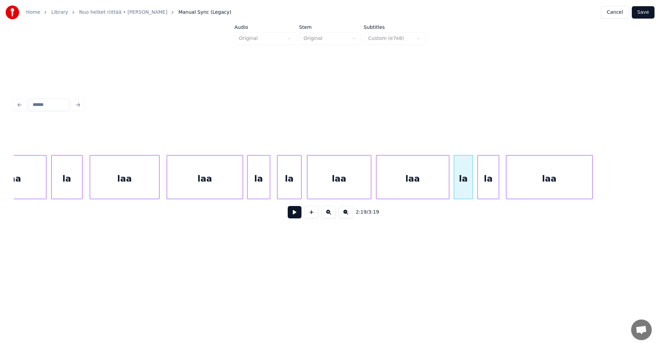
click at [485, 188] on div "la" at bounding box center [488, 178] width 21 height 47
click at [517, 187] on div "laa" at bounding box center [548, 178] width 86 height 47
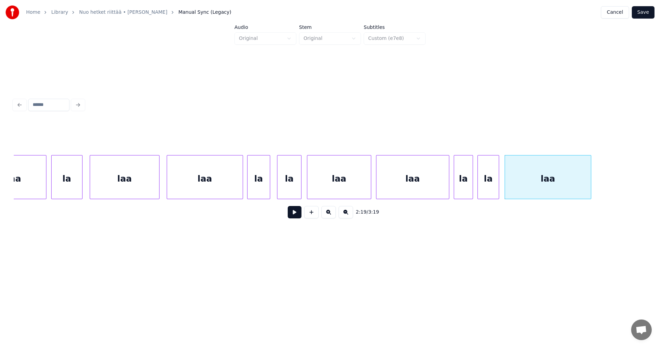
click at [424, 189] on div "laa" at bounding box center [412, 178] width 72 height 47
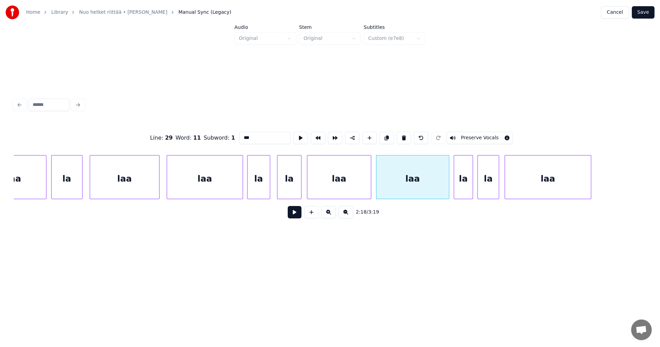
click at [297, 217] on button at bounding box center [295, 212] width 14 height 12
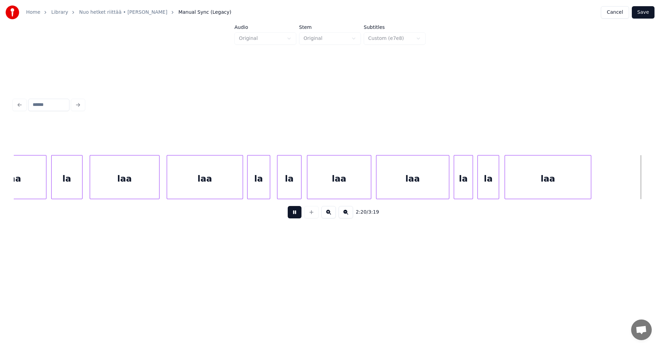
click at [297, 217] on button at bounding box center [295, 212] width 14 height 12
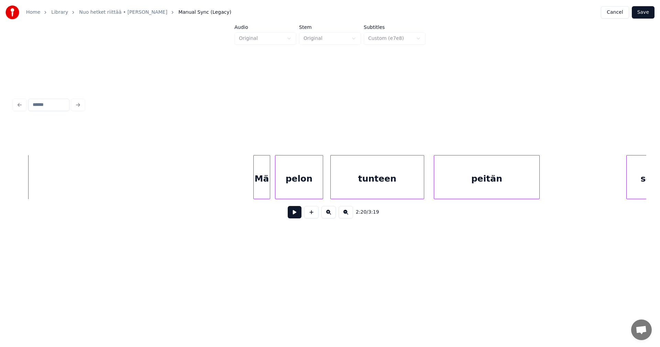
click at [645, 13] on button "Save" at bounding box center [643, 12] width 23 height 12
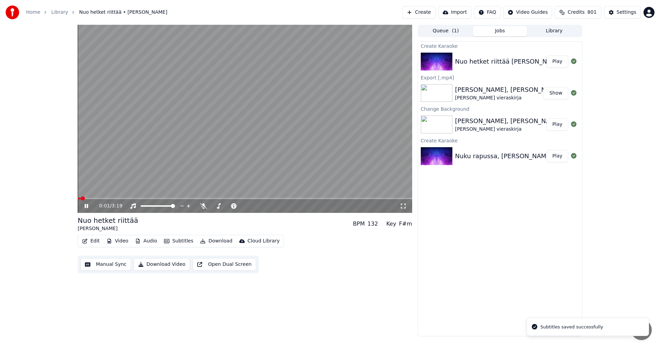
click at [279, 199] on span at bounding box center [245, 198] width 334 height 1
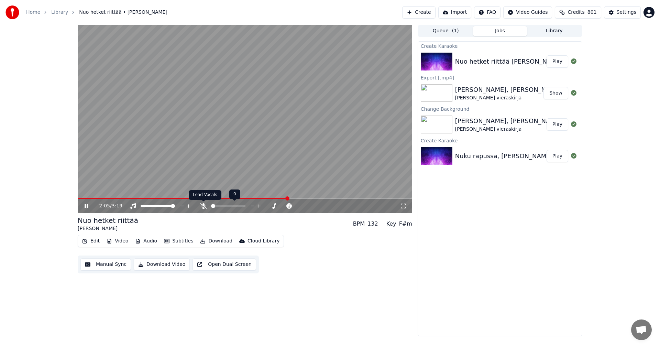
click at [201, 206] on icon at bounding box center [203, 205] width 7 height 5
drag, startPoint x: 85, startPoint y: 206, endPoint x: 88, endPoint y: 228, distance: 22.5
click at [87, 208] on icon at bounding box center [91, 205] width 16 height 5
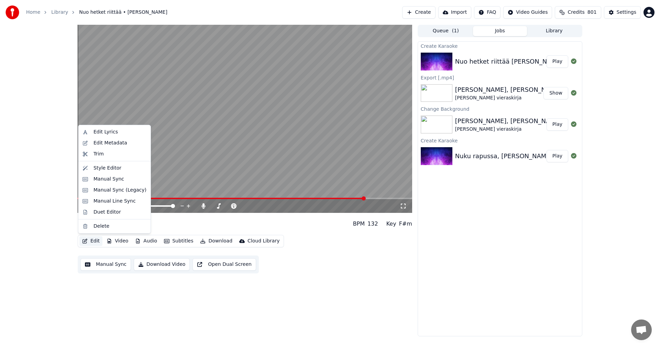
click at [90, 241] on button "Edit" at bounding box center [90, 241] width 23 height 10
click at [120, 190] on div "Manual Sync (Legacy)" at bounding box center [119, 190] width 53 height 7
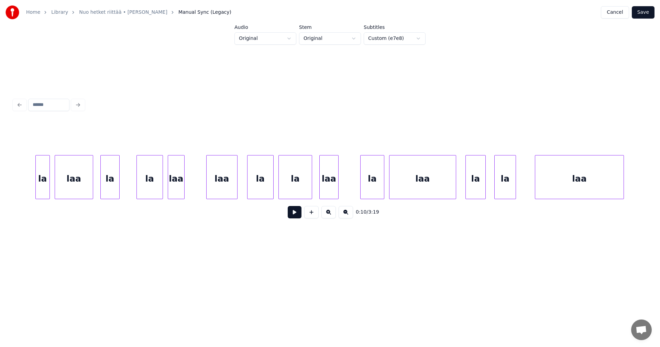
scroll to position [0, 22380]
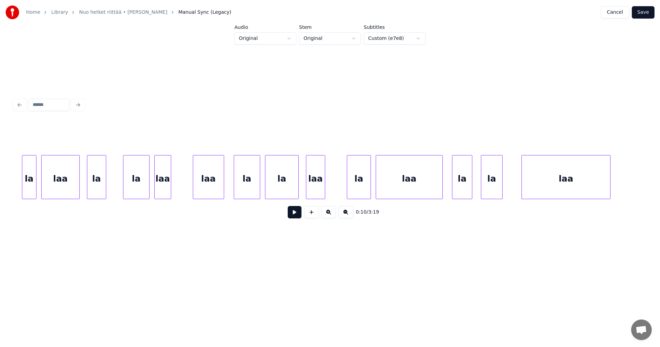
click at [353, 186] on div "la" at bounding box center [358, 178] width 23 height 47
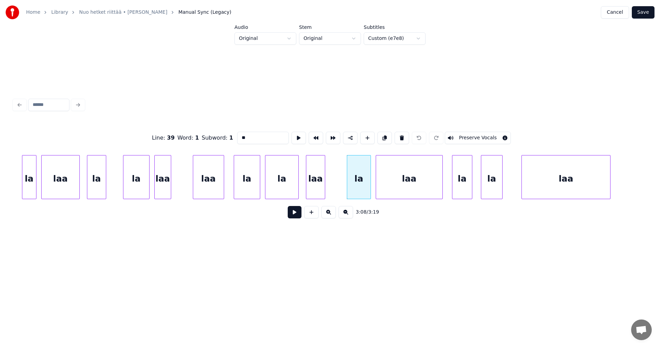
click at [292, 214] on button at bounding box center [295, 212] width 14 height 12
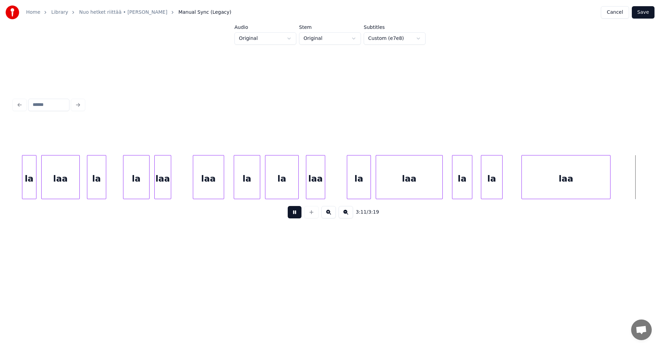
scroll to position [0, 23013]
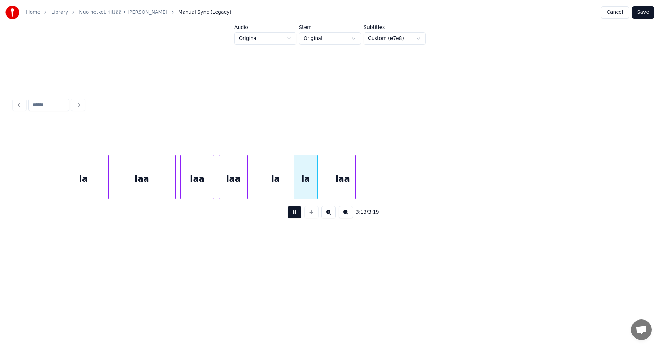
click at [293, 214] on button at bounding box center [295, 212] width 14 height 12
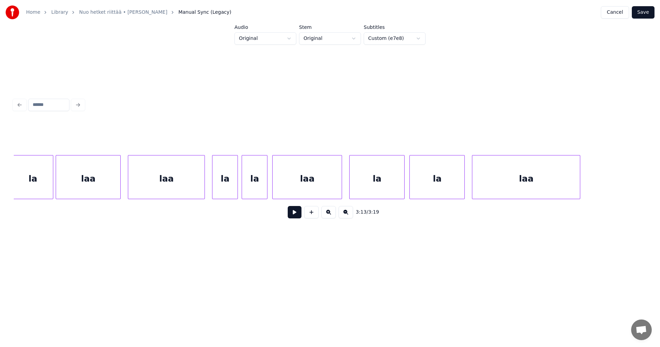
scroll to position [0, 19818]
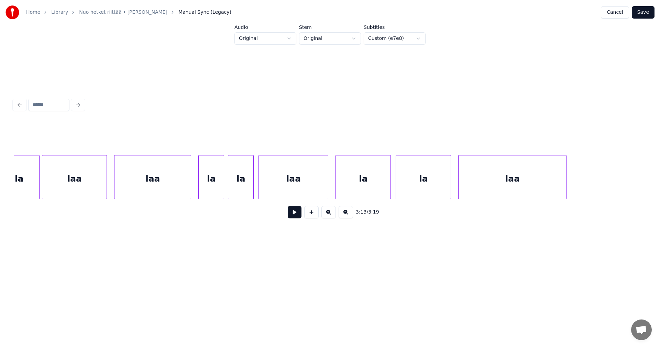
click at [266, 183] on div "laa" at bounding box center [293, 178] width 69 height 47
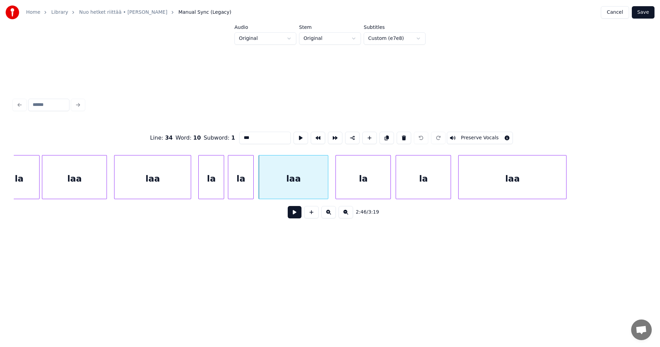
click at [294, 216] on button at bounding box center [295, 212] width 14 height 12
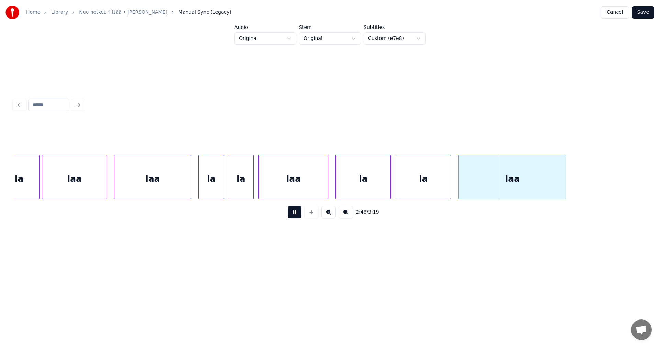
click at [293, 215] on button at bounding box center [295, 212] width 14 height 12
click at [296, 190] on div "laa" at bounding box center [293, 178] width 69 height 47
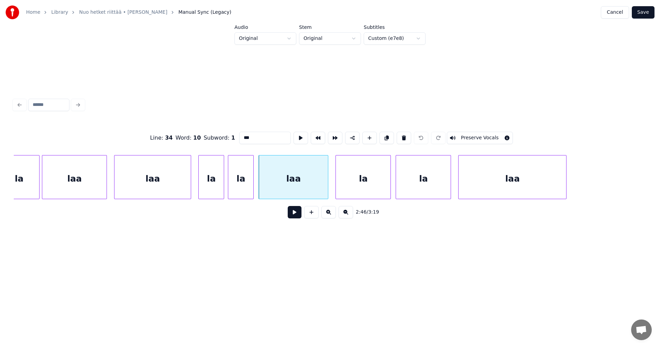
click at [292, 214] on button at bounding box center [295, 212] width 14 height 12
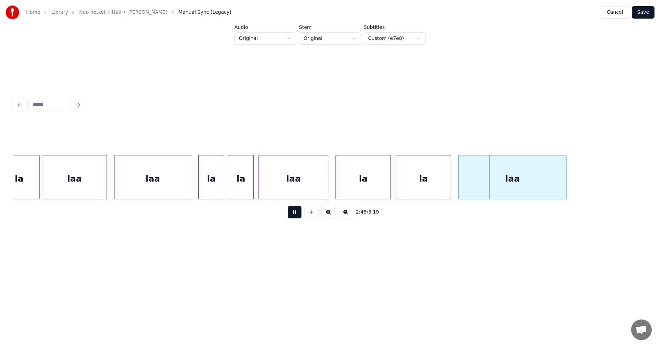
click at [292, 214] on button at bounding box center [295, 212] width 14 height 12
click at [303, 187] on div "laa" at bounding box center [293, 178] width 69 height 47
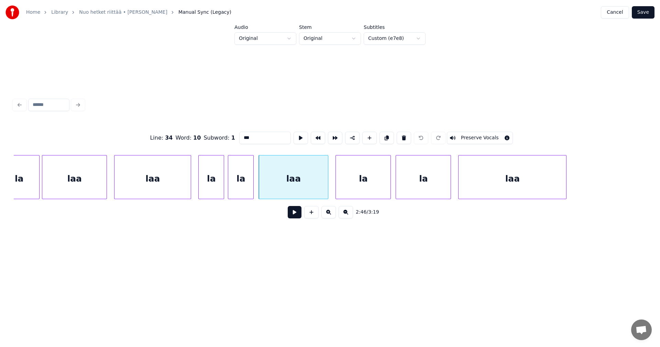
click at [298, 212] on button at bounding box center [295, 212] width 14 height 12
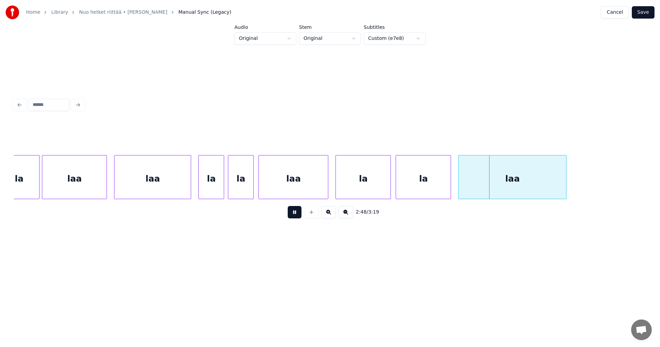
click at [298, 212] on button at bounding box center [295, 212] width 14 height 12
click at [298, 195] on div "laa" at bounding box center [293, 178] width 69 height 47
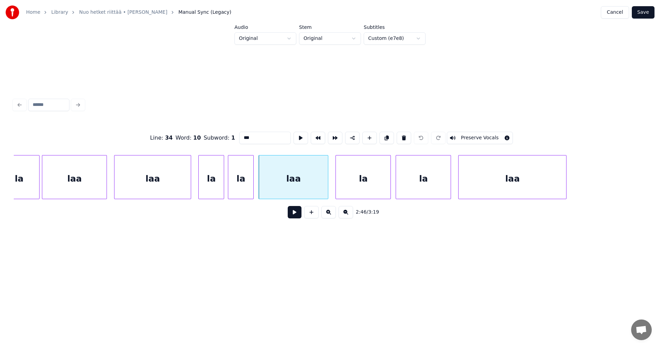
click at [294, 215] on button at bounding box center [295, 212] width 14 height 12
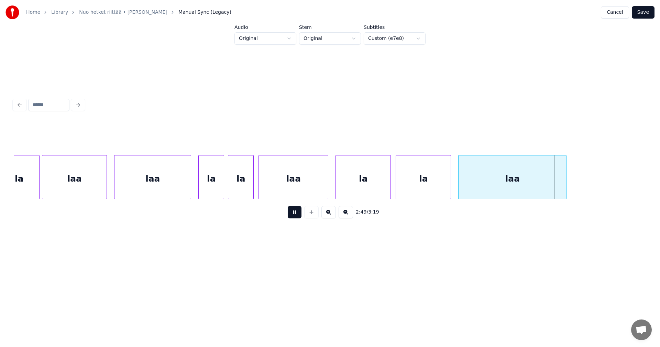
click at [294, 215] on button at bounding box center [295, 212] width 14 height 12
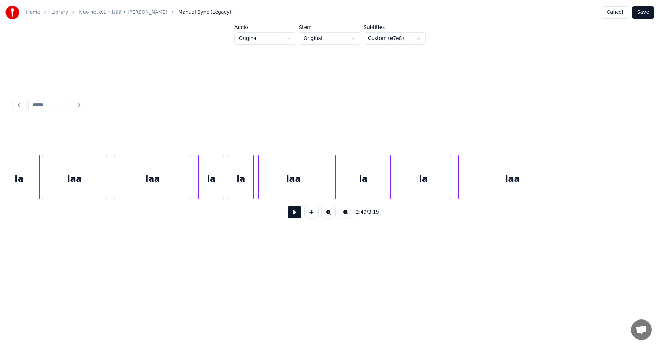
click at [214, 192] on div "la" at bounding box center [211, 178] width 25 height 47
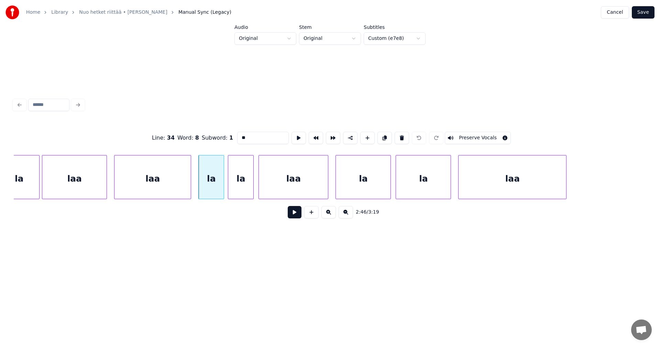
click at [295, 212] on button at bounding box center [295, 212] width 14 height 12
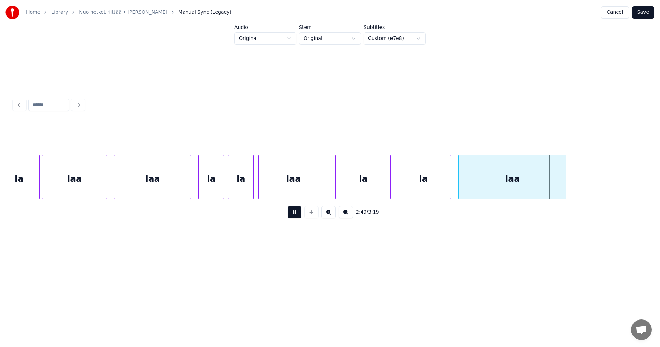
click at [295, 212] on button at bounding box center [295, 212] width 14 height 12
click at [297, 181] on div "laa" at bounding box center [293, 178] width 69 height 47
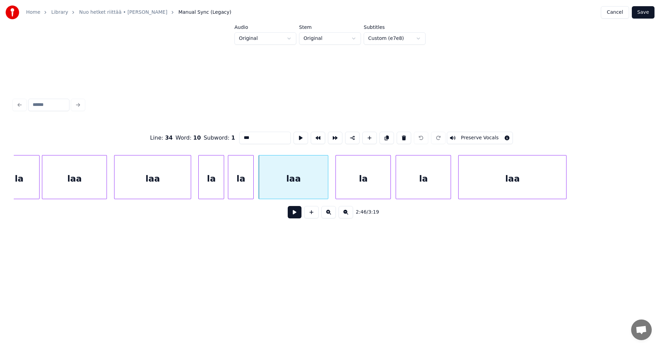
click at [296, 213] on button at bounding box center [295, 212] width 14 height 12
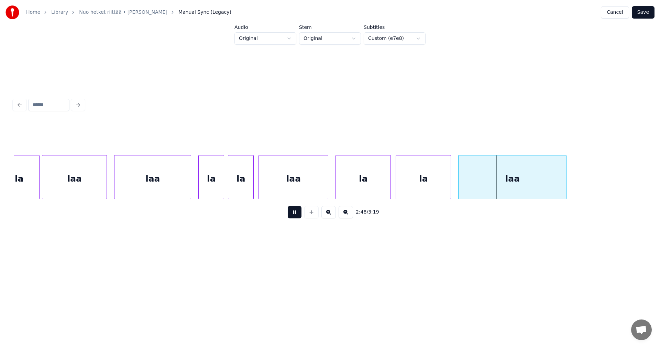
click at [296, 213] on button at bounding box center [295, 212] width 14 height 12
click at [441, 185] on div at bounding box center [442, 176] width 2 height 43
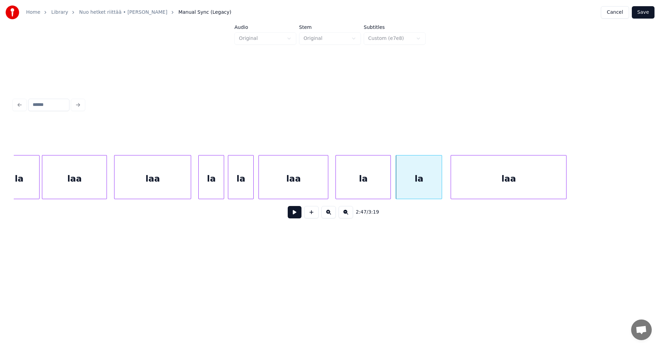
click at [452, 187] on div at bounding box center [452, 176] width 2 height 43
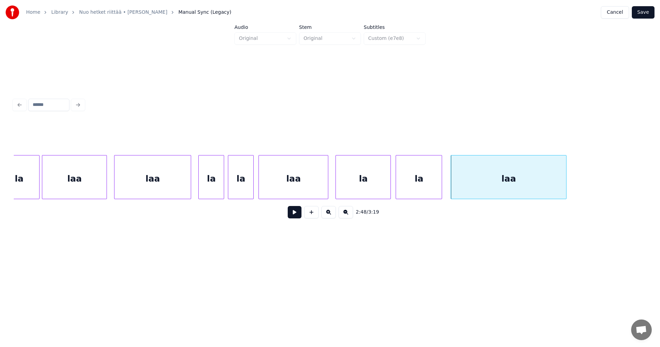
click at [295, 214] on button at bounding box center [295, 212] width 14 height 12
click at [348, 180] on div "la" at bounding box center [363, 178] width 55 height 47
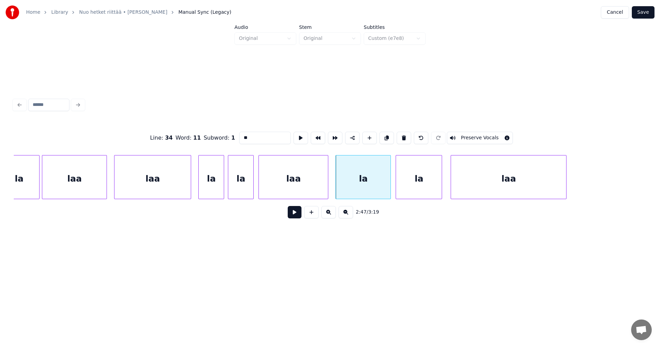
click at [298, 218] on button at bounding box center [295, 212] width 14 height 12
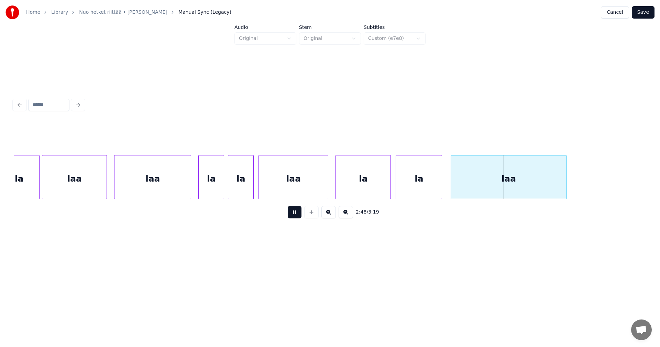
click at [298, 218] on button at bounding box center [295, 212] width 14 height 12
click at [323, 187] on div "laa" at bounding box center [293, 178] width 69 height 47
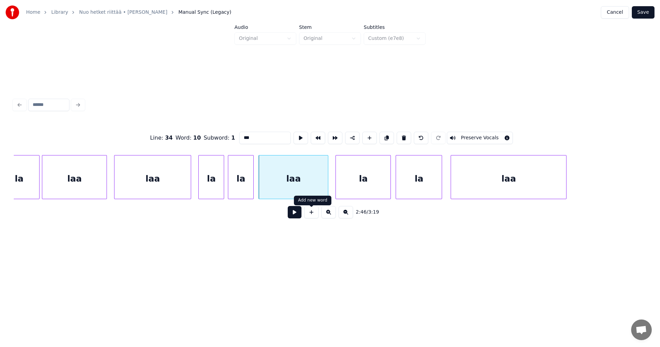
click at [300, 215] on button at bounding box center [295, 212] width 14 height 12
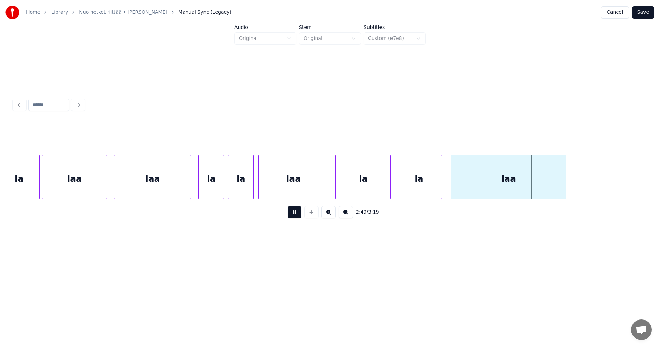
drag, startPoint x: 299, startPoint y: 215, endPoint x: 345, endPoint y: 187, distance: 53.9
click at [302, 215] on div "2:49 / 3:19" at bounding box center [329, 211] width 621 height 15
click at [347, 185] on div "la" at bounding box center [363, 178] width 55 height 47
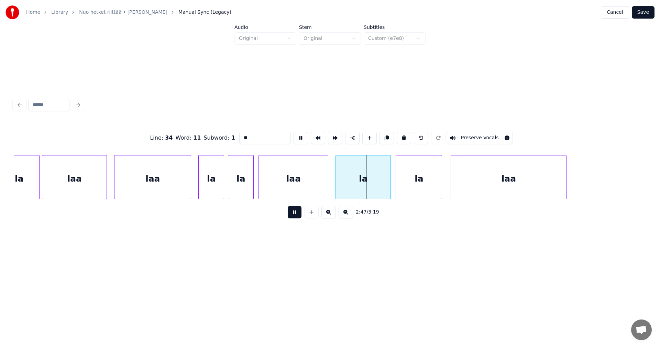
click at [313, 188] on div "laa" at bounding box center [293, 178] width 69 height 47
type input "***"
click at [311, 188] on div "laa" at bounding box center [293, 178] width 69 height 47
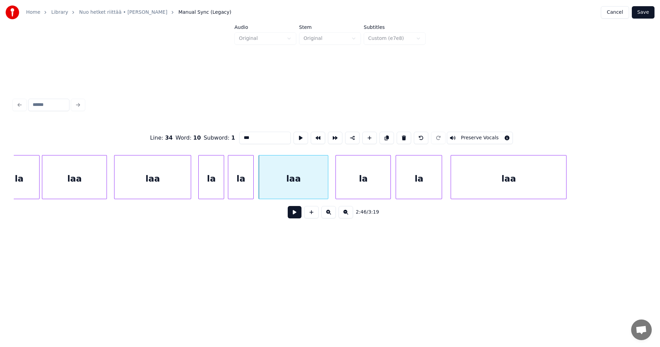
click at [295, 215] on button at bounding box center [295, 212] width 14 height 12
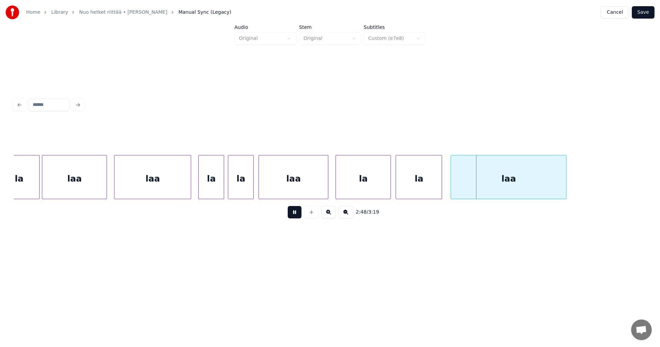
click at [296, 214] on button at bounding box center [295, 212] width 14 height 12
click at [310, 192] on div "laa" at bounding box center [293, 178] width 69 height 47
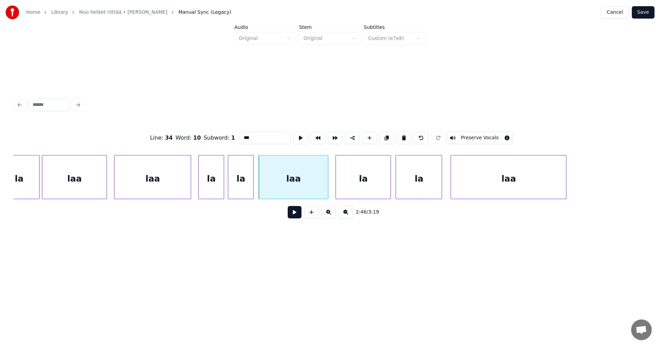
click at [299, 212] on button at bounding box center [295, 212] width 14 height 12
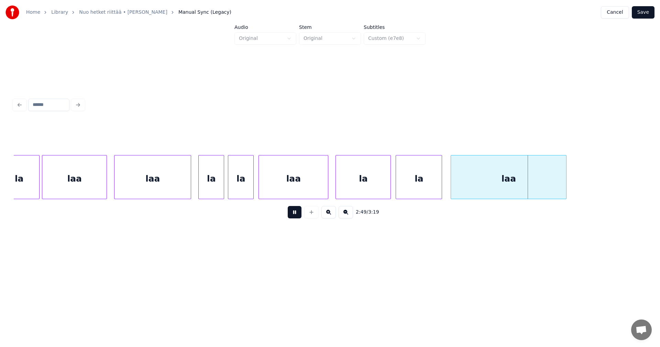
click at [299, 212] on button at bounding box center [295, 212] width 14 height 12
click at [649, 13] on button "Save" at bounding box center [643, 12] width 23 height 12
